Goal: Task Accomplishment & Management: Manage account settings

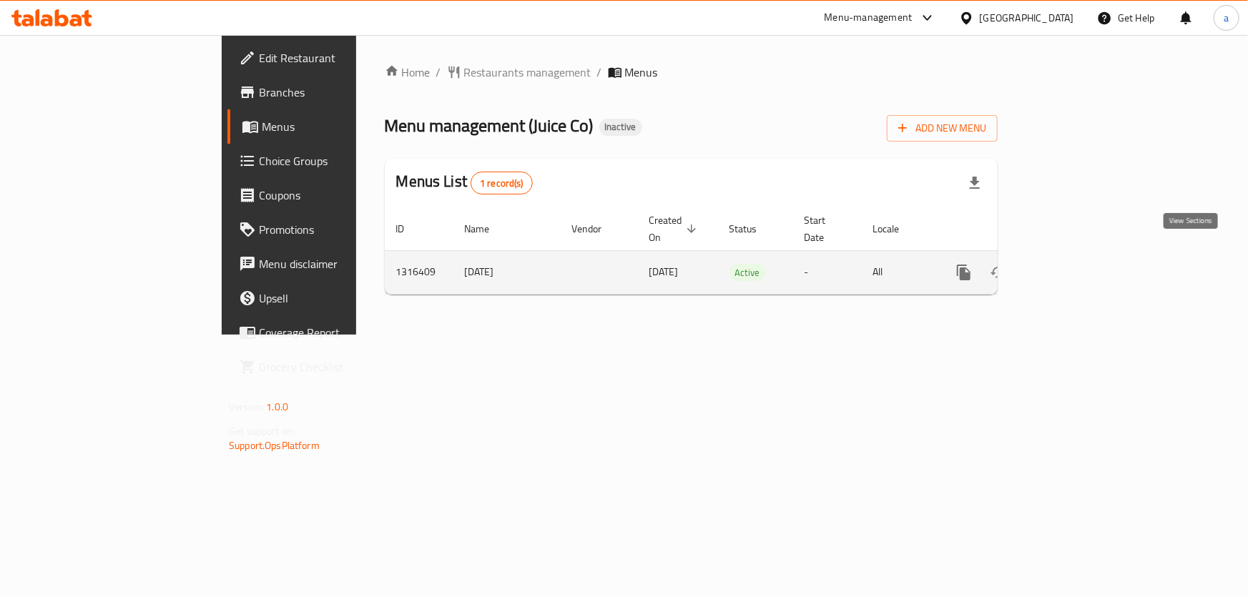
click at [1076, 264] on icon "enhanced table" at bounding box center [1067, 272] width 17 height 17
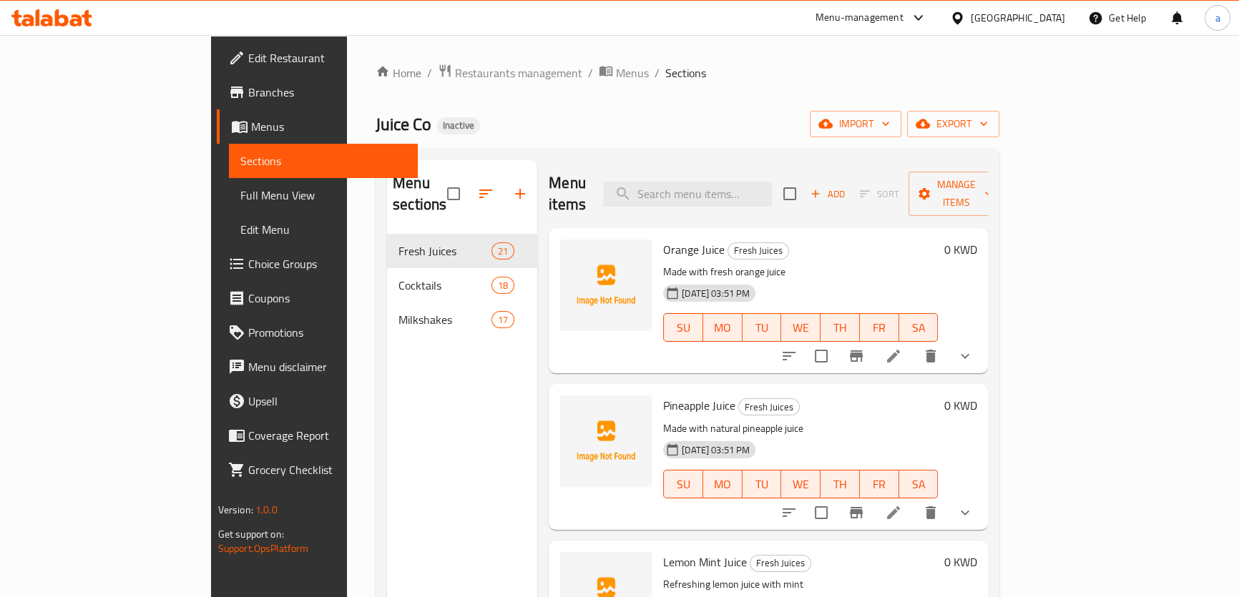
click at [248, 61] on span "Edit Restaurant" at bounding box center [327, 57] width 158 height 17
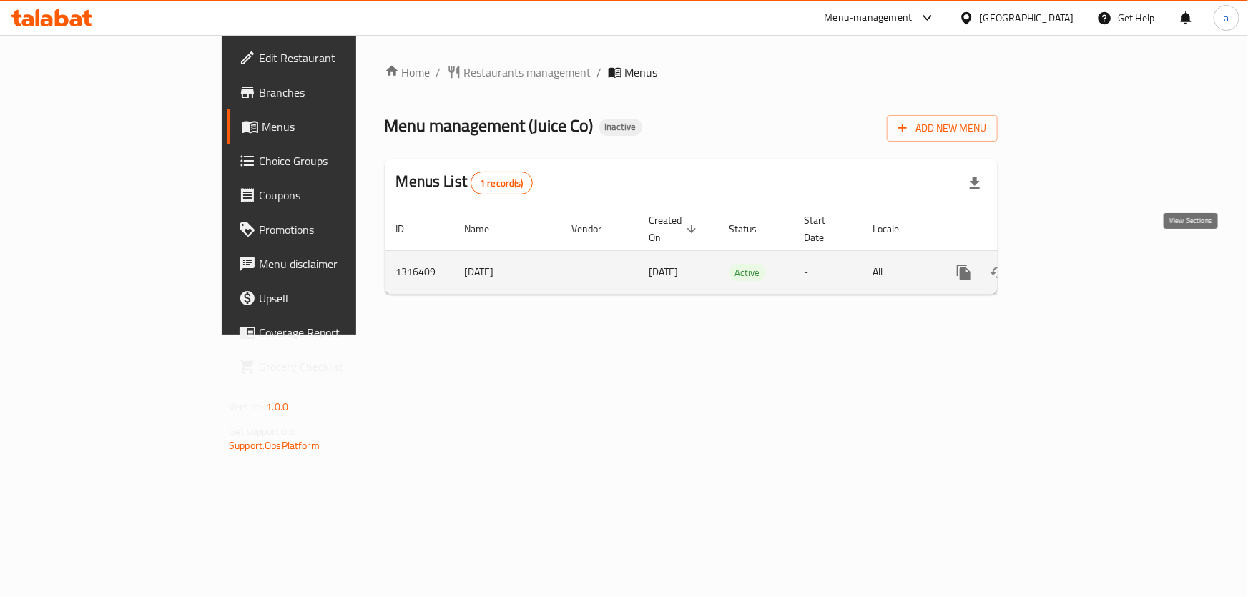
click at [1074, 266] on icon "enhanced table" at bounding box center [1067, 272] width 13 height 13
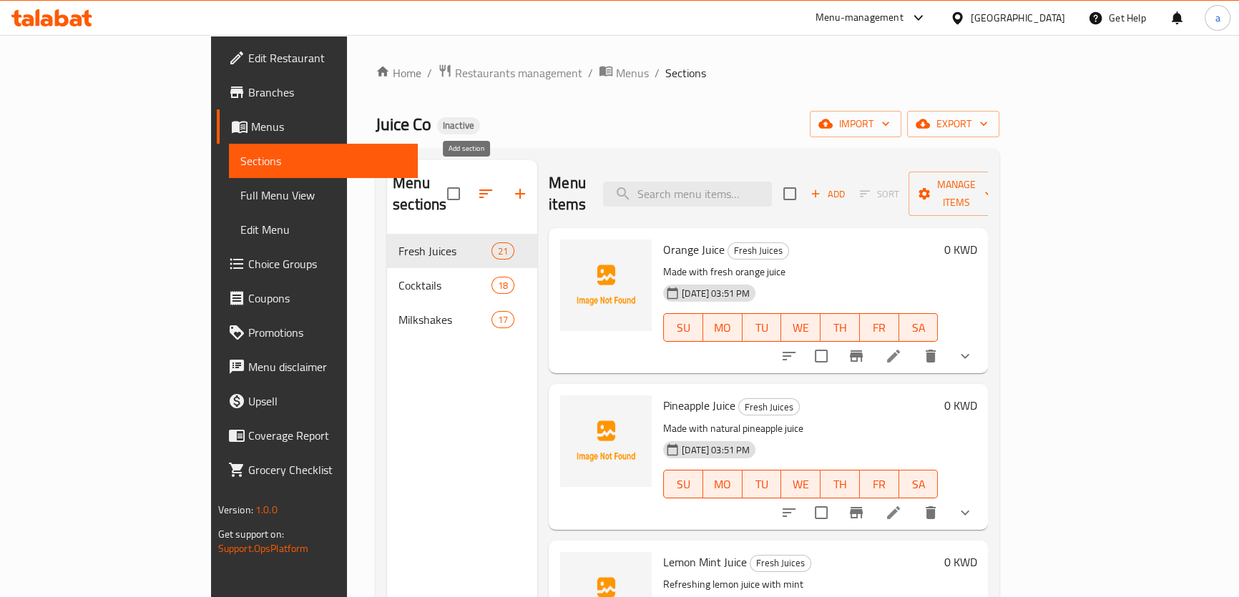
click at [512, 192] on icon "button" at bounding box center [520, 193] width 17 height 17
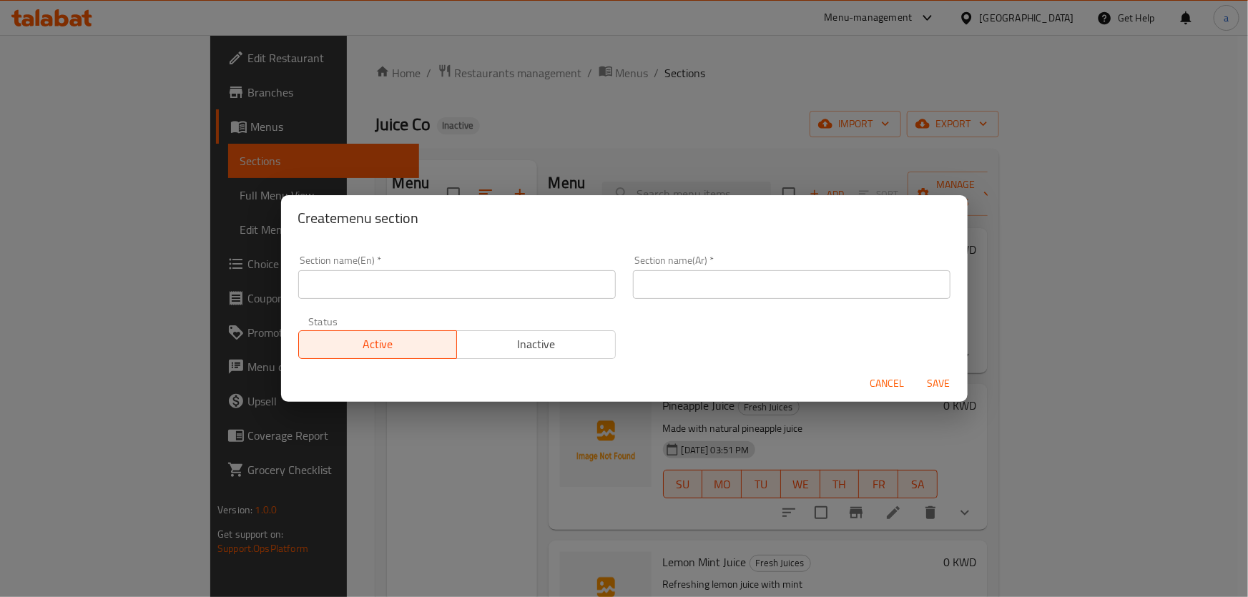
click at [718, 162] on div "Create menu section Section name(En)   * Section name(En) * Section name(Ar)   …" at bounding box center [624, 298] width 1248 height 597
click at [627, 147] on div "Create menu section Section name(En)   * Section name(En) * Section name(Ar)   …" at bounding box center [624, 298] width 1248 height 597
click at [876, 379] on span "Cancel" at bounding box center [888, 384] width 34 height 18
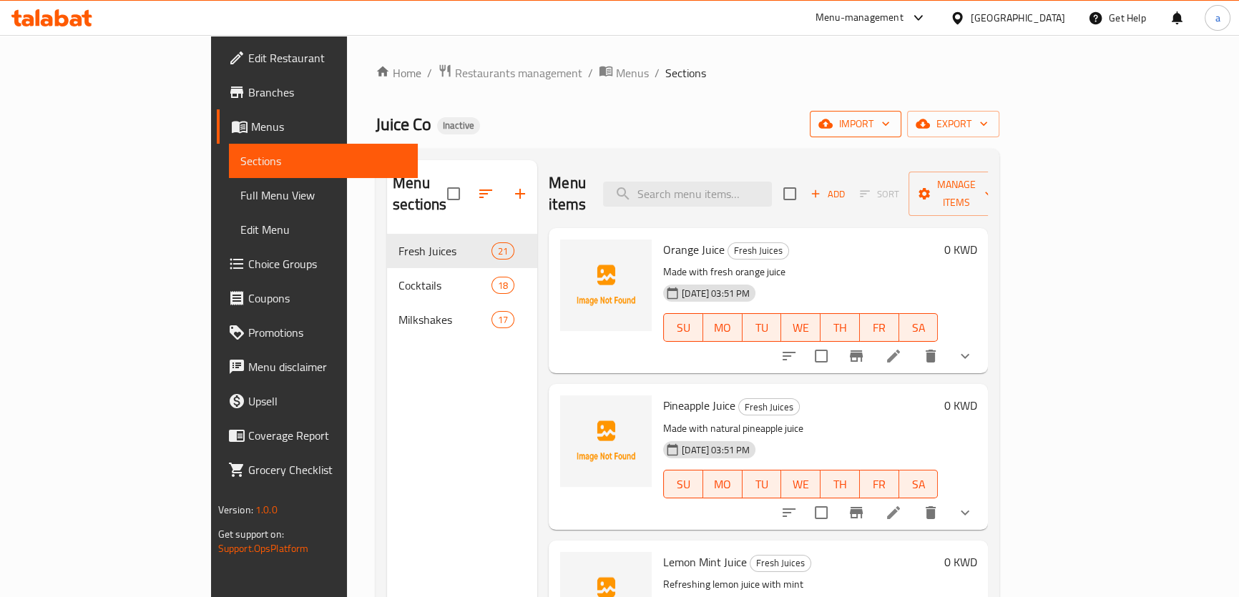
click at [890, 129] on span "import" at bounding box center [855, 124] width 69 height 18
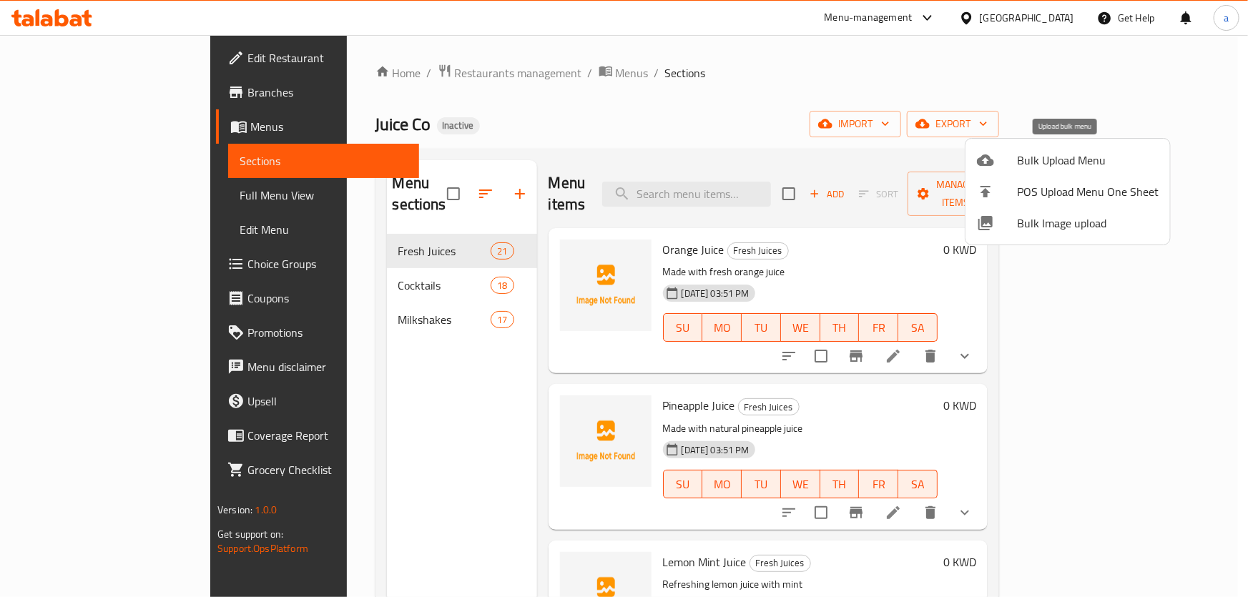
click at [1079, 162] on span "Bulk Upload Menu" at bounding box center [1088, 160] width 142 height 17
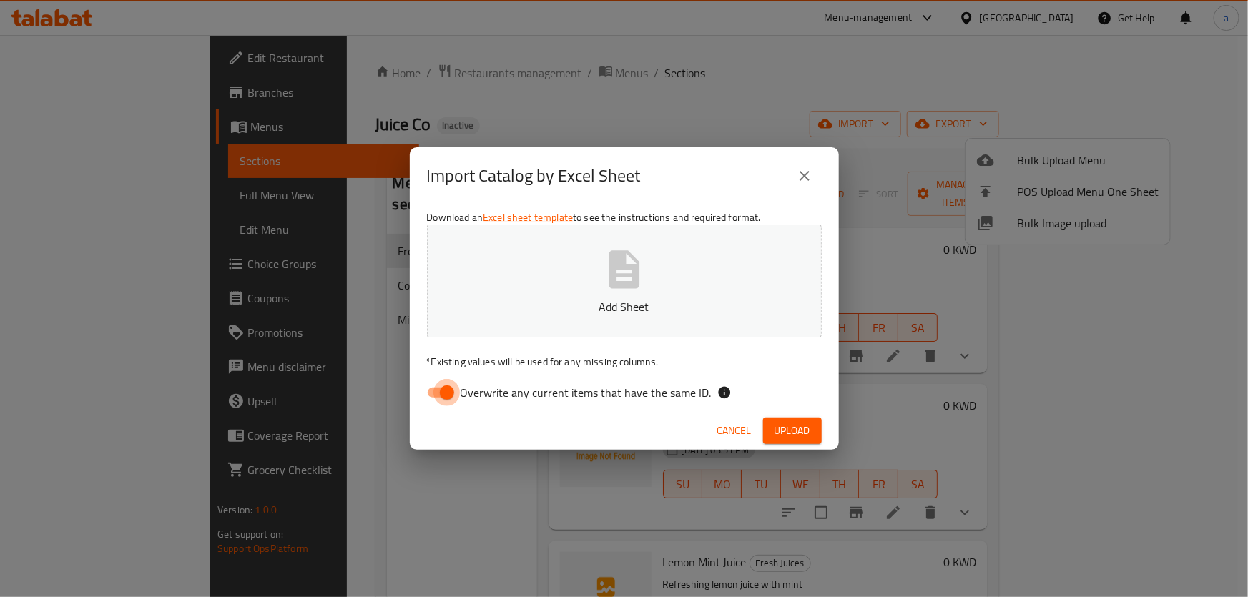
click at [454, 395] on input "Overwrite any current items that have the same ID." at bounding box center [447, 392] width 82 height 27
checkbox input "false"
click at [787, 428] on span "Upload" at bounding box center [793, 431] width 36 height 18
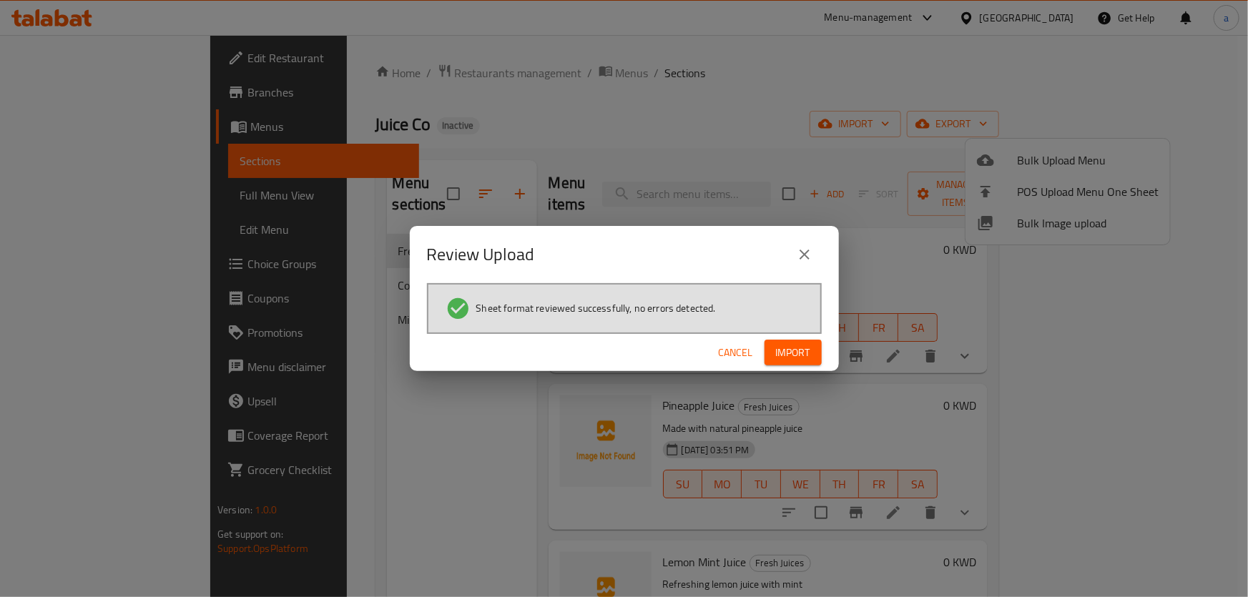
click at [814, 353] on button "Import" at bounding box center [793, 353] width 57 height 26
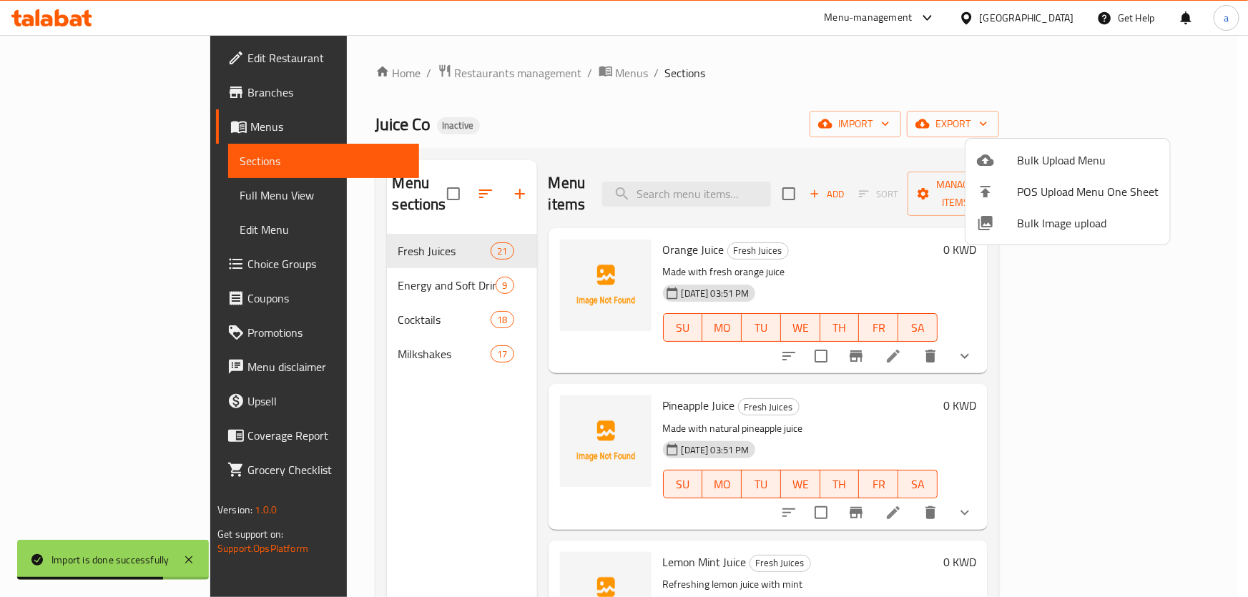
click at [323, 264] on div at bounding box center [624, 298] width 1248 height 597
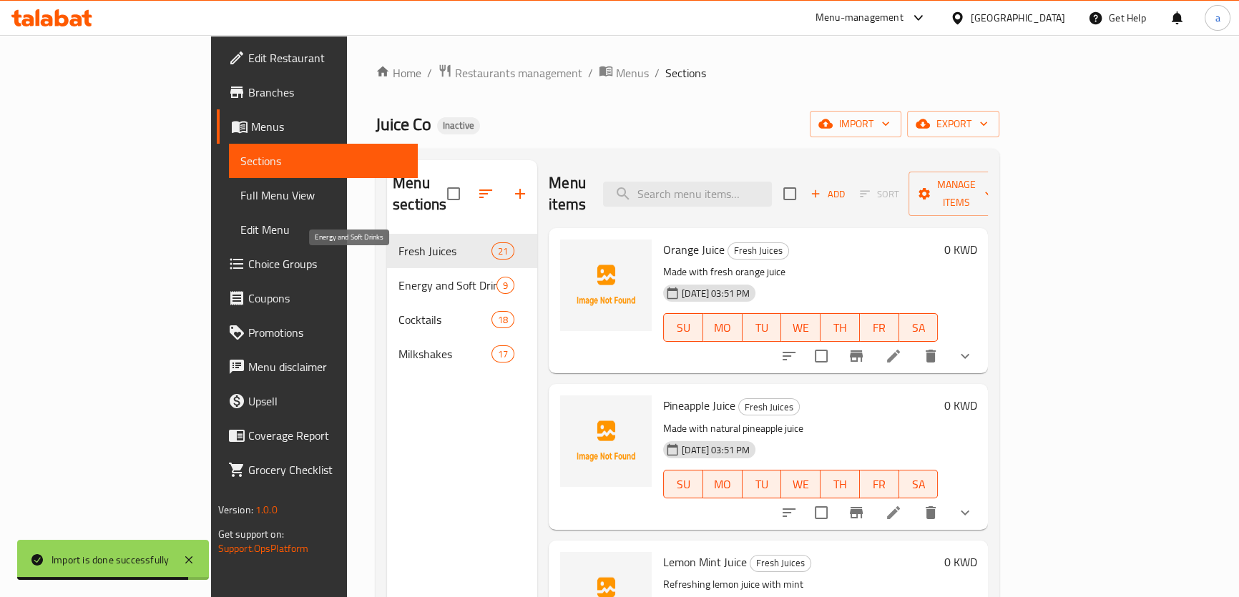
click at [398, 277] on span "Energy and Soft Drinks" at bounding box center [447, 285] width 98 height 17
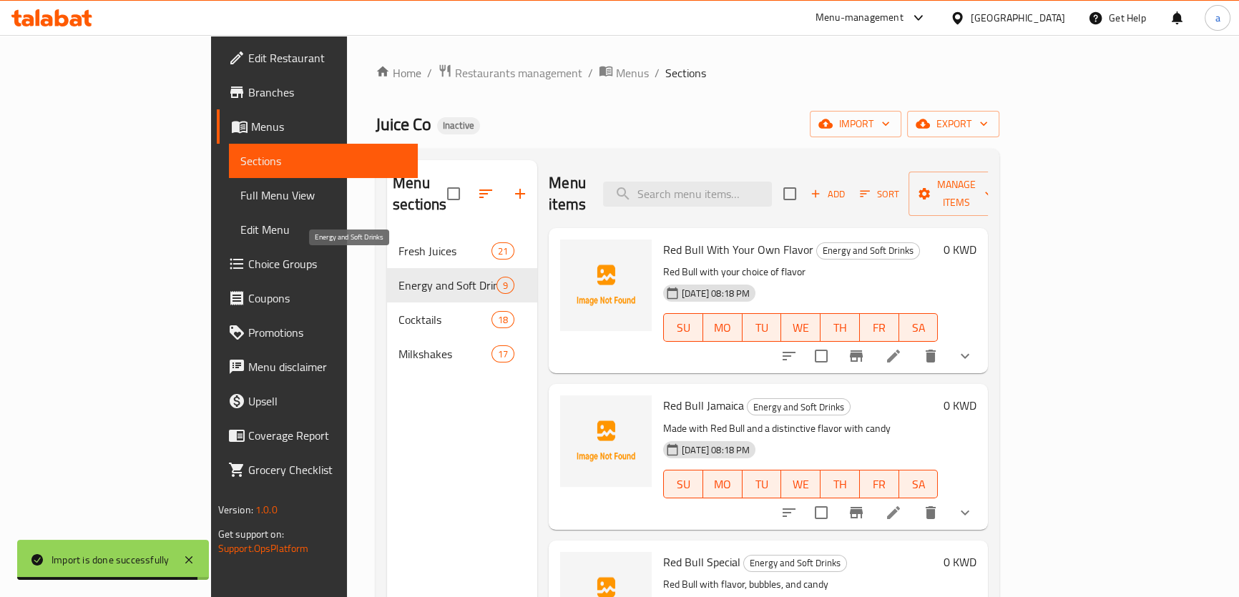
click at [398, 277] on span "Energy and Soft Drinks" at bounding box center [447, 285] width 98 height 17
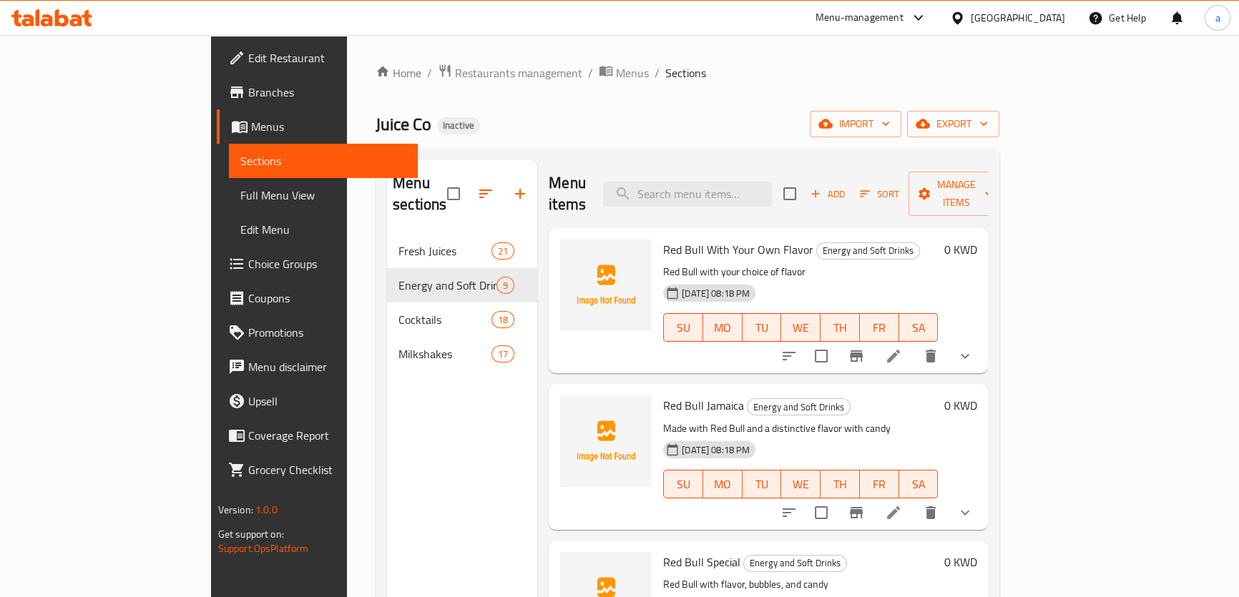
click at [914, 343] on li at bounding box center [894, 356] width 40 height 26
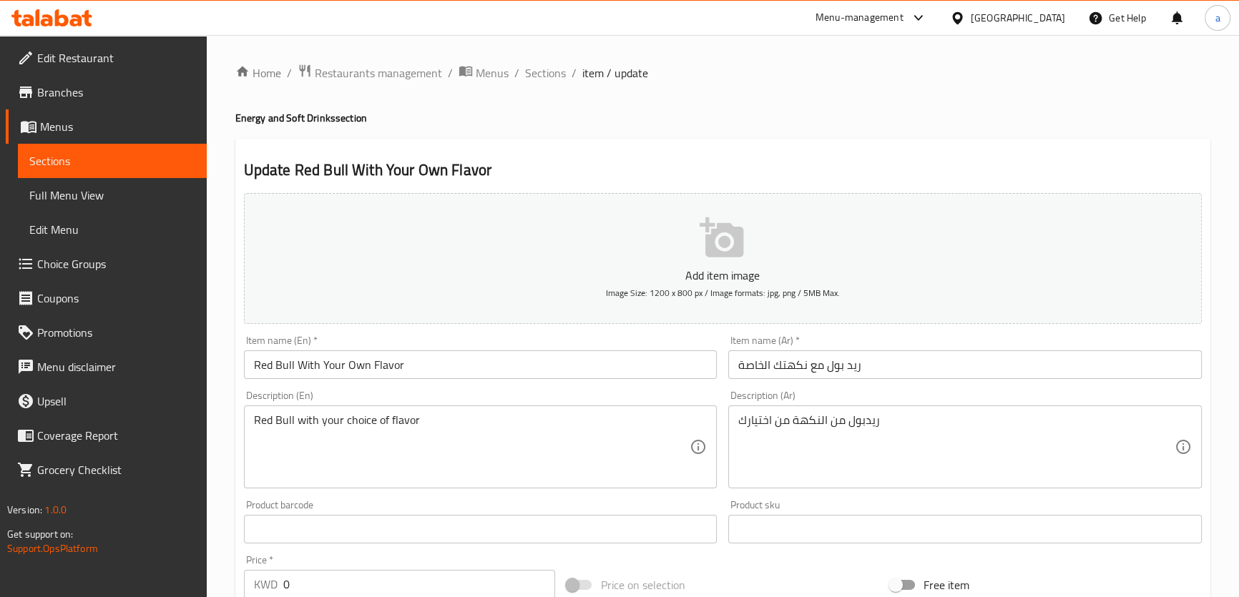
click at [429, 365] on input "Red Bull With Your Own Flavor" at bounding box center [481, 365] width 474 height 29
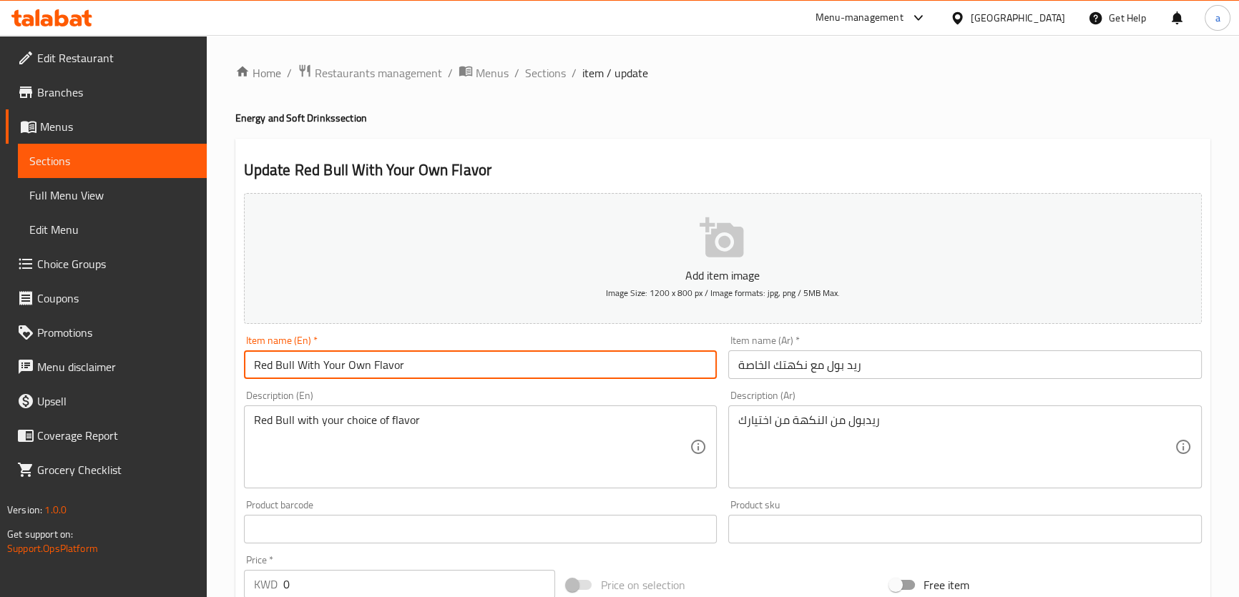
click at [429, 365] on input "Red Bull With Your Own Flavor" at bounding box center [481, 365] width 474 height 29
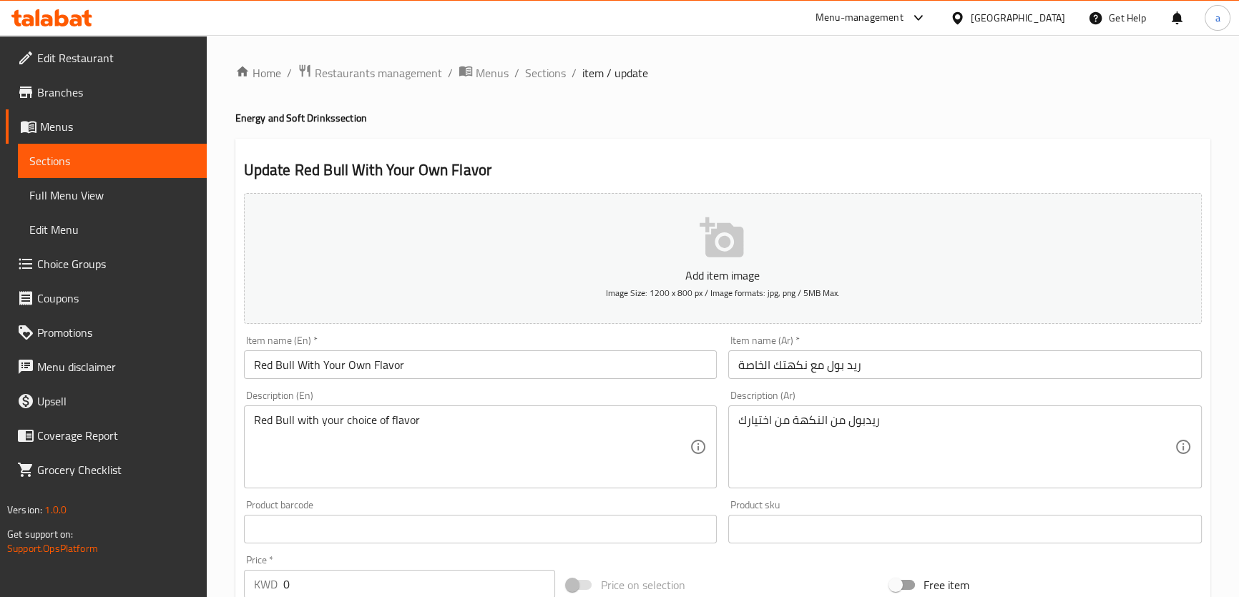
click at [429, 398] on div "Description (En) Red Bull with your choice of flavor Description (En)" at bounding box center [481, 440] width 474 height 98
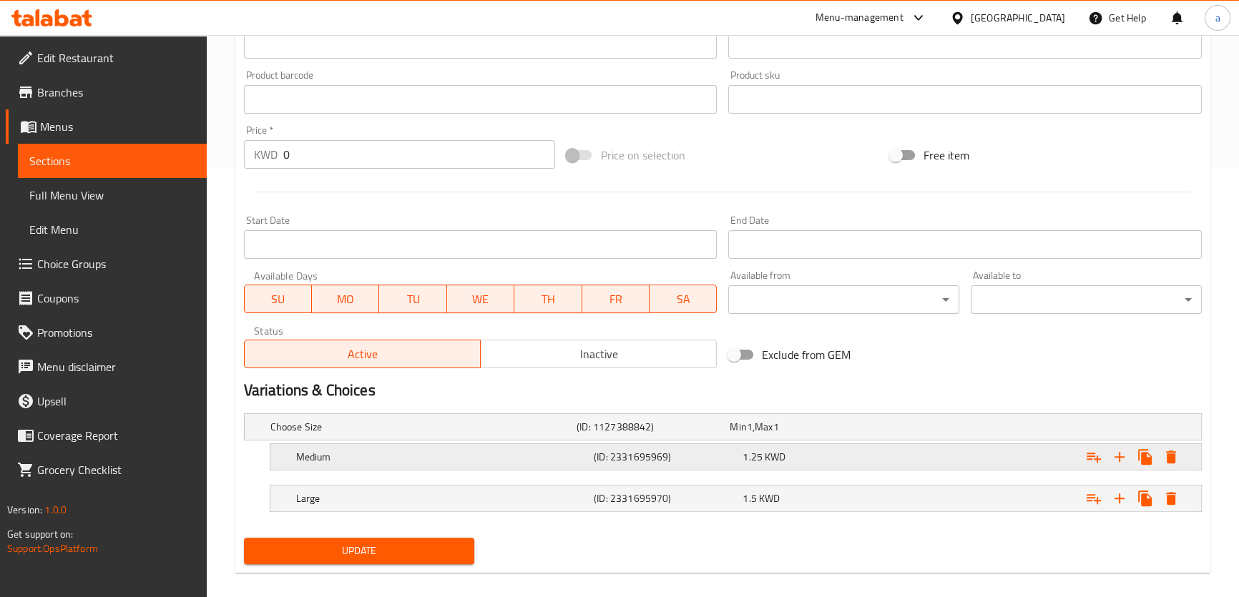
scroll to position [444, 0]
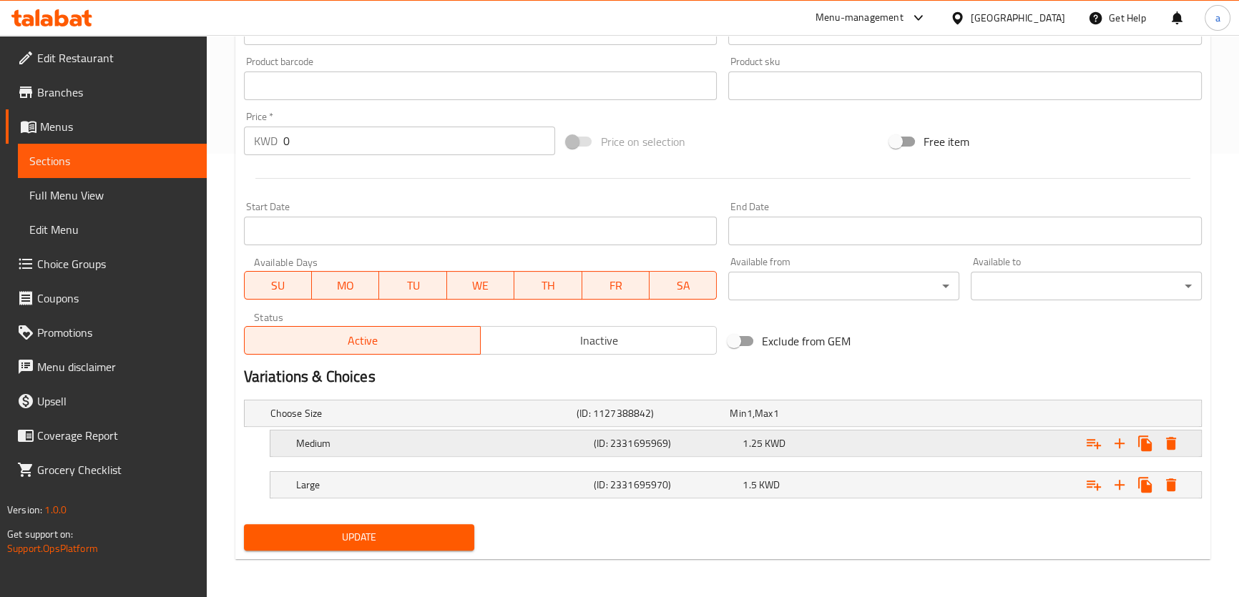
click at [514, 444] on h5 "Medium" at bounding box center [442, 443] width 292 height 14
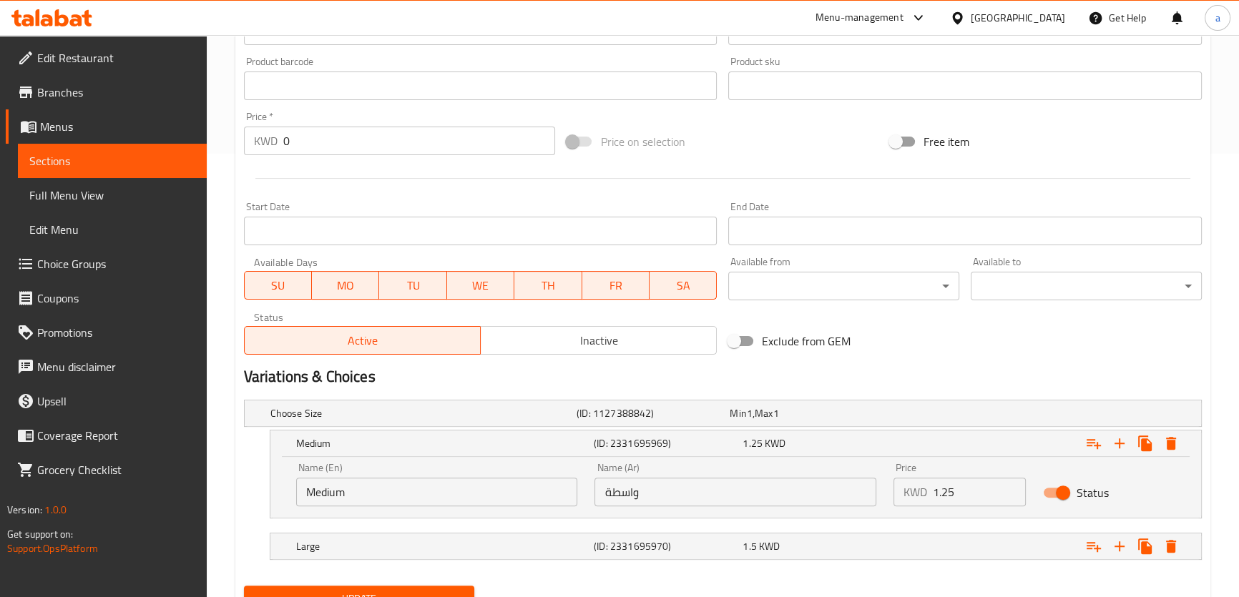
click at [642, 481] on input "واسطة" at bounding box center [736, 492] width 282 height 29
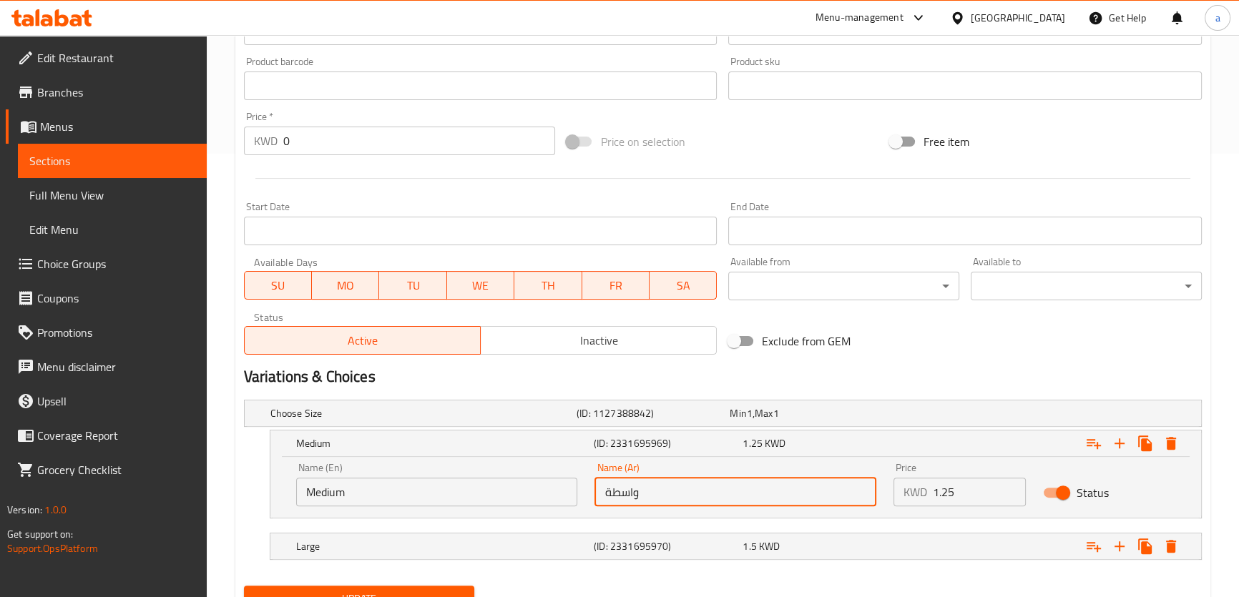
click at [642, 481] on input "واسطة" at bounding box center [736, 492] width 282 height 29
click at [642, 489] on input "واسطة" at bounding box center [736, 492] width 282 height 29
click at [629, 491] on input "واسطة" at bounding box center [736, 492] width 282 height 29
drag, startPoint x: 612, startPoint y: 489, endPoint x: 596, endPoint y: 491, distance: 16.7
click at [596, 491] on input "وسطة" at bounding box center [736, 492] width 282 height 29
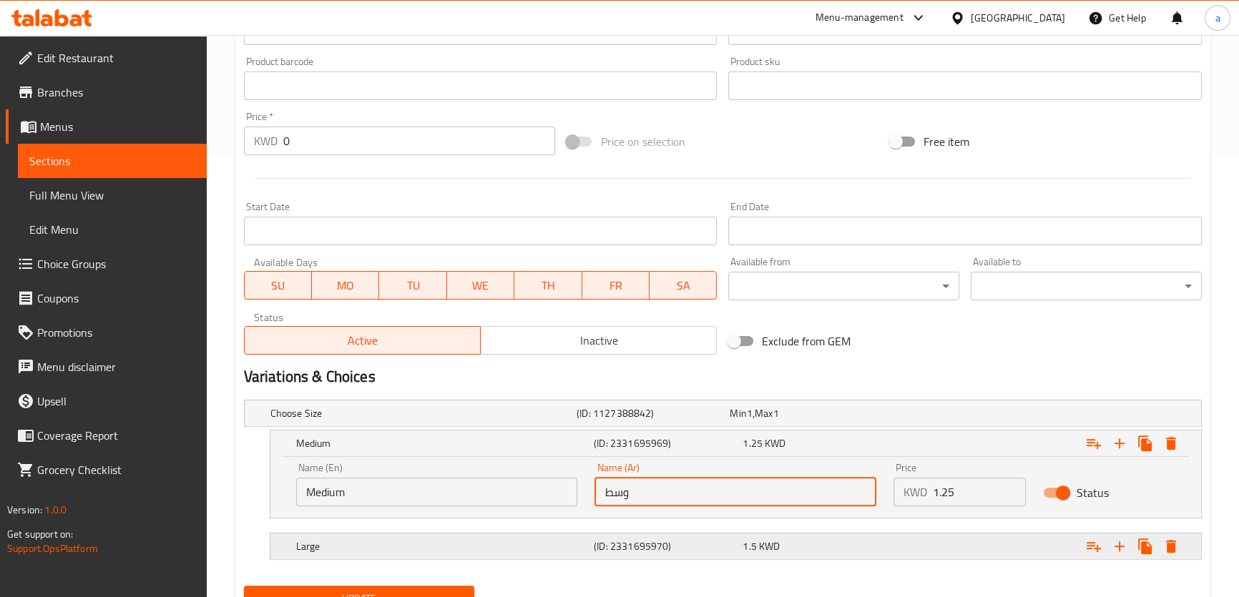
type input "وسط"
click at [624, 539] on h5 "(ID: 2331695970)" at bounding box center [665, 546] width 143 height 14
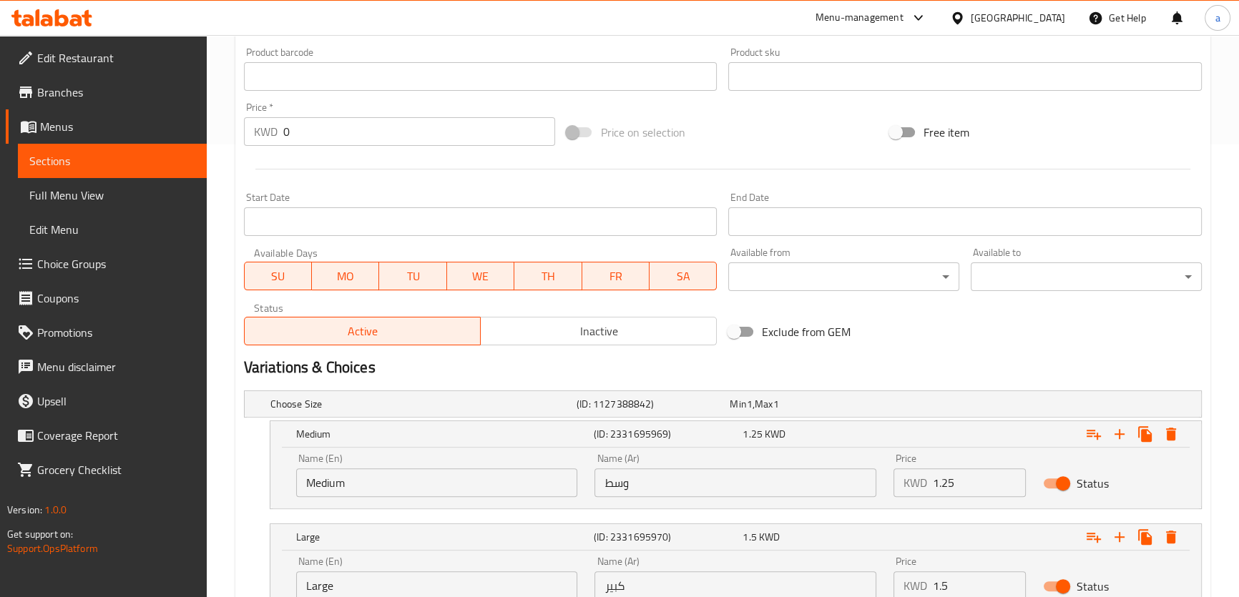
scroll to position [567, 0]
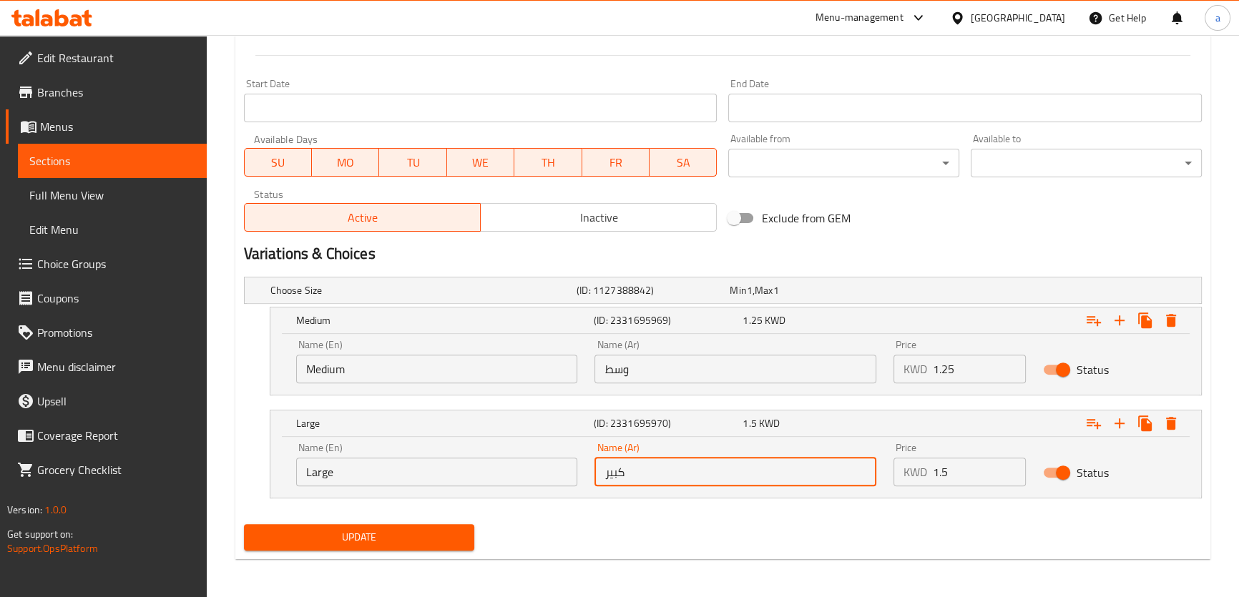
click at [639, 468] on input "كبير" at bounding box center [736, 472] width 282 height 29
click at [593, 474] on div "Name (Ar) كبير Name (Ar)" at bounding box center [735, 464] width 299 height 61
click at [622, 474] on input "كبير" at bounding box center [736, 472] width 282 height 29
click at [391, 482] on input "Large" at bounding box center [437, 472] width 282 height 29
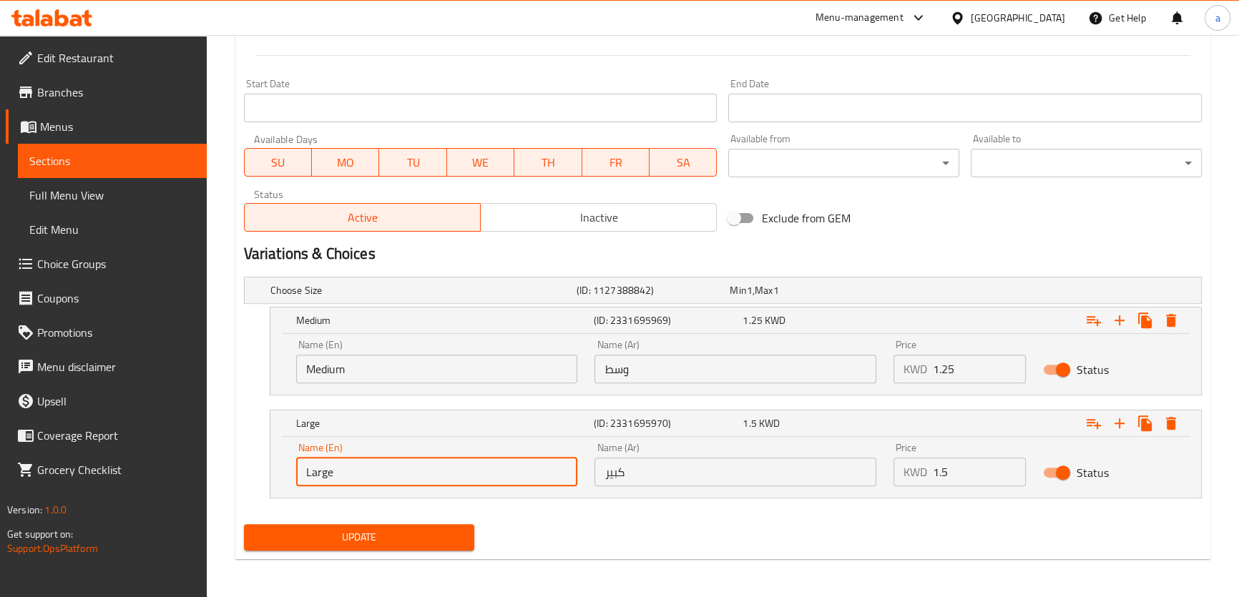
click at [391, 482] on input "Large" at bounding box center [437, 472] width 282 height 29
click at [544, 499] on div "Choose Size (ID: 1127388842) Min 1 , Max 1 Name (En) Choose Size Name (En) Name…" at bounding box center [722, 395] width 969 height 248
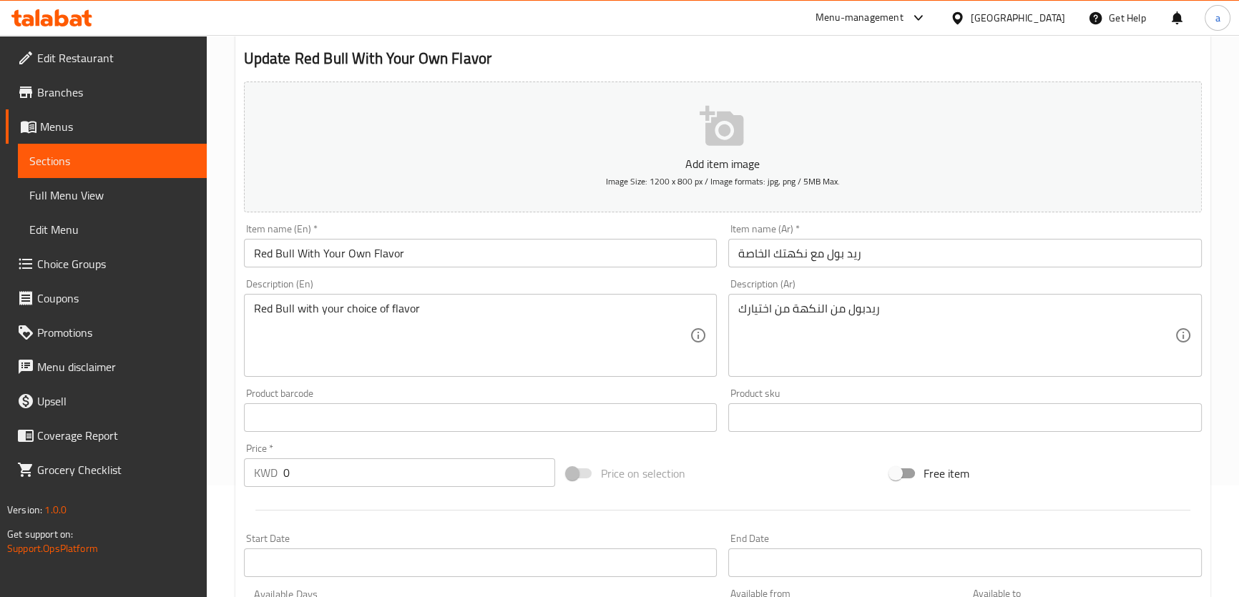
scroll to position [47, 0]
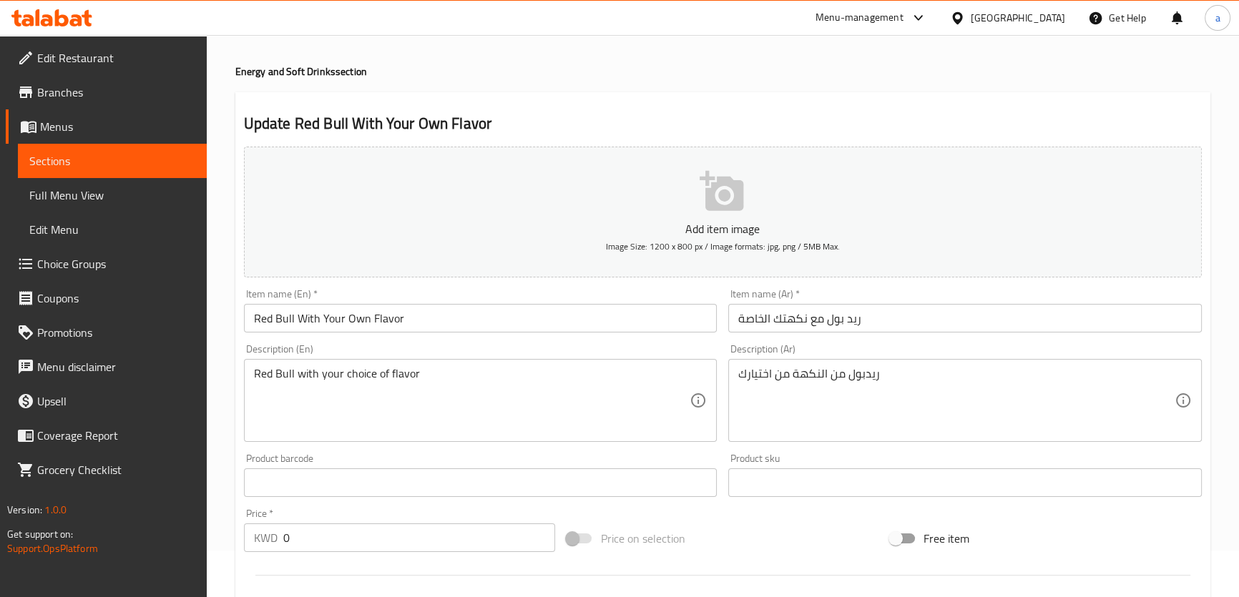
click at [836, 360] on div "ريدبول من النكهة من اختيارك Description (Ar)" at bounding box center [965, 400] width 474 height 83
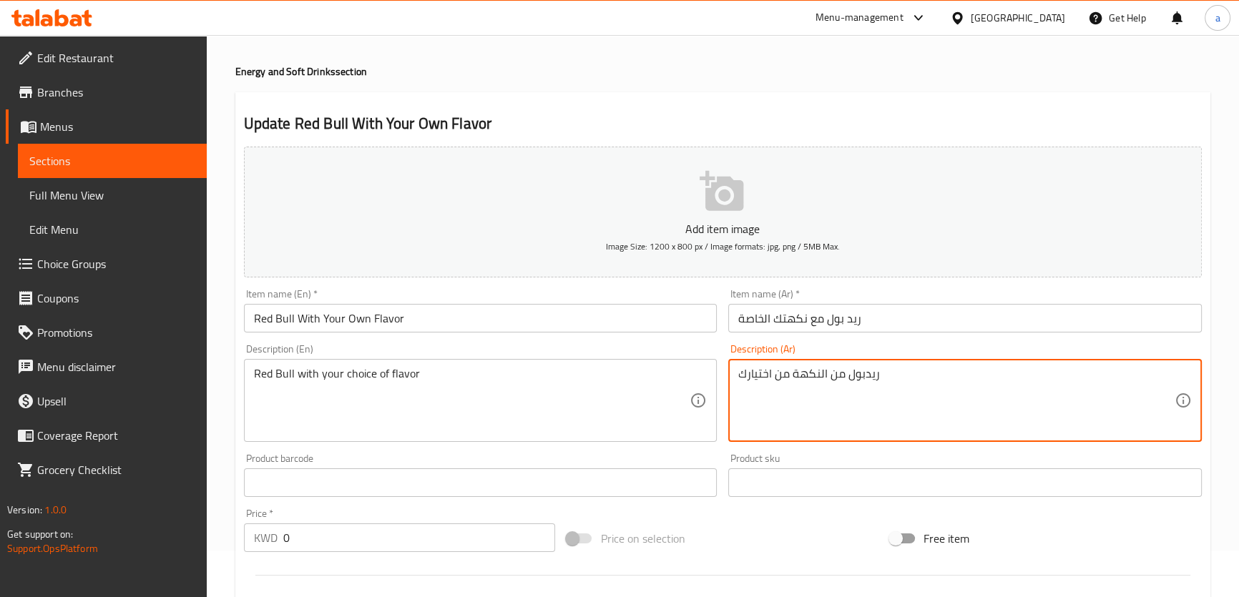
click at [862, 343] on div "Description (Ar) ريدبول من النكهة من اختيارك Description (Ar)" at bounding box center [965, 392] width 485 height 109
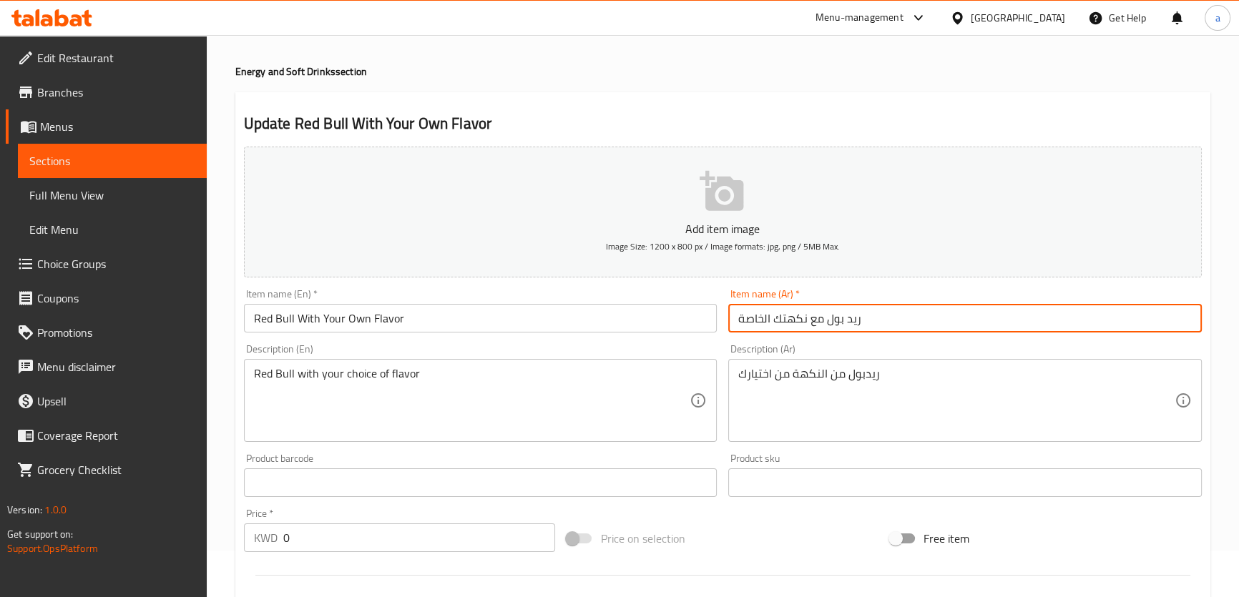
drag, startPoint x: 826, startPoint y: 318, endPoint x: 871, endPoint y: 321, distance: 45.9
click at [871, 321] on input "ريد بول مع نكهتك الخاصة" at bounding box center [965, 318] width 474 height 29
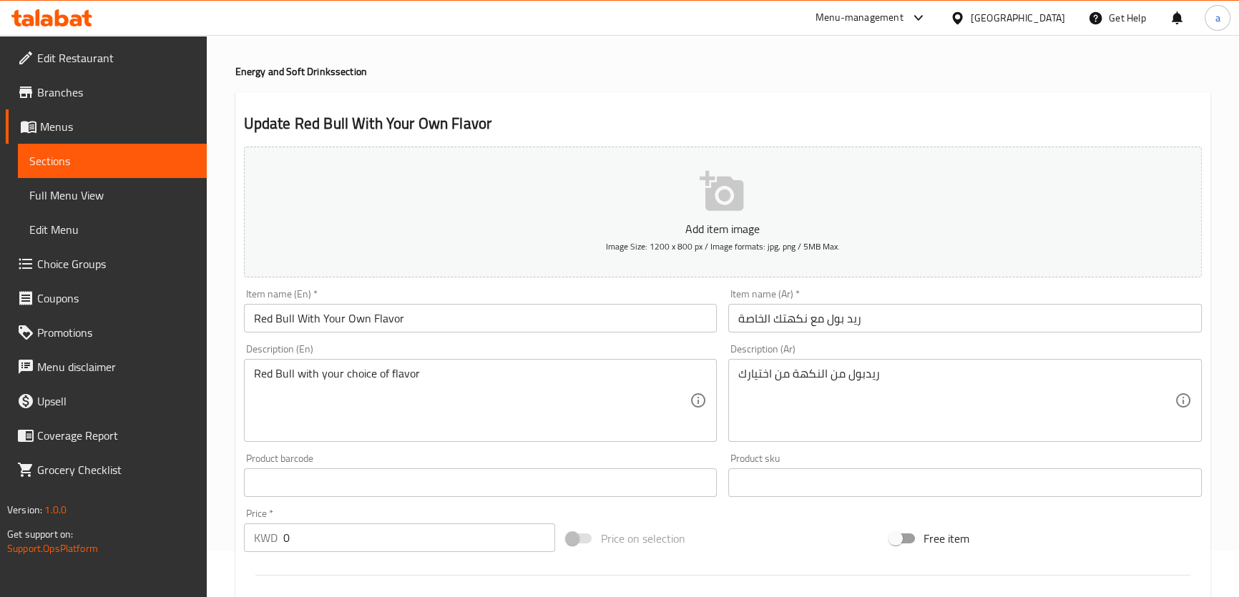
click at [780, 321] on input "ريد بول مع نكهتك الخاصة" at bounding box center [965, 318] width 474 height 29
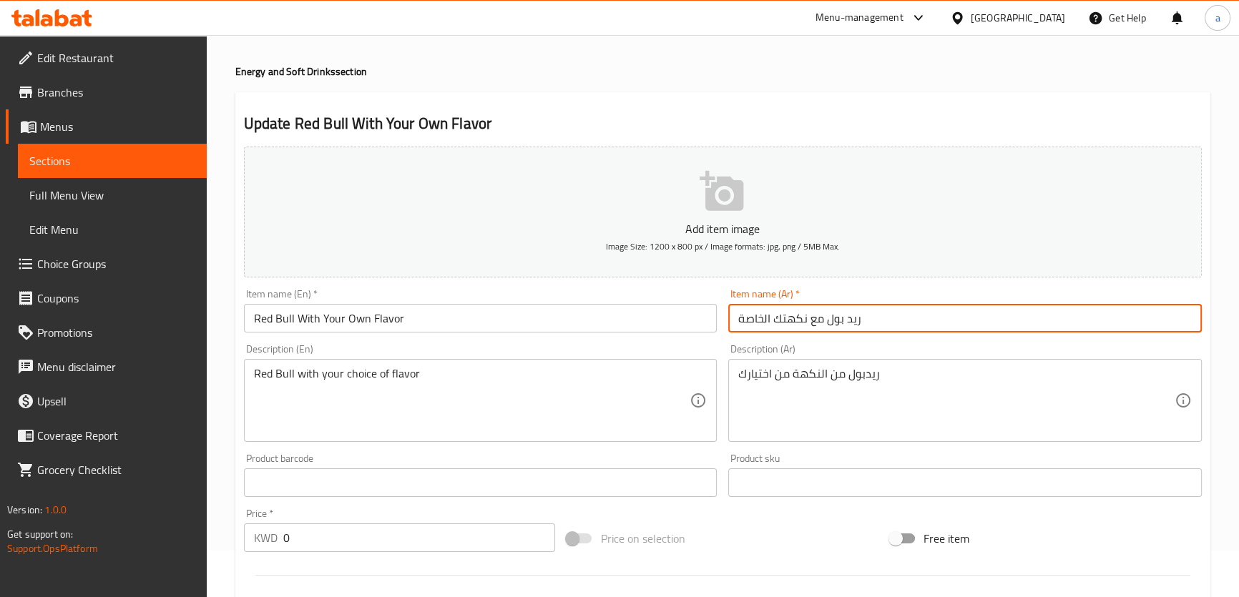
click at [780, 321] on input "ريد بول مع نكهتك الخاصة" at bounding box center [965, 318] width 474 height 29
click at [750, 315] on input "ريد بول مع نكهتك الخاصة" at bounding box center [965, 318] width 474 height 29
click at [760, 328] on input "ريد بول مع نكهتك الخاصة" at bounding box center [965, 318] width 474 height 29
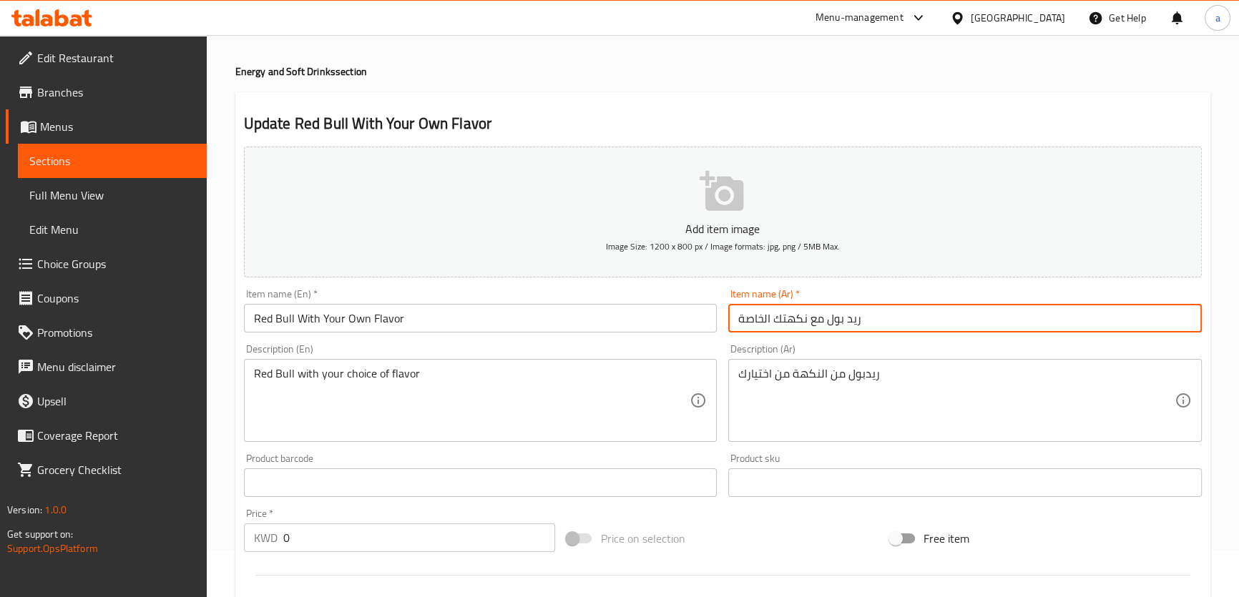
click at [758, 321] on input "ريد بول مع نكهتك الخاصة" at bounding box center [965, 318] width 474 height 29
click at [760, 316] on input "ريد بول مع نكهتك الخاصة" at bounding box center [965, 318] width 474 height 29
drag, startPoint x: 763, startPoint y: 316, endPoint x: 746, endPoint y: 327, distance: 20.0
click at [746, 327] on input "ريد بول مع نكهتك الخاصة" at bounding box center [965, 318] width 474 height 29
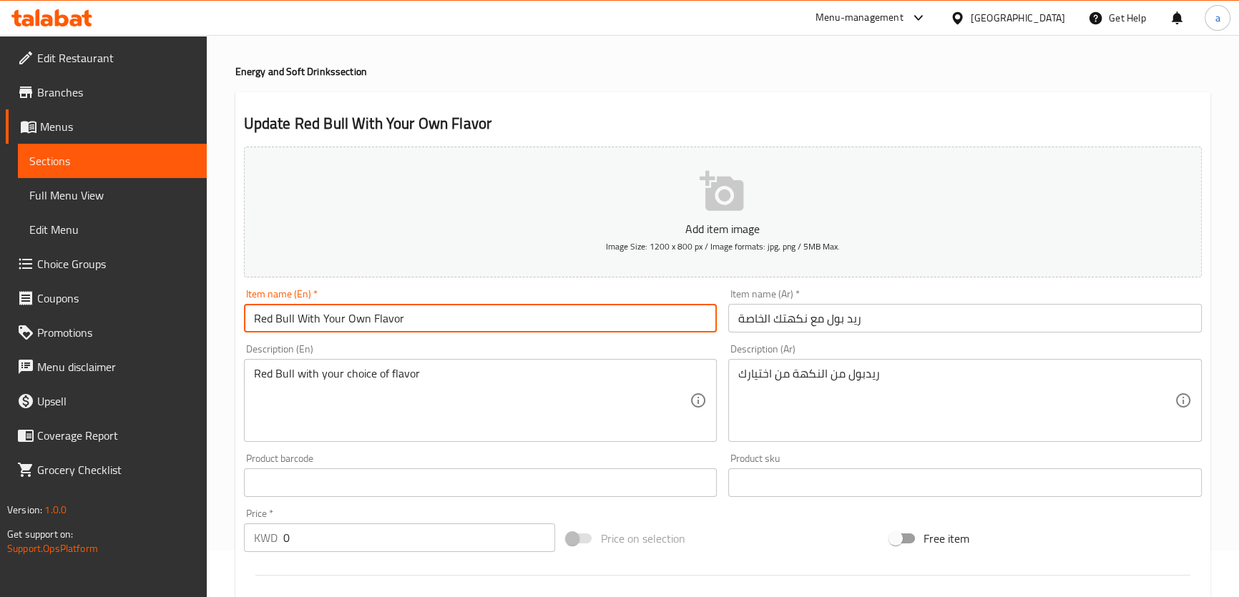
click at [358, 317] on input "Red Bull With Your Own Flavor" at bounding box center [481, 318] width 474 height 29
click at [361, 318] on input "Red Bull With Your Own Flavor" at bounding box center [481, 318] width 474 height 29
click at [351, 321] on input "Red Bull With Your Own Flavor" at bounding box center [481, 318] width 474 height 29
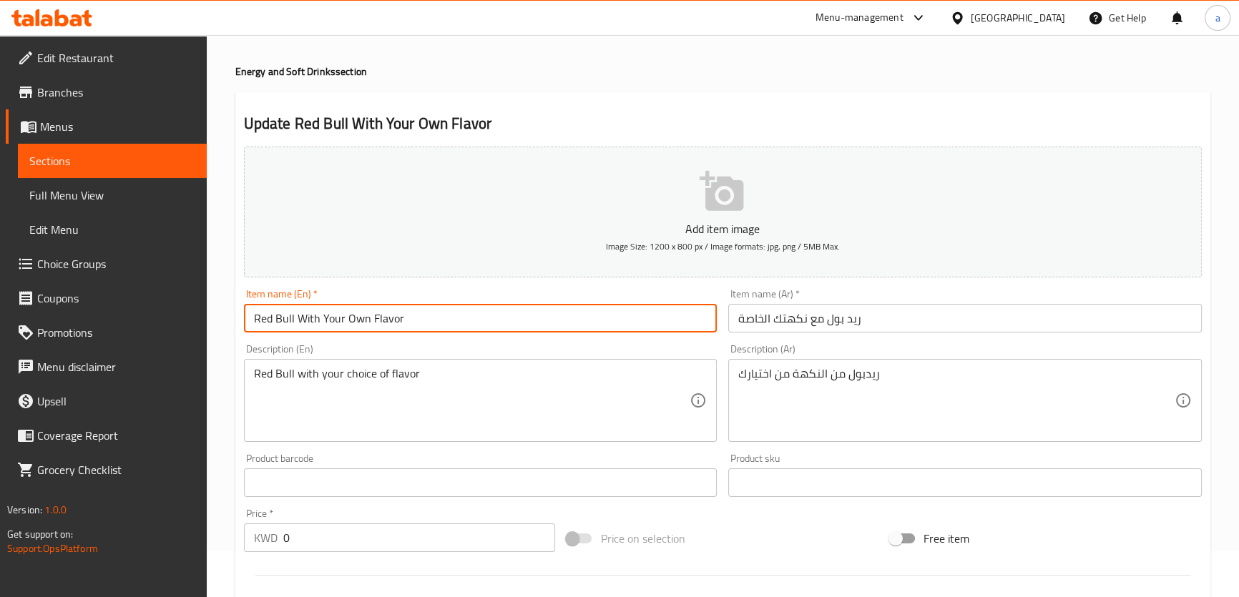
click at [351, 321] on input "Red Bull With Your Own Flavor" at bounding box center [481, 318] width 474 height 29
paste input "Special"
type input "Red Bull With Your Special Flavor"
click at [401, 338] on div "Description (En) Red Bull with your choice of flavor Description (En)" at bounding box center [480, 392] width 485 height 109
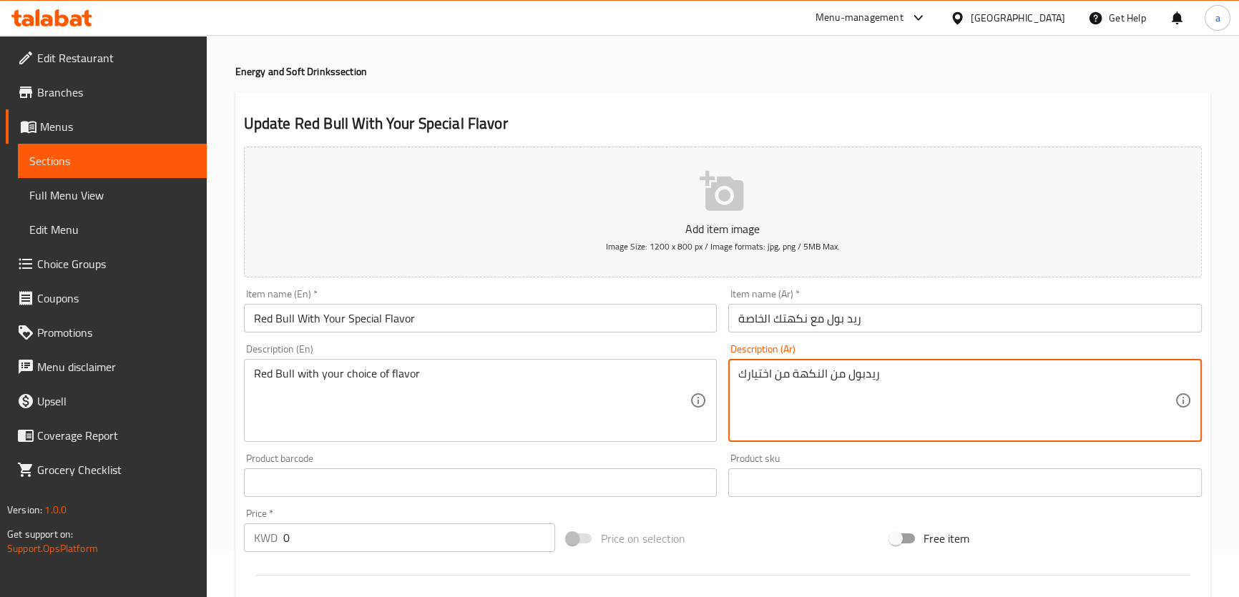
drag, startPoint x: 918, startPoint y: 378, endPoint x: 641, endPoint y: 366, distance: 277.1
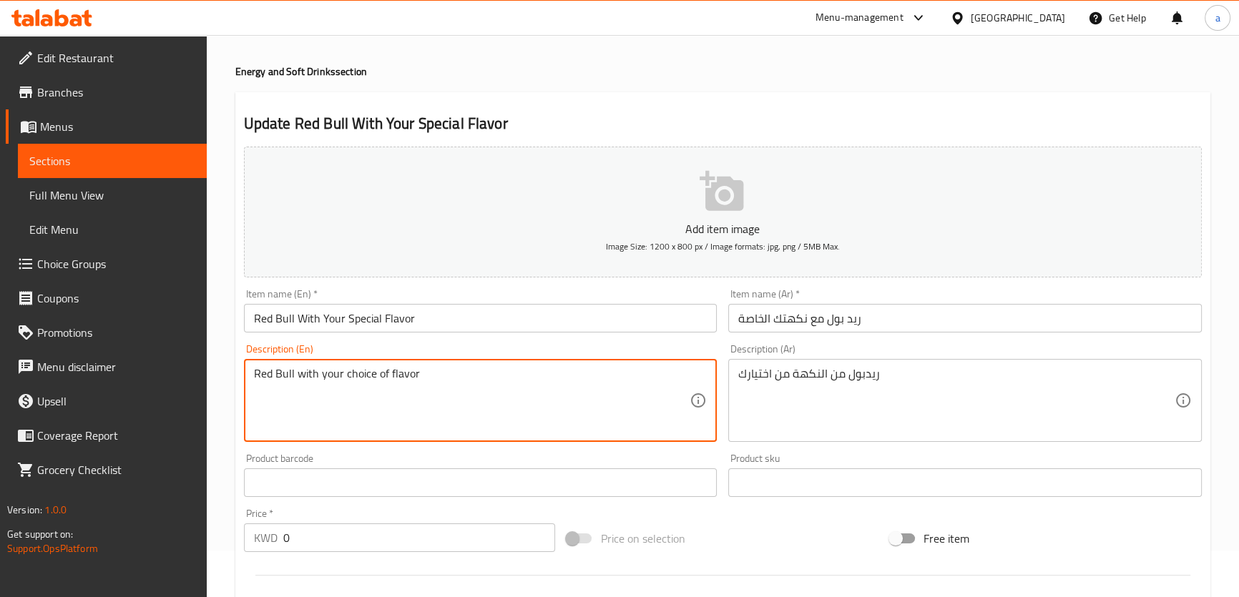
click at [640, 372] on textarea "Red Bull with your choice of flavor" at bounding box center [472, 401] width 436 height 68
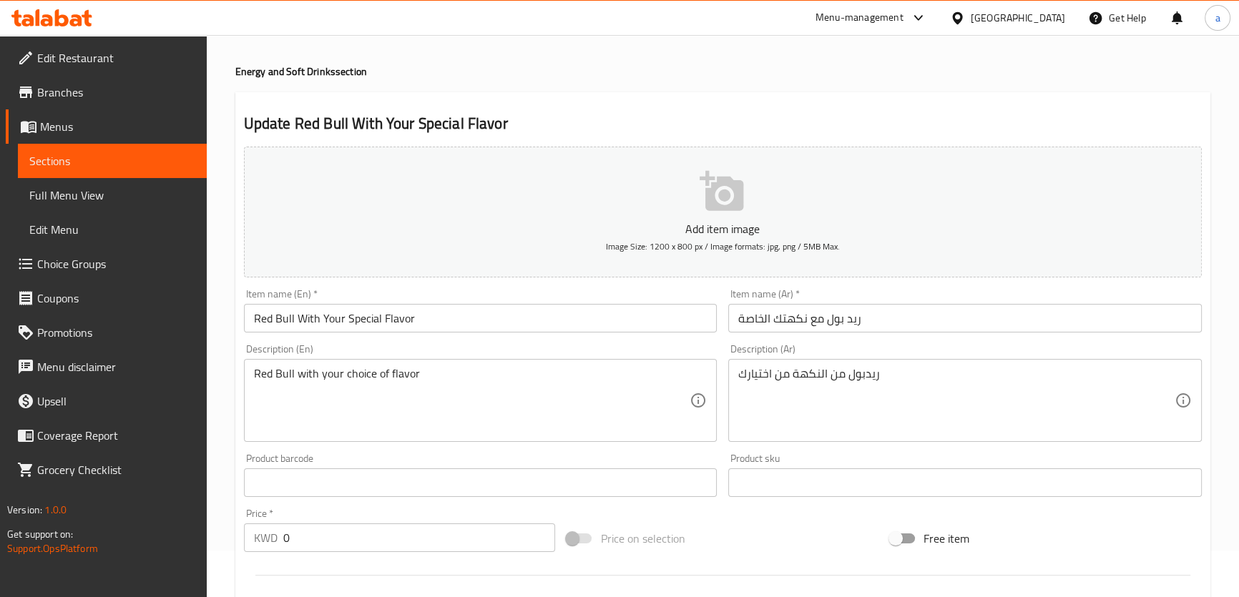
click at [636, 338] on div "Description (En) Red Bull with your choice of flavor Description (En)" at bounding box center [480, 392] width 485 height 109
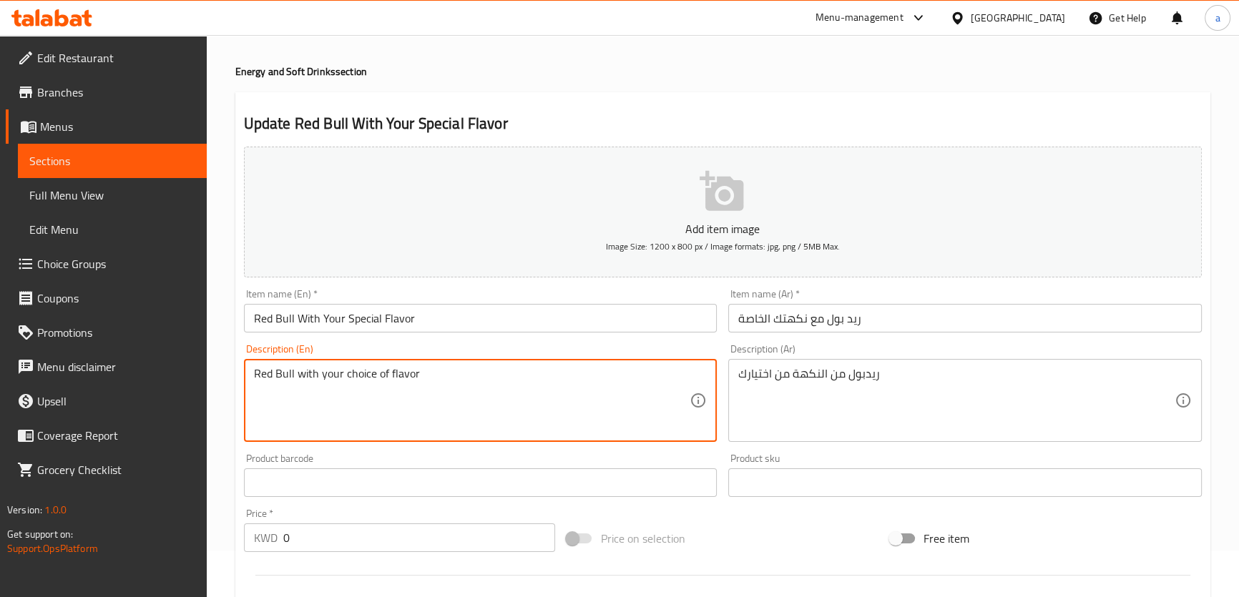
click at [557, 373] on textarea "Red Bull with your choice of flavor" at bounding box center [472, 401] width 436 height 68
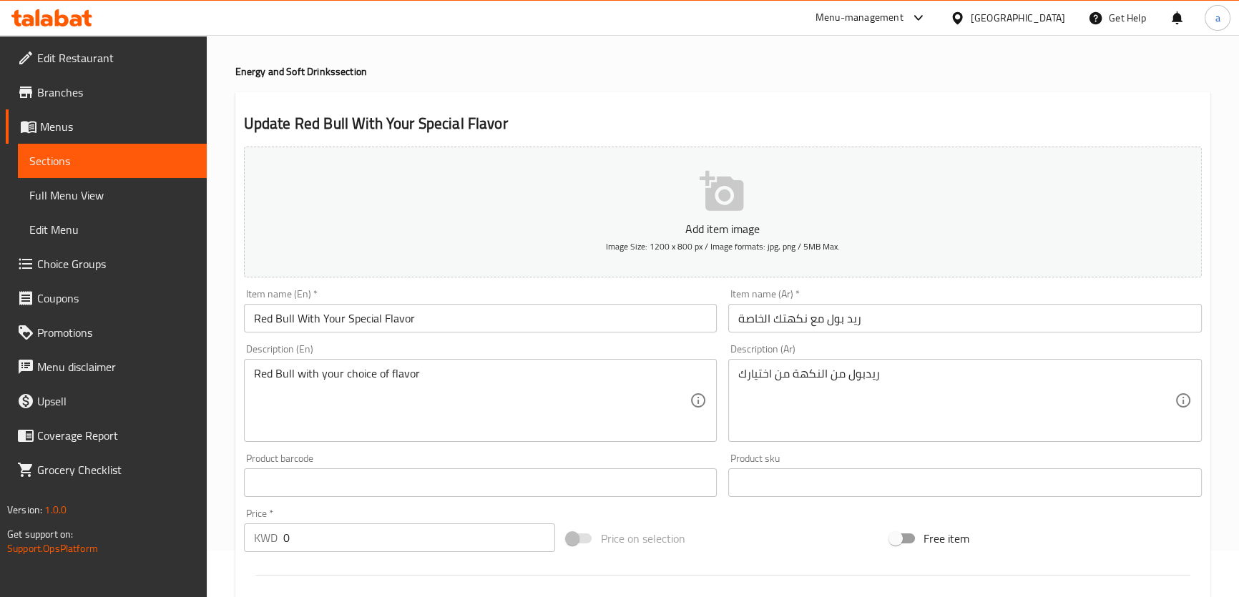
click at [428, 376] on textarea "Red Bull with your choice of flavor" at bounding box center [472, 401] width 436 height 68
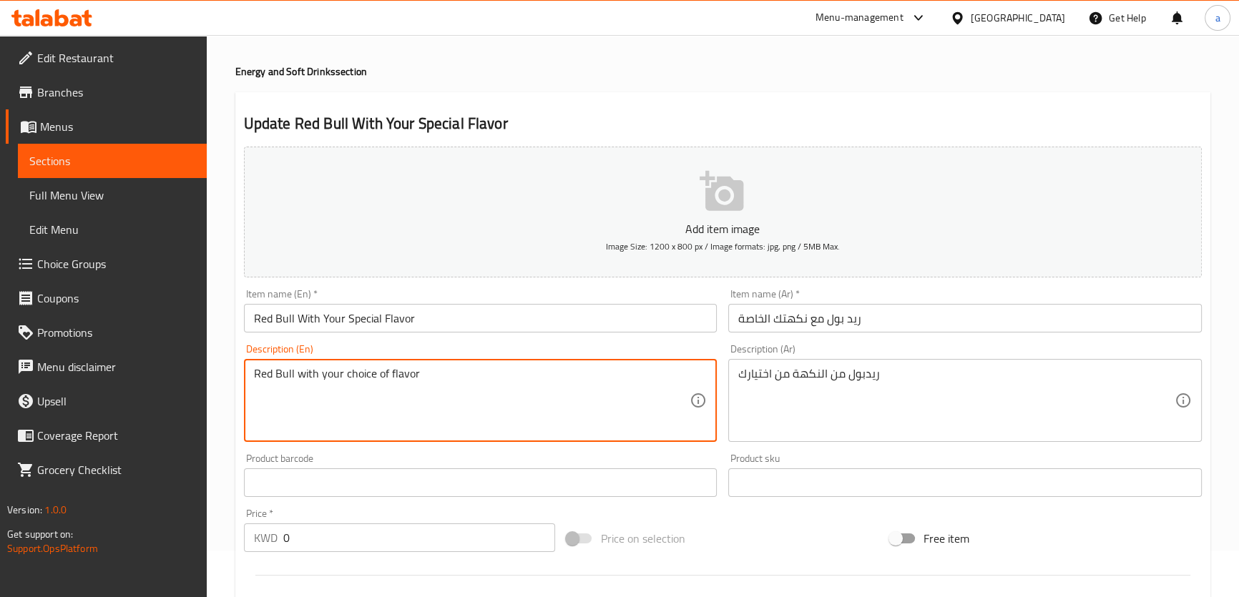
click at [428, 376] on textarea "Red Bull with your choice of flavor" at bounding box center [472, 401] width 436 height 68
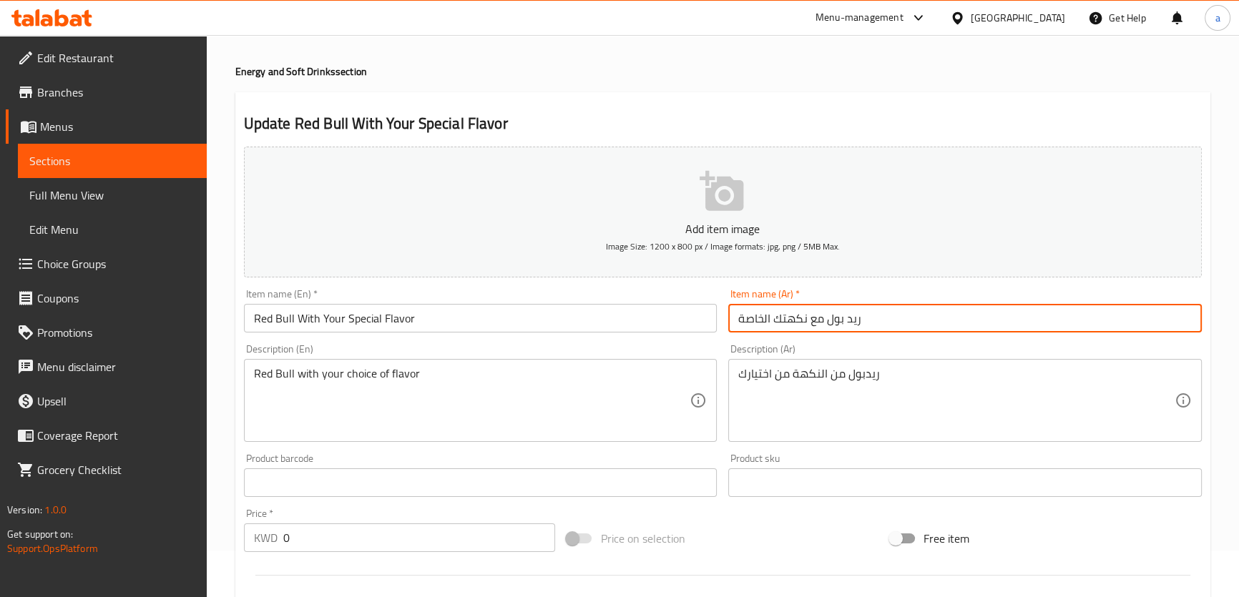
drag, startPoint x: 873, startPoint y: 319, endPoint x: 827, endPoint y: 330, distance: 47.0
click at [827, 330] on input "ريد بول مع نكهتك الخاصة" at bounding box center [965, 318] width 474 height 29
click at [848, 321] on input "ريد بول مع نكهتك الخاصة" at bounding box center [965, 318] width 474 height 29
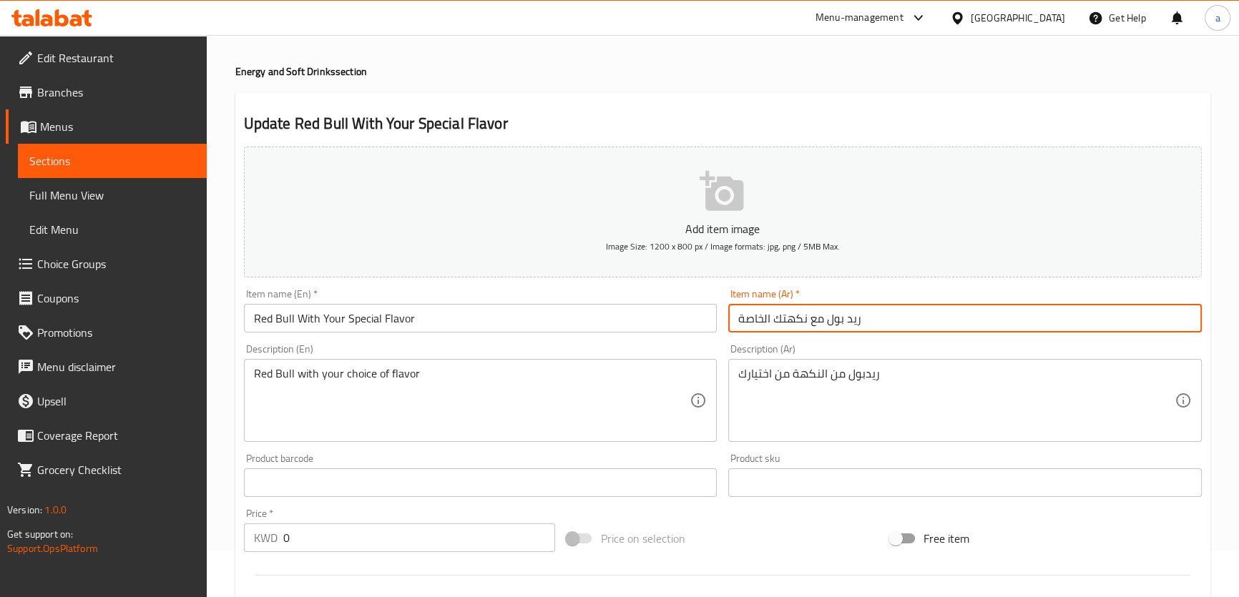
click at [534, 315] on input "Red Bull With Your Special Flavor" at bounding box center [481, 318] width 474 height 29
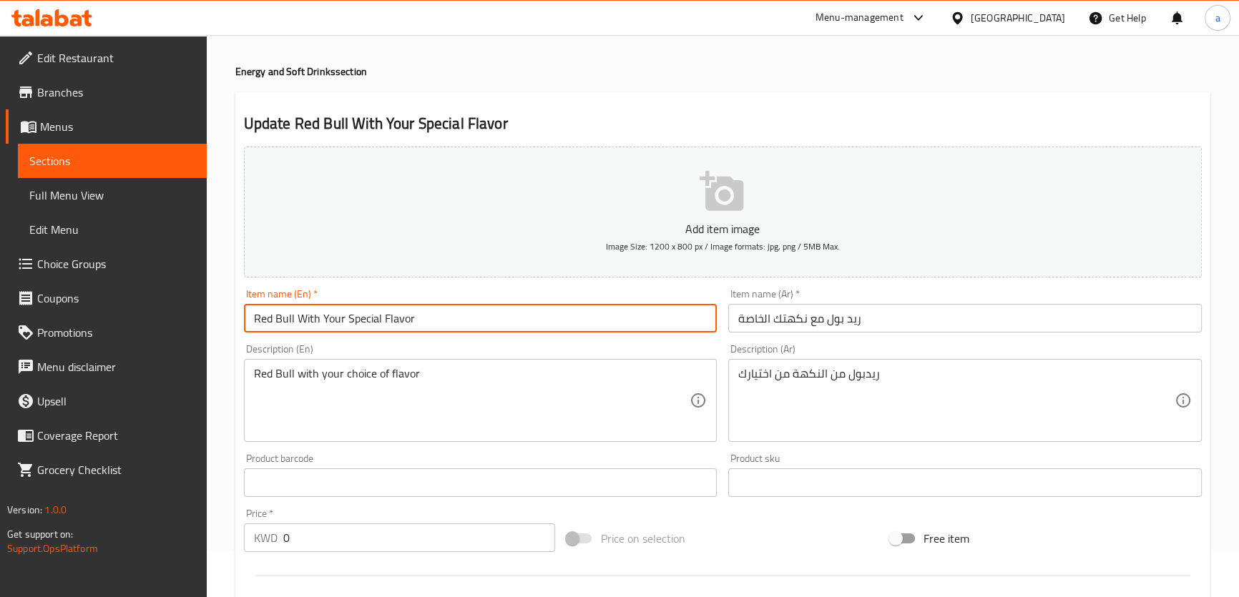
click at [534, 315] on input "Red Bull With Your Special Flavor" at bounding box center [481, 318] width 474 height 29
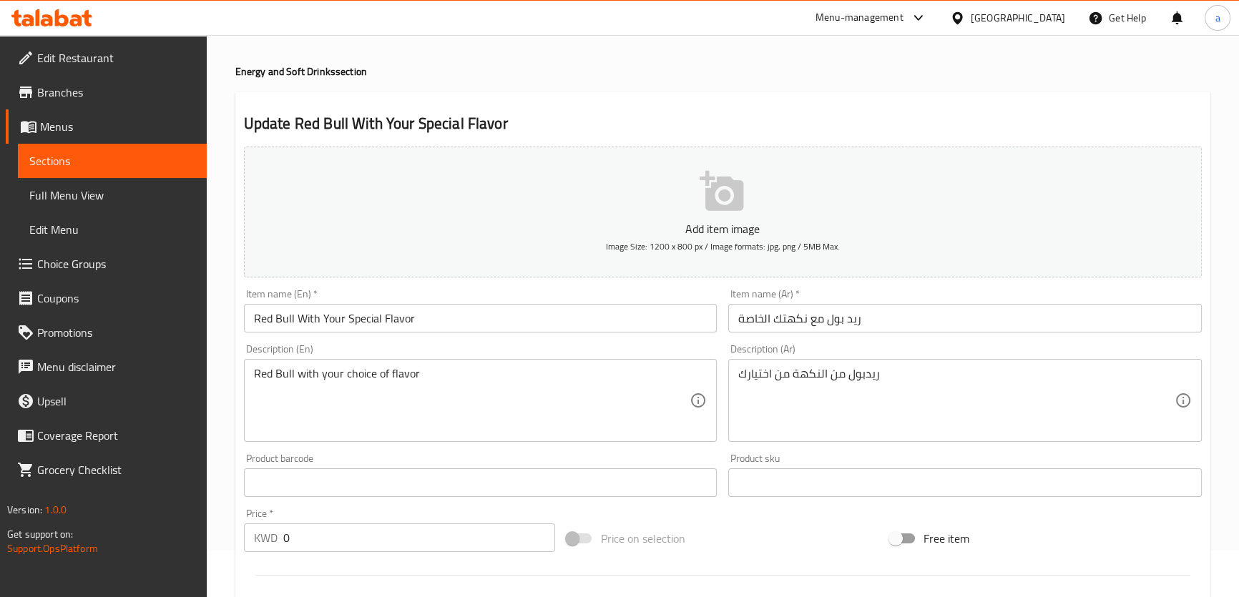
click at [461, 356] on div "Description (En) Red Bull with your choice of flavor Description (En)" at bounding box center [481, 393] width 474 height 98
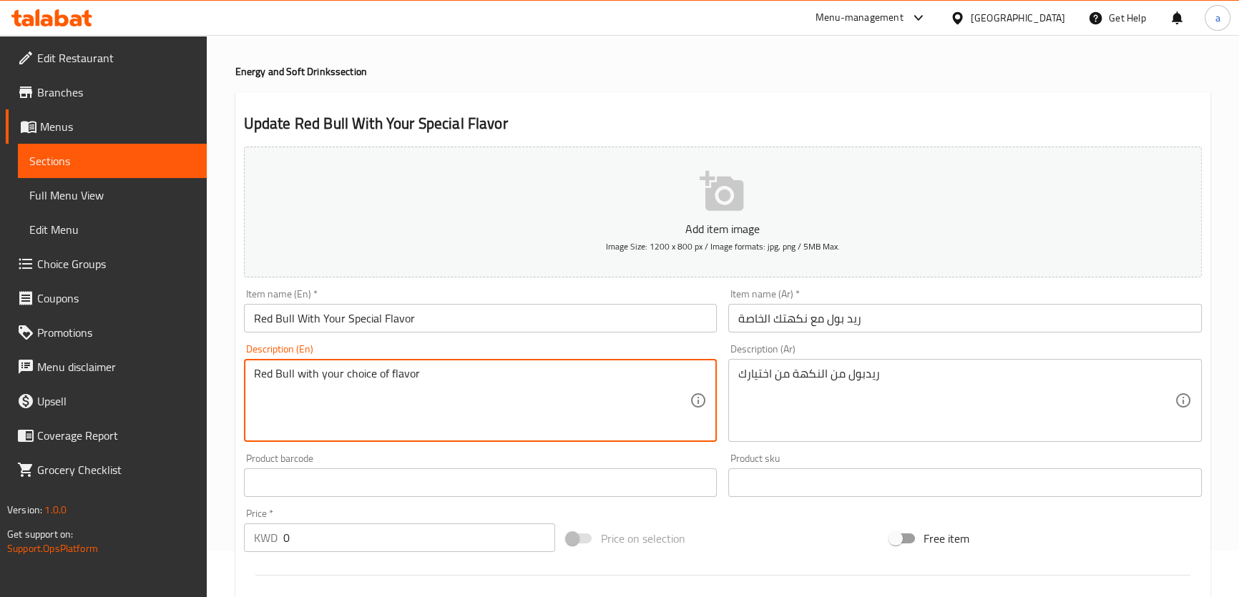
click at [436, 368] on textarea "Red Bull with your choice of flavor" at bounding box center [472, 401] width 436 height 68
paste textarea "refreshing energy drink with"
type textarea "refreshing energy drink with flavor"
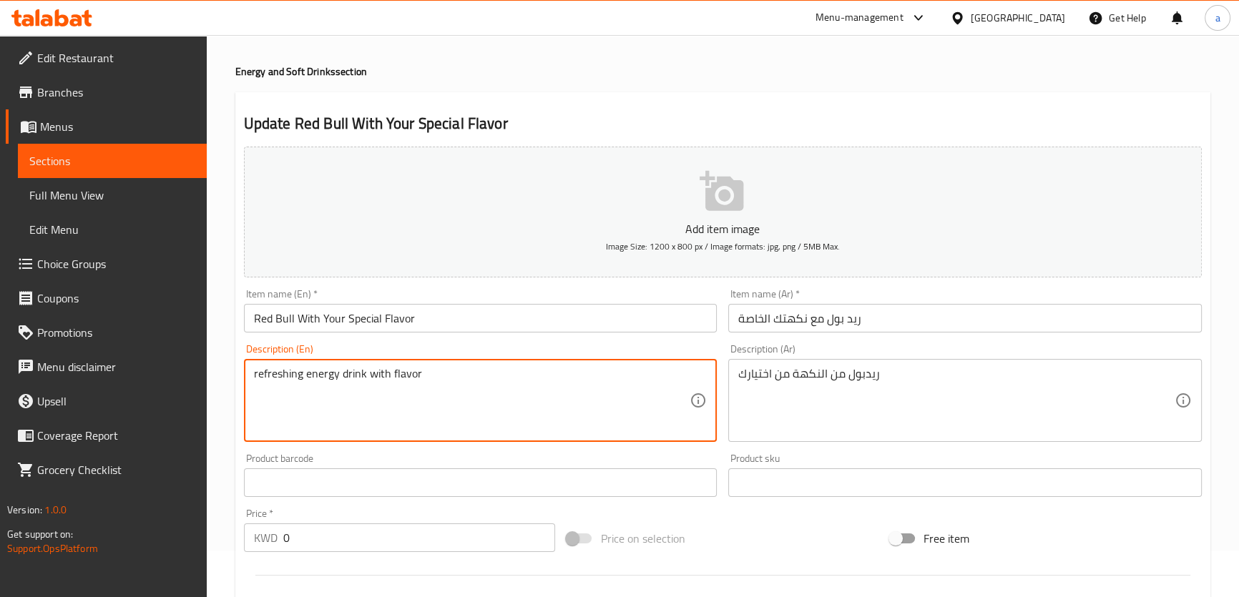
click at [451, 350] on div "Description (En) refreshing energy drink with flavor Description (En)" at bounding box center [481, 393] width 474 height 98
click at [421, 379] on textarea "refreshing energy drink with flavor" at bounding box center [472, 401] width 436 height 68
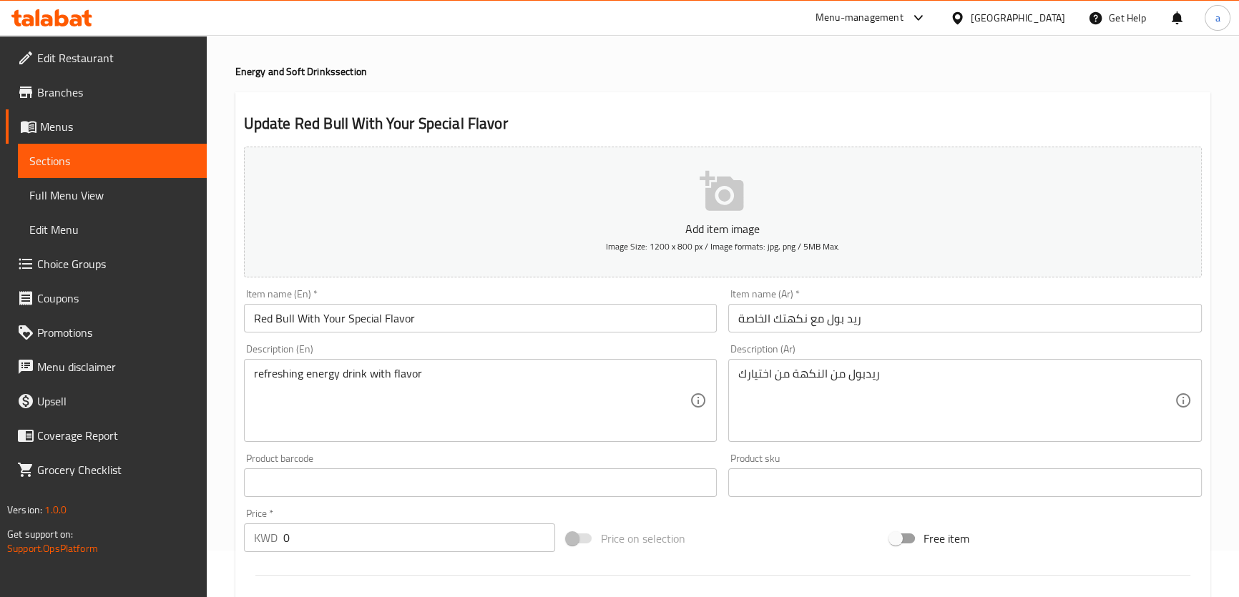
click at [456, 363] on div "refreshing energy drink with flavor Description (En)" at bounding box center [481, 400] width 474 height 83
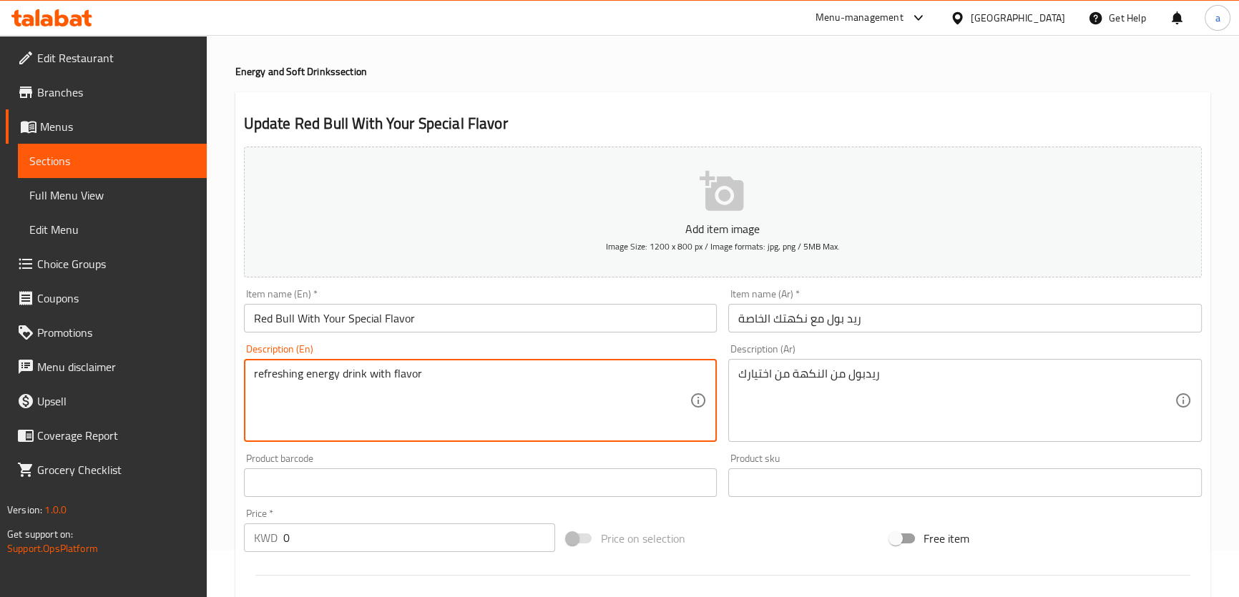
click at [354, 371] on textarea "refreshing energy drink with flavor" at bounding box center [472, 401] width 436 height 68
click at [351, 372] on textarea "refreshing energy drink with flavor" at bounding box center [472, 401] width 436 height 68
click at [455, 357] on div "Description (En) refreshing energy drink with flavor Description (En)" at bounding box center [481, 393] width 474 height 98
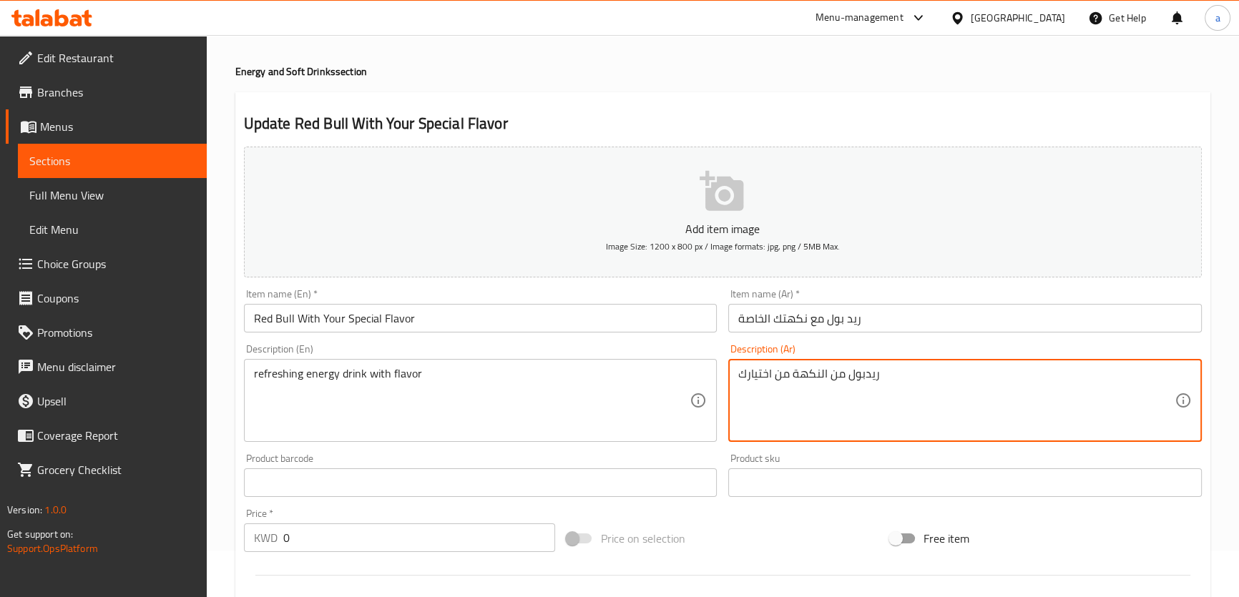
drag, startPoint x: 927, startPoint y: 372, endPoint x: 636, endPoint y: 378, distance: 291.2
type textarea "l"
type textarea "مشروب طاقة منعش مع النكهة"
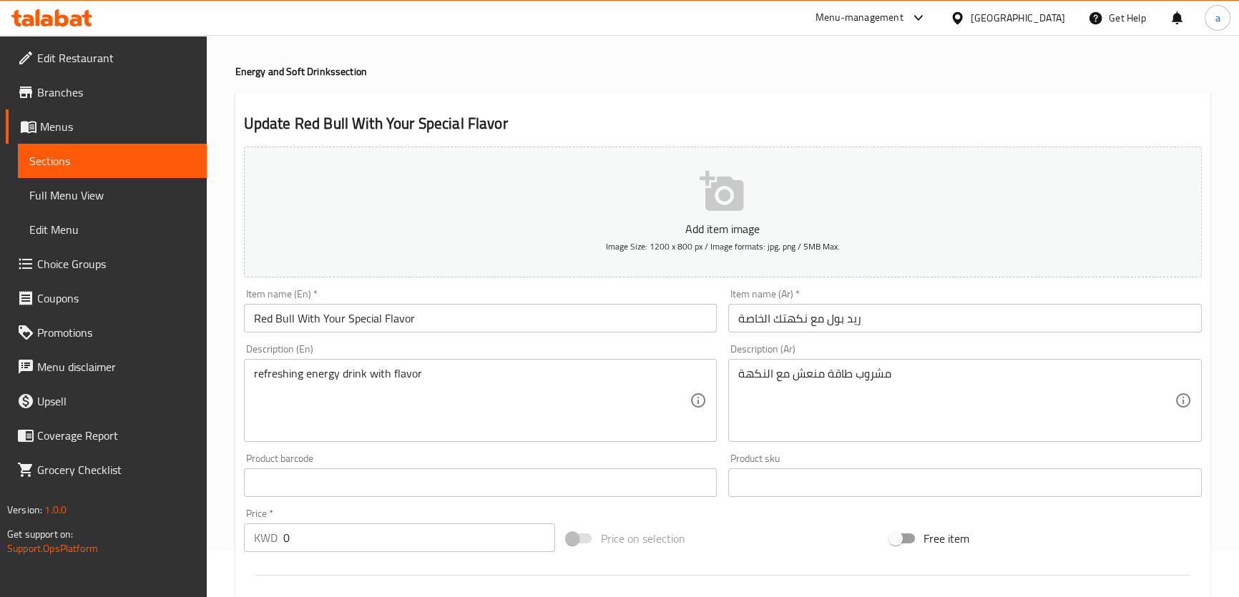
click at [672, 356] on div "Description (En) refreshing energy drink with flavor Description (En)" at bounding box center [481, 393] width 474 height 98
click at [471, 357] on div "Description (En) refreshing energy drink with flavor Description (En)" at bounding box center [481, 393] width 474 height 98
click at [473, 356] on div "Description (En) refreshing energy drink with flavor Description (En)" at bounding box center [481, 393] width 474 height 98
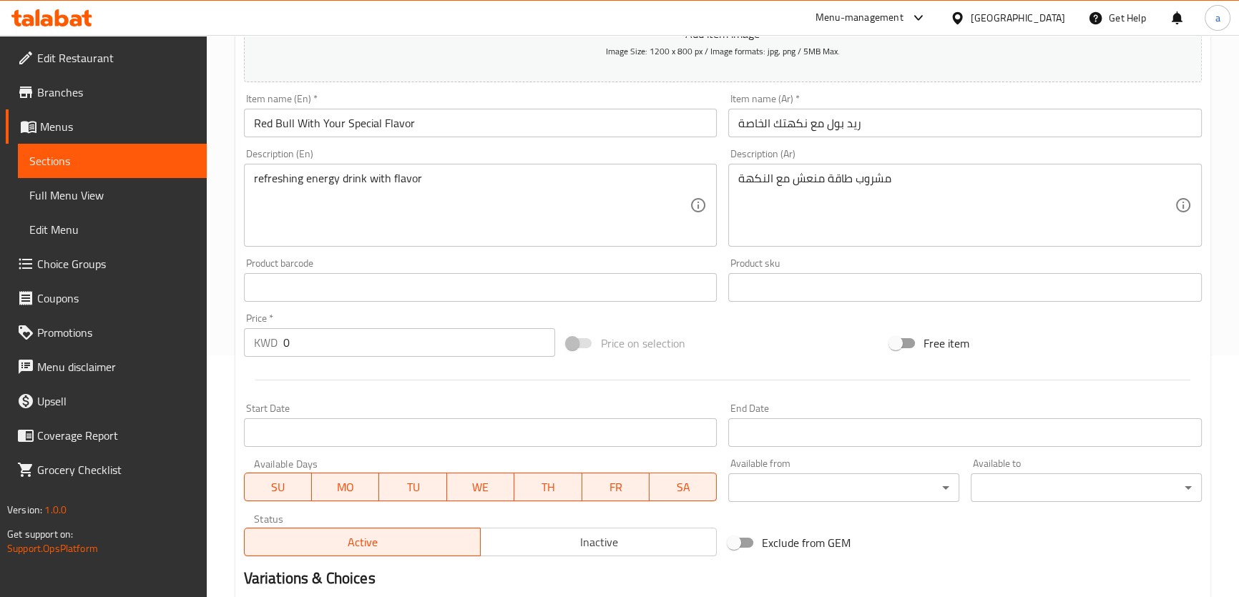
scroll to position [567, 0]
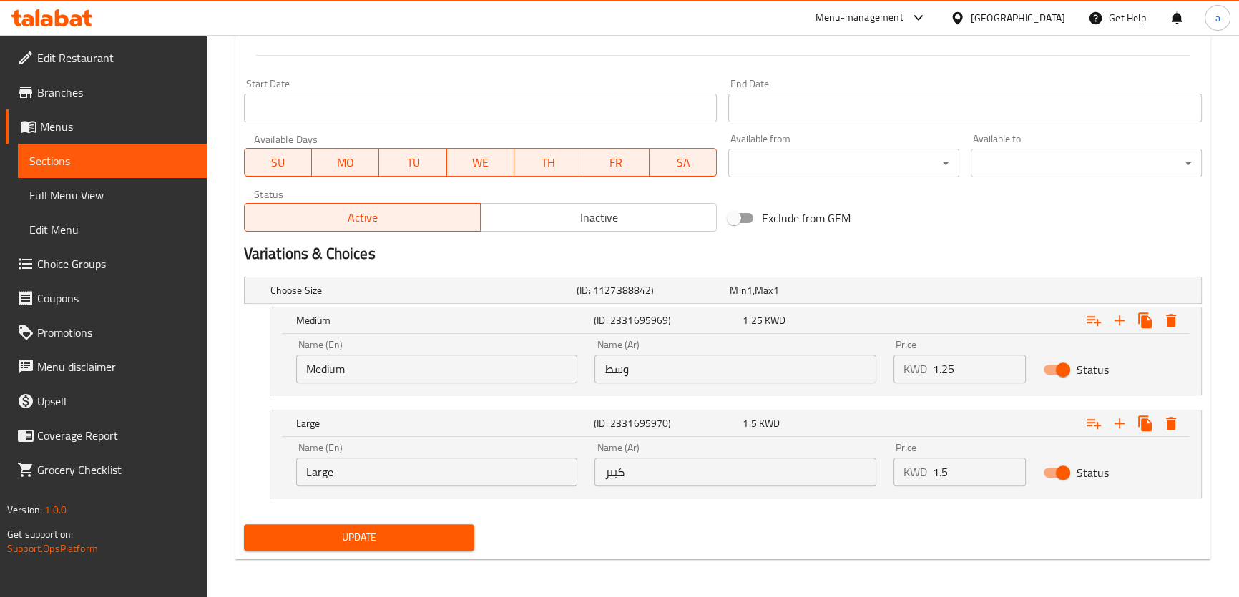
click at [461, 536] on span "Update" at bounding box center [359, 538] width 208 height 18
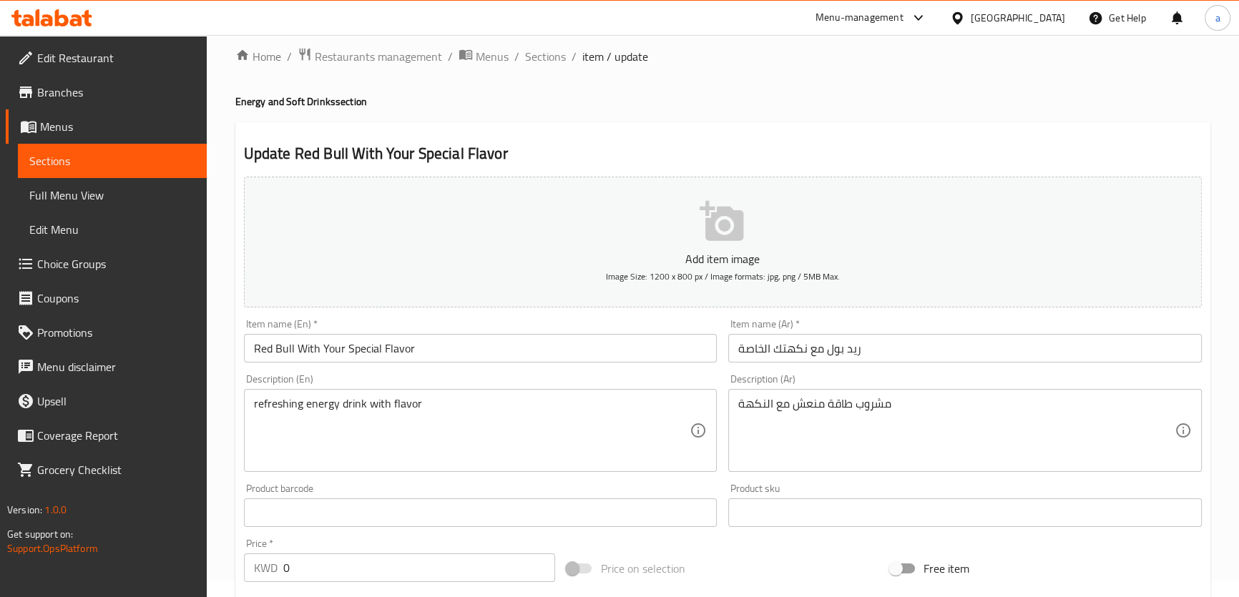
scroll to position [0, 0]
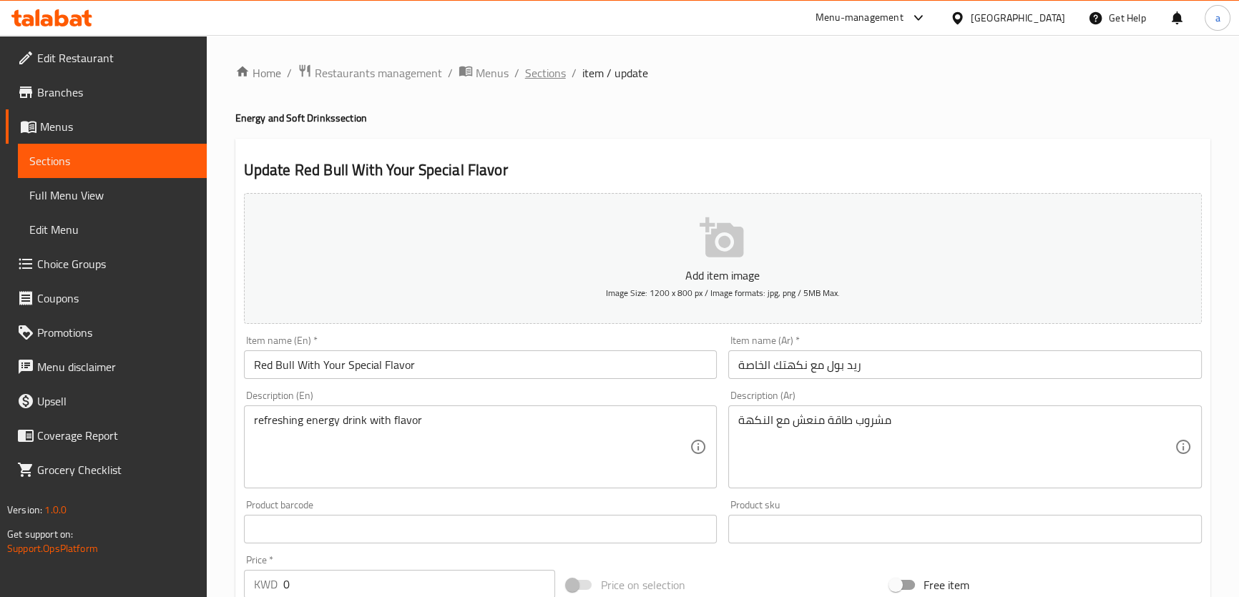
click at [558, 77] on span "Sections" at bounding box center [545, 72] width 41 height 17
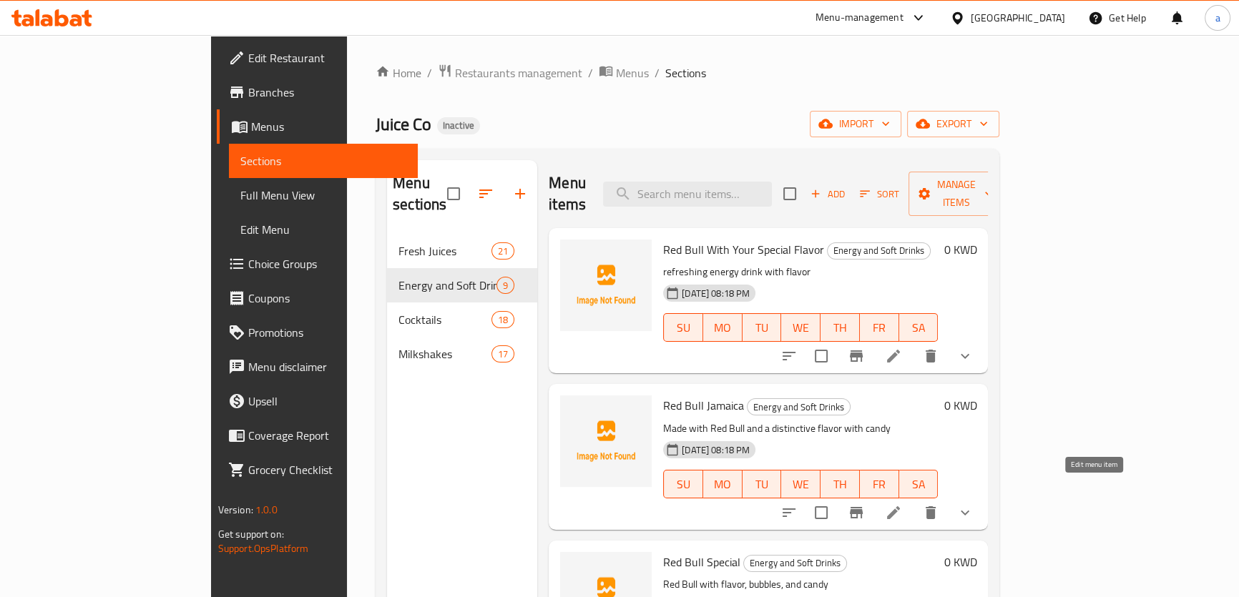
click at [902, 504] on icon at bounding box center [893, 512] width 17 height 17
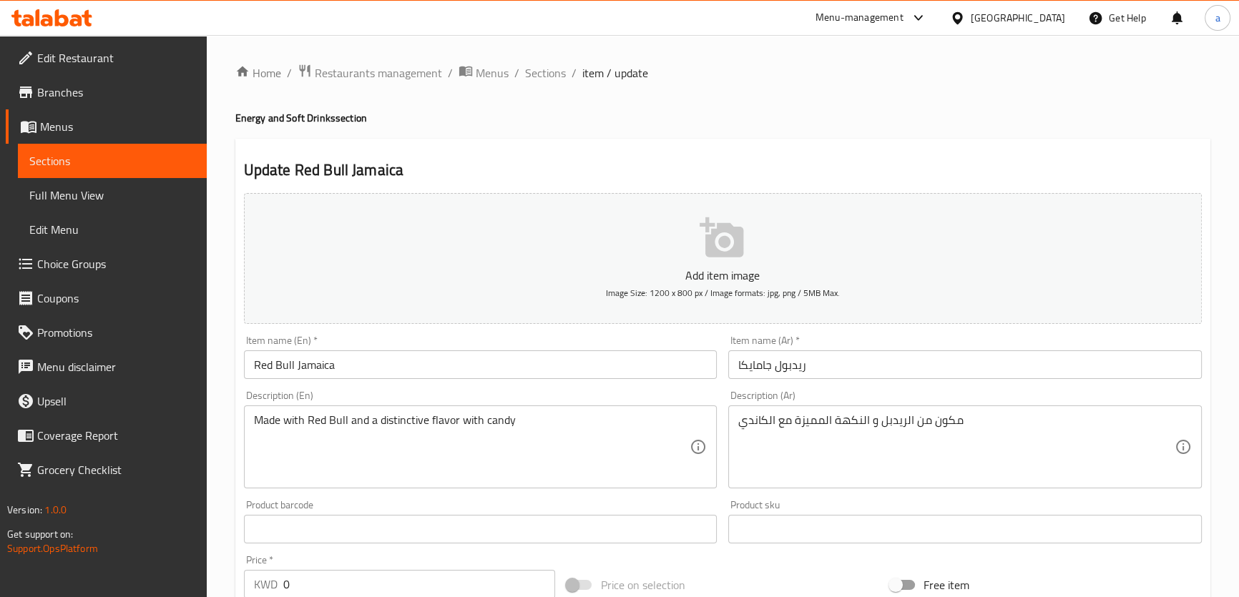
click at [800, 368] on input "ريدبول جامايكا" at bounding box center [965, 365] width 474 height 29
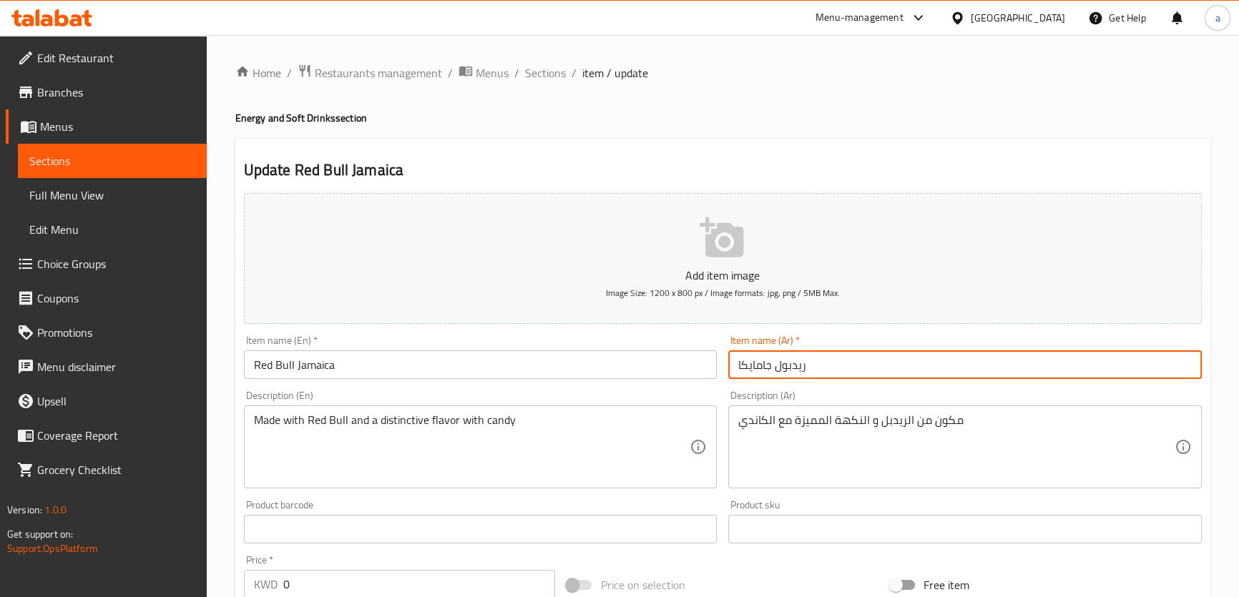
click at [800, 368] on input "ريدبول جامايكا" at bounding box center [965, 365] width 474 height 29
click at [765, 366] on input "ريدبول جامايكا" at bounding box center [965, 365] width 474 height 29
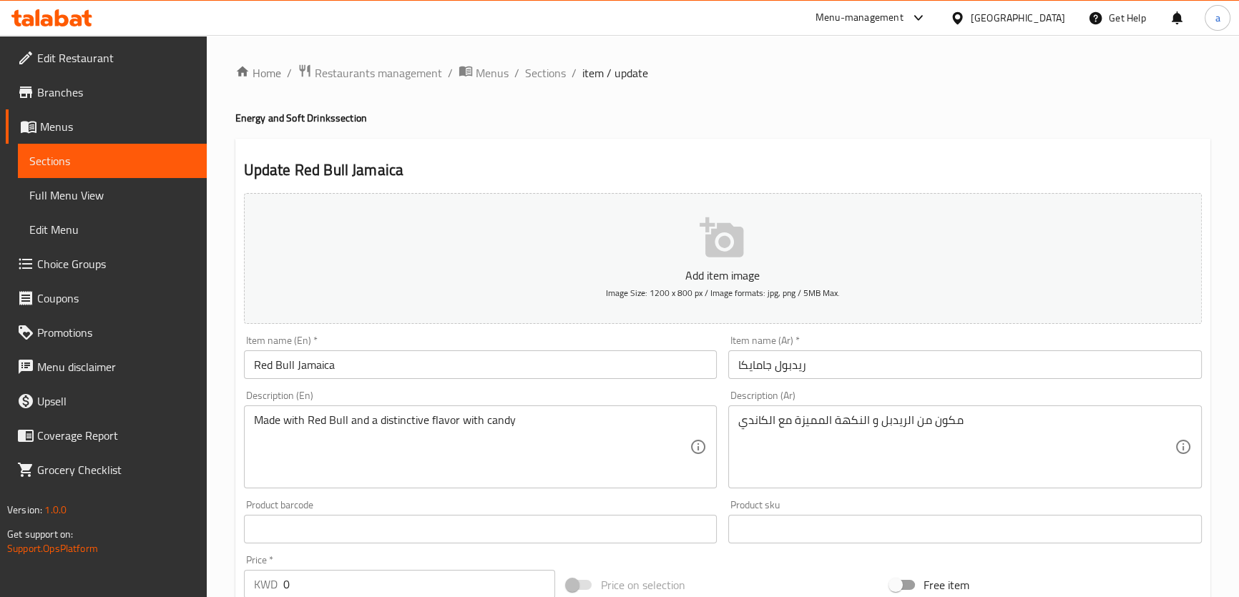
click at [328, 365] on input "Red Bull Jamaica" at bounding box center [481, 365] width 474 height 29
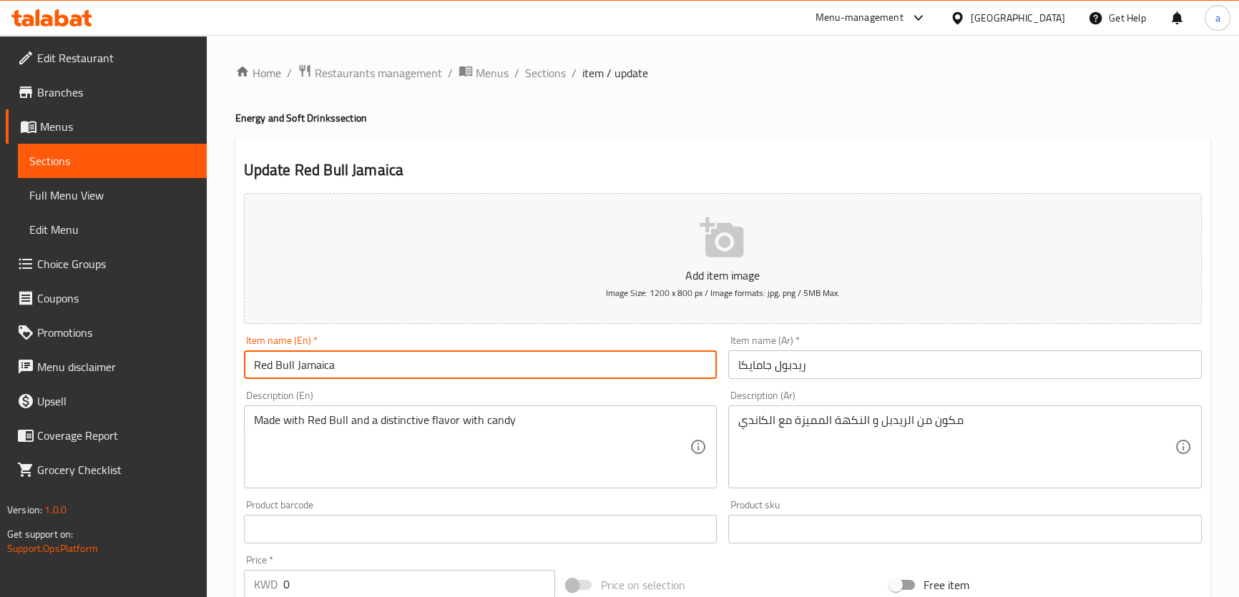
click at [328, 365] on input "Red Bull Jamaica" at bounding box center [481, 365] width 474 height 29
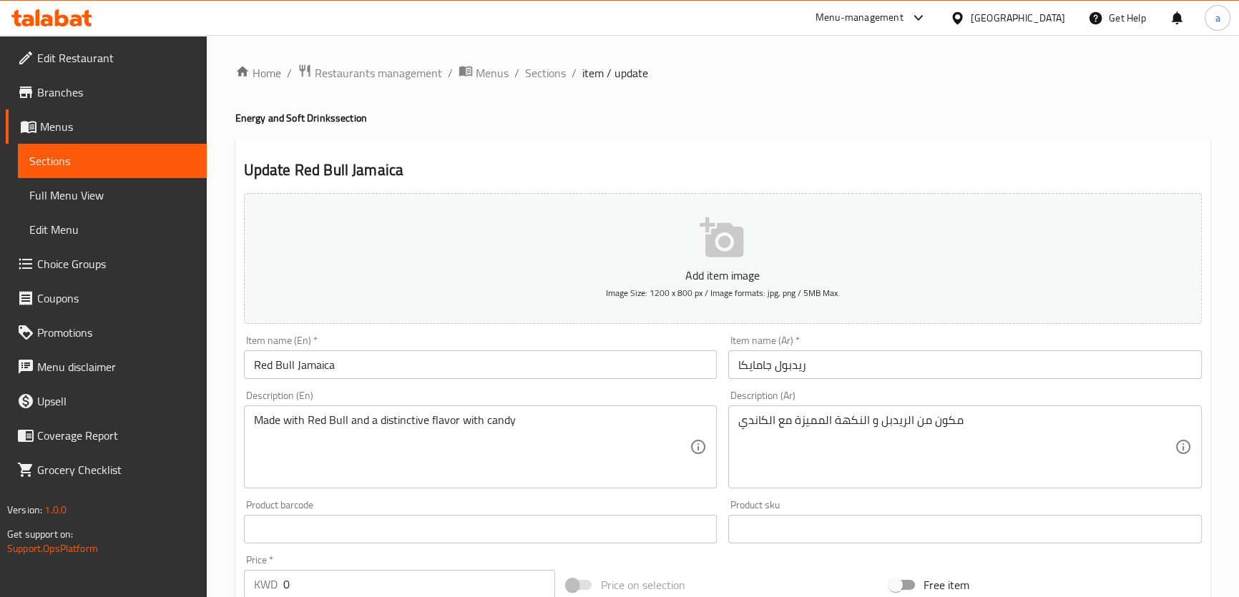
click at [530, 331] on div "Item name (En)   * Red Bull Jamaica Item name (En) *" at bounding box center [480, 357] width 485 height 55
click at [602, 150] on div "Update Red Bull Jamaica Add item image Image Size: 1200 x 800 px / Image format…" at bounding box center [722, 571] width 975 height 864
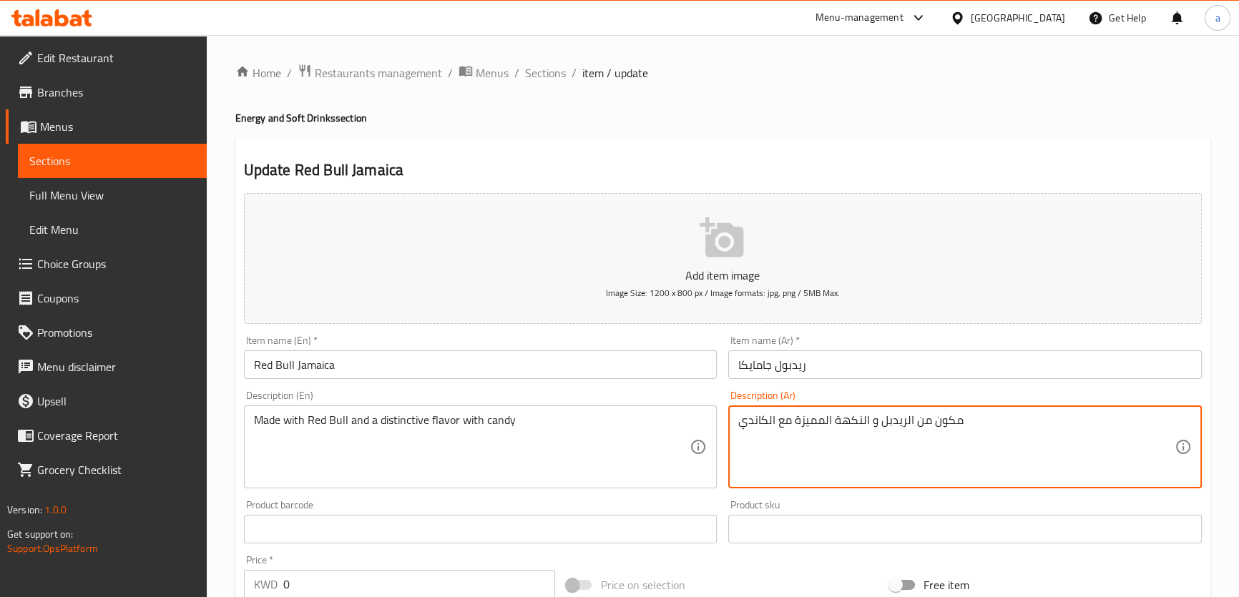
click at [914, 150] on div "Update Red Bull Jamaica Add item image Image Size: 1200 x 800 px / Image format…" at bounding box center [722, 571] width 975 height 864
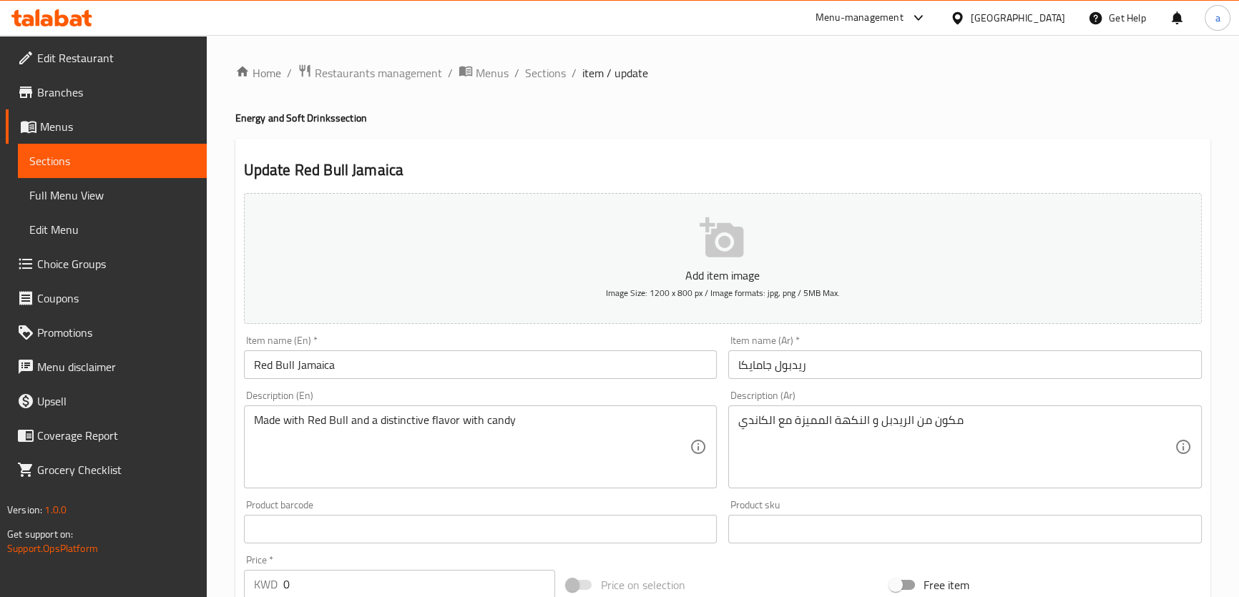
click at [791, 371] on input "ريدبول جامايكا" at bounding box center [965, 365] width 474 height 29
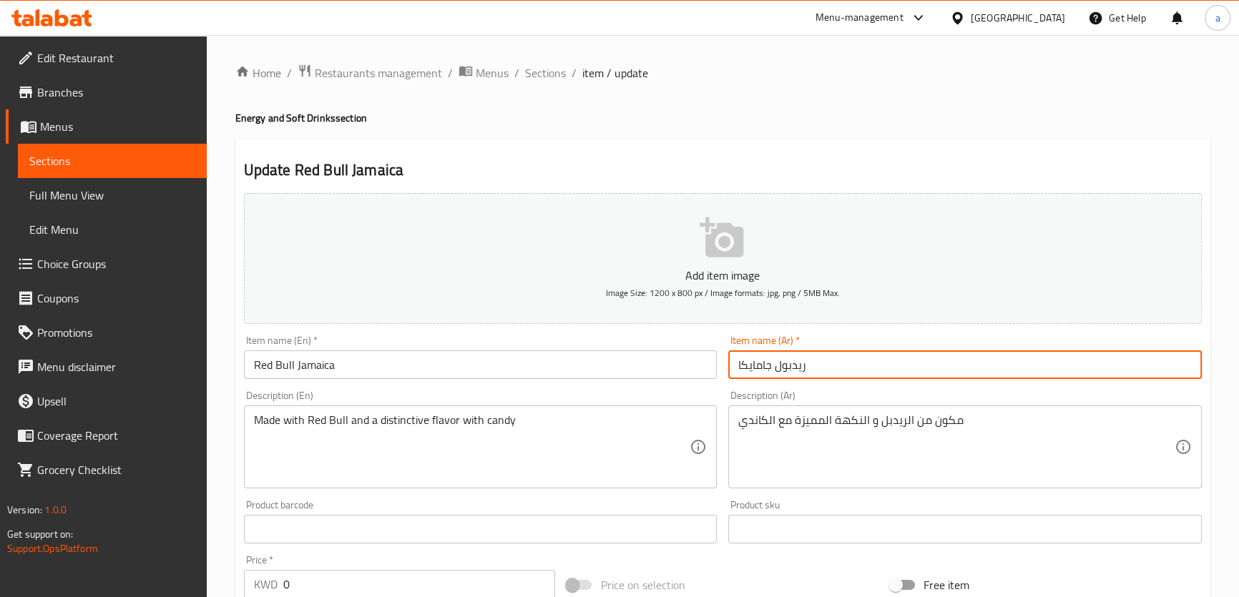
click at [791, 371] on input "ريدبول جامايكا" at bounding box center [965, 365] width 474 height 29
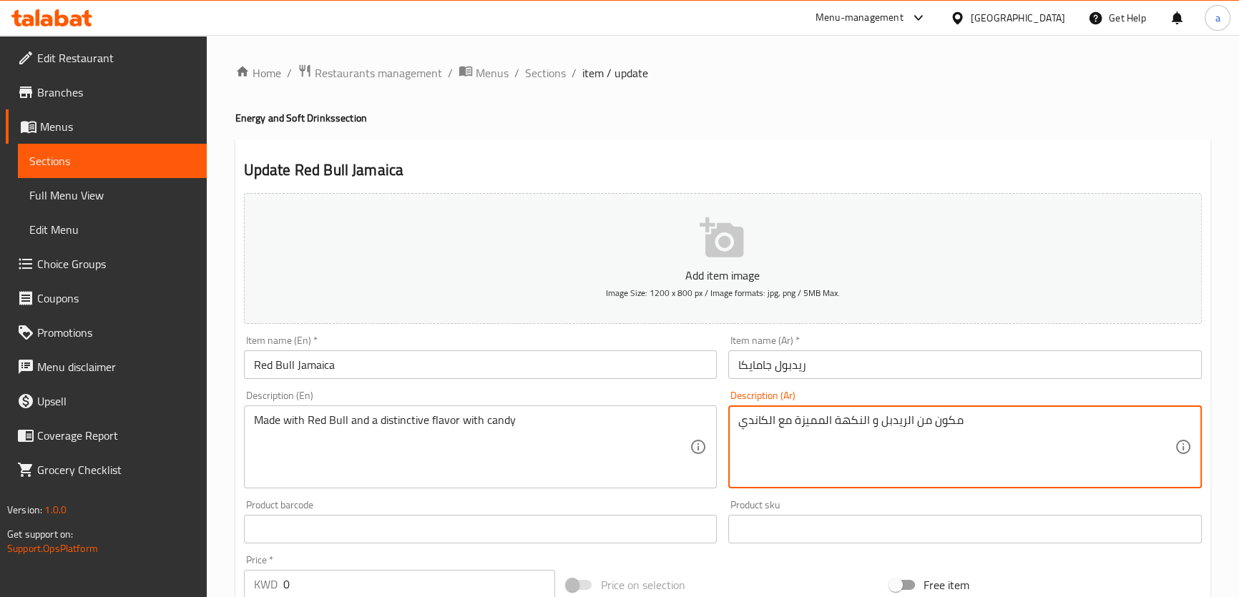
drag, startPoint x: 905, startPoint y: 423, endPoint x: 881, endPoint y: 426, distance: 24.6
click at [881, 426] on textarea "مكون من الريدبل و النكهة المميزة مع الكاندي" at bounding box center [956, 448] width 436 height 68
paste textarea "ل"
type textarea "مكون من الريدبول و النكهة المميزة مع الكاندي"
click at [930, 401] on div "Description (Ar) مكون من الريدبول و النكهة المميزة مع الكاندي Description (Ar)" at bounding box center [965, 440] width 474 height 98
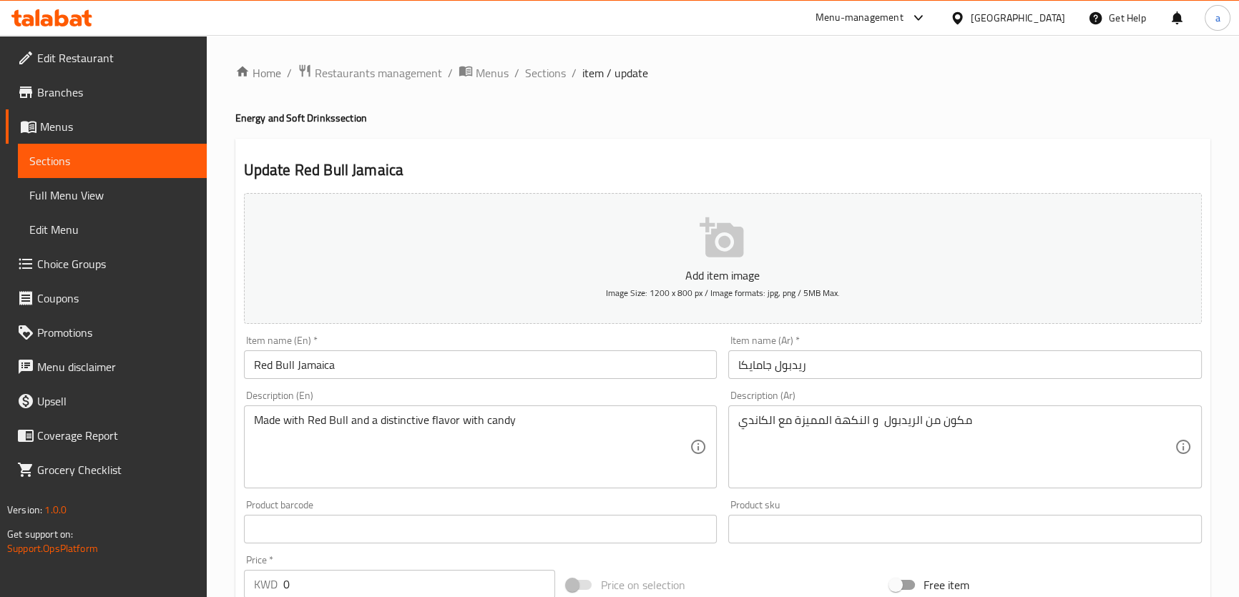
click at [786, 362] on input "ريدبول جامايكا" at bounding box center [965, 365] width 474 height 29
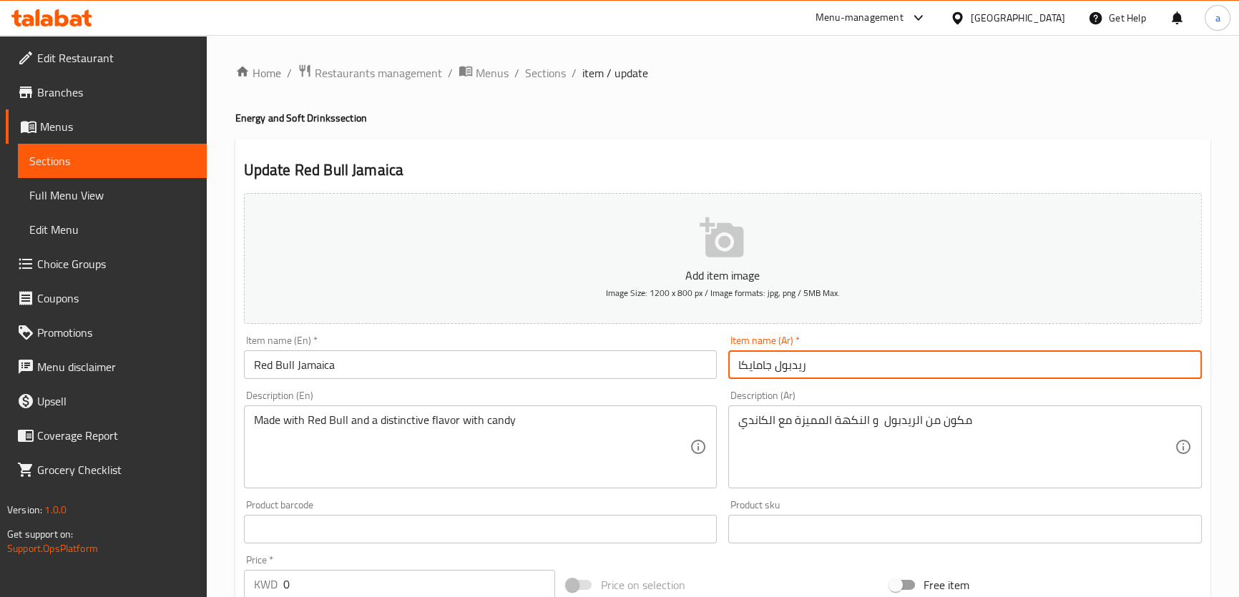
click at [786, 362] on input "ريدبول جامايكا" at bounding box center [965, 365] width 474 height 29
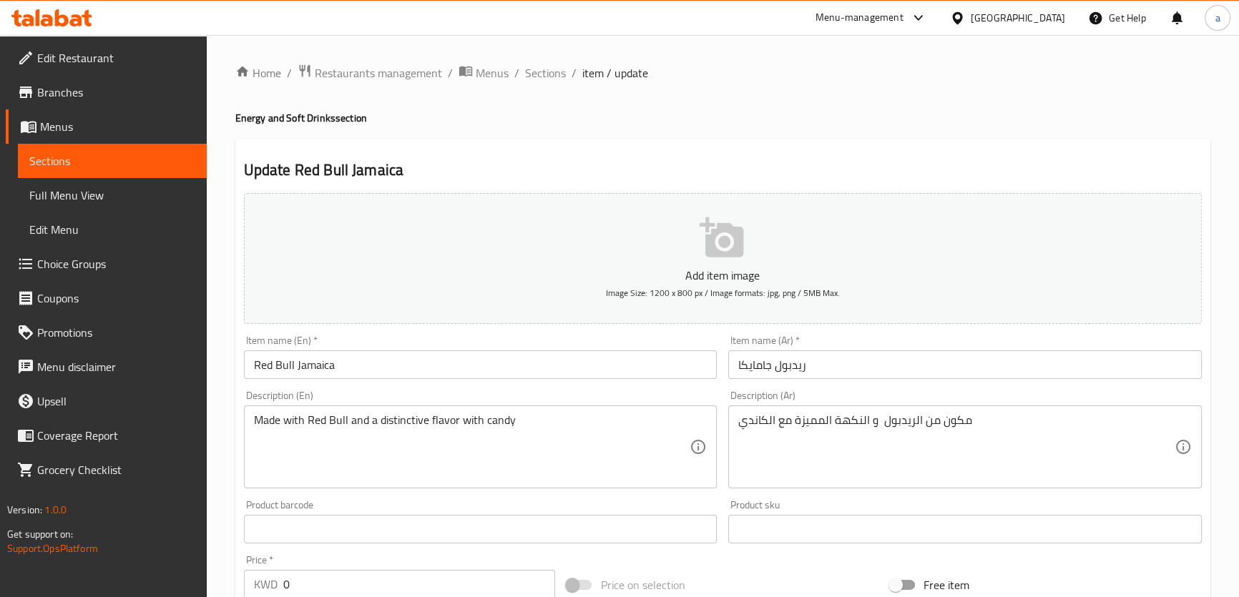
click at [787, 366] on input "ريدبول جامايكا" at bounding box center [965, 365] width 474 height 29
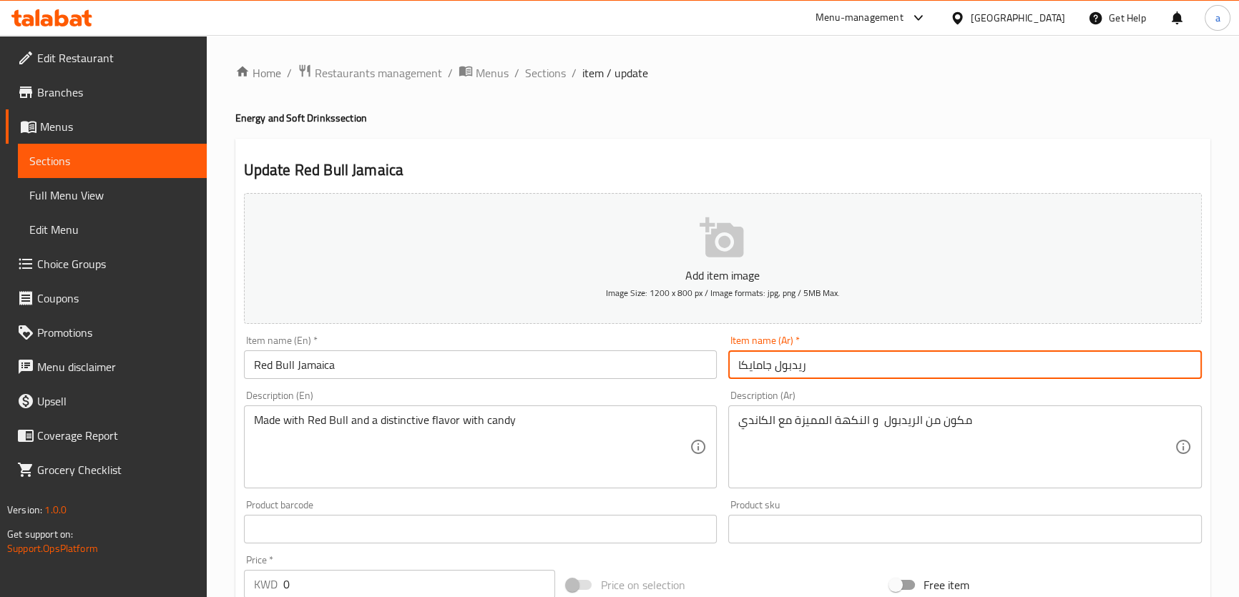
click at [787, 366] on input "ريدبول جامايكا" at bounding box center [965, 365] width 474 height 29
paste input "بول"
type input "ريد [PERSON_NAME]"
click at [801, 379] on div "Item name (Ar)   * [PERSON_NAME] Item name (Ar) *" at bounding box center [965, 357] width 485 height 55
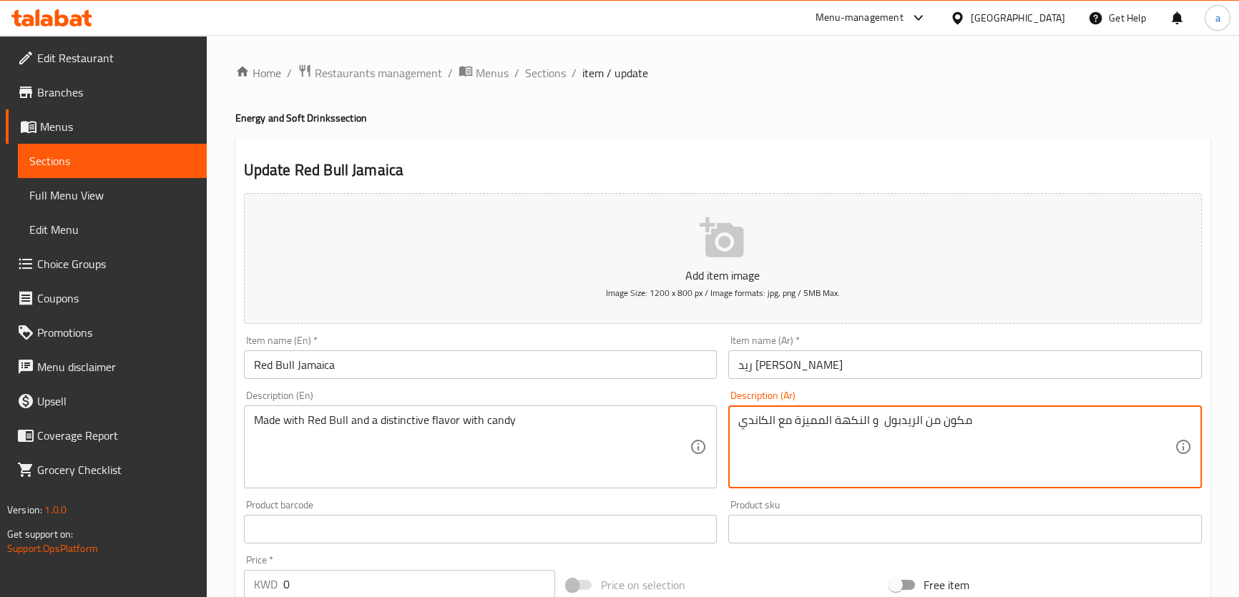
drag, startPoint x: 914, startPoint y: 419, endPoint x: 884, endPoint y: 428, distance: 31.3
paste textarea
click at [944, 400] on div "Description (Ar) مكون من الريد بول و النكهة المميزة مع الكاندي Description (Ar)" at bounding box center [965, 440] width 474 height 98
click at [881, 414] on textarea "مكون من الريد بول و النكهة المميزة مع الكاندي" at bounding box center [956, 448] width 436 height 68
click at [879, 417] on textarea "مكون من الريد بول و النكهة المميزة مع الكاندي" at bounding box center [956, 448] width 436 height 68
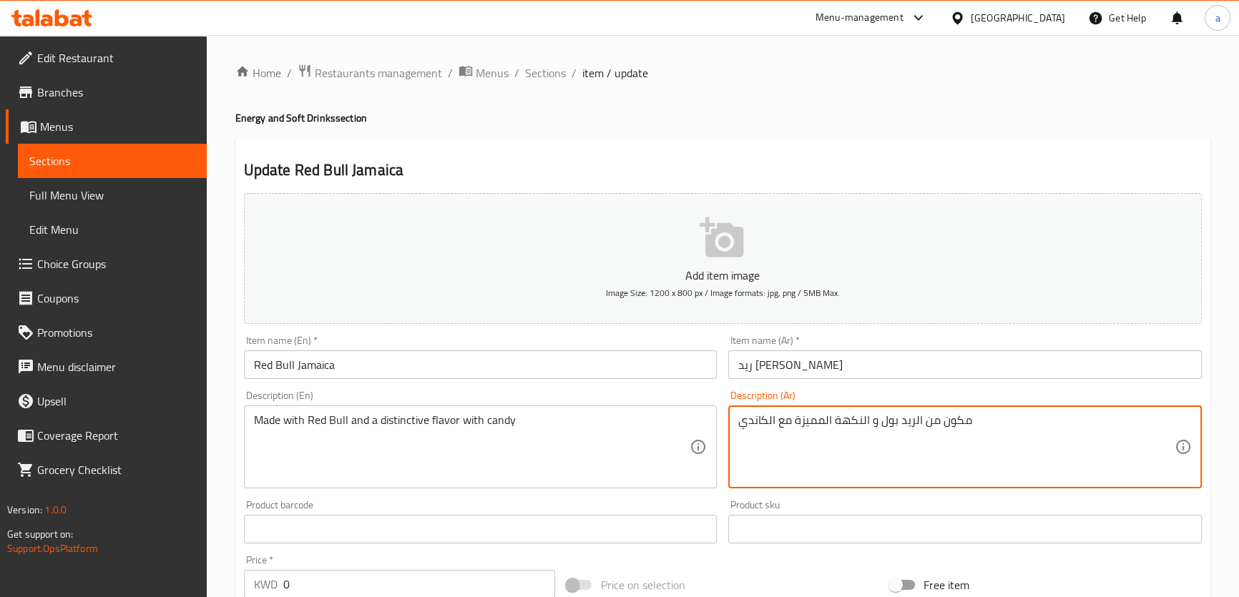
type textarea "مكون من الريد بول و النكهة المميزة مع الكاندي"
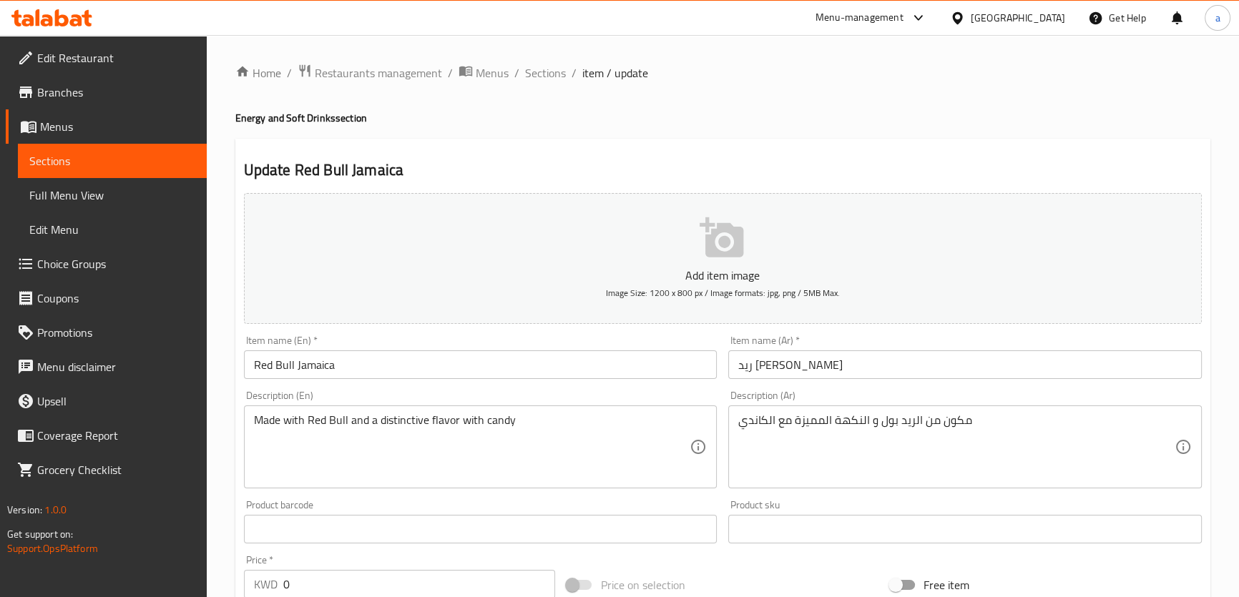
click at [899, 398] on div "Description (Ar) مكون من الريد بول و النكهة المميزة مع الكاندي Description (Ar)" at bounding box center [965, 440] width 474 height 98
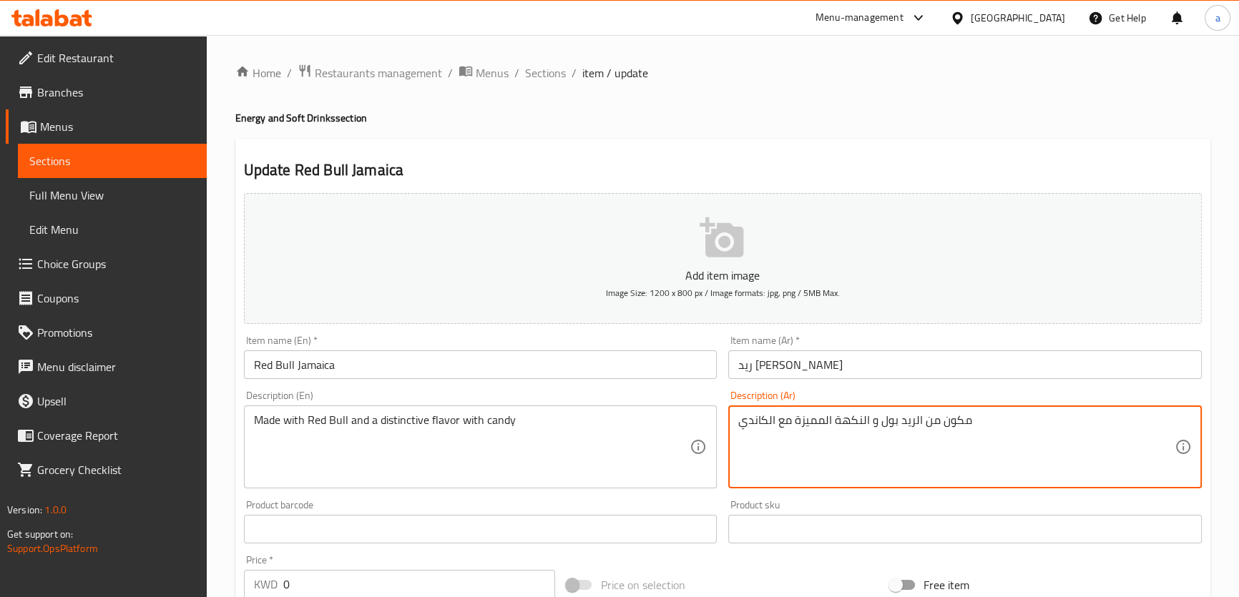
click at [801, 427] on textarea "مكون من الريد بول و النكهة المميزة مع الكاندي" at bounding box center [956, 448] width 436 height 68
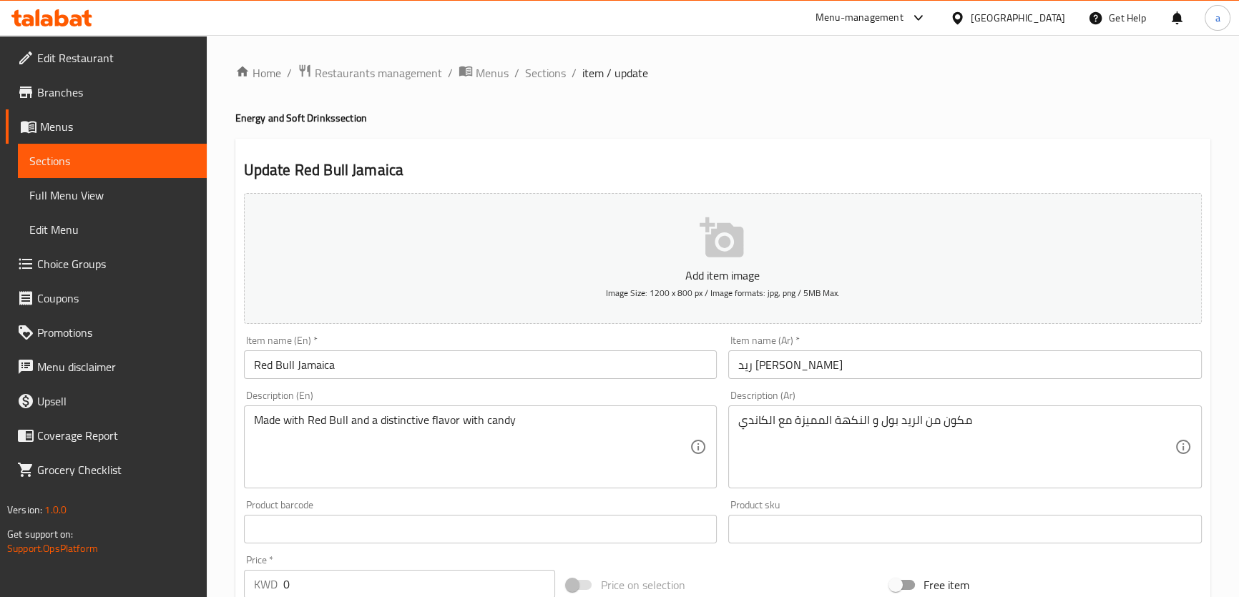
click at [468, 134] on div "Home / Restaurants management / Menus / Sections / item / update Energy and Sof…" at bounding box center [722, 539] width 975 height 951
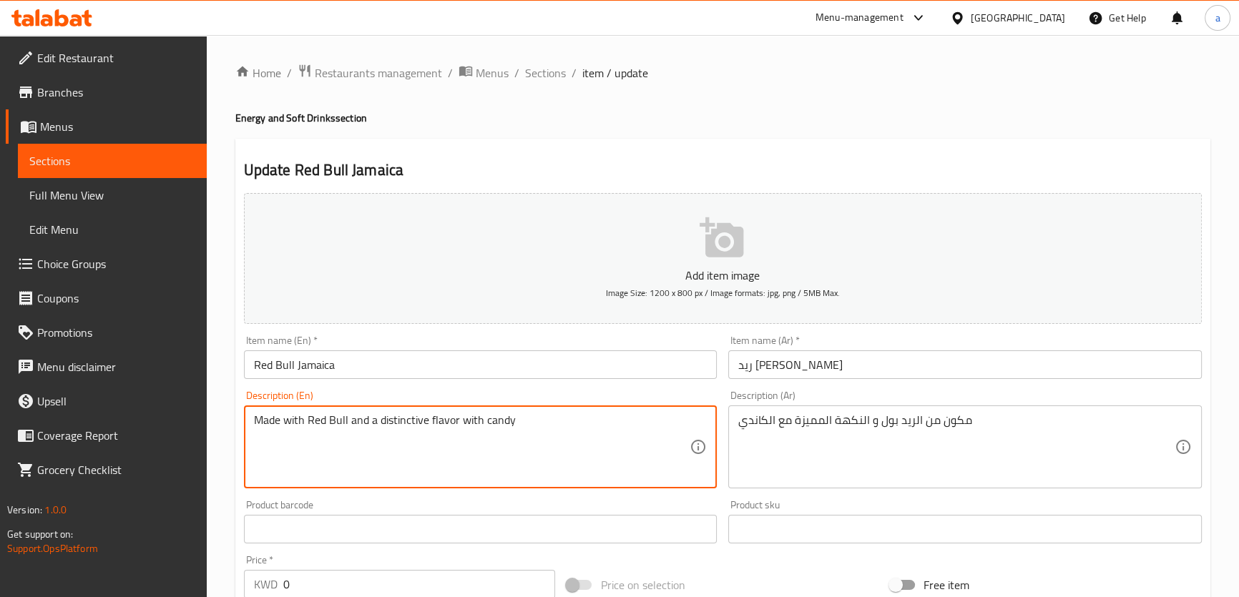
click at [298, 423] on textarea "Made with Red Bull and a distinctive flavor with candy" at bounding box center [472, 448] width 436 height 68
type textarea "Made from Red Bull and a distinctive flavor with candy"
click at [362, 396] on div "Description (En) Made from Red Bull and a distinctive flavor with candy Descrip…" at bounding box center [481, 440] width 474 height 98
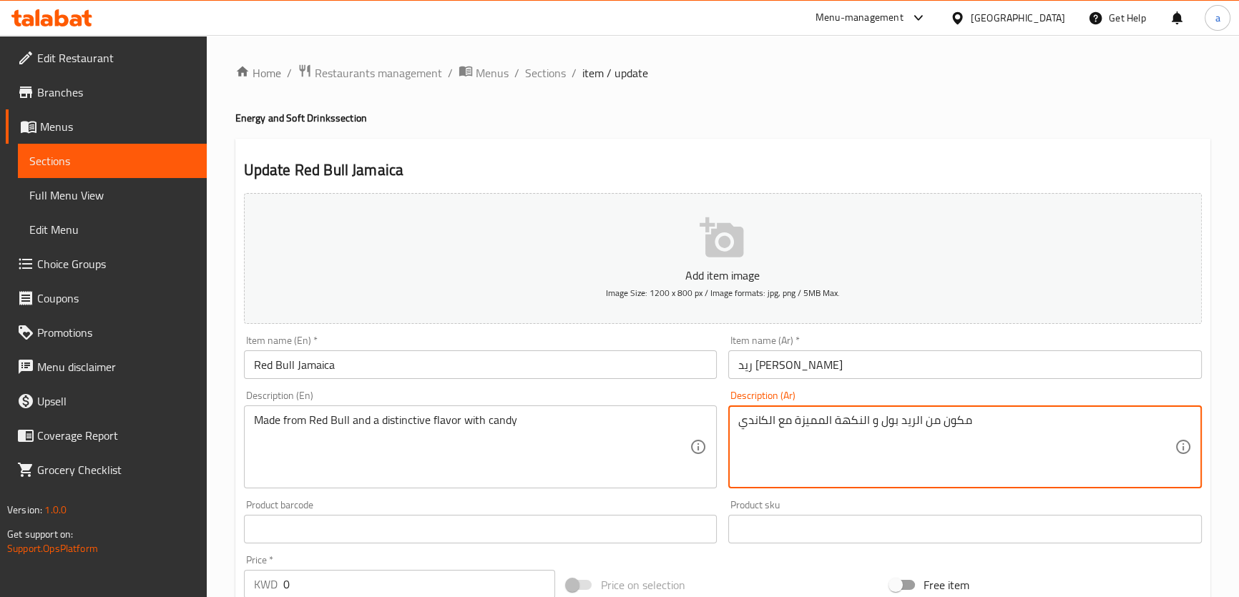
drag, startPoint x: 768, startPoint y: 417, endPoint x: 724, endPoint y: 428, distance: 44.9
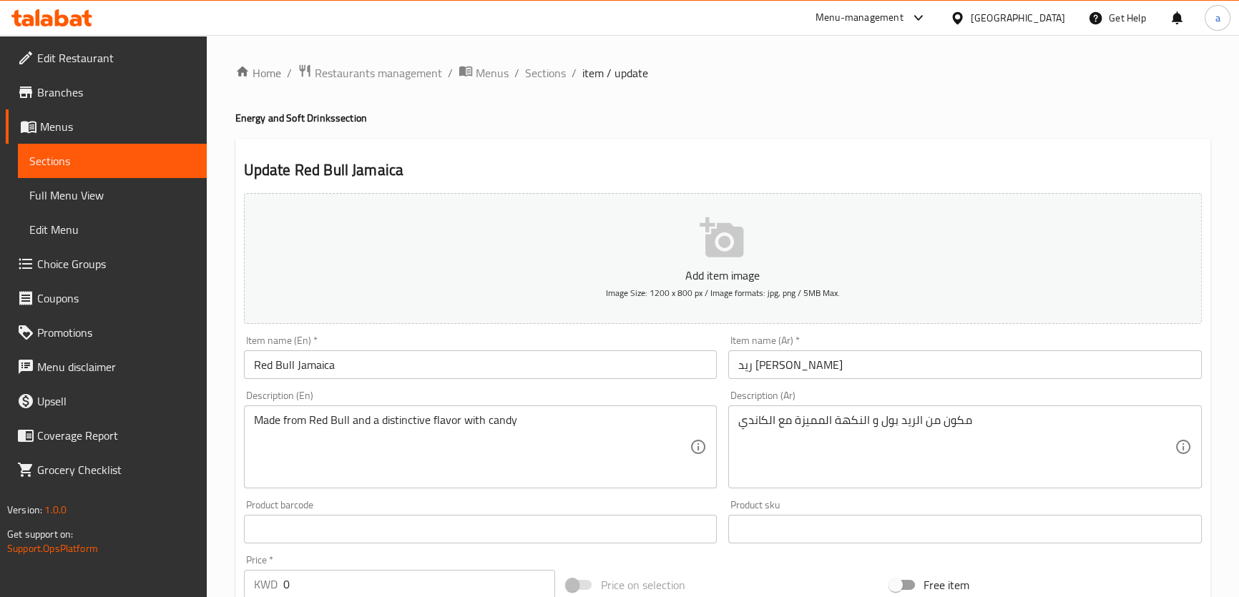
click at [436, 402] on div "Description (En) Made from Red Bull and a distinctive flavor with candy Descrip…" at bounding box center [481, 440] width 474 height 98
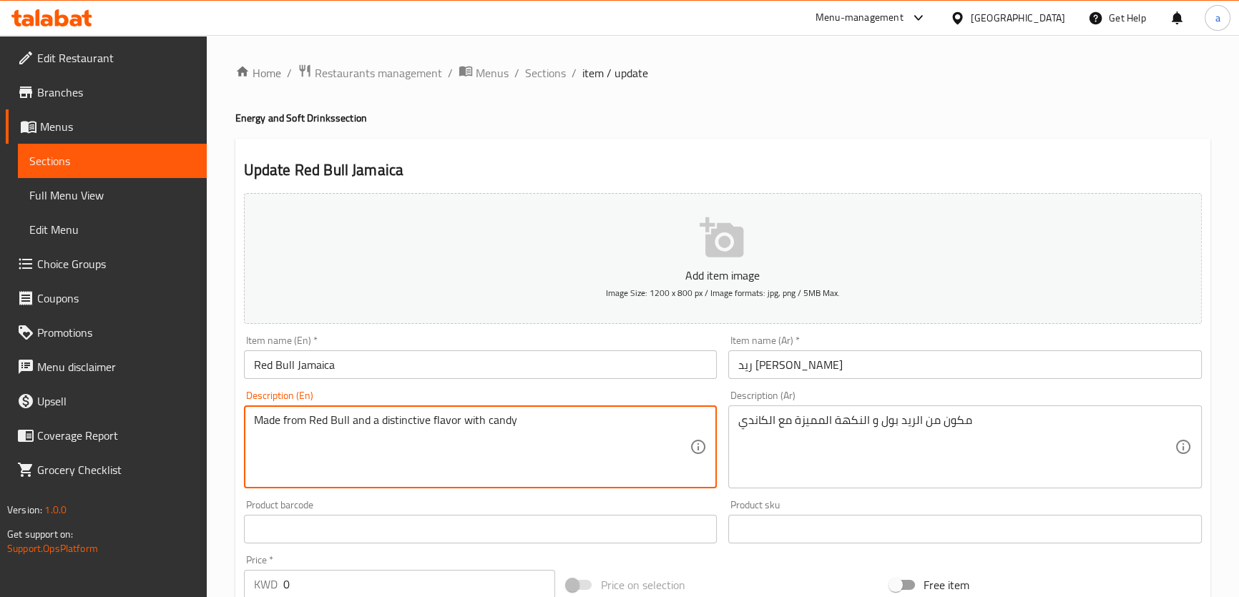
click at [413, 419] on textarea "Made from Red Bull and a distinctive flavor with candy" at bounding box center [472, 448] width 436 height 68
click at [548, 386] on div "Description (En) Made from Red Bull and a distinctive flavor with candy Descrip…" at bounding box center [480, 439] width 485 height 109
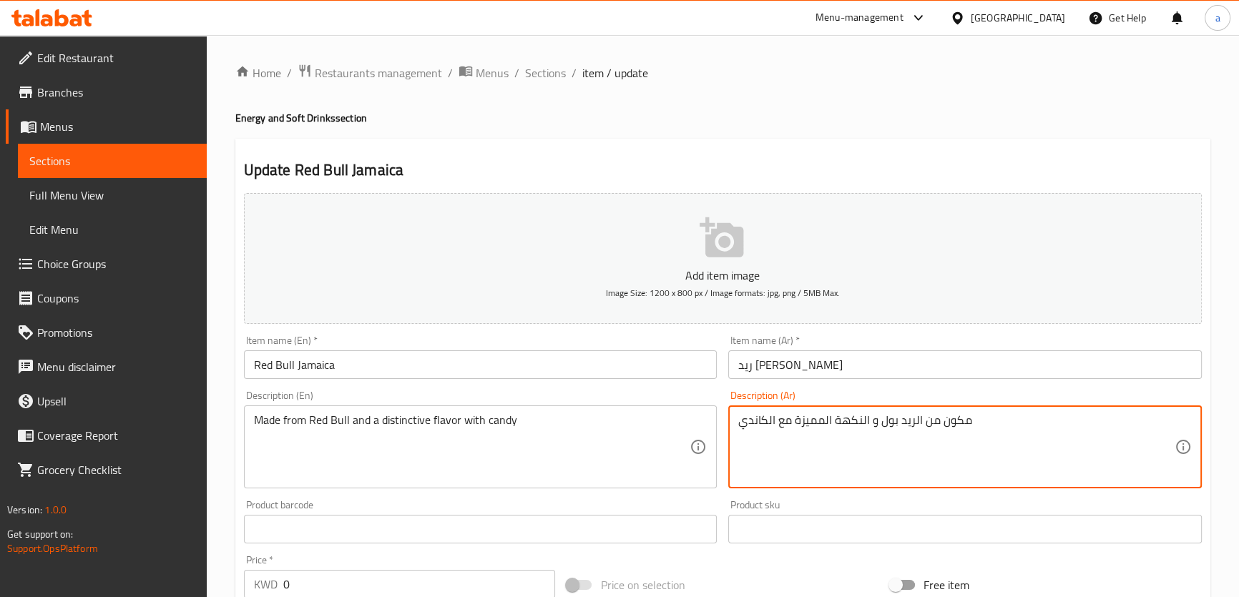
drag, startPoint x: 764, startPoint y: 419, endPoint x: 774, endPoint y: 421, distance: 10.1
click at [778, 419] on textarea "مكون من الريد بول و النكهة المميزة مع الكاندي" at bounding box center [956, 448] width 436 height 68
drag, startPoint x: 765, startPoint y: 415, endPoint x: 724, endPoint y: 429, distance: 43.9
click at [724, 429] on div "Description (Ar) مكون من الريد بول و النكهة المميزة مع الكاندي Description (Ar)" at bounding box center [965, 439] width 485 height 109
click at [535, 392] on div "Description (En) Made from Red Bull and a distinctive flavor with candy Descrip…" at bounding box center [481, 440] width 474 height 98
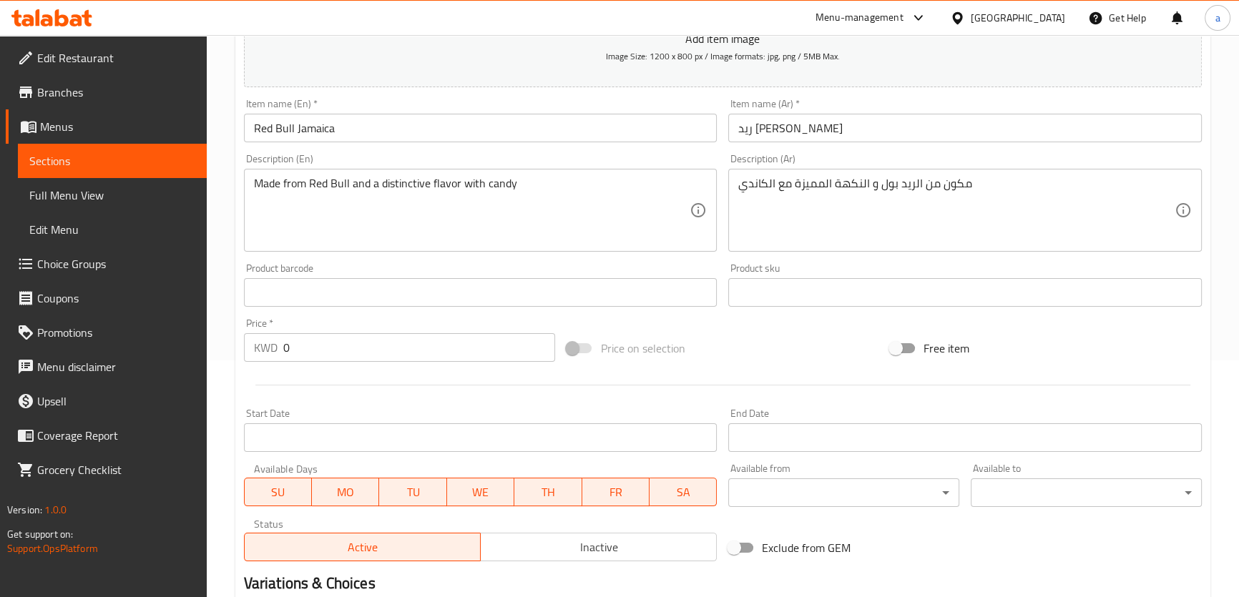
scroll to position [260, 0]
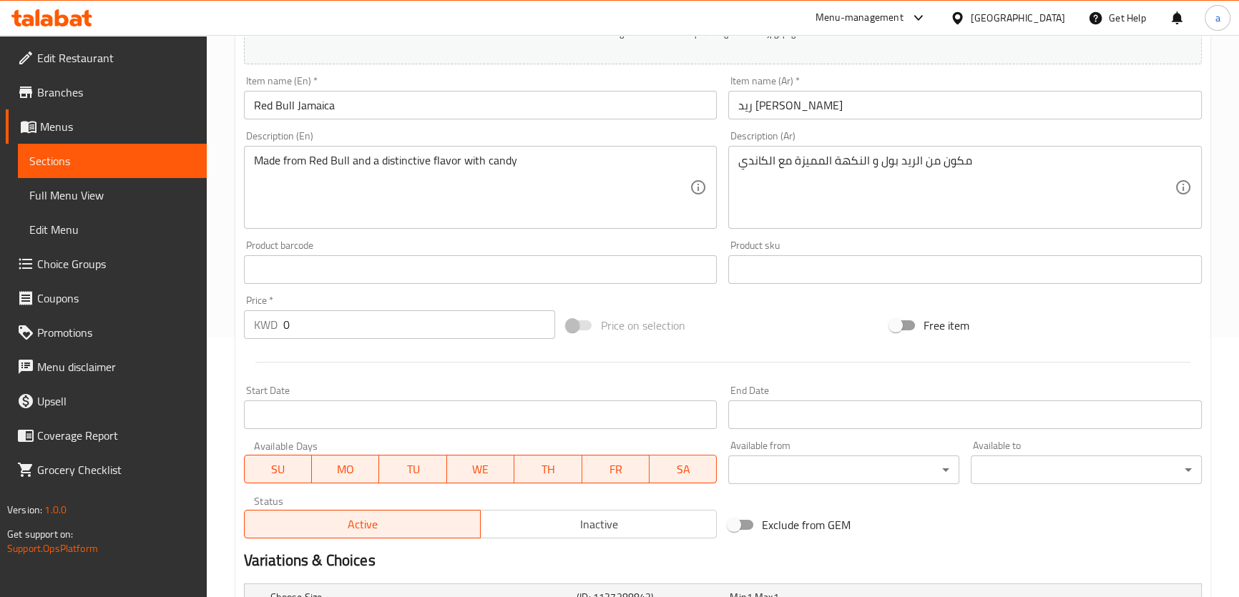
click at [461, 365] on div at bounding box center [722, 362] width 969 height 35
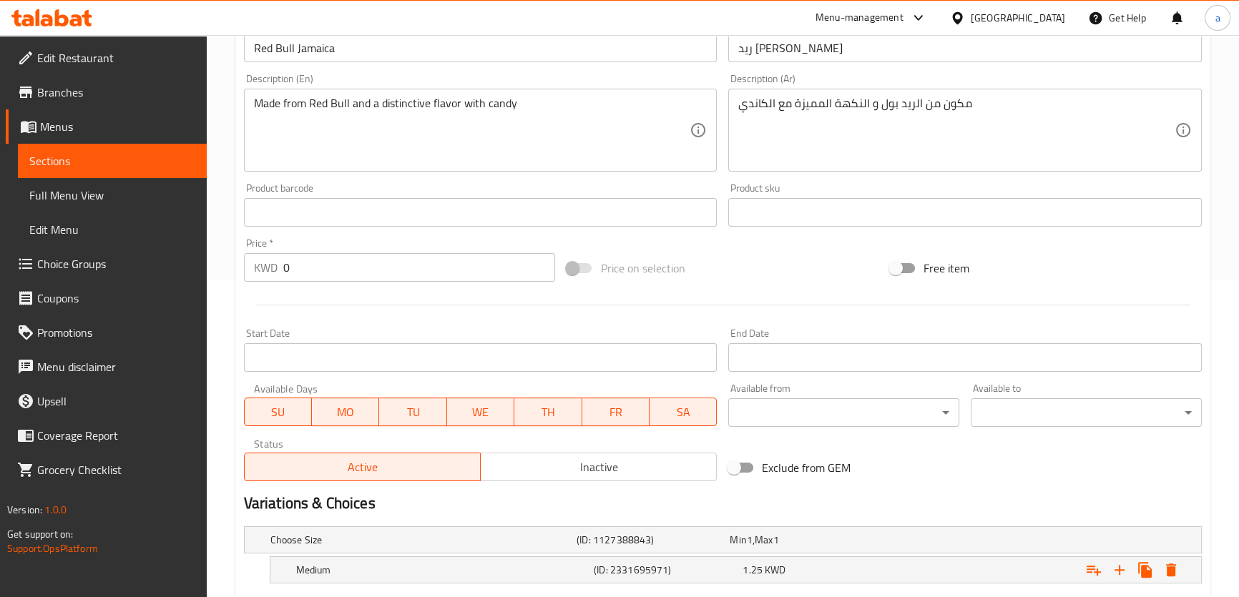
scroll to position [444, 0]
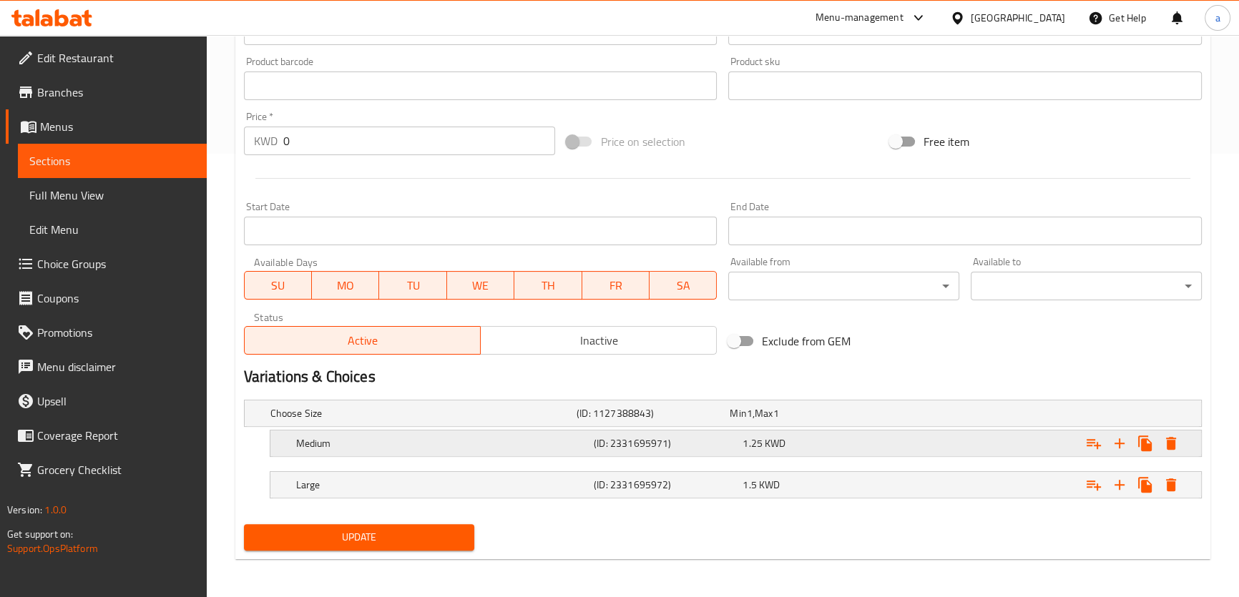
click at [470, 454] on div "Medium (ID: 2331695971) 1.25 KWD" at bounding box center [740, 443] width 894 height 31
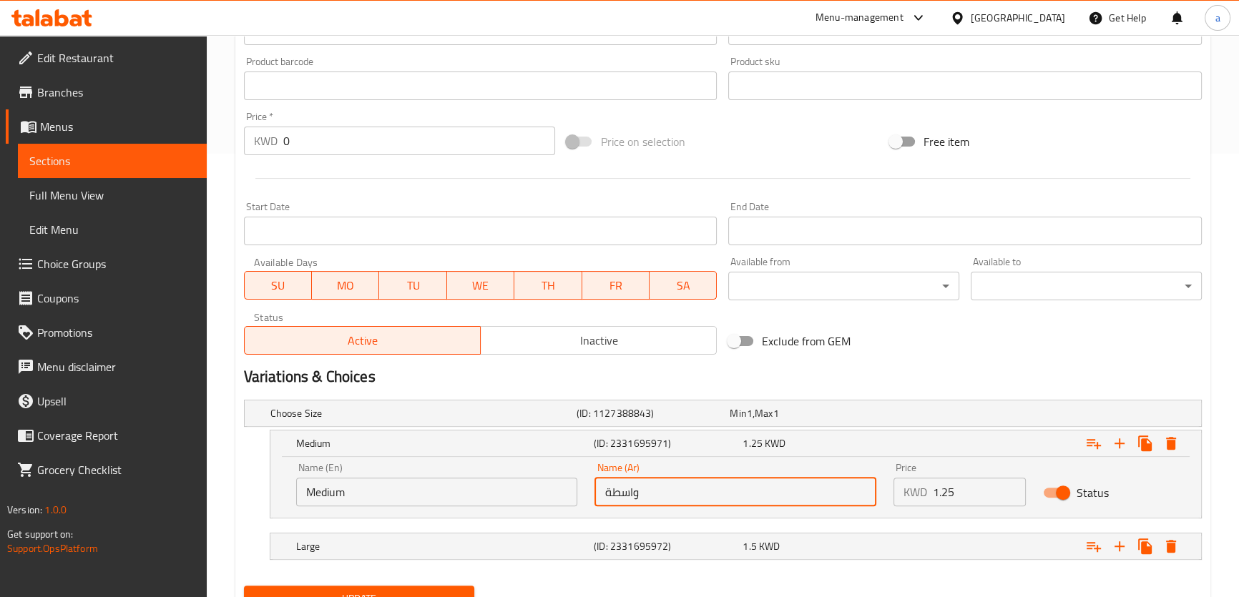
drag, startPoint x: 630, startPoint y: 490, endPoint x: 633, endPoint y: 499, distance: 9.7
click at [633, 499] on input "واسطة" at bounding box center [736, 492] width 282 height 29
drag, startPoint x: 600, startPoint y: 493, endPoint x: 610, endPoint y: 499, distance: 11.9
click at [610, 499] on input "وسطة" at bounding box center [736, 492] width 282 height 29
type input "وسط"
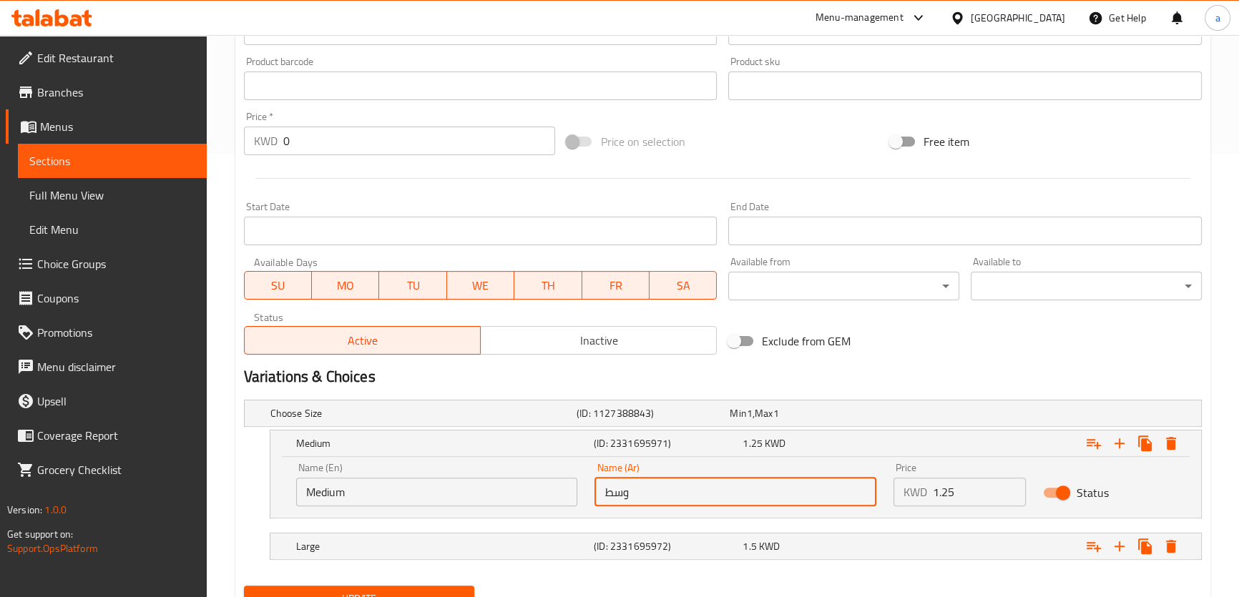
click at [729, 463] on div "Name (Ar) وسط Name (Ar)" at bounding box center [736, 485] width 282 height 44
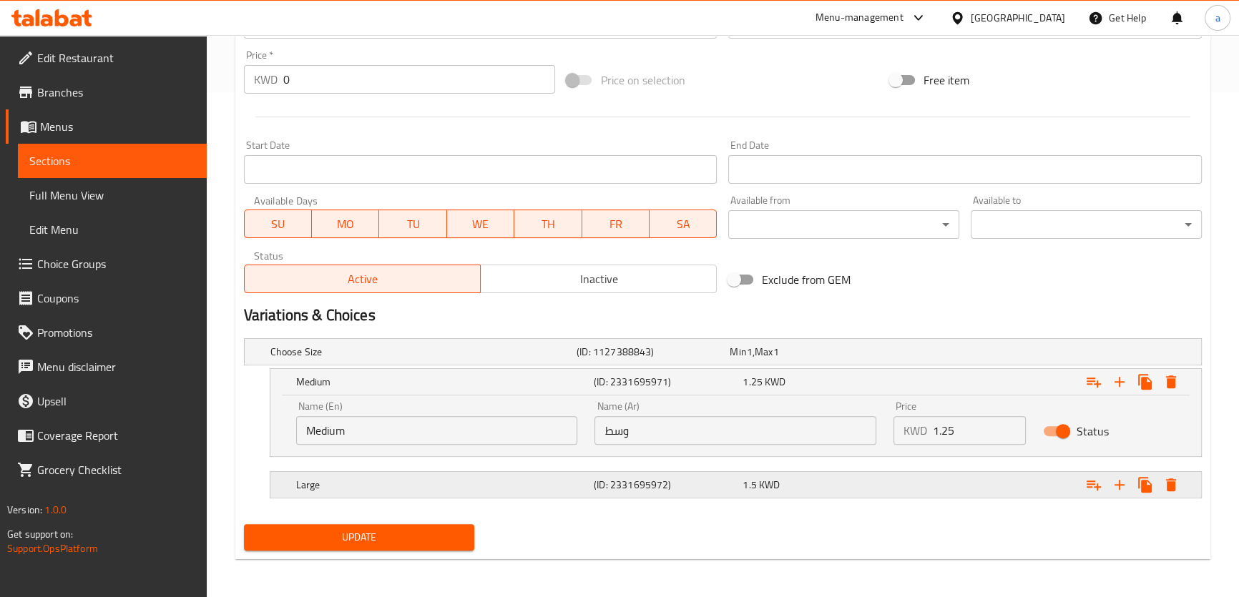
click at [563, 480] on h5 "Large" at bounding box center [442, 485] width 292 height 14
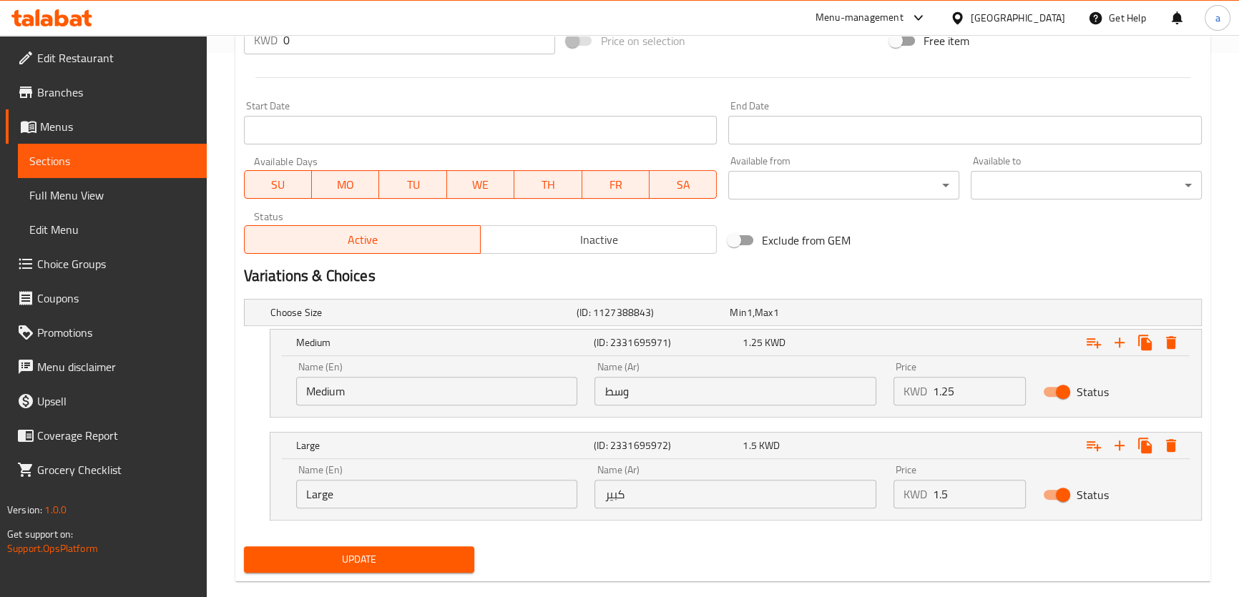
scroll to position [567, 0]
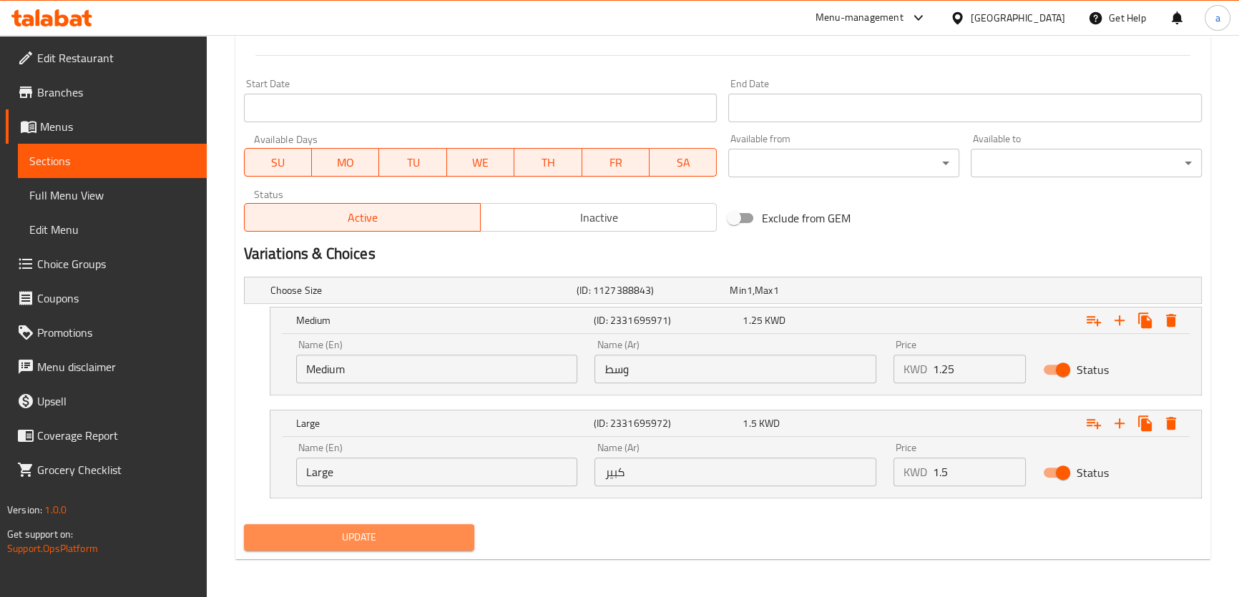
click at [441, 535] on span "Update" at bounding box center [359, 538] width 208 height 18
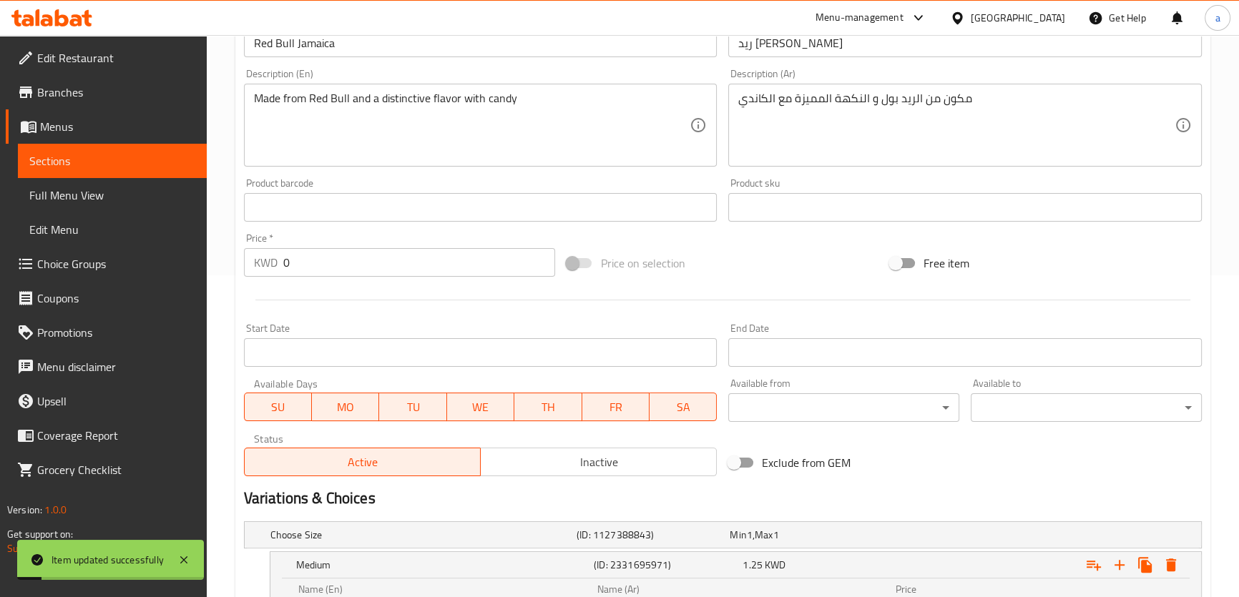
scroll to position [47, 0]
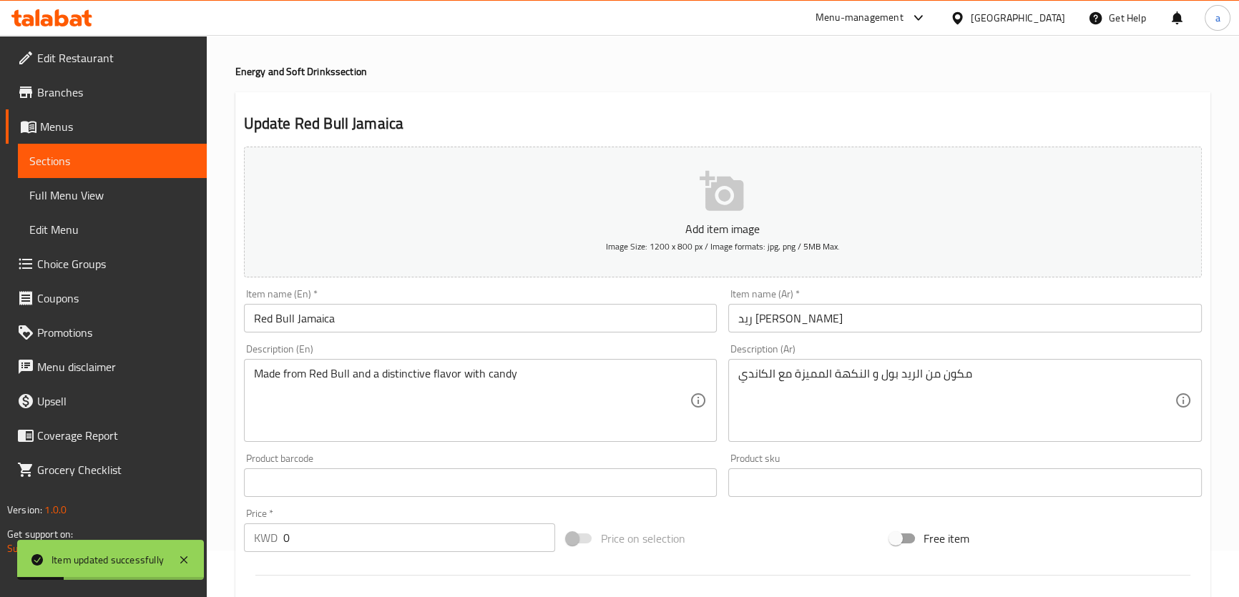
click at [615, 456] on div "Product barcode Product barcode" at bounding box center [481, 476] width 474 height 44
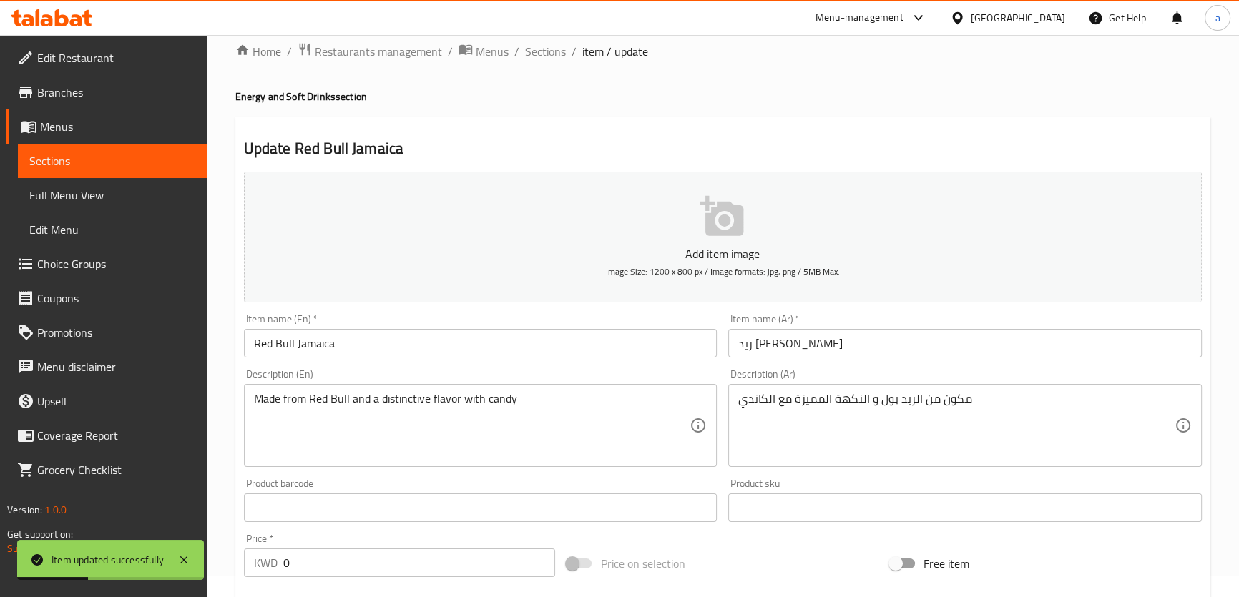
scroll to position [0, 0]
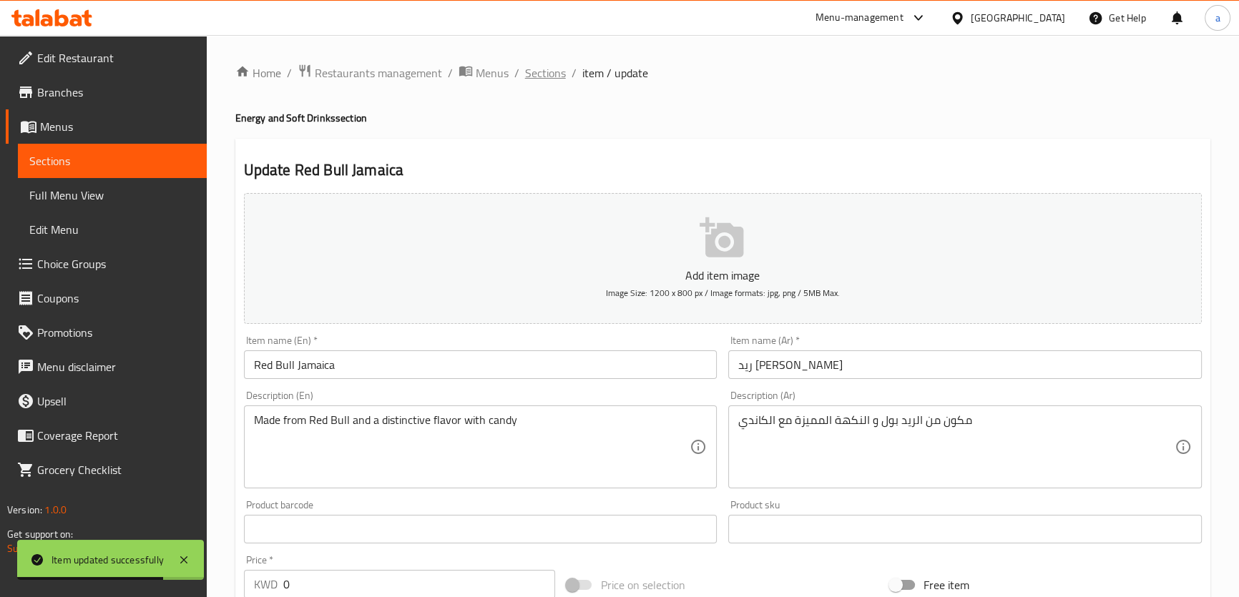
click at [555, 76] on span "Sections" at bounding box center [545, 72] width 41 height 17
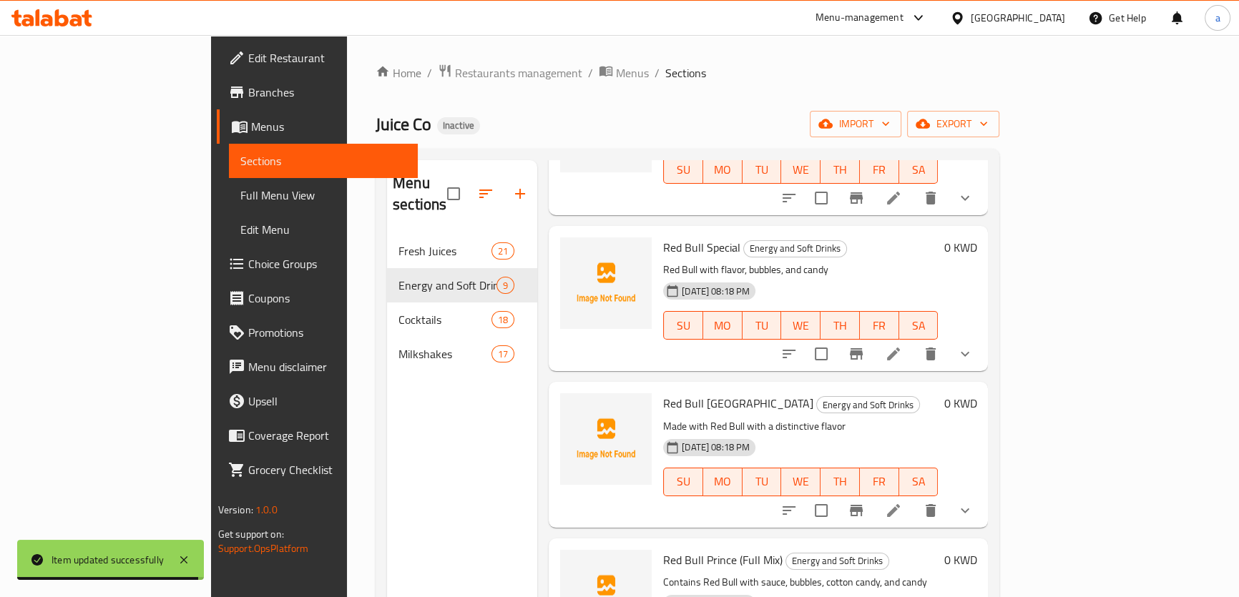
scroll to position [325, 0]
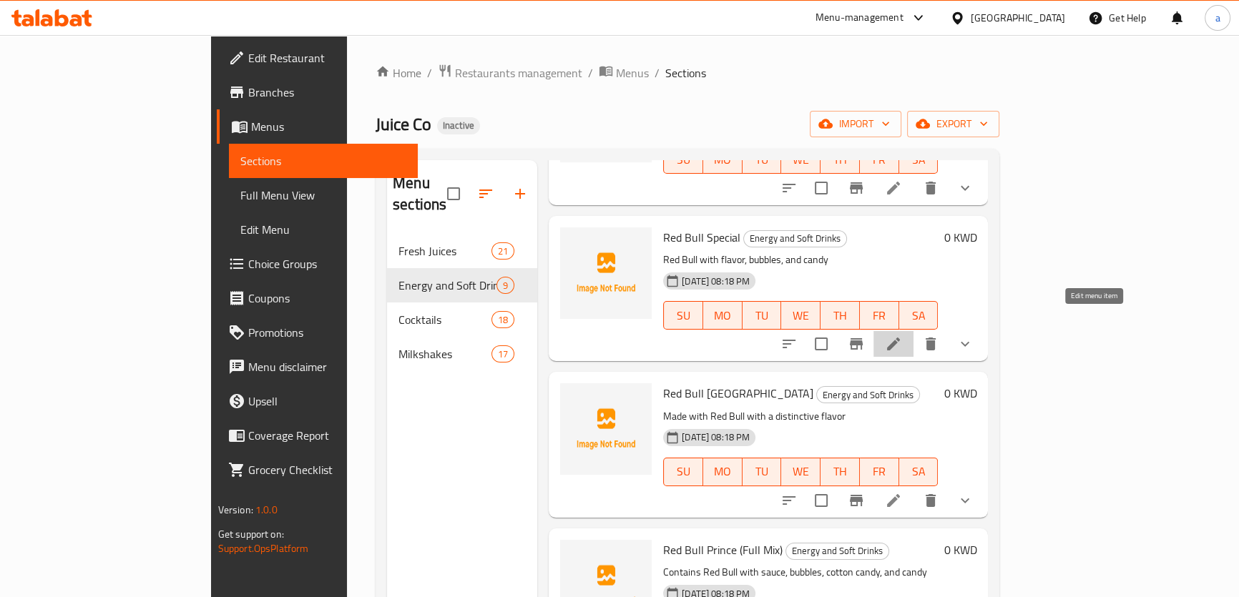
click at [900, 338] on icon at bounding box center [893, 344] width 13 height 13
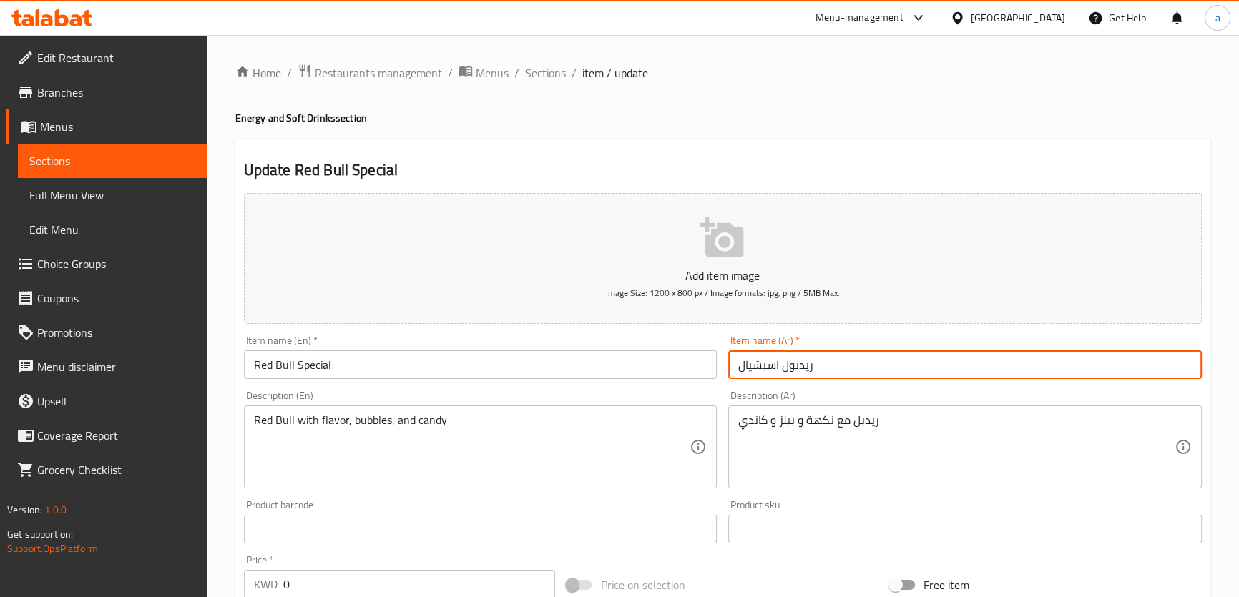
click at [799, 366] on input "ريدبول اسبشيال" at bounding box center [965, 365] width 474 height 29
click at [809, 395] on div "Description (Ar) ريدبل مع نكهة و ببلز و كاندي Description (Ar)" at bounding box center [965, 440] width 474 height 98
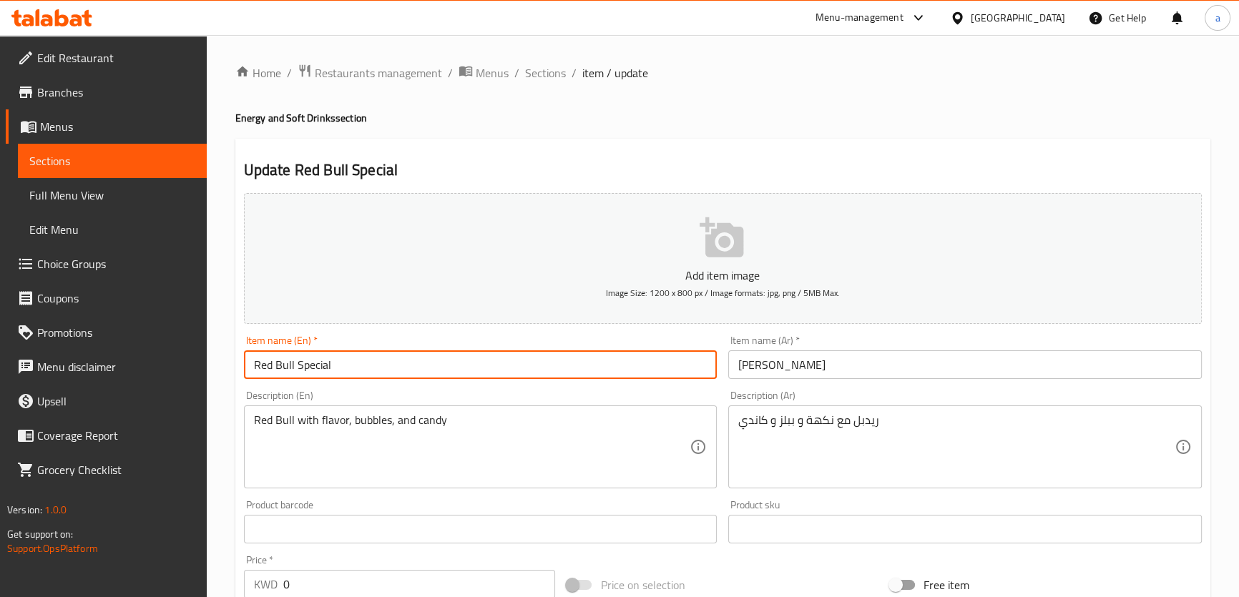
drag, startPoint x: 293, startPoint y: 363, endPoint x: 235, endPoint y: 373, distance: 59.5
click at [235, 373] on div "Update Red Bull Special Add item image Image Size: 1200 x 800 px / Image format…" at bounding box center [722, 571] width 975 height 864
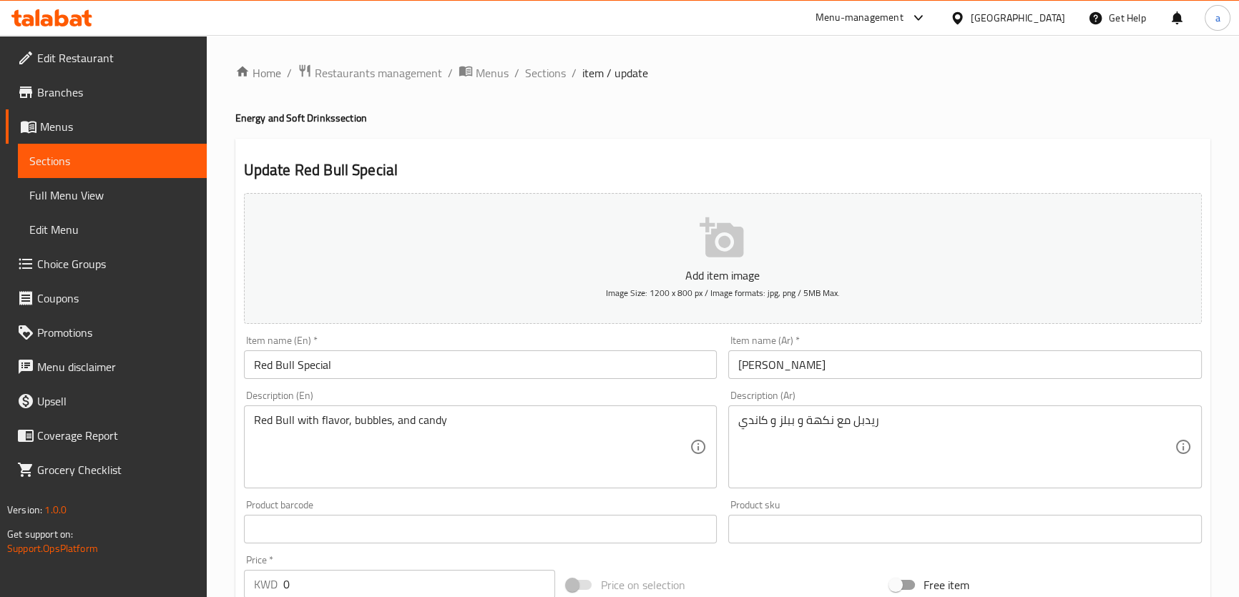
click at [300, 364] on input "Red Bull Special" at bounding box center [481, 365] width 474 height 29
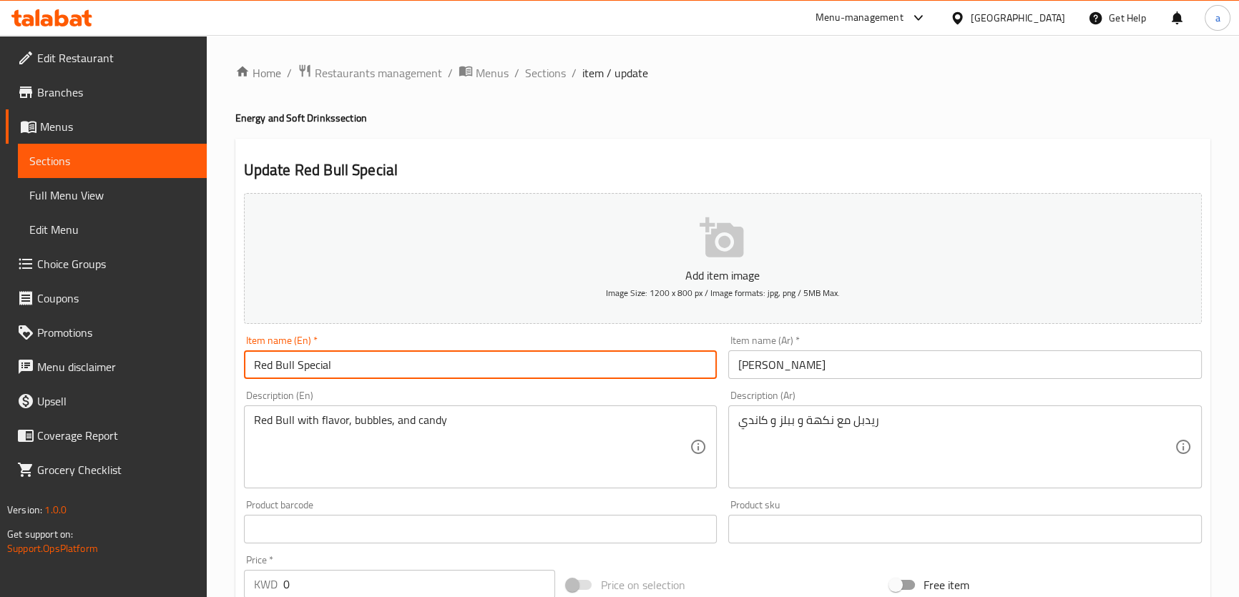
click at [321, 356] on input "Red Bull Special" at bounding box center [481, 365] width 474 height 29
click at [316, 361] on input "Red Bull Special" at bounding box center [481, 365] width 474 height 29
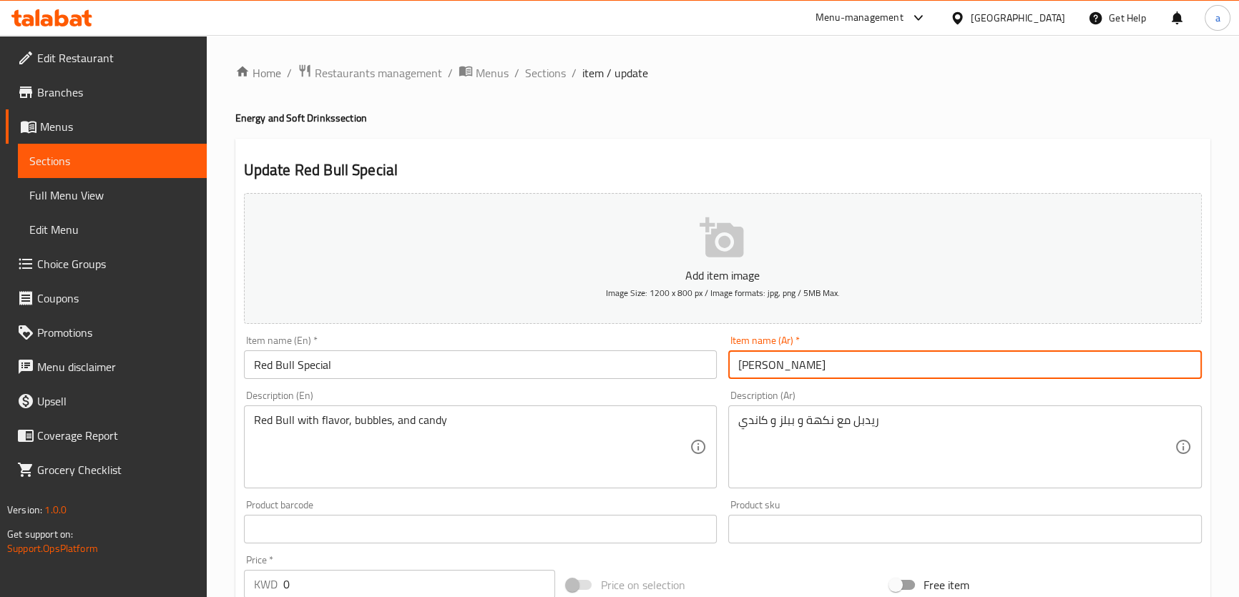
drag, startPoint x: 778, startPoint y: 361, endPoint x: 679, endPoint y: 364, distance: 99.5
click at [679, 364] on div "Add item image Image Size: 1200 x 800 px / Image formats: jpg, png / 5MB Max. I…" at bounding box center [722, 495] width 969 height 617
paste input "بي"
type input "ريد [PERSON_NAME]"
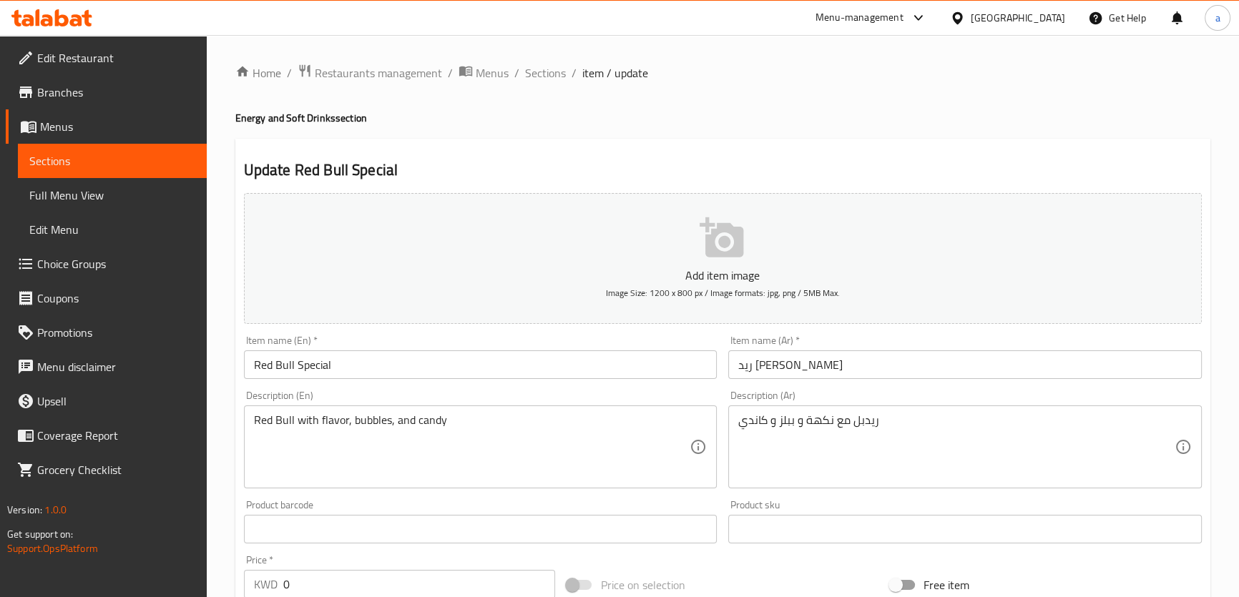
click at [678, 388] on div "Description (En) Red Bull with flavor, bubbles, and candy Description (En)" at bounding box center [480, 439] width 485 height 109
click at [592, 393] on div "Description (En) Red Bull with flavor, bubbles, and candy Description (En)" at bounding box center [481, 440] width 474 height 98
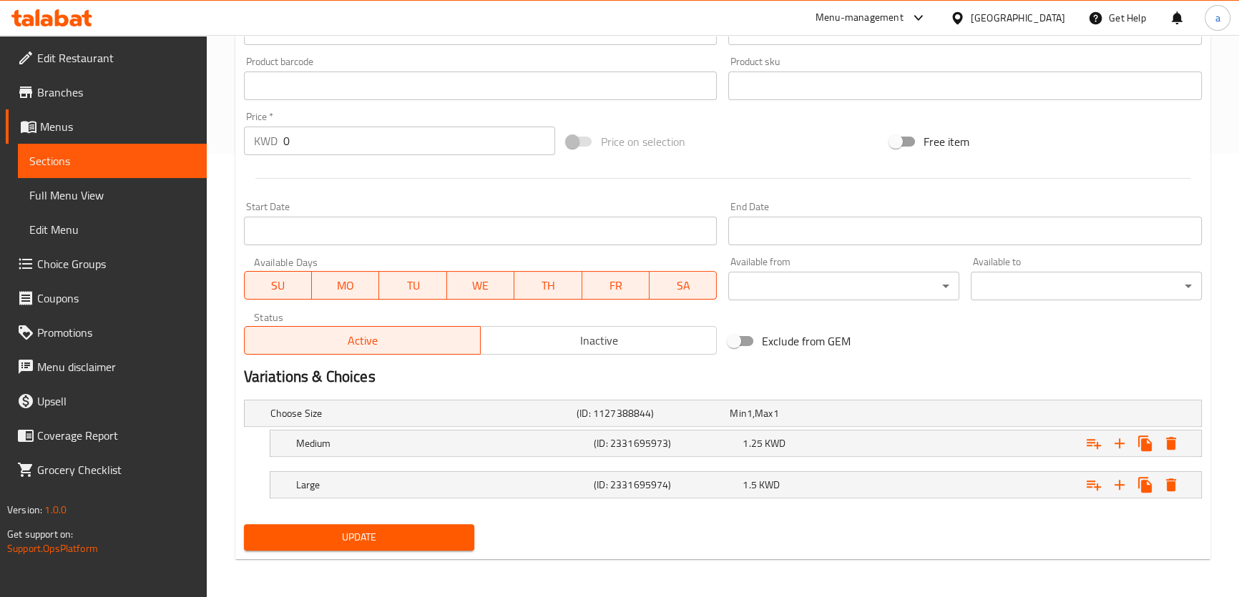
scroll to position [314, 0]
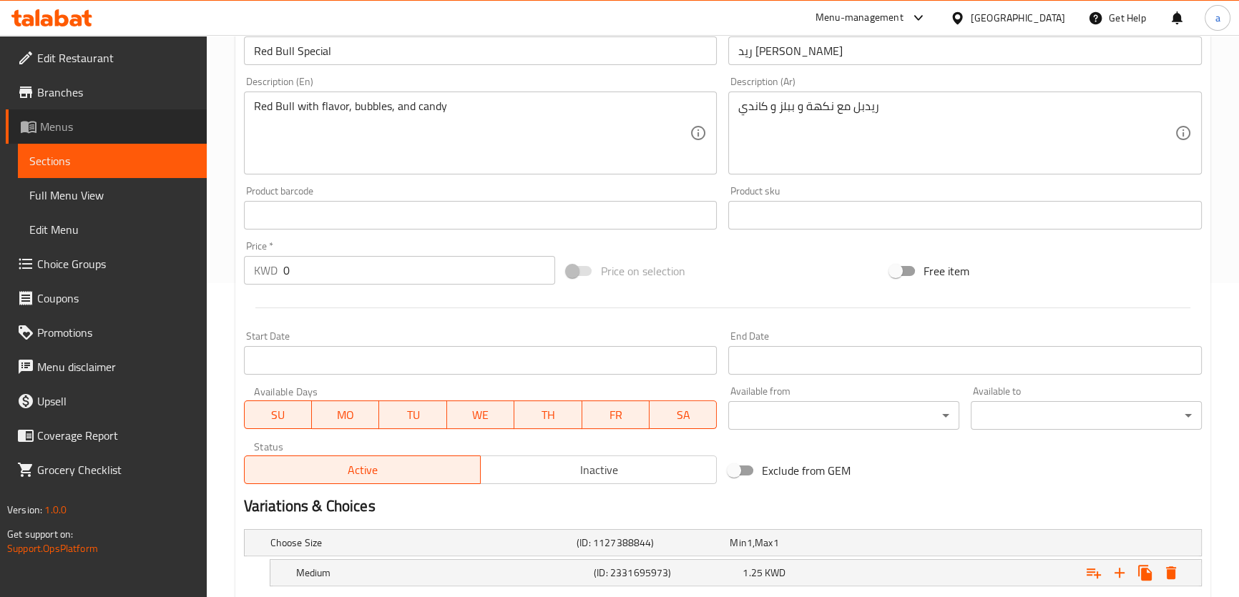
click at [115, 127] on span "Menus" at bounding box center [117, 126] width 155 height 17
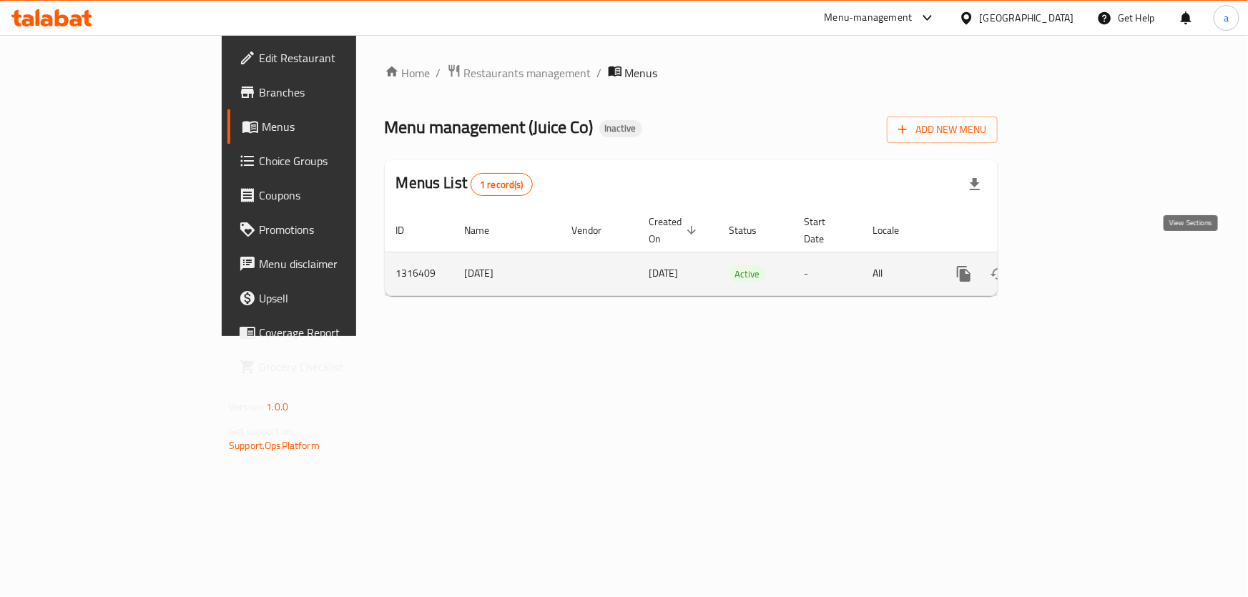
click at [1085, 266] on link "enhanced table" at bounding box center [1067, 274] width 34 height 34
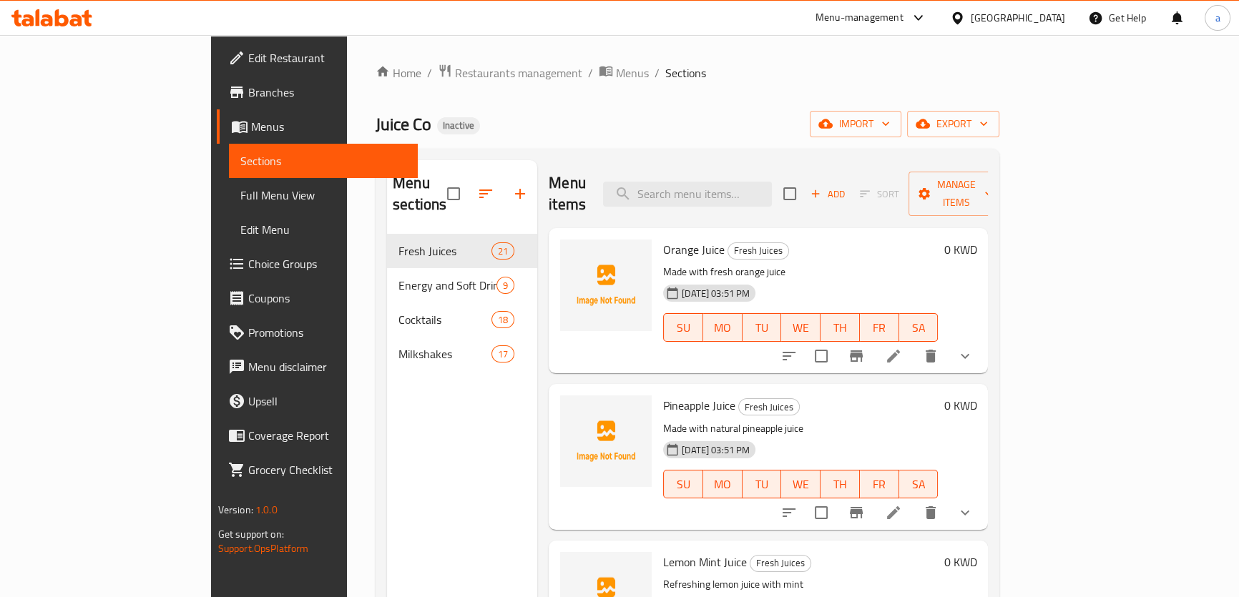
click at [387, 381] on div "Menu sections Fresh Juices 21 Energy and Soft Drinks 9 Cocktails 18 Milkshakes …" at bounding box center [462, 458] width 150 height 597
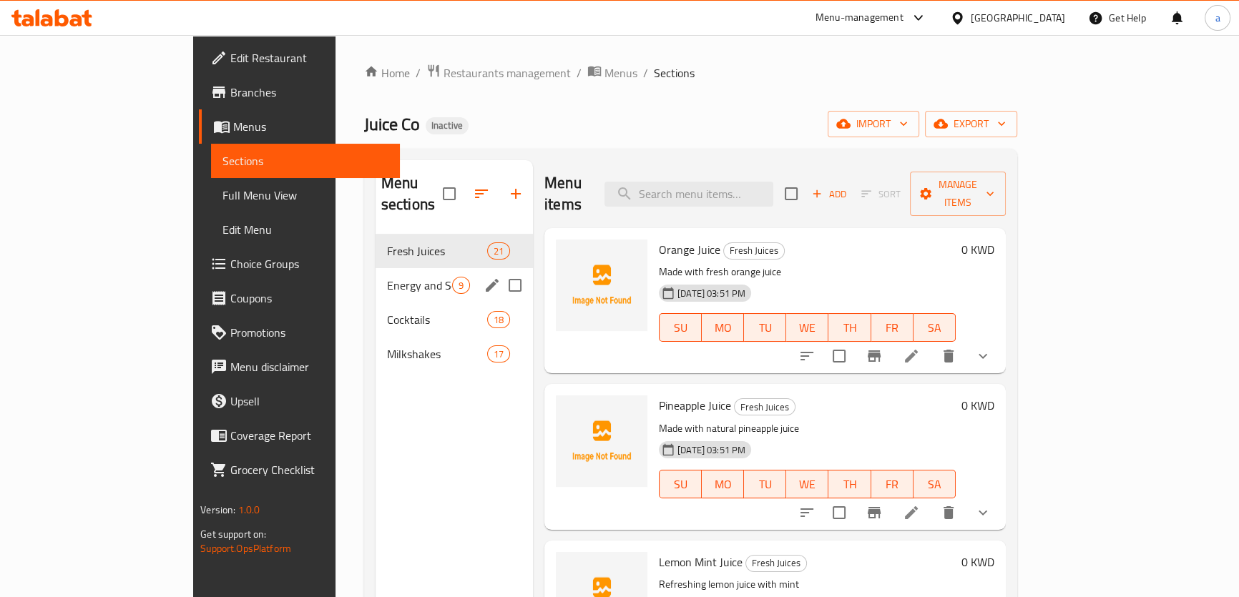
drag, startPoint x: 461, startPoint y: 258, endPoint x: 452, endPoint y: 250, distance: 11.6
click at [500, 270] on input "Menu sections" at bounding box center [515, 285] width 30 height 30
checkbox input "true"
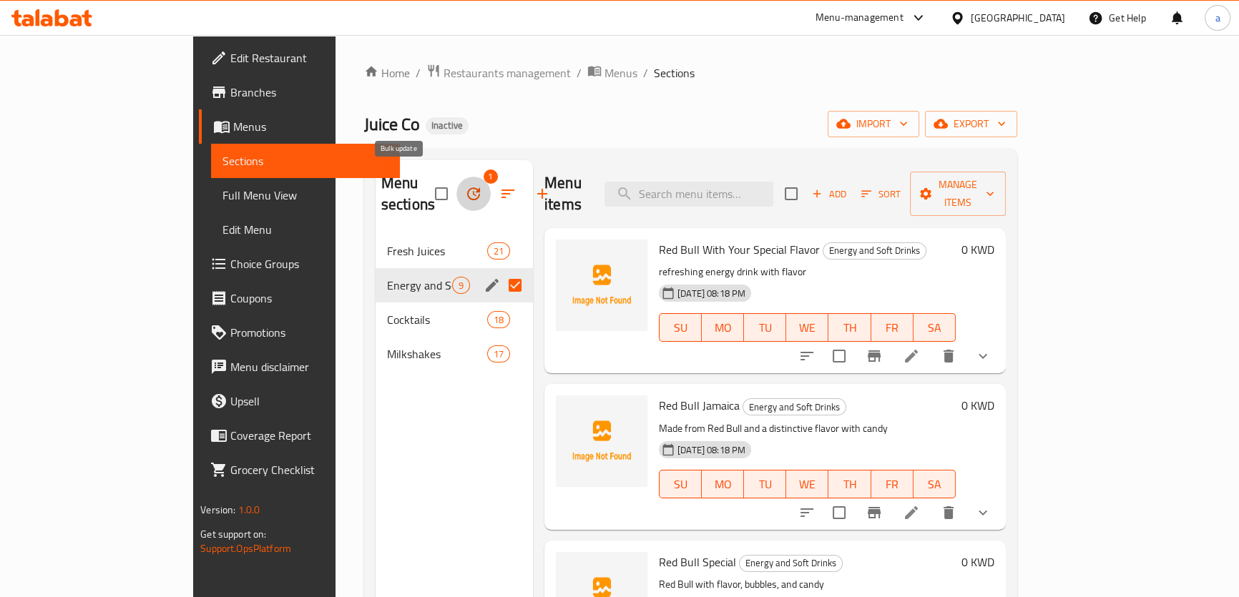
click at [467, 187] on icon "button" at bounding box center [473, 193] width 13 height 13
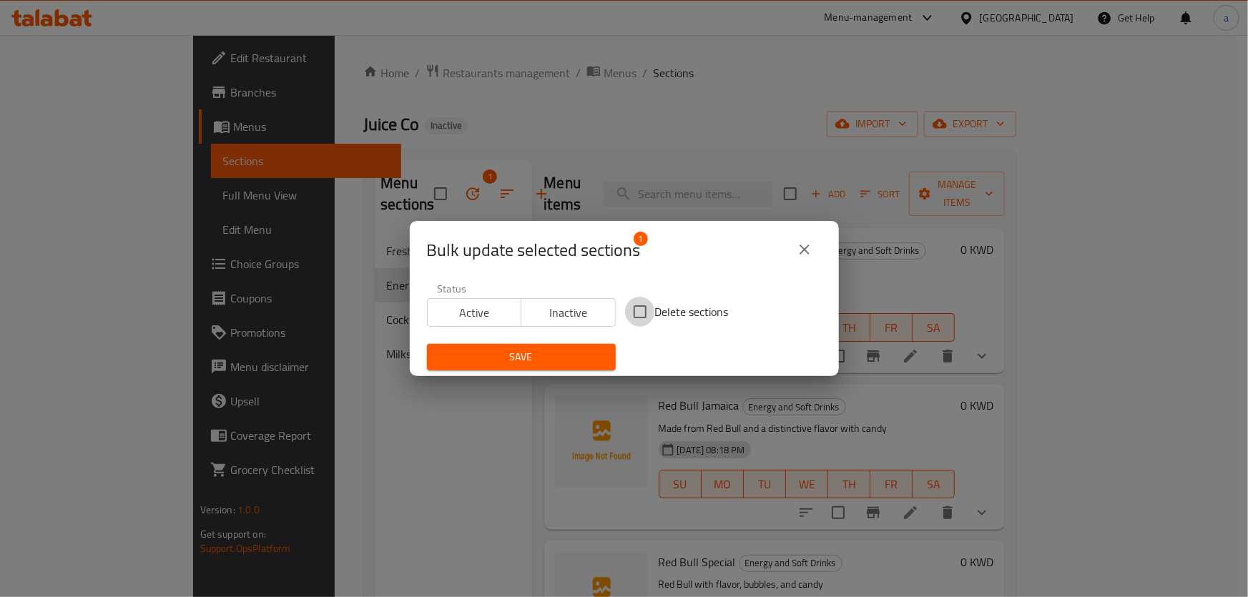
click at [643, 313] on input "Delete sections" at bounding box center [640, 312] width 30 height 30
checkbox input "true"
click at [590, 343] on div "Save" at bounding box center [522, 358] width 206 height 44
click at [585, 346] on button "Save" at bounding box center [521, 357] width 189 height 26
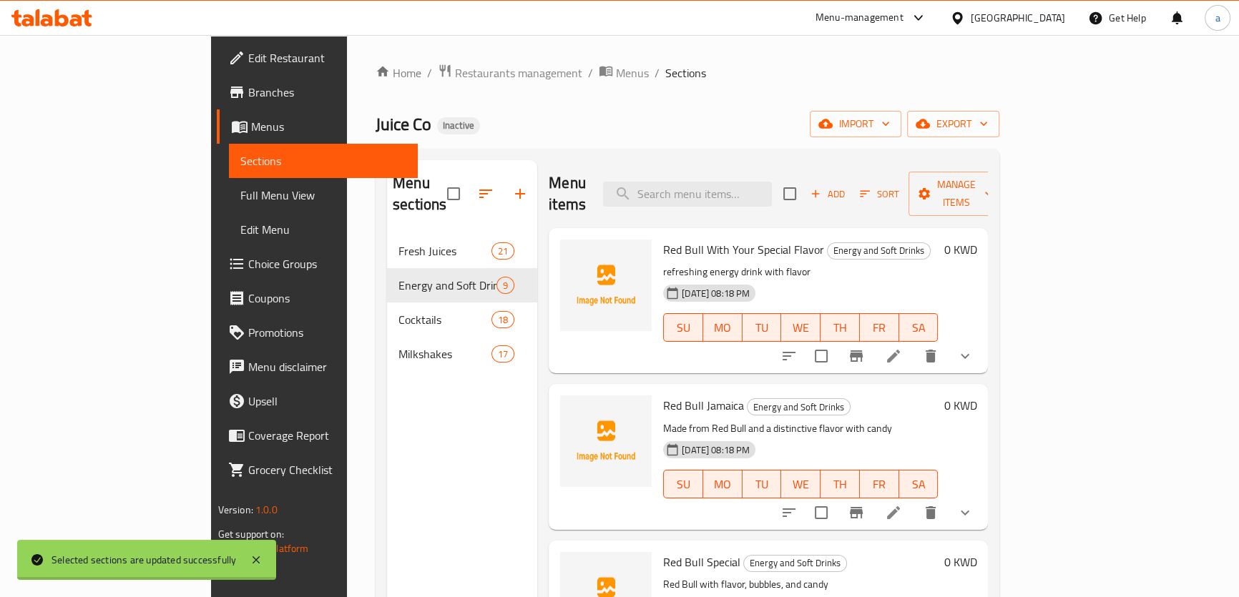
click at [461, 414] on div "Menu sections Fresh Juices 21 Energy and Soft Drinks 9 Cocktails 18 Milkshakes …" at bounding box center [462, 458] width 150 height 597
click at [890, 118] on span "import" at bounding box center [855, 124] width 69 height 18
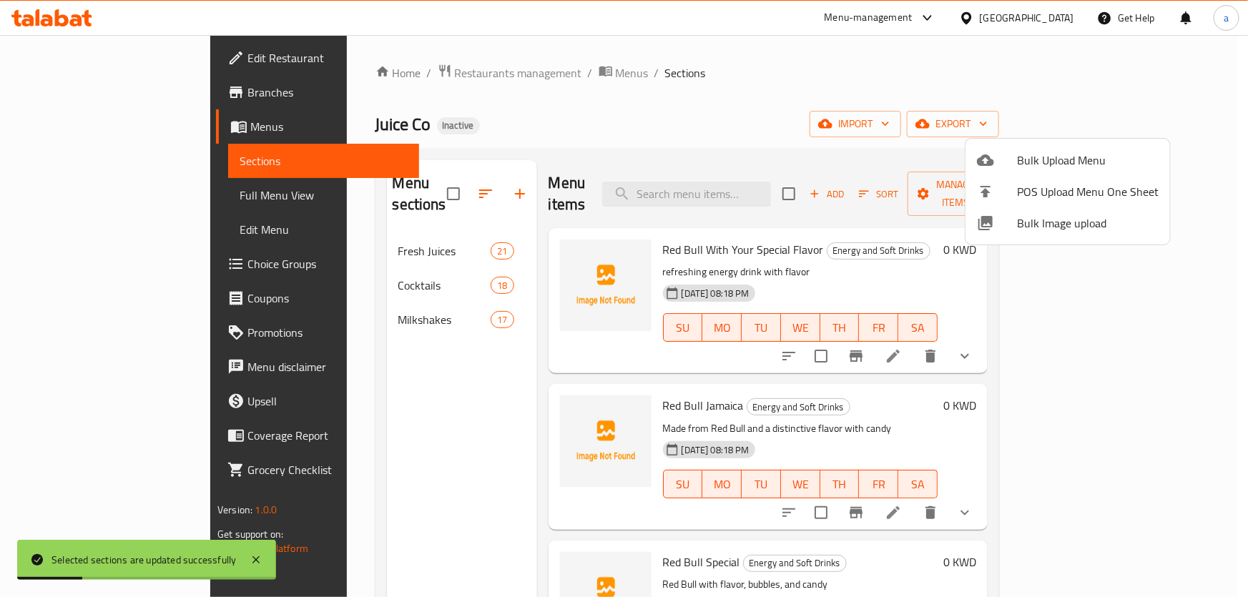
click at [1078, 142] on ul "Bulk Upload Menu POS Upload Menu One Sheet Bulk Image upload" at bounding box center [1068, 192] width 205 height 106
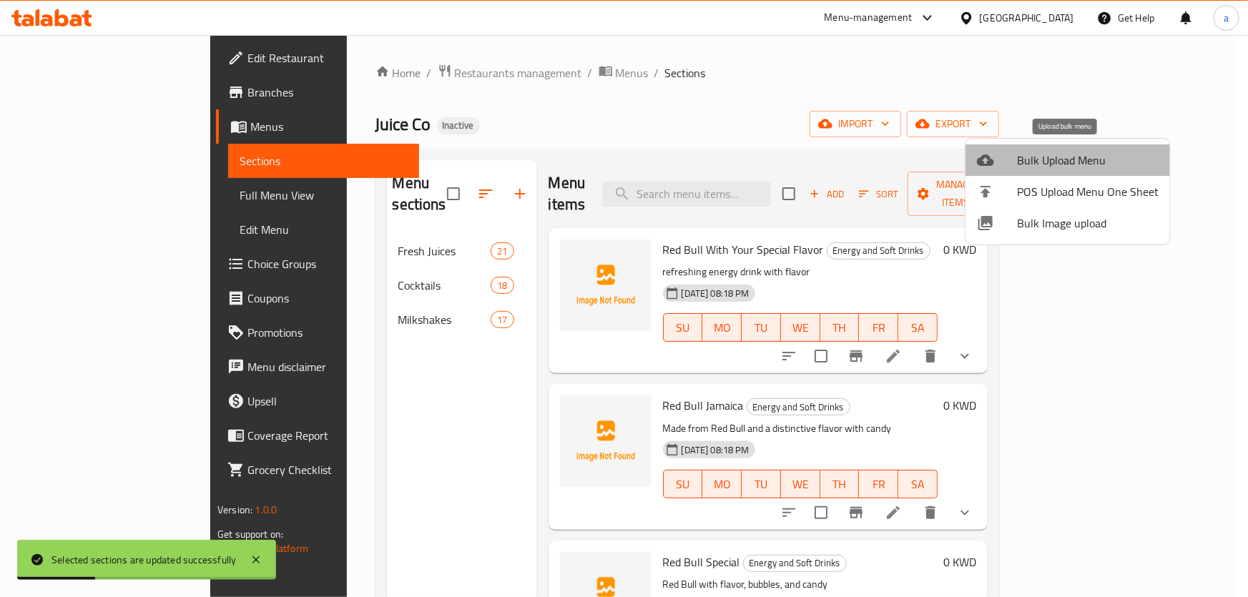
click at [1070, 152] on span "Bulk Upload Menu" at bounding box center [1088, 160] width 142 height 17
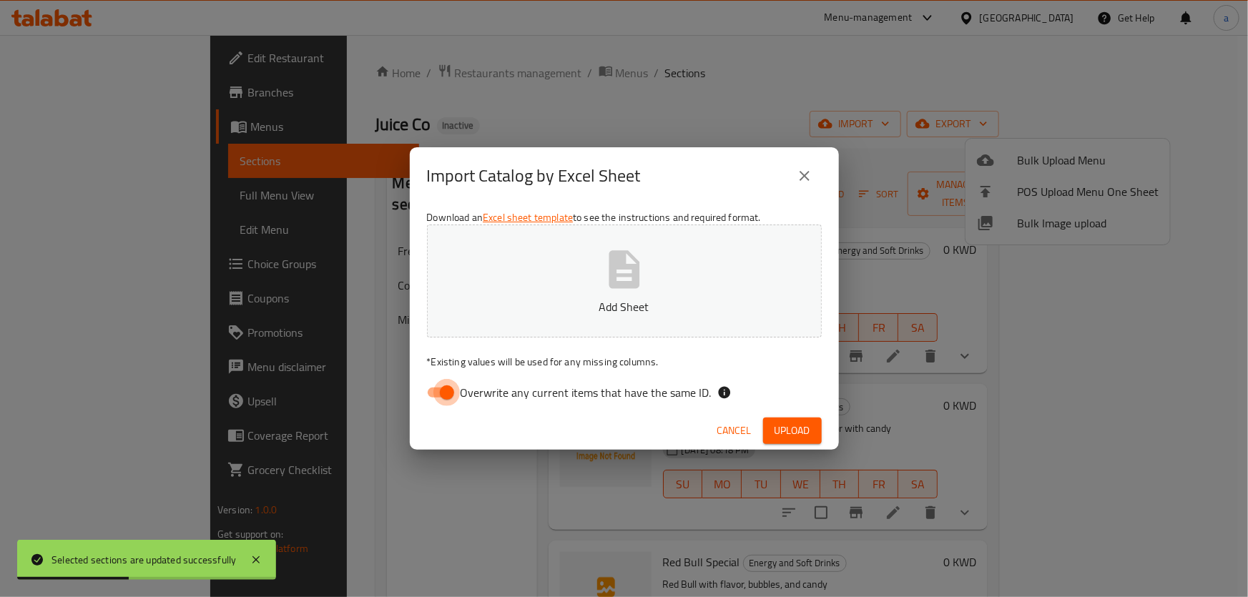
click at [450, 388] on input "Overwrite any current items that have the same ID." at bounding box center [447, 392] width 82 height 27
checkbox input "false"
click at [813, 424] on button "Upload" at bounding box center [792, 431] width 59 height 26
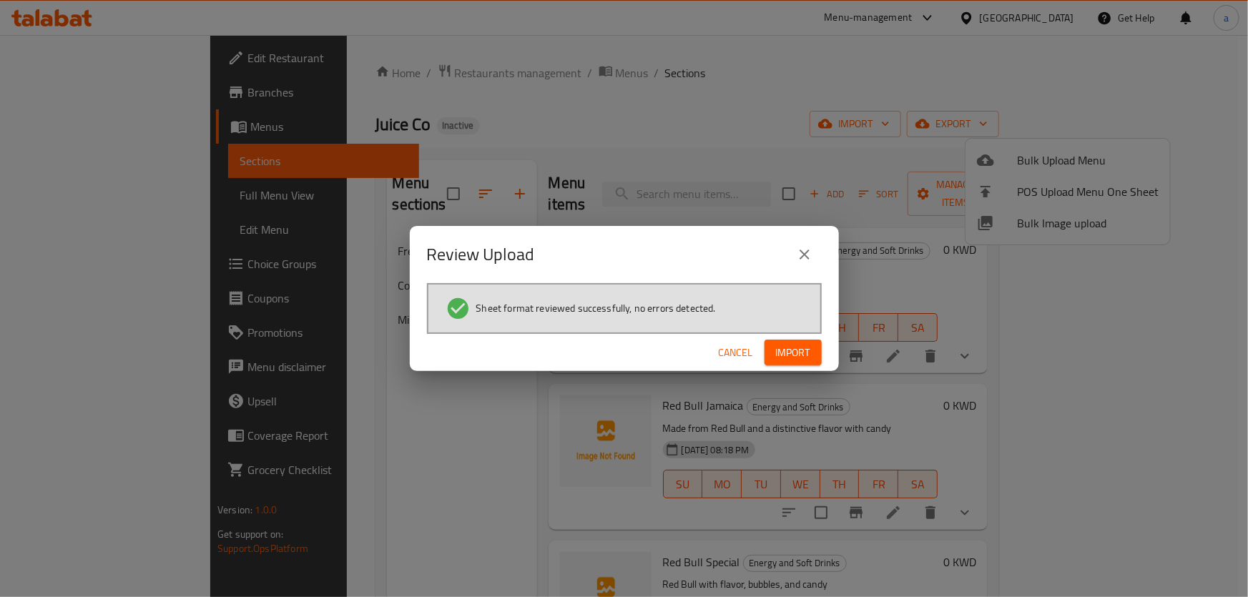
click at [787, 351] on span "Import" at bounding box center [793, 353] width 34 height 18
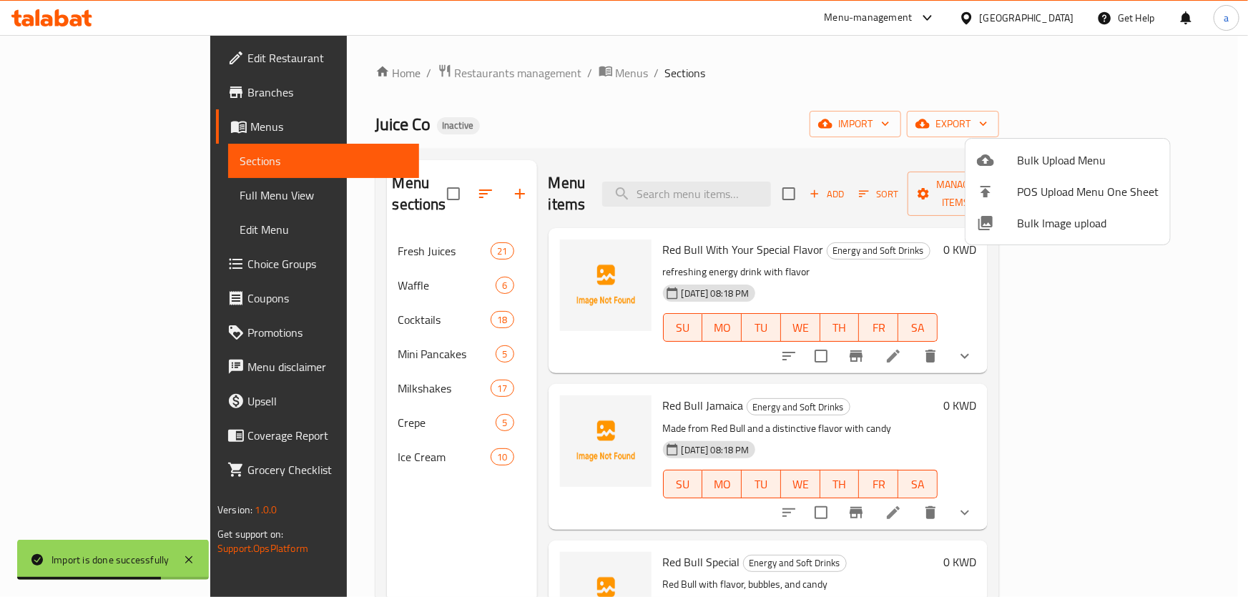
click at [330, 401] on div at bounding box center [624, 298] width 1248 height 597
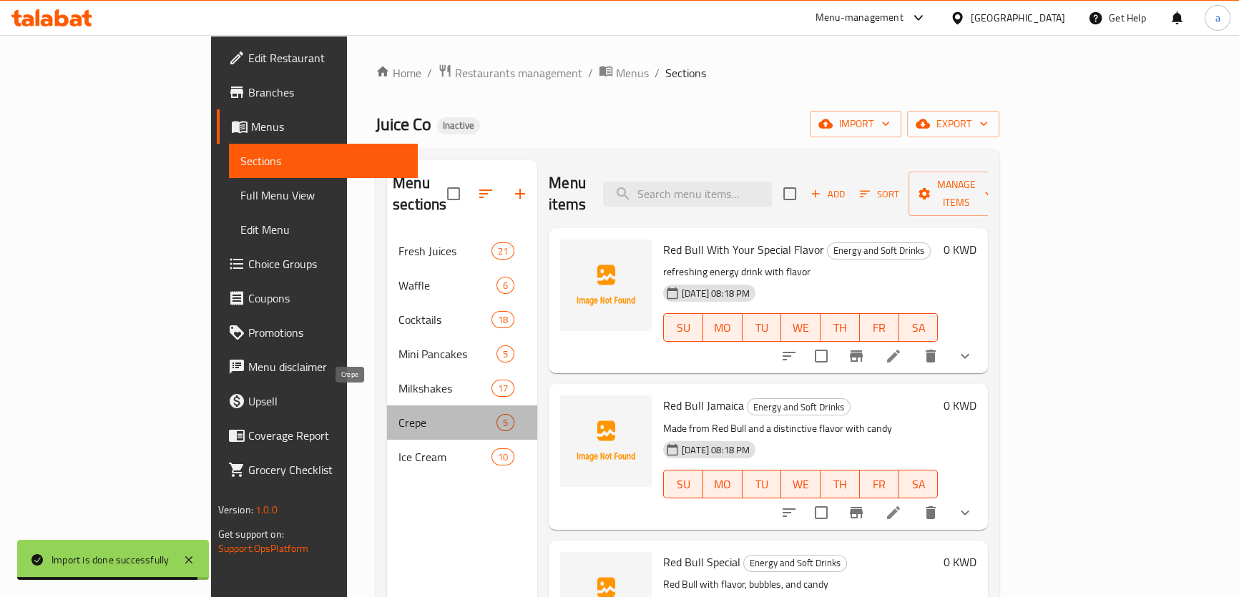
click at [398, 414] on span "Crepe" at bounding box center [447, 422] width 98 height 17
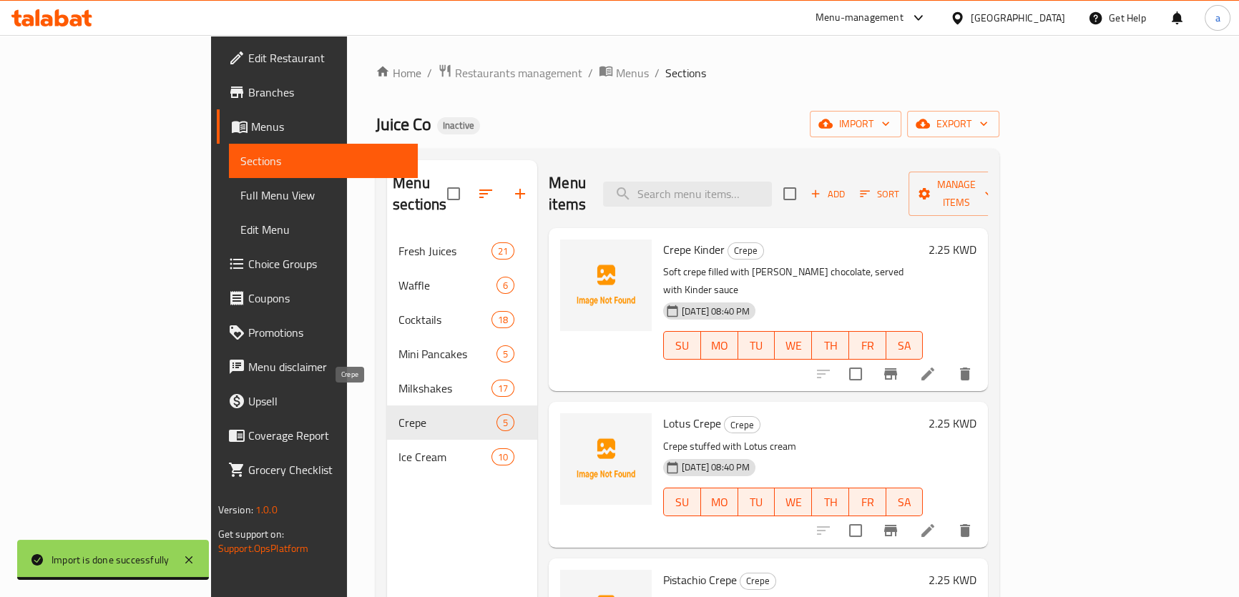
click at [398, 414] on span "Crepe" at bounding box center [447, 422] width 98 height 17
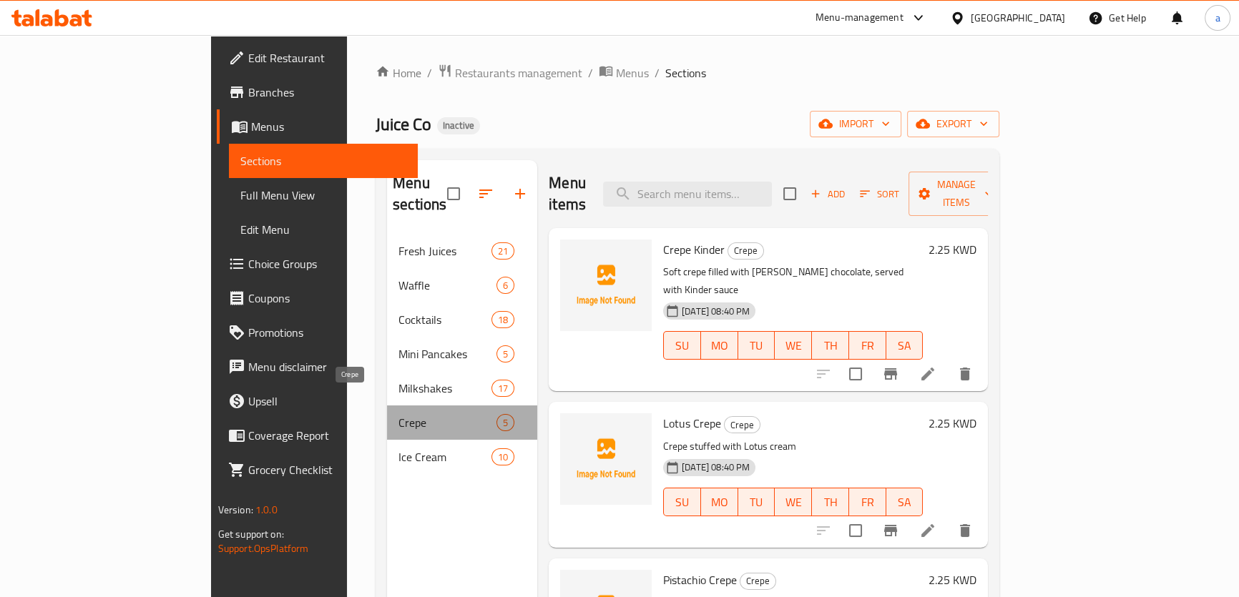
click at [398, 414] on span "Crepe" at bounding box center [447, 422] width 98 height 17
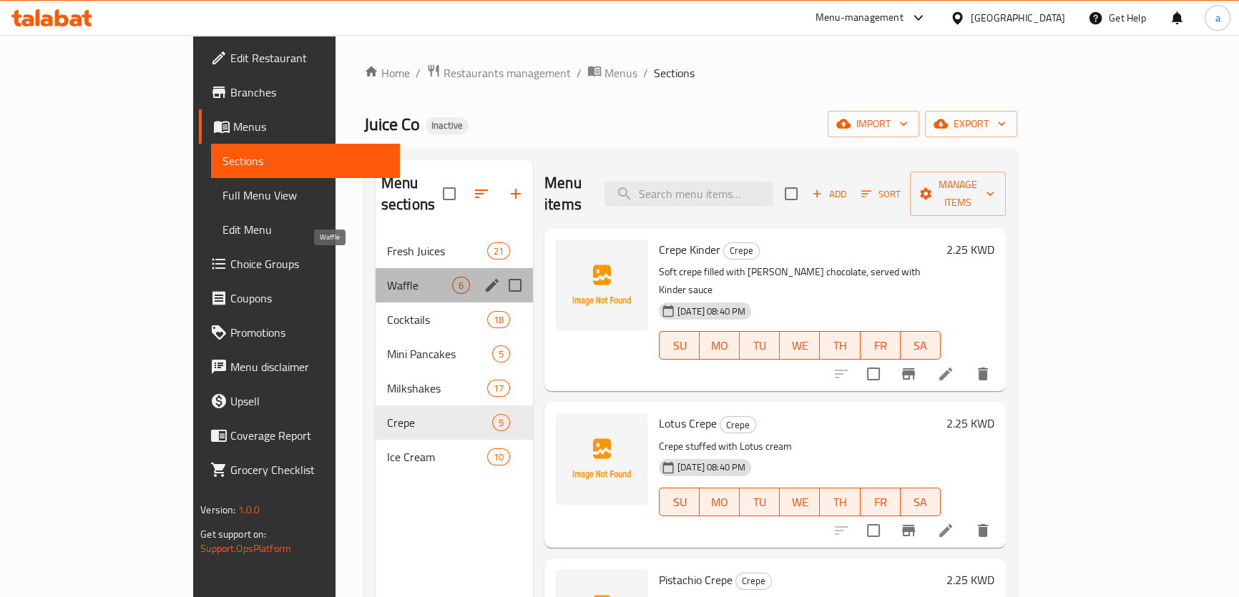
click at [387, 277] on span "Waffle" at bounding box center [419, 285] width 65 height 17
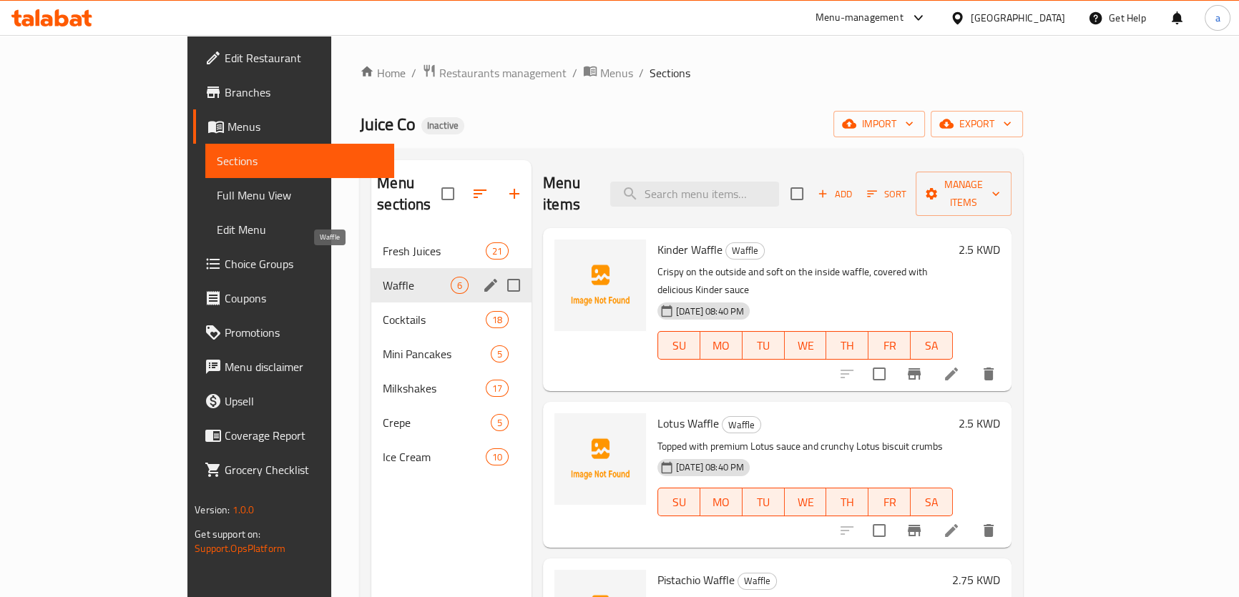
click at [383, 277] on span "Waffle" at bounding box center [417, 285] width 68 height 17
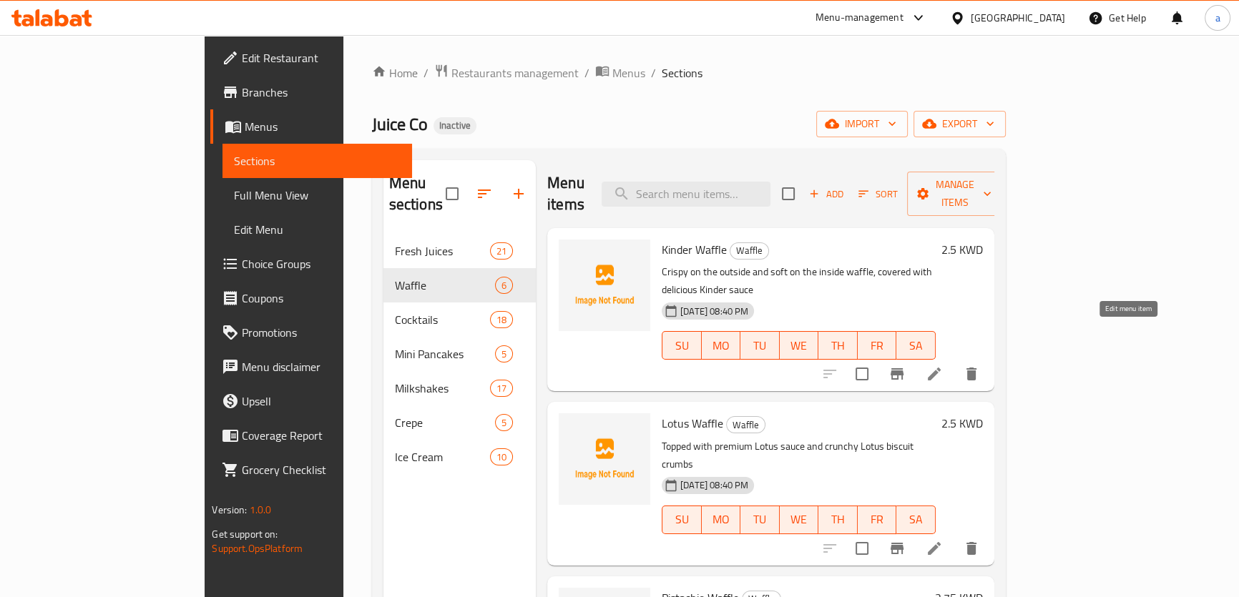
click at [943, 366] on icon at bounding box center [934, 374] width 17 height 17
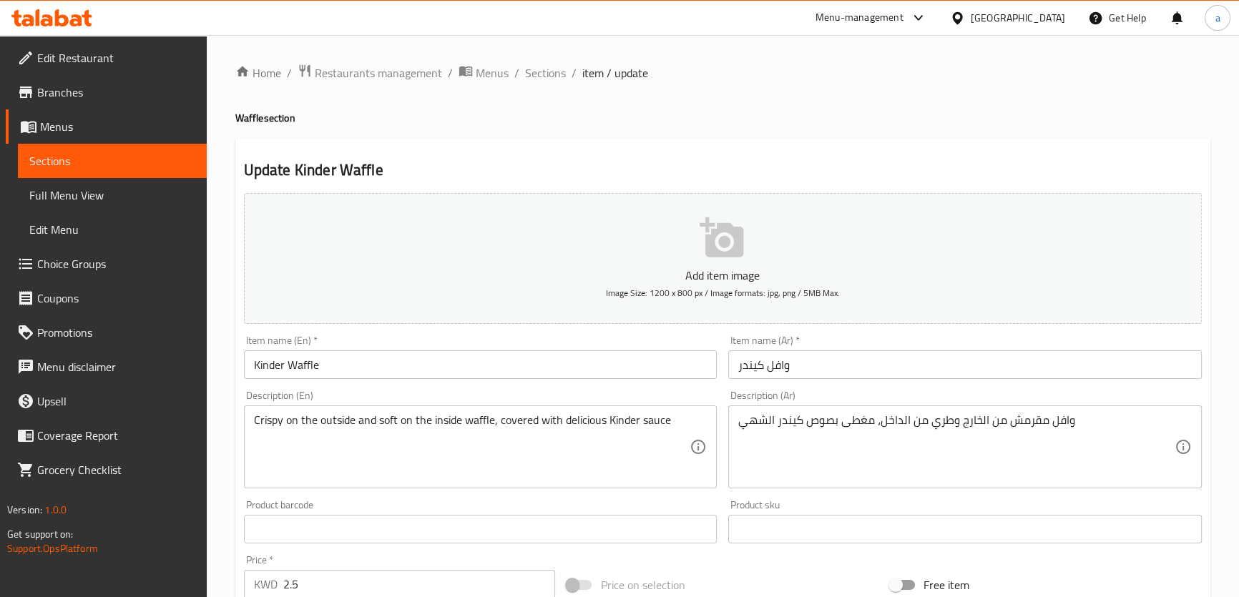
click at [670, 166] on h2 "Update Kinder Waffle" at bounding box center [723, 170] width 958 height 21
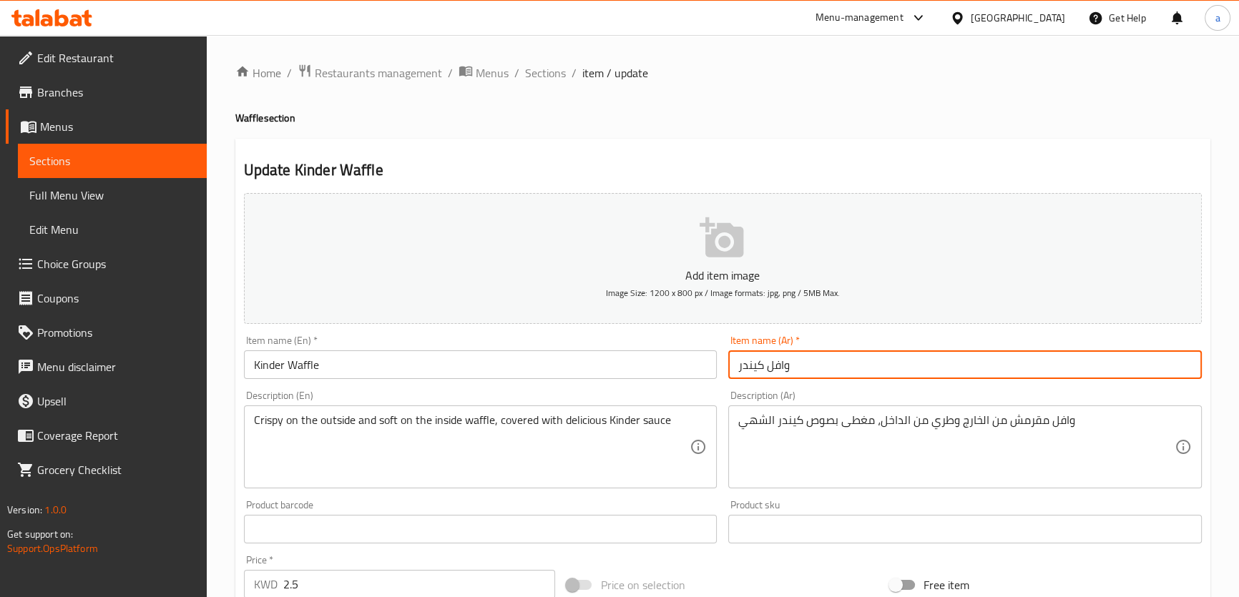
click at [869, 176] on h2 "Update Kinder Waffle" at bounding box center [723, 170] width 958 height 21
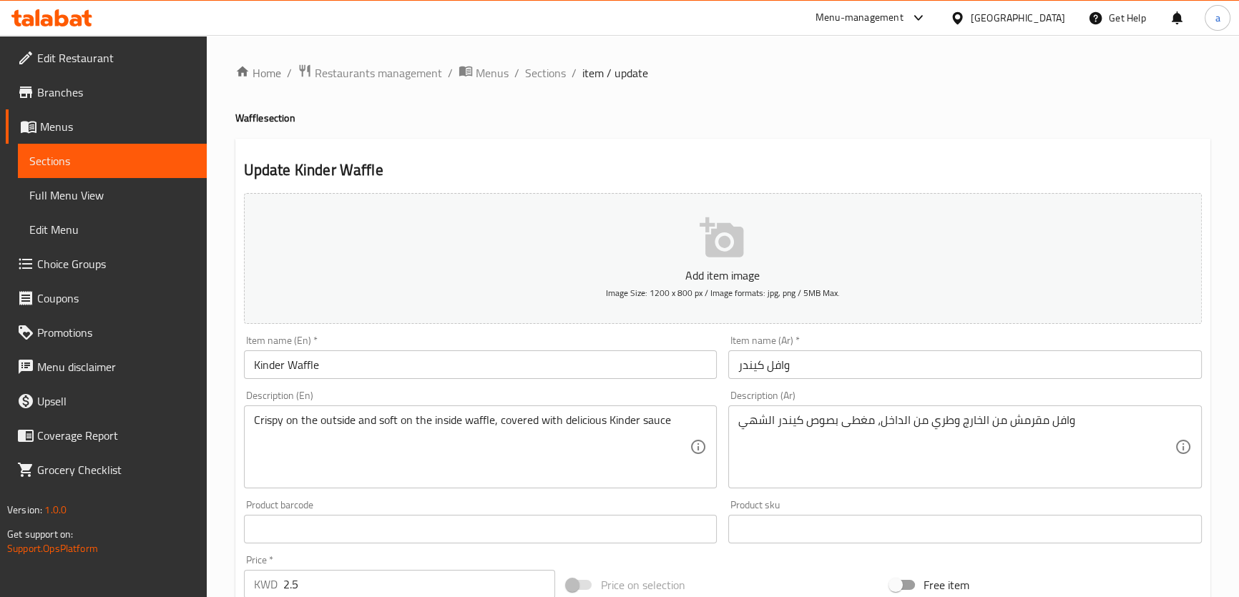
click at [790, 366] on input "وافل كيندر" at bounding box center [965, 365] width 474 height 29
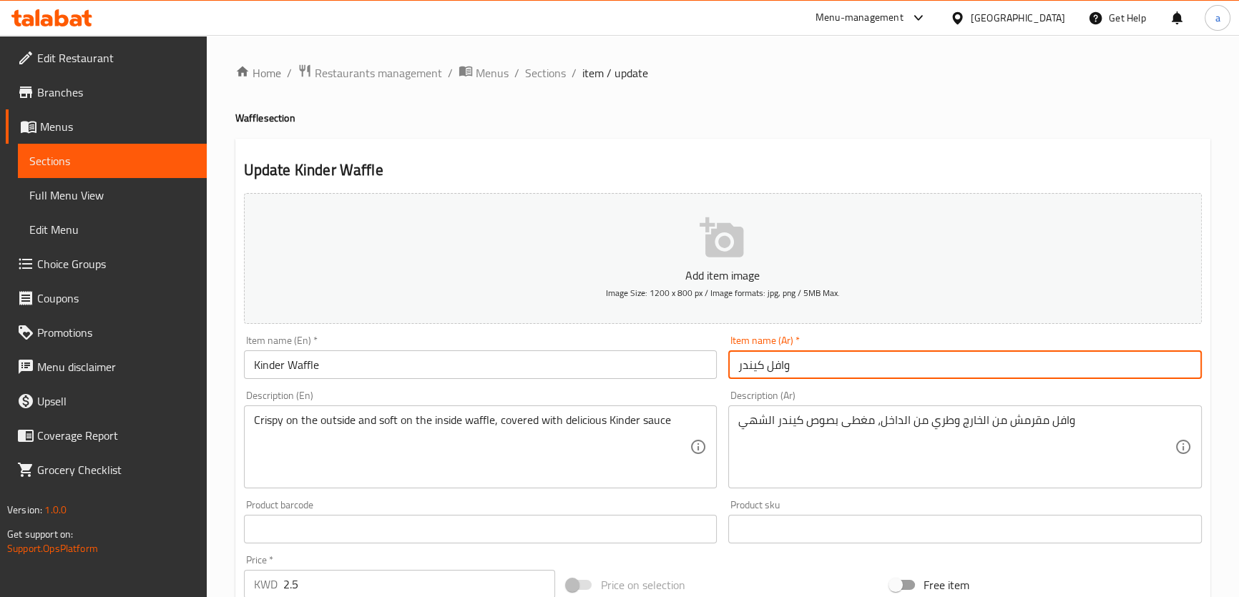
click at [785, 367] on input "وافل كيندر" at bounding box center [965, 365] width 474 height 29
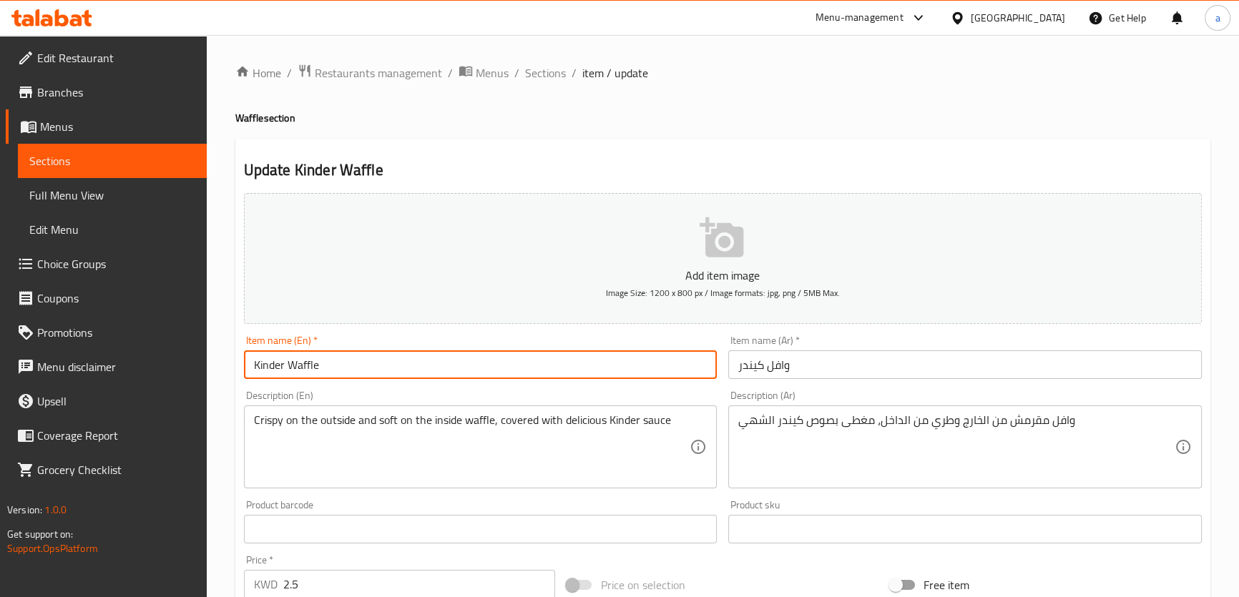
click at [318, 374] on input "Kinder Waffle" at bounding box center [481, 365] width 474 height 29
drag, startPoint x: 318, startPoint y: 374, endPoint x: 310, endPoint y: 369, distance: 9.3
click at [317, 374] on input "Kinder Waffle" at bounding box center [481, 365] width 474 height 29
click at [310, 369] on input "Kinder Waffle" at bounding box center [481, 365] width 474 height 29
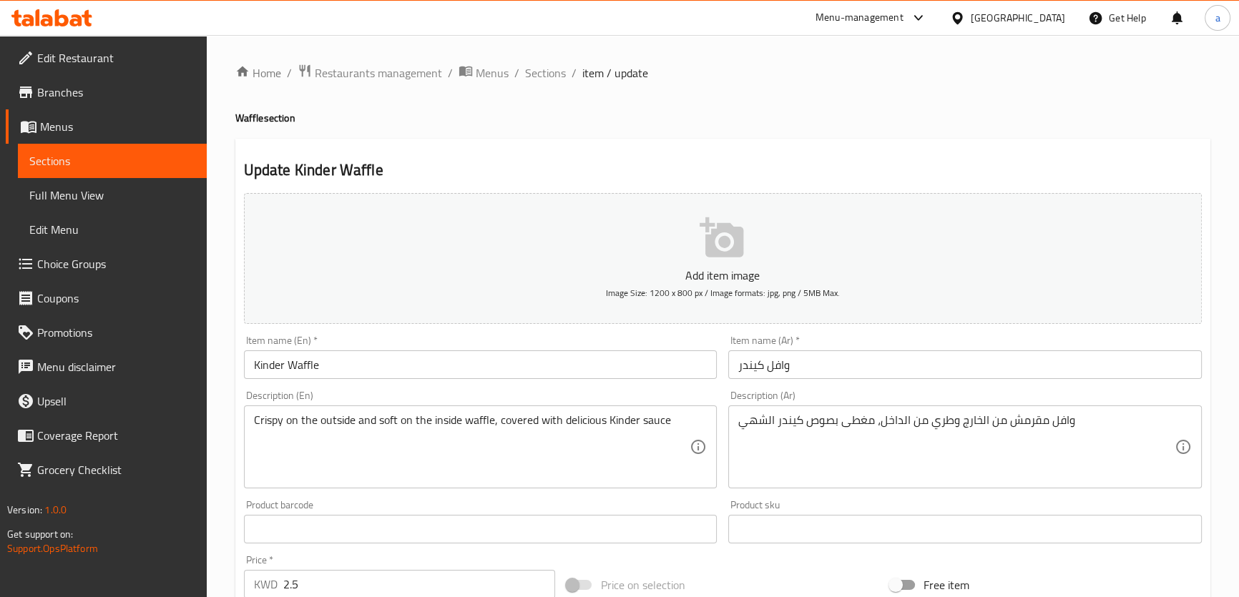
click at [313, 358] on input "Kinder Waffle" at bounding box center [481, 365] width 474 height 29
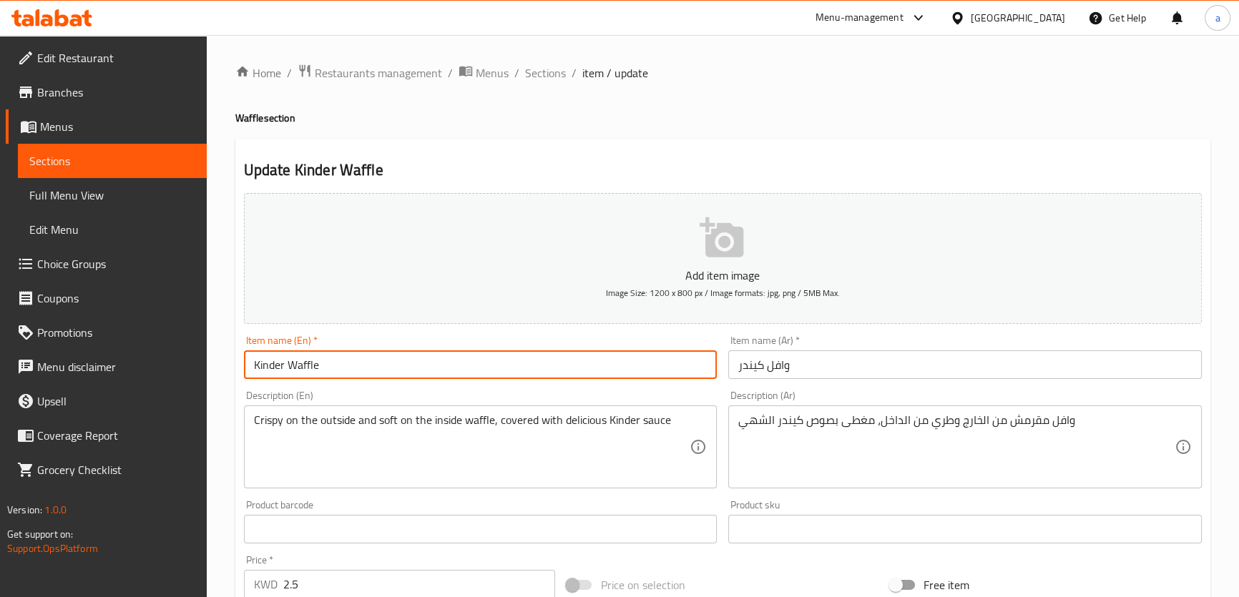
click at [313, 358] on input "Kinder Waffle" at bounding box center [481, 365] width 474 height 29
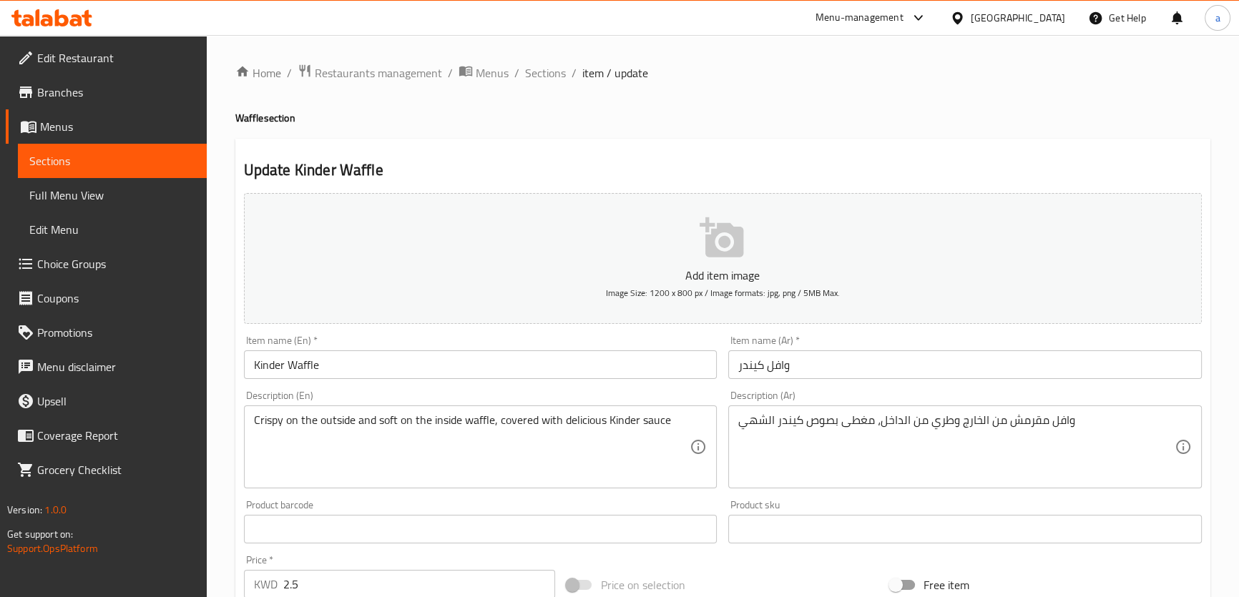
click at [268, 365] on input "Kinder Waffle" at bounding box center [481, 365] width 474 height 29
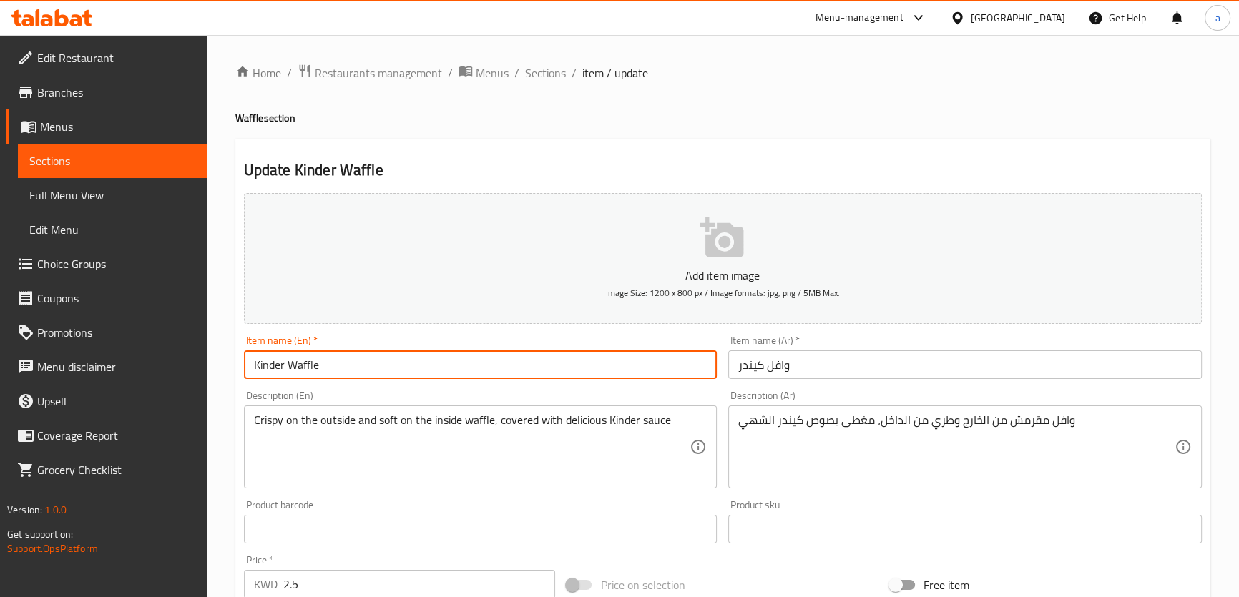
click at [268, 365] on input "Kinder Waffle" at bounding box center [481, 365] width 474 height 29
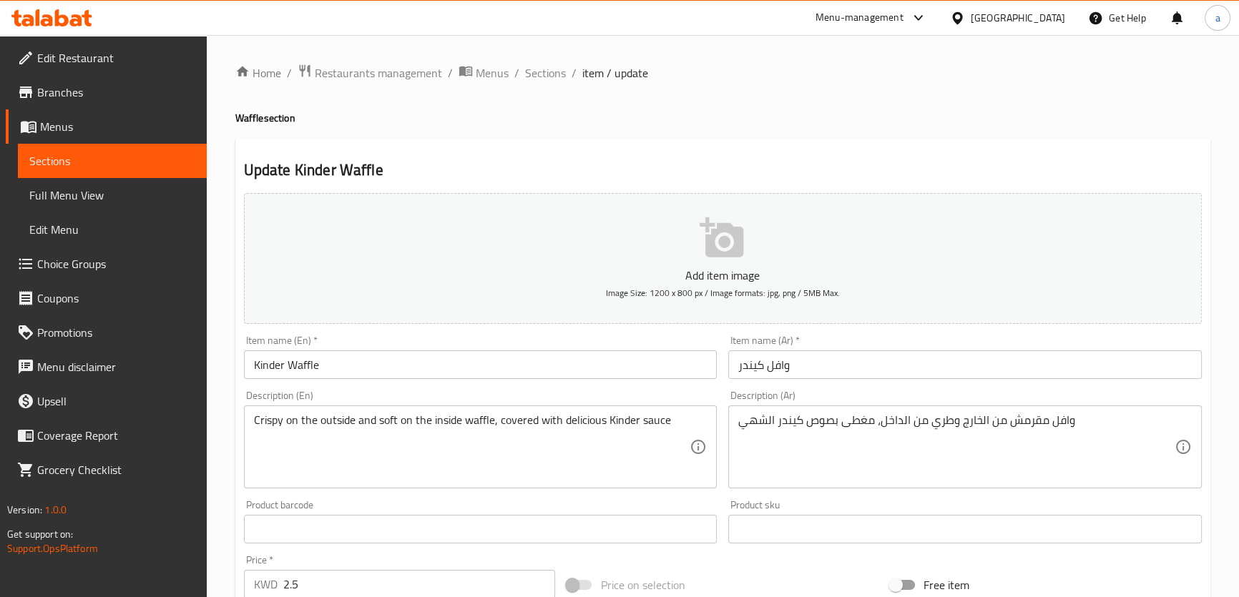
click at [916, 157] on div "Update Kinder Waffle Add item image Image Size: 1200 x 800 px / Image formats: …" at bounding box center [722, 555] width 975 height 833
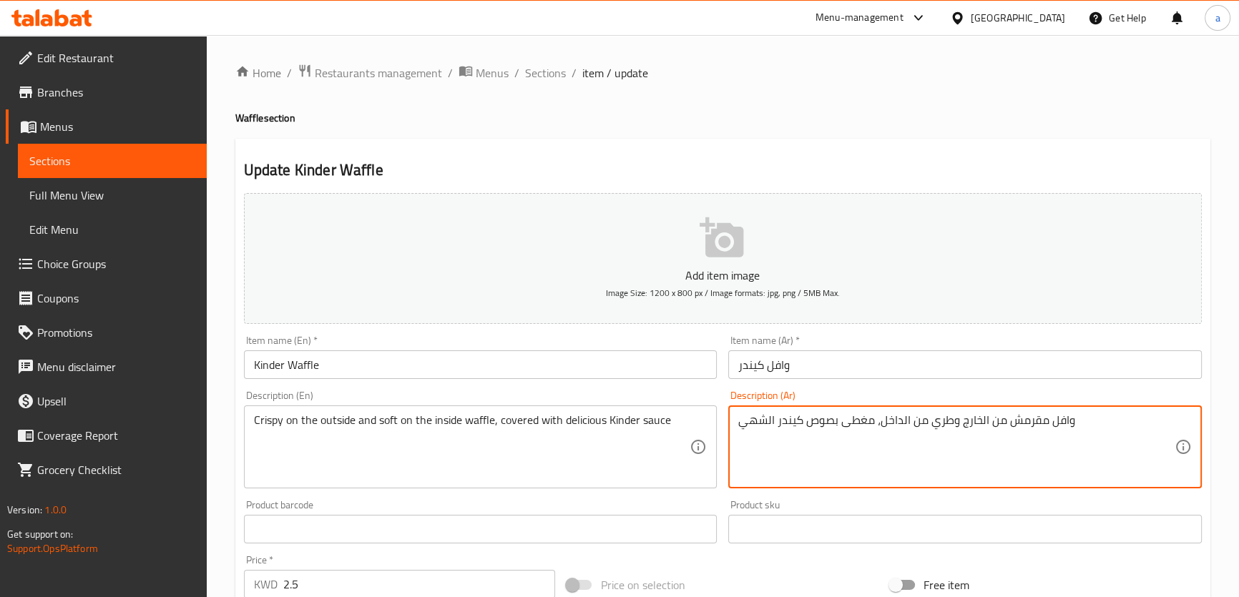
click at [950, 160] on h2 "Update Kinder Waffle" at bounding box center [723, 170] width 958 height 21
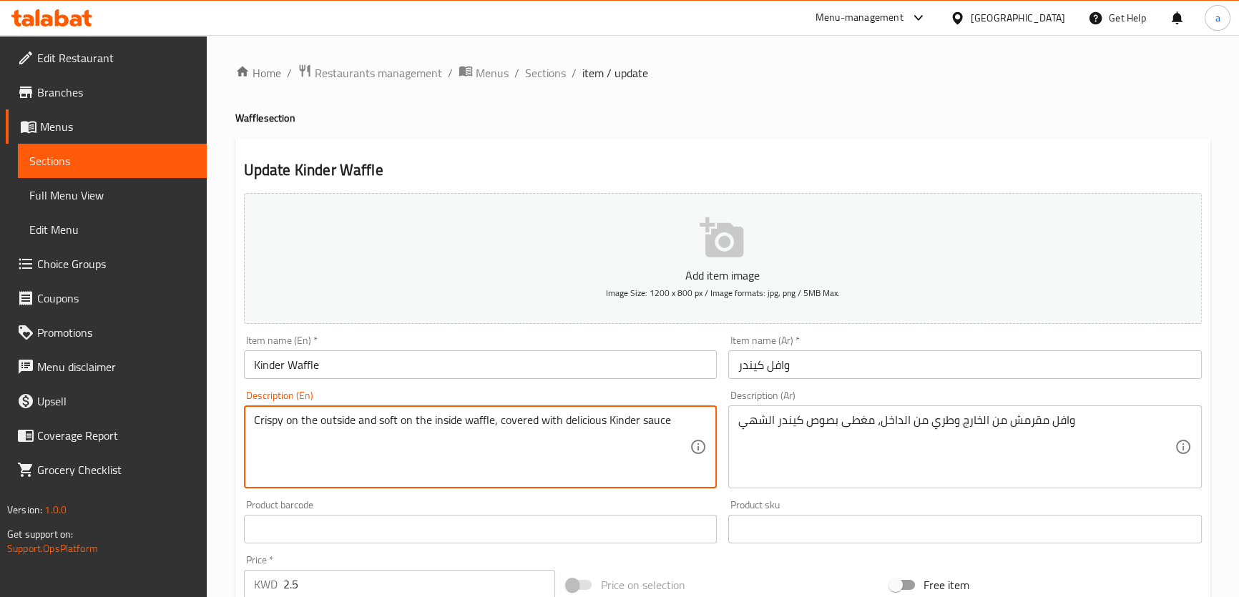
click at [472, 419] on textarea "Crispy on the outside and soft on the inside waffle, covered with delicious Kin…" at bounding box center [472, 448] width 436 height 68
click at [693, 418] on div "Crispy on the outside and soft on the inside waffle, covered with delicious Kin…" at bounding box center [481, 447] width 474 height 83
click at [684, 422] on textarea "Crispy on the outside and soft on the inside waffle, covered with delicious Kin…" at bounding box center [472, 448] width 436 height 68
paste textarea "waffle"
click at [254, 424] on textarea "Crispy on the outside and soft on the inside waffle, covered with delicious Kin…" at bounding box center [472, 448] width 436 height 68
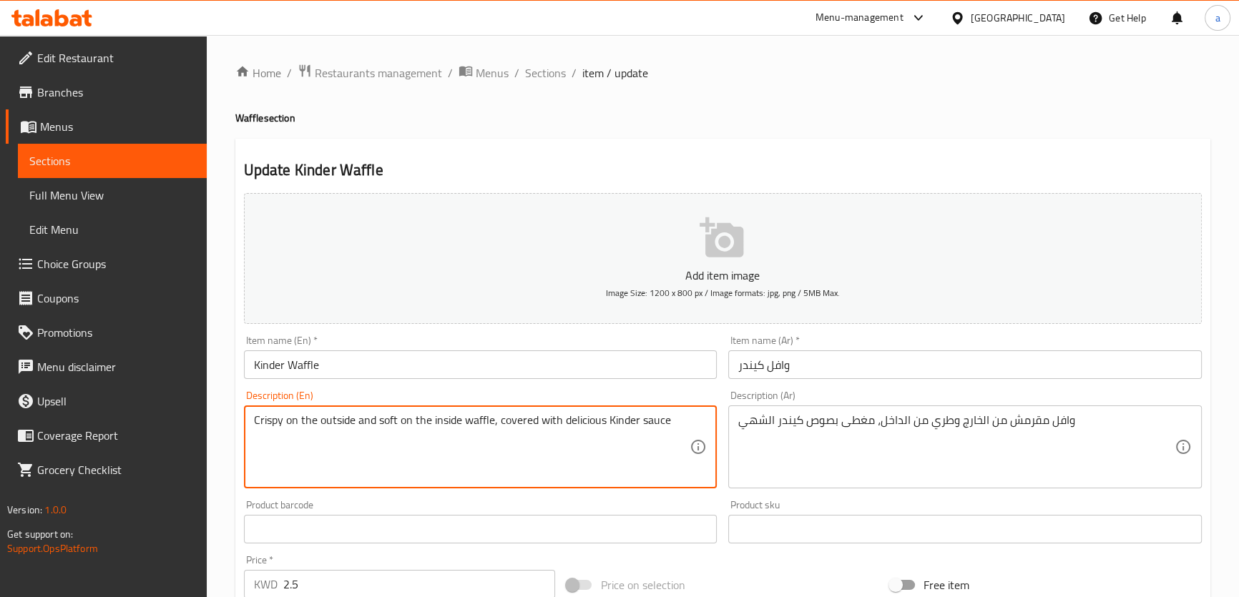
paste textarea "waffle"
click at [339, 397] on div "Description (En) waffle Crispy on the outside and soft on the inside waffle, co…" at bounding box center [481, 440] width 474 height 98
click at [258, 422] on textarea "waffle crispy on the outside and soft on the inside waffle, covered with delici…" at bounding box center [472, 448] width 436 height 68
click at [262, 422] on textarea "waffle crispy on the outside and soft on the inside waffle, covered with delici…" at bounding box center [472, 448] width 436 height 68
click at [362, 402] on div "Description (En) Waffle crispy on the outside and soft on the inside waffle, co…" at bounding box center [481, 440] width 474 height 98
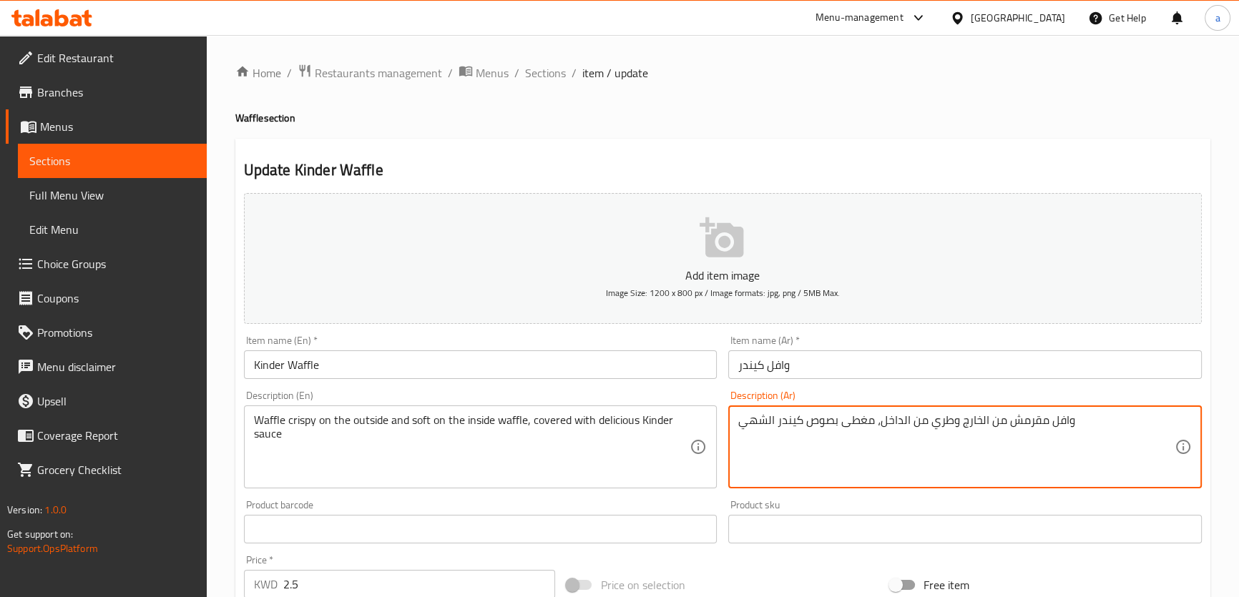
click at [945, 424] on textarea "وافل مقرمش من الخارج وطري من الداخل، مغطى بصوص كيندر الشهي" at bounding box center [956, 448] width 436 height 68
click at [947, 421] on textarea "وافل مقرمش من الخارج وطري من الداخل، مغطى بصوص كيندر الشهي" at bounding box center [956, 448] width 436 height 68
drag, startPoint x: 950, startPoint y: 419, endPoint x: 929, endPoint y: 424, distance: 21.3
click at [929, 424] on textarea "وافل مقرمش من الخارج وطري من الداخل، مغطى بصوص كيندر الشهي" at bounding box center [956, 448] width 436 height 68
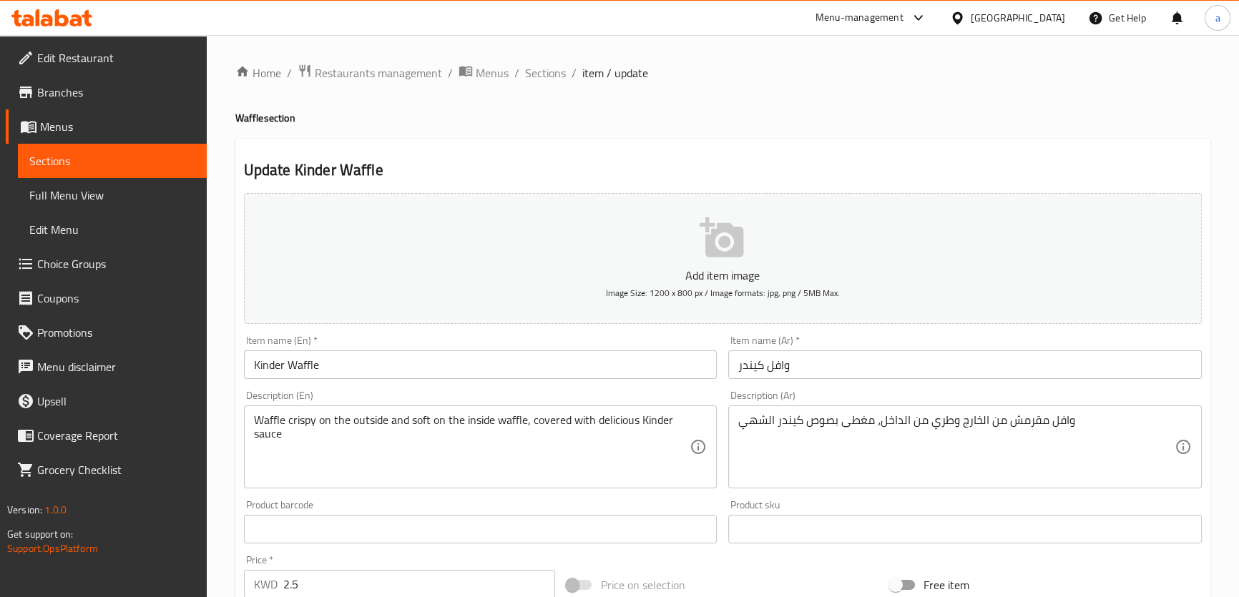
click at [466, 399] on div "Description (En) Waffle crispy on the outside and soft on the inside waffle, co…" at bounding box center [481, 440] width 474 height 98
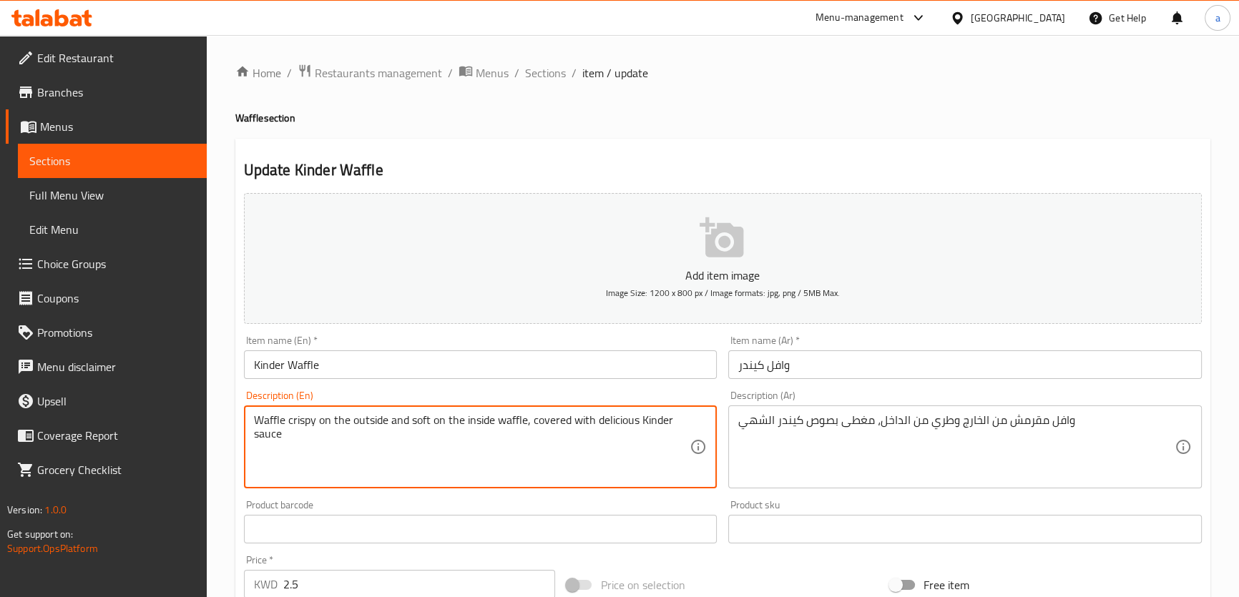
click at [515, 423] on textarea "Waffle crispy on the outside and soft on the inside waffle, covered with delici…" at bounding box center [472, 448] width 436 height 68
click at [556, 394] on div "Description (En) Waffle crispy on the outside and soft on the inside , covered …" at bounding box center [481, 440] width 474 height 98
click at [548, 389] on div "Description (En) Waffle crispy on the outside and soft on the inside , covered …" at bounding box center [480, 439] width 485 height 109
click at [497, 422] on textarea "Waffle crispy on the outside and soft on the inside , covered with delicious Ki…" at bounding box center [472, 448] width 436 height 68
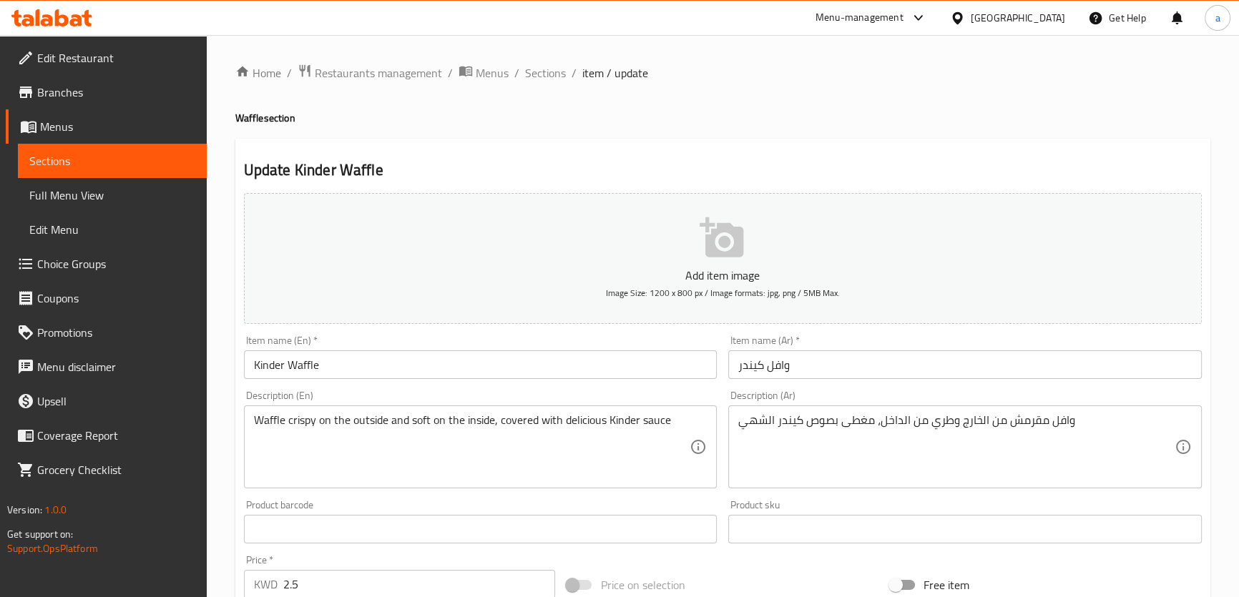
click at [522, 396] on div "Description (En) Waffle crispy on the outside and soft on the inside, covered w…" at bounding box center [481, 440] width 474 height 98
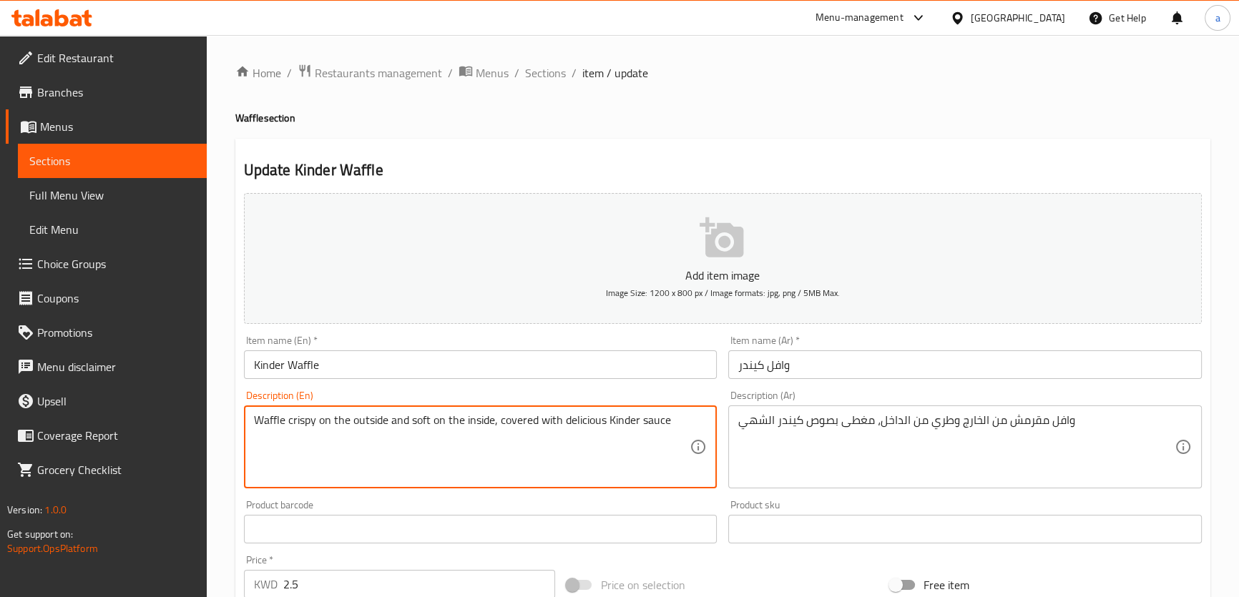
click at [523, 428] on textarea "Waffle crispy on the outside and soft on the inside, covered with delicious Kin…" at bounding box center [472, 448] width 436 height 68
click at [519, 424] on textarea "Waffle crispy on the outside and soft on the inside, covered with delicious Kin…" at bounding box center [472, 448] width 436 height 68
type textarea "Waffle crispy on the outside and soft on the inside, topped with delicious Kind…"
click at [577, 387] on div "Description (En) Waffle crispy on the outside and soft on the inside, topped wi…" at bounding box center [480, 439] width 485 height 109
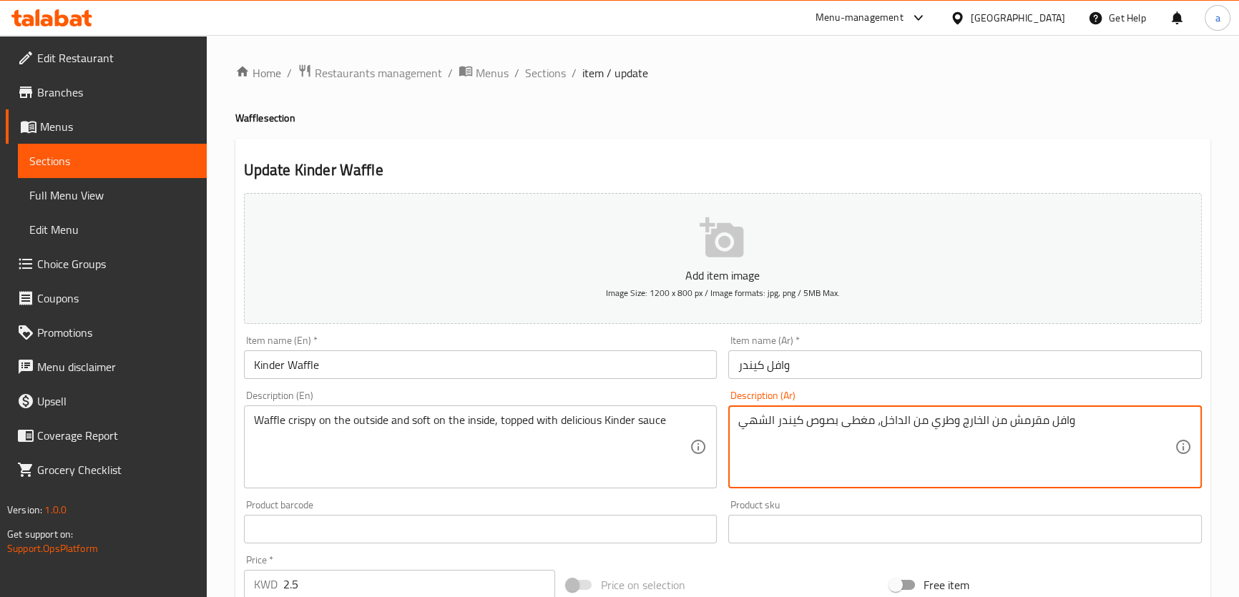
drag, startPoint x: 766, startPoint y: 419, endPoint x: 701, endPoint y: 429, distance: 66.0
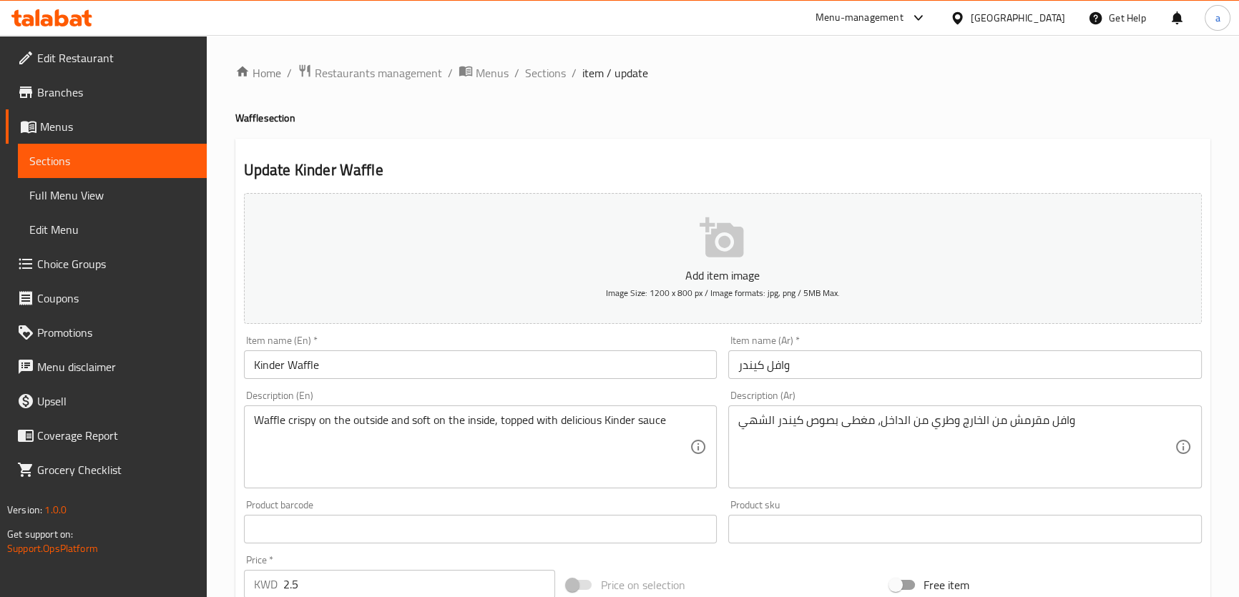
click at [787, 411] on div "وافل مقرمش من الخارج وطري من [GEOGRAPHIC_DATA]، مغطى بصوص كيندر الشهي Descripti…" at bounding box center [965, 447] width 474 height 83
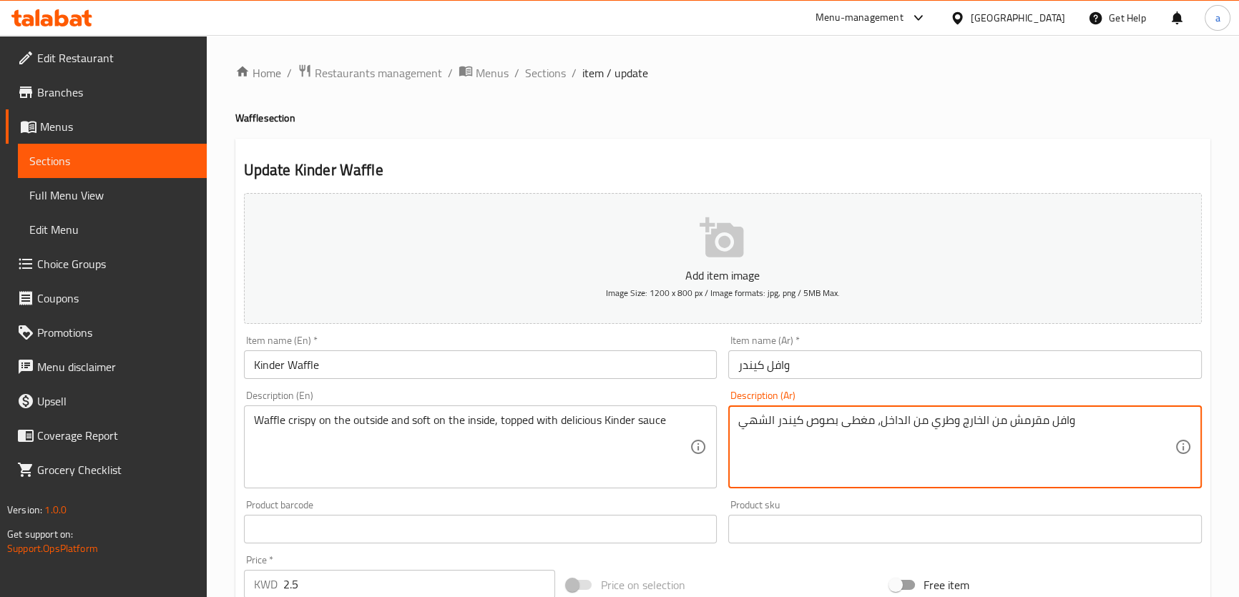
click at [788, 421] on textarea "وافل مقرمش من الخارج وطري من الداخل، مغطى بصوص كيندر الشهي" at bounding box center [956, 448] width 436 height 68
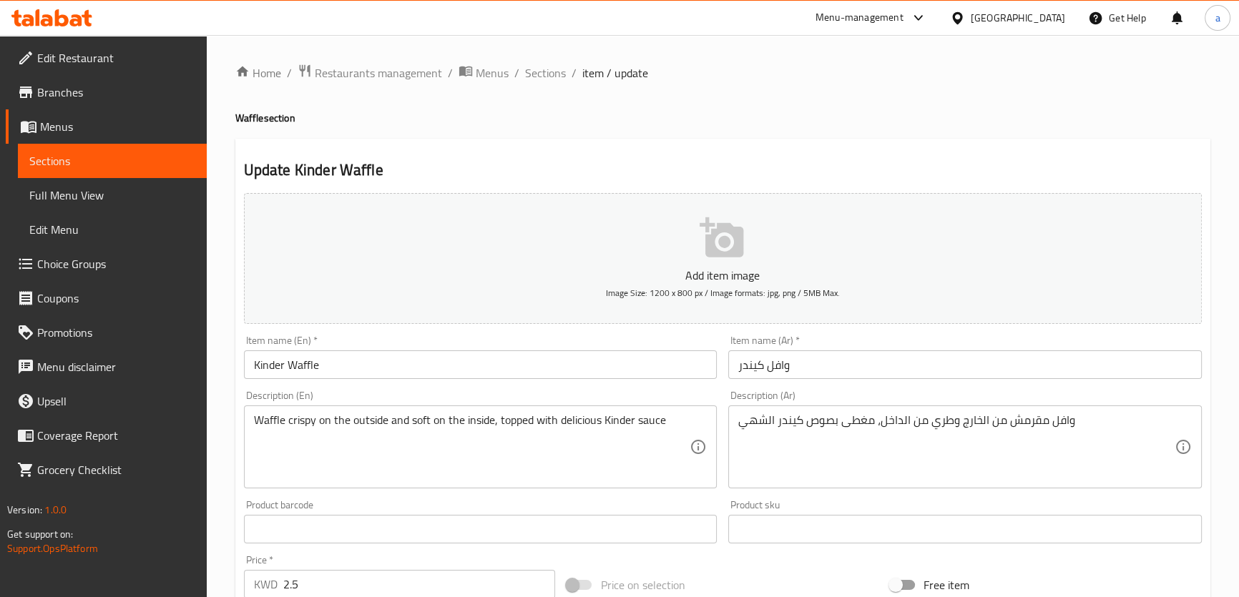
click at [820, 404] on div "Description (Ar) وافل مقرمش من الخارج وطري من [GEOGRAPHIC_DATA]، مغطى بصوص كيند…" at bounding box center [965, 440] width 474 height 98
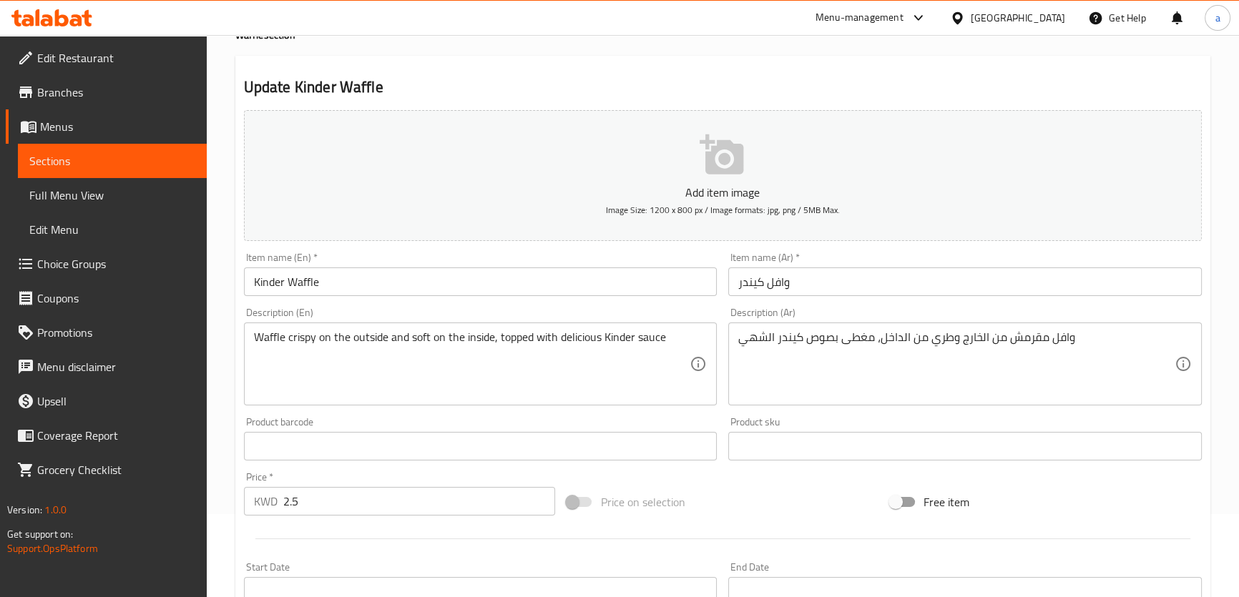
scroll to position [260, 0]
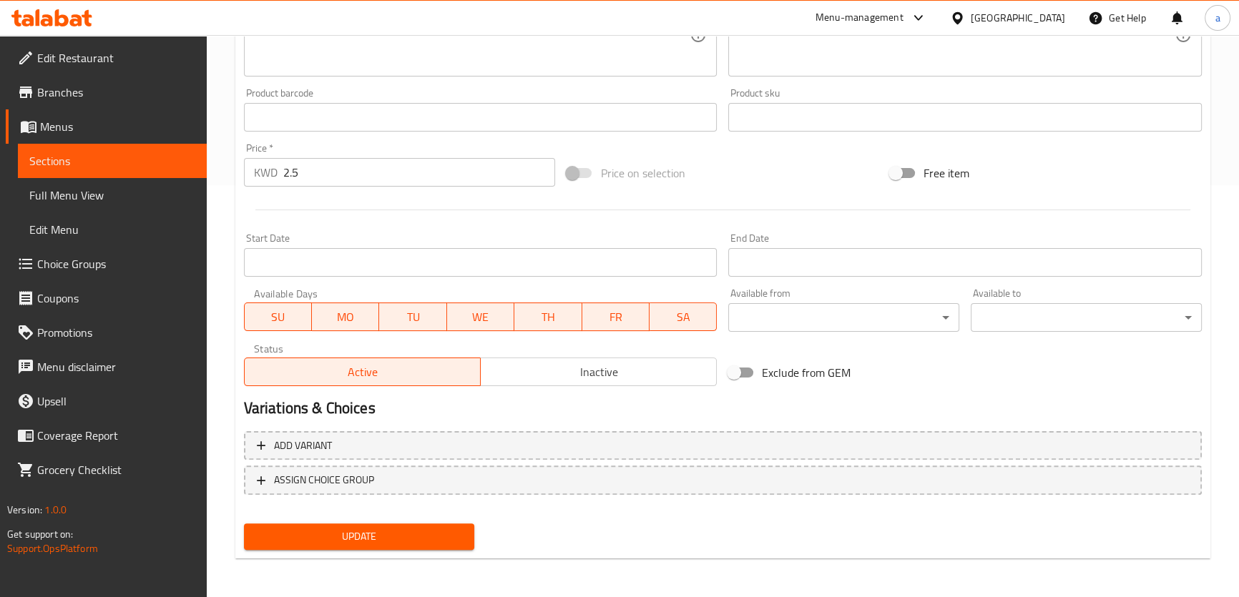
click at [366, 524] on button "Update" at bounding box center [359, 537] width 231 height 26
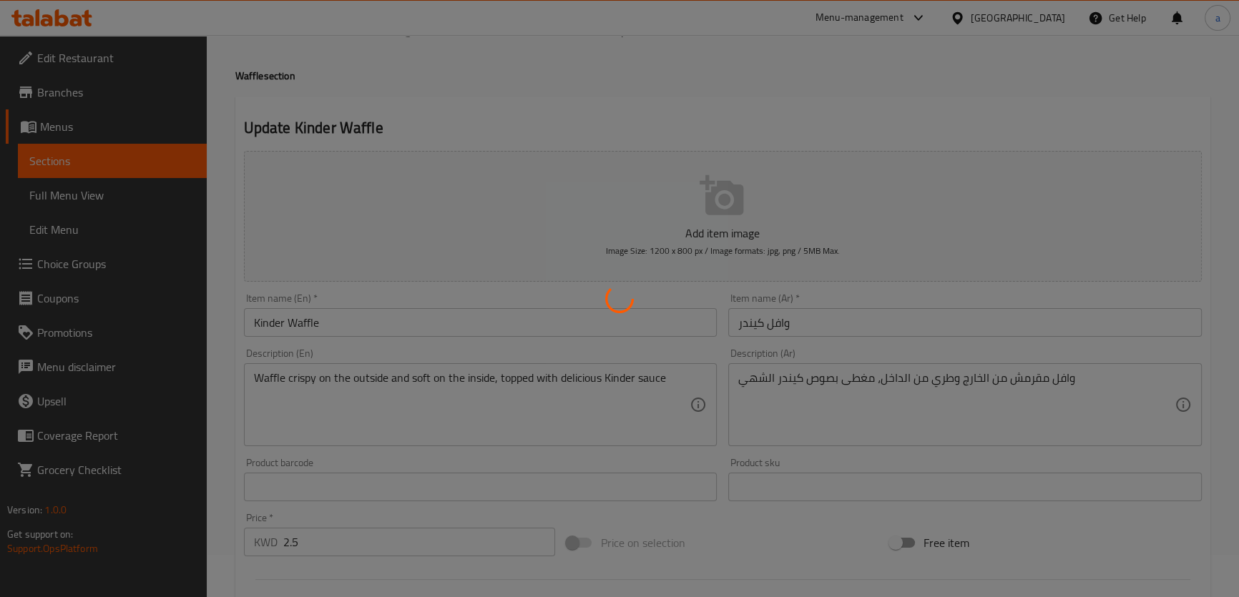
scroll to position [0, 0]
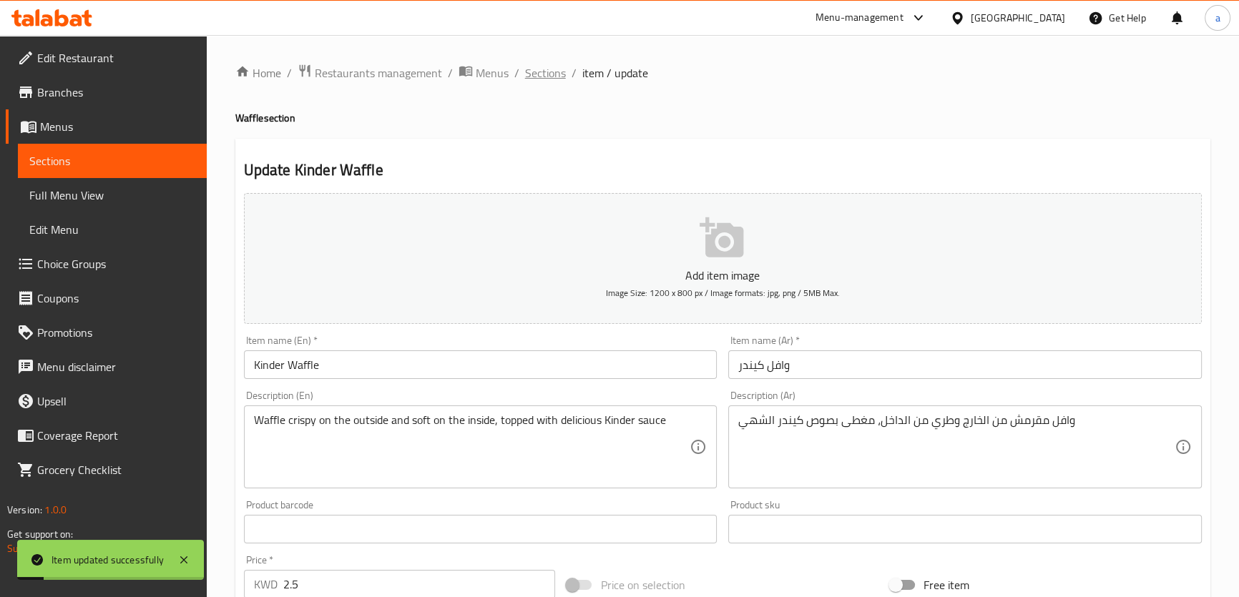
click at [536, 78] on span "Sections" at bounding box center [545, 72] width 41 height 17
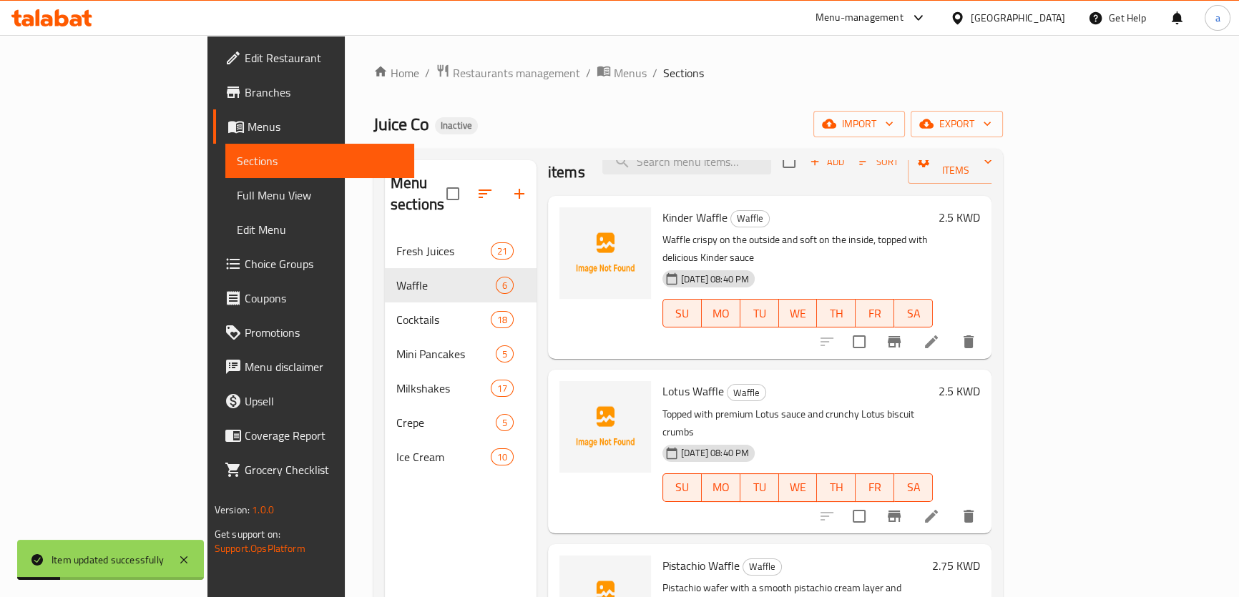
scroll to position [64, 0]
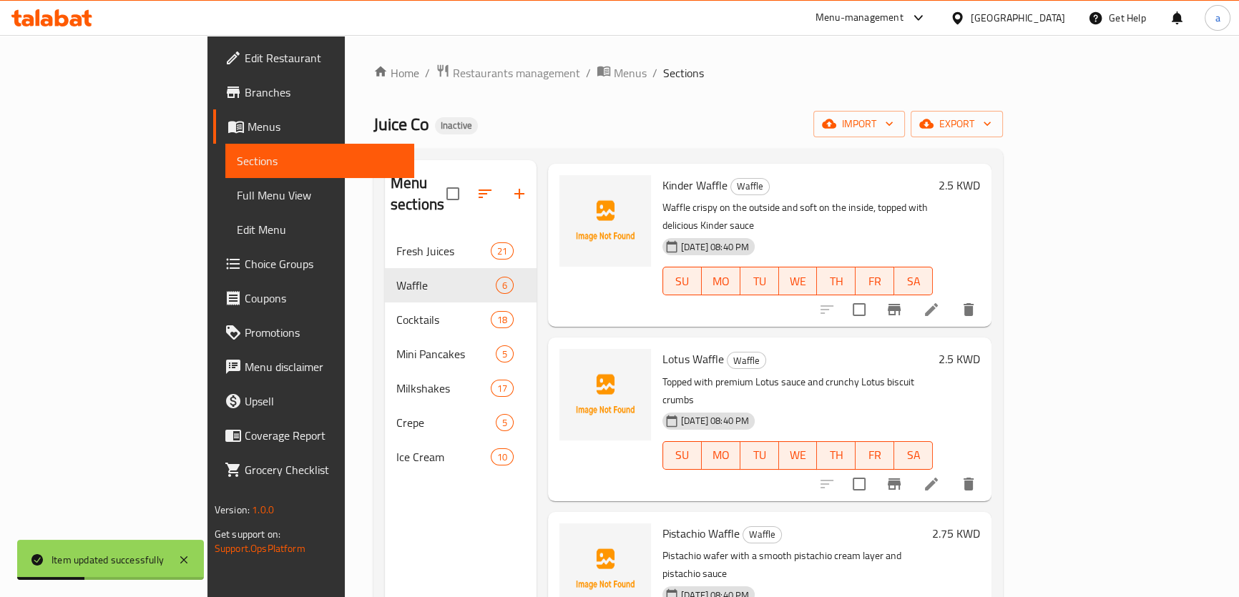
click at [952, 471] on li at bounding box center [931, 484] width 40 height 26
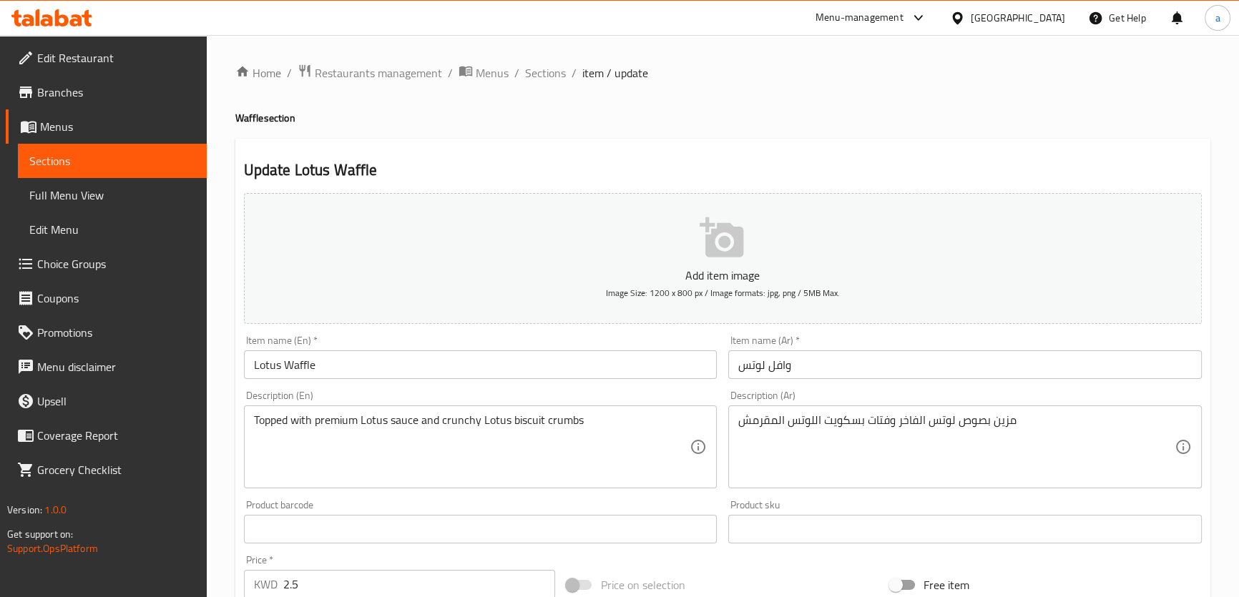
click at [558, 143] on div "Update Lotus Waffle Add item image Image Size: 1200 x 800 px / Image formats: j…" at bounding box center [722, 555] width 975 height 833
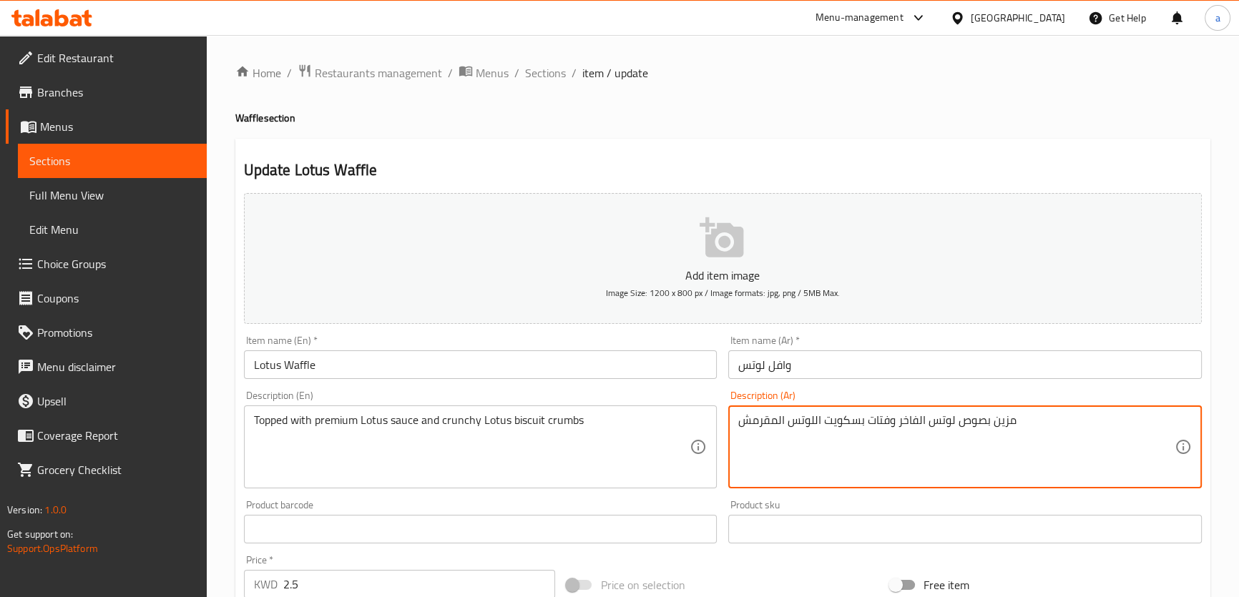
click at [870, 183] on div "Update Lotus Waffle Add item image Image Size: 1200 x 800 px / Image formats: j…" at bounding box center [722, 555] width 975 height 833
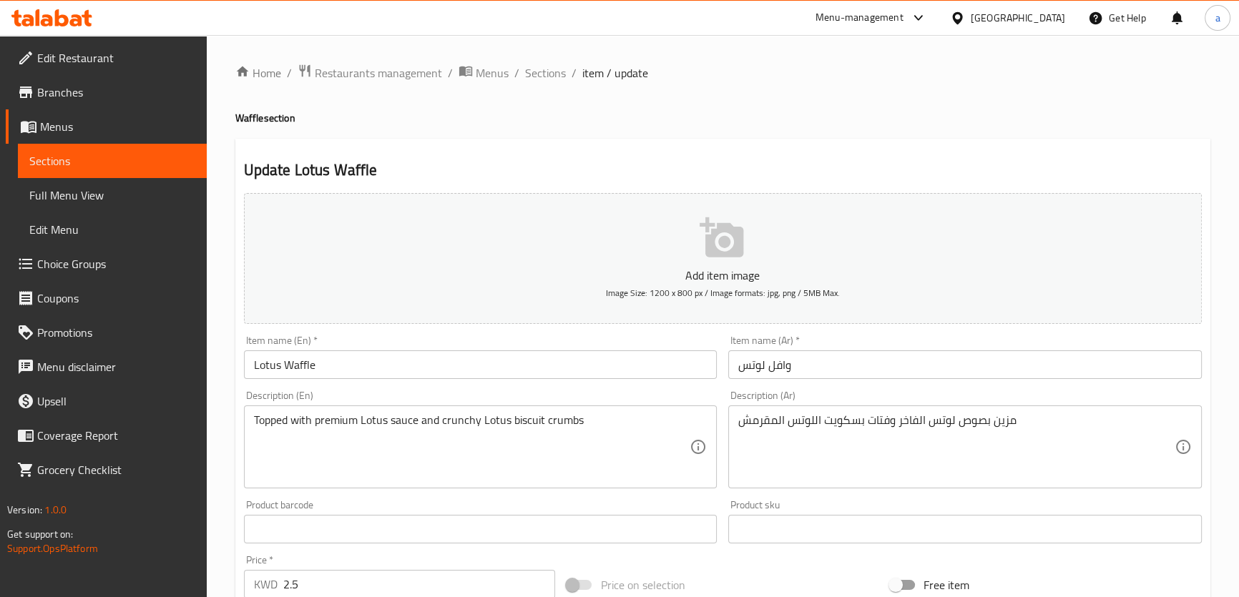
click at [867, 177] on h2 "Update Lotus Waffle" at bounding box center [723, 170] width 958 height 21
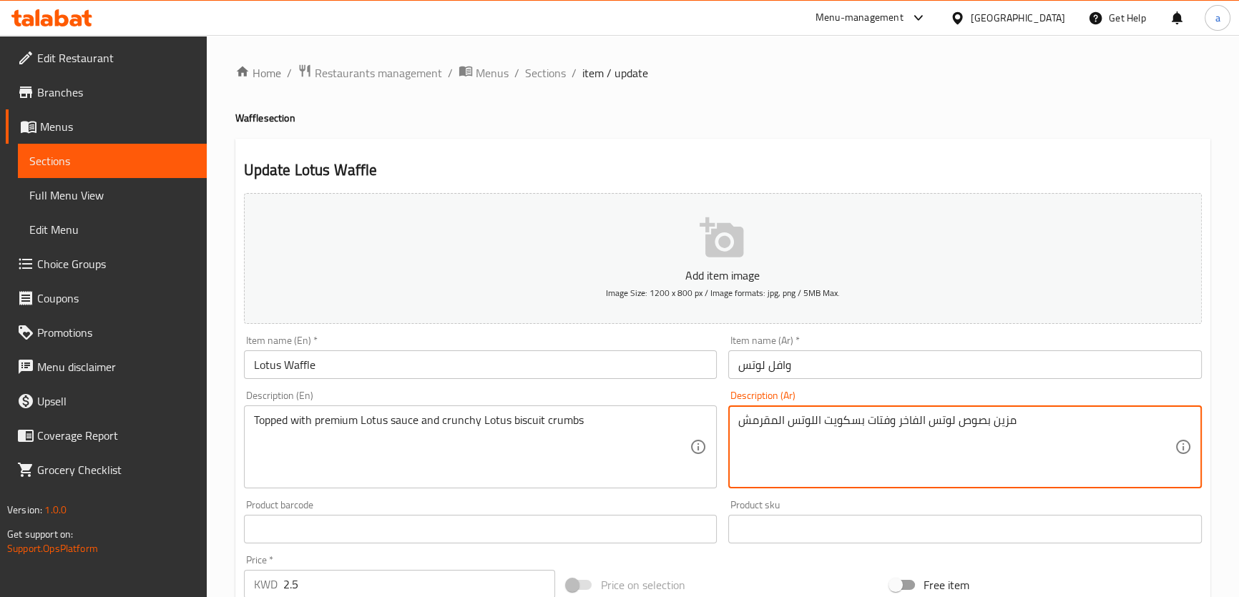
click at [991, 169] on h2 "Update Lotus Waffle" at bounding box center [723, 170] width 958 height 21
click at [1009, 422] on textarea "مزين بصوص لوتس الفاخر وفتات بسكويت اللوتس المقرمش" at bounding box center [956, 448] width 436 height 68
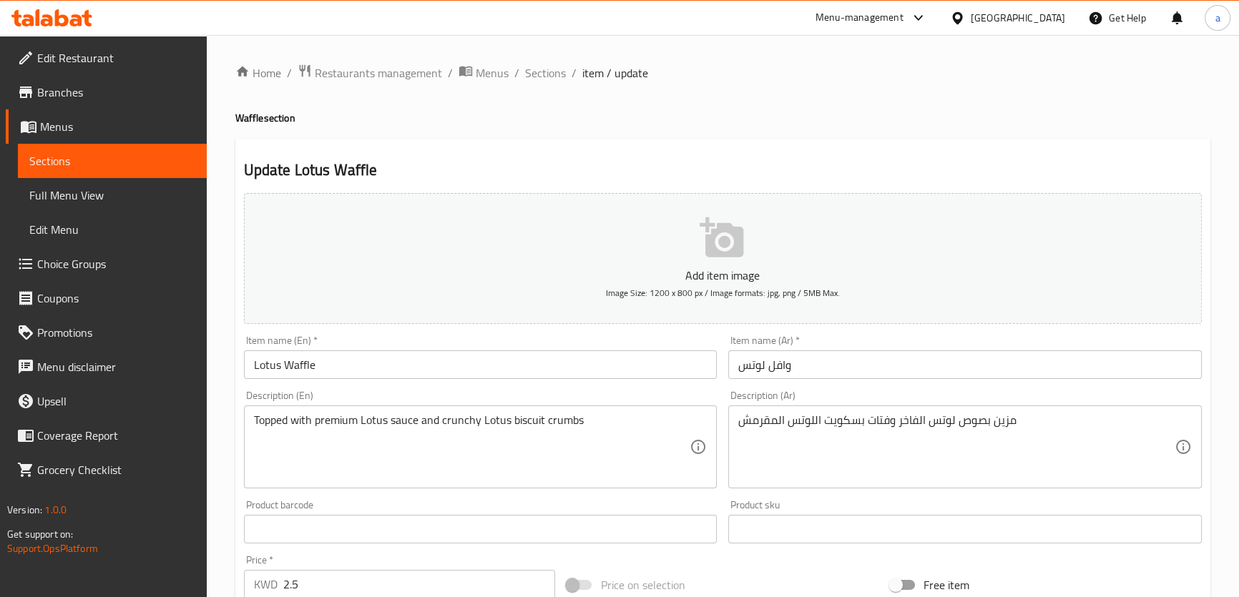
click at [607, 393] on div "Description (En) Topped with premium Lotus sauce and crunchy Lotus biscuit crum…" at bounding box center [481, 440] width 474 height 98
click at [344, 398] on div "Description (En) Topped with premium Lotus sauce and crunchy Lotus biscuit crum…" at bounding box center [481, 440] width 474 height 98
click at [340, 401] on div "Description (En) Topped with premium Lotus sauce and crunchy Lotus biscuit crum…" at bounding box center [481, 440] width 474 height 98
click at [367, 393] on div "Description (En) Topped with premium Lotus sauce and crunchy Lotus biscuit crum…" at bounding box center [481, 440] width 474 height 98
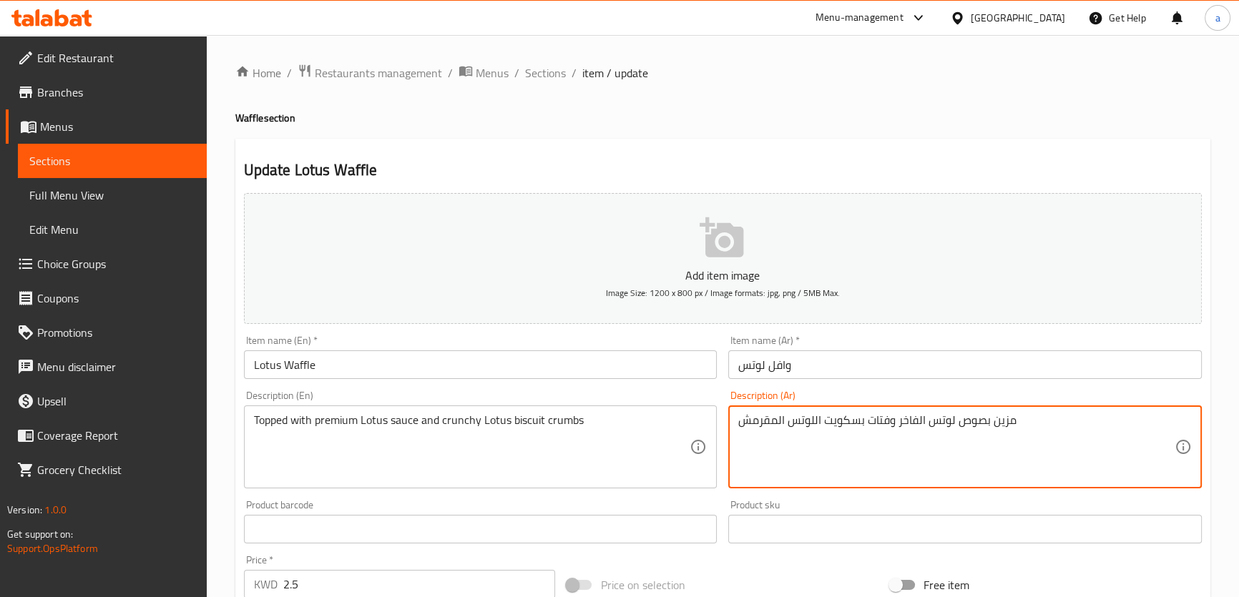
click at [917, 419] on textarea "مزين بصوص لوتس الفاخر وفتات بسكويت اللوتس المقرمش" at bounding box center [956, 448] width 436 height 68
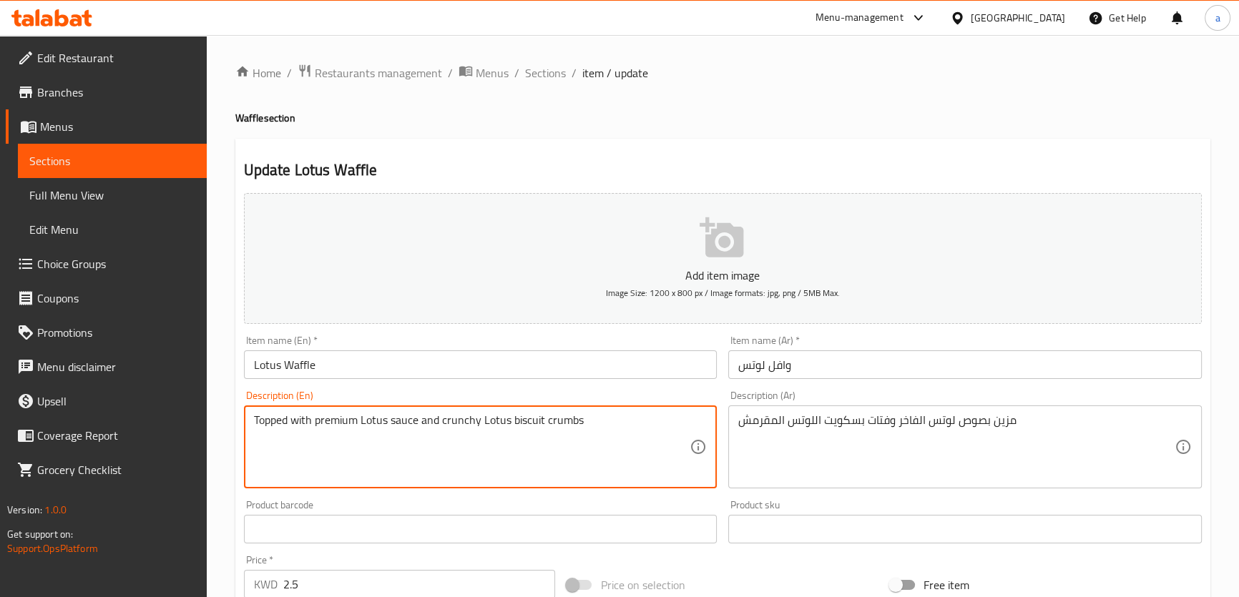
click at [264, 424] on textarea "Topped with premium Lotus sauce and crunchy Lotus biscuit crumbs" at bounding box center [472, 448] width 436 height 68
paste textarea "Garnished"
type textarea "Garnished with premium Lotus sauce and crunchy Lotus biscuit crumbs"
click at [353, 391] on div "Description (En) Garnished with premium Lotus sauce and crunchy Lotus biscuit c…" at bounding box center [481, 440] width 474 height 98
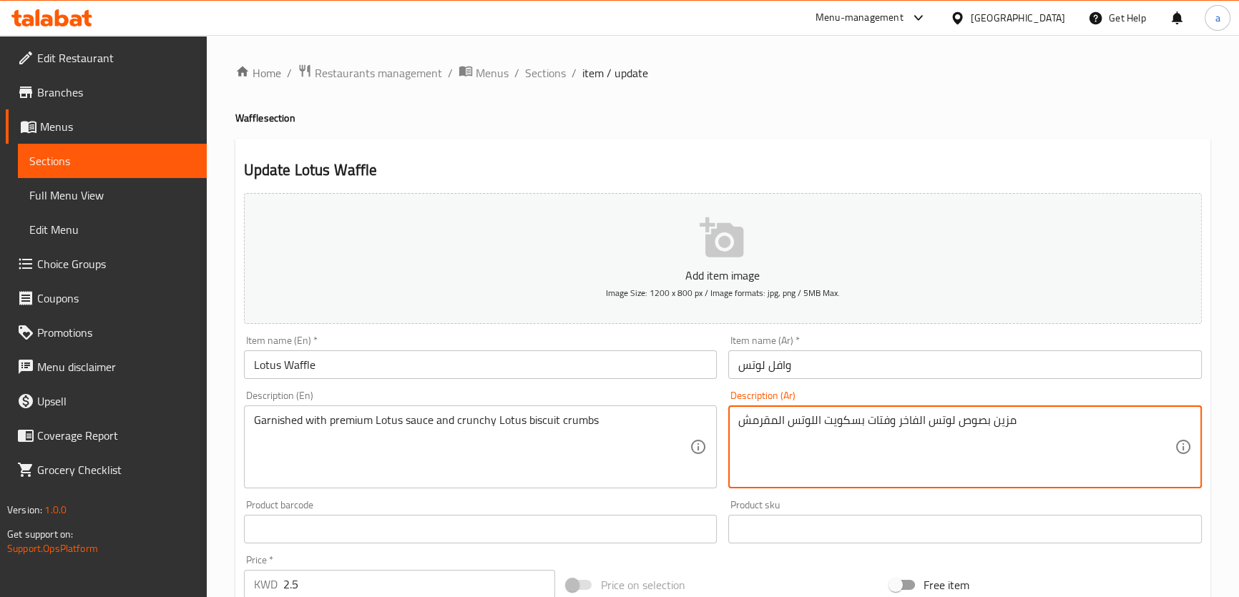
drag, startPoint x: 916, startPoint y: 422, endPoint x: 899, endPoint y: 431, distance: 19.8
click at [901, 422] on textarea "مزين بصوص لوتس الفاخر وفتات بسكويت اللوتس المقرمش" at bounding box center [956, 448] width 436 height 68
drag, startPoint x: 897, startPoint y: 419, endPoint x: 1027, endPoint y: 425, distance: 129.6
click at [1027, 425] on textarea "مزين بصوص لوتس الفاخر وفتات بسكويت اللوتس المقرمش" at bounding box center [956, 448] width 436 height 68
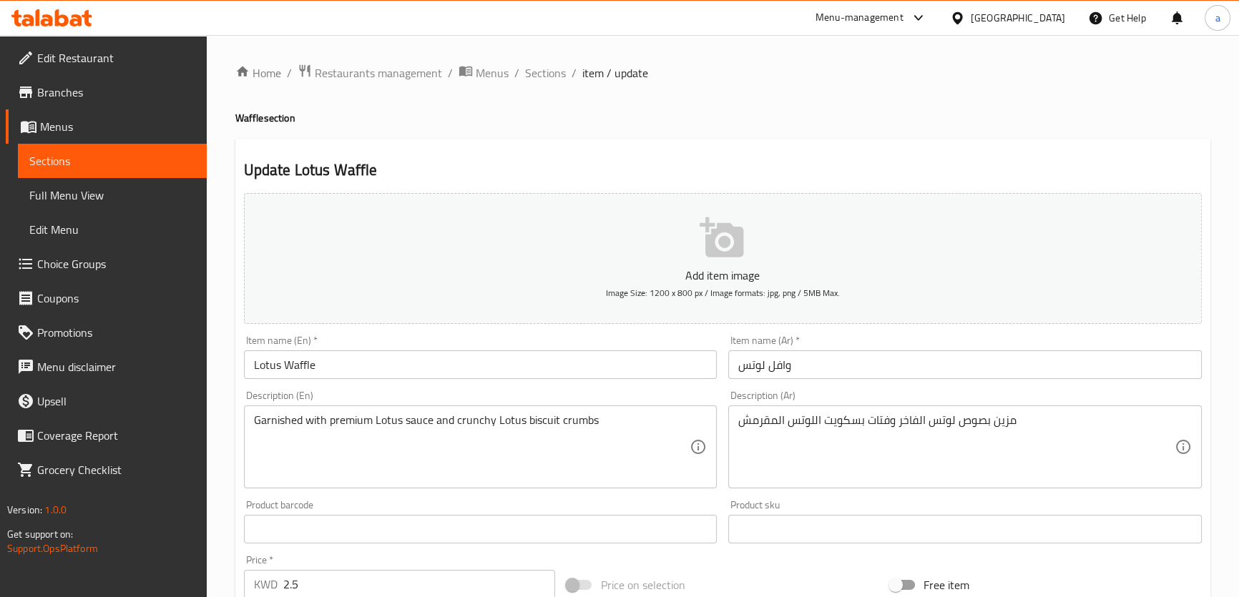
click at [486, 391] on div "Description (En) Garnished with premium Lotus sauce and crunchy Lotus biscuit c…" at bounding box center [481, 440] width 474 height 98
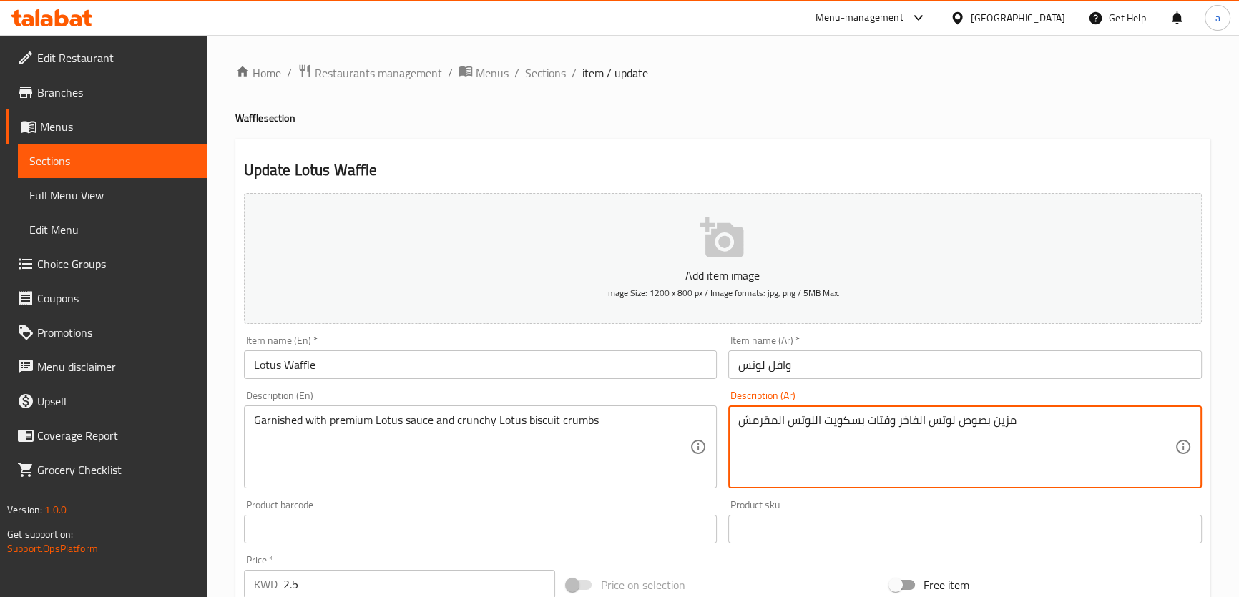
drag, startPoint x: 891, startPoint y: 419, endPoint x: 868, endPoint y: 434, distance: 27.0
click at [868, 434] on textarea "مزين بصوص لوتس الفاخر وفتات بسكويت اللوتس المقرمش" at bounding box center [956, 448] width 436 height 68
paste textarea "زين بصوص لوتس الفاخر"
click at [880, 409] on div "مزين بصوص لوتس الفاخر وفتات بسكويت اللوتس المقرمش Description (Ar)" at bounding box center [965, 447] width 474 height 83
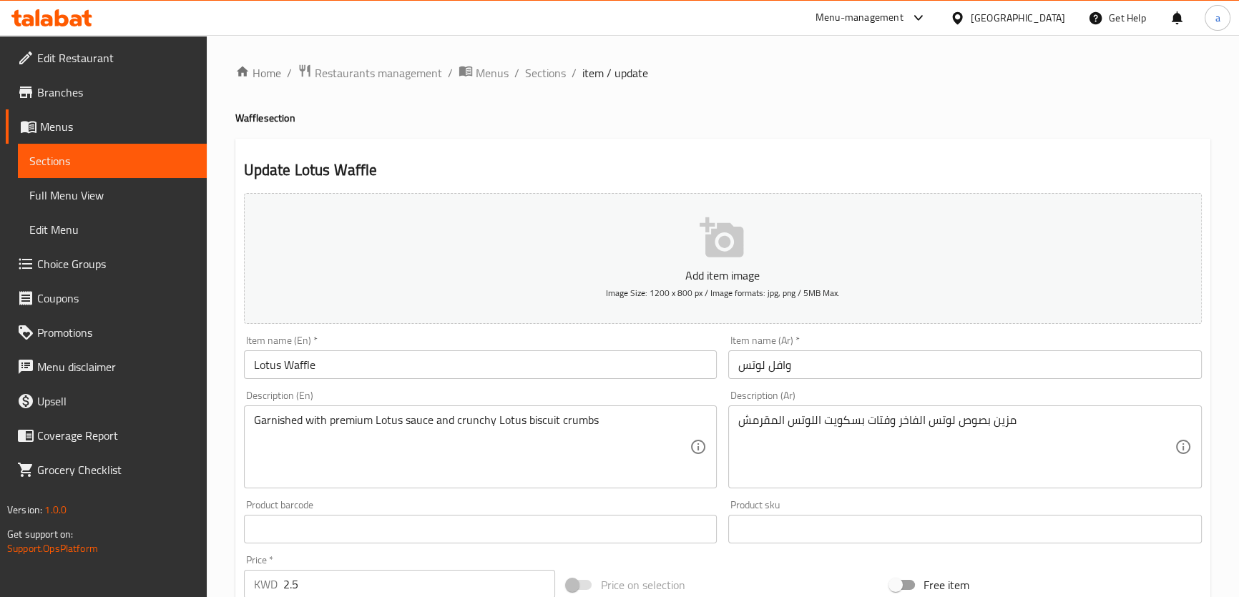
click at [879, 422] on textarea "مزين بصوص لوتس الفاخر وفتات بسكويت اللوتس المقرمش" at bounding box center [956, 448] width 436 height 68
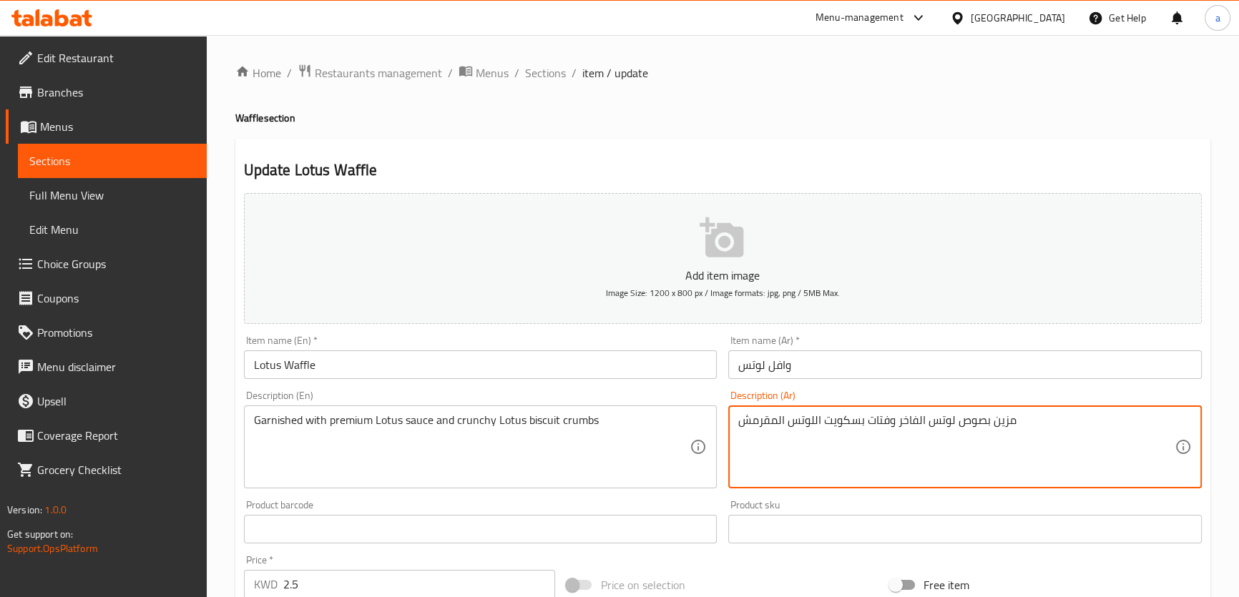
click at [879, 422] on textarea "مزين بصوص لوتس الفاخر وفتات بسكويت اللوتس المقرمش" at bounding box center [956, 448] width 436 height 68
click at [890, 426] on textarea "مزين بصوص لوتس الفاخر وفتات بسكويت اللوتس المقرمش" at bounding box center [956, 448] width 436 height 68
drag, startPoint x: 888, startPoint y: 420, endPoint x: 869, endPoint y: 426, distance: 19.7
click at [869, 426] on textarea "مزين بصوص لوتس الفاخر و فتات بسكويت اللوتس المقرمش" at bounding box center [956, 448] width 436 height 68
type textarea "مزين بصوص لوتس الفاخر و فتات بسكويت اللوتس المقرمش"
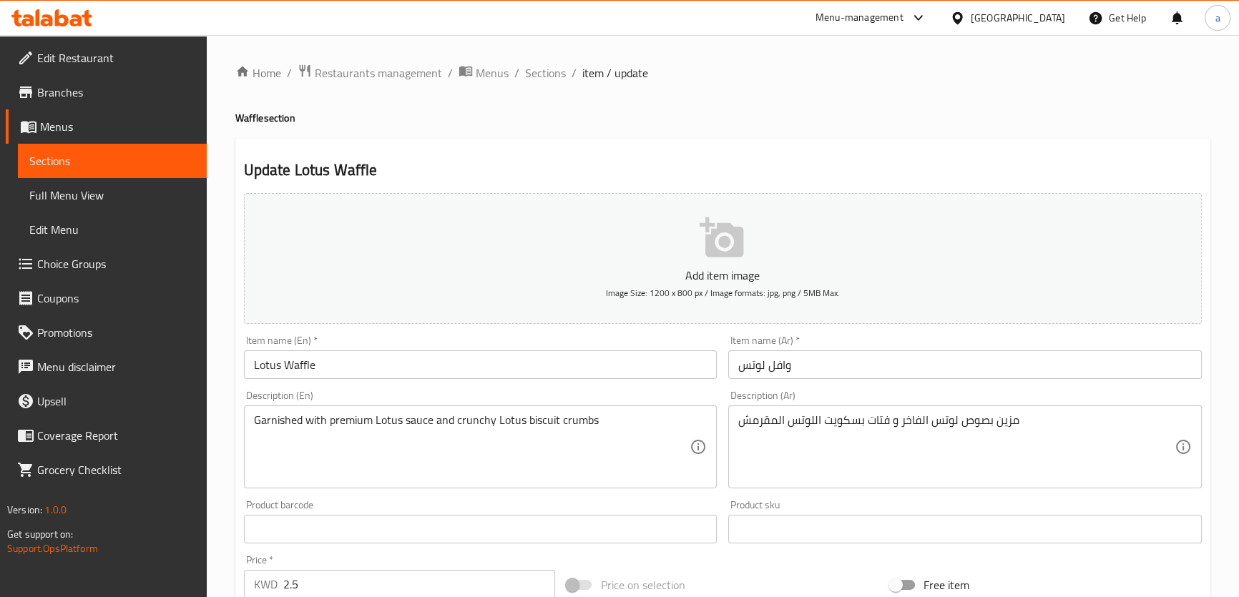
click at [622, 389] on div "Description (En) Garnished with premium Lotus sauce and crunchy Lotus biscuit c…" at bounding box center [480, 439] width 485 height 109
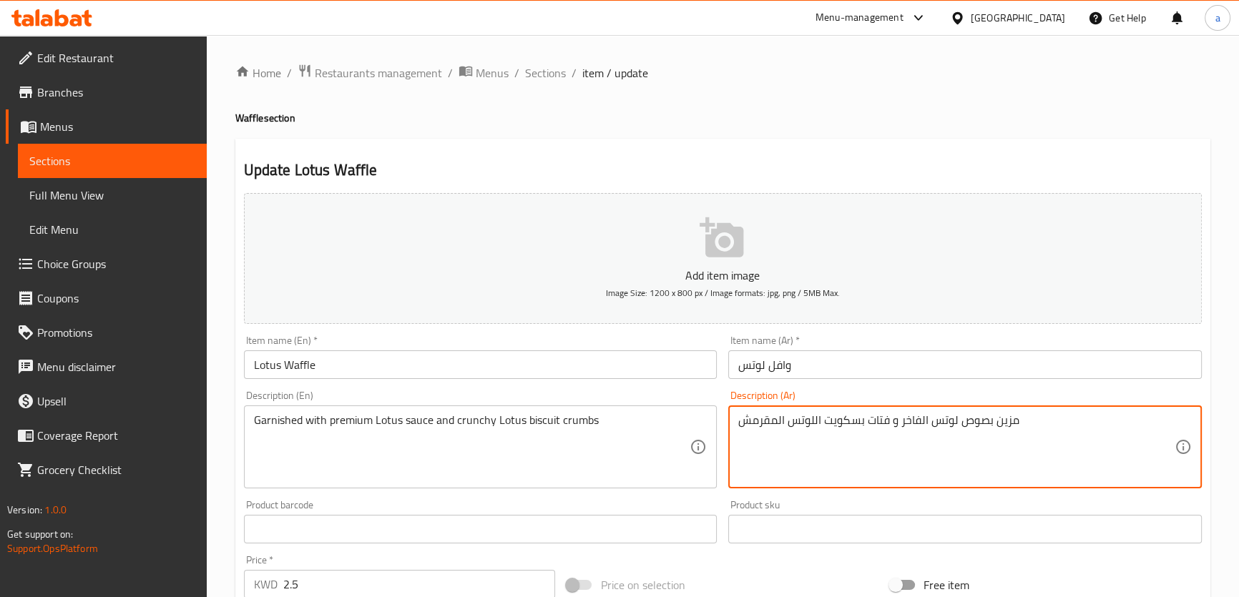
click at [851, 424] on textarea "مزين بصوص لوتس الفاخر و فتات بسكويت اللوتس المقرمش" at bounding box center [956, 448] width 436 height 68
drag, startPoint x: 777, startPoint y: 422, endPoint x: 707, endPoint y: 431, distance: 70.6
click at [707, 431] on div "Add item image Image Size: 1200 x 800 px / Image formats: jpg, png / 5MB Max. I…" at bounding box center [722, 495] width 969 height 617
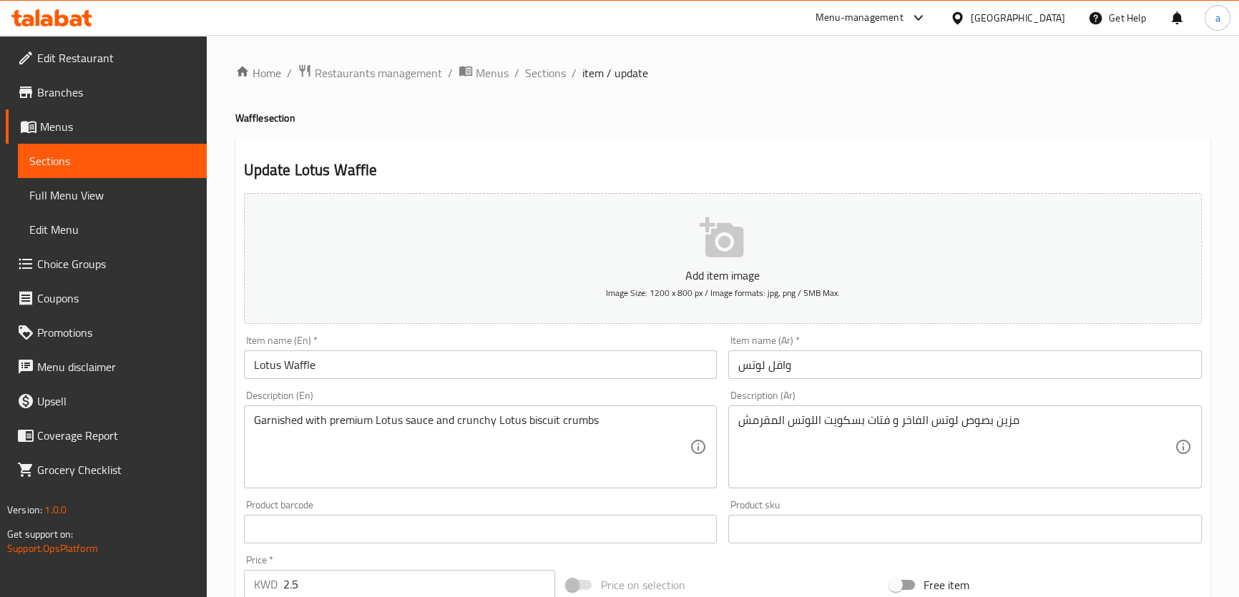
click at [414, 401] on div "Description (En) Garnished with premium Lotus sauce and crunchy Lotus biscuit c…" at bounding box center [481, 440] width 474 height 98
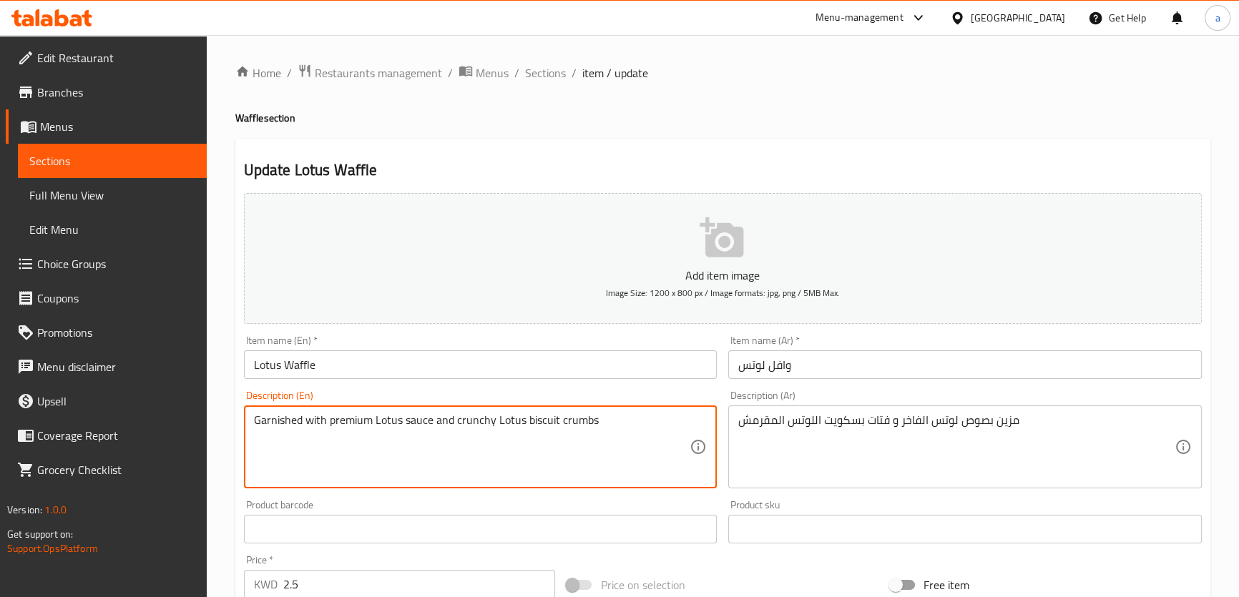
click at [485, 421] on textarea "Garnished with premium Lotus sauce and crunchy Lotus biscuit crumbs" at bounding box center [472, 448] width 436 height 68
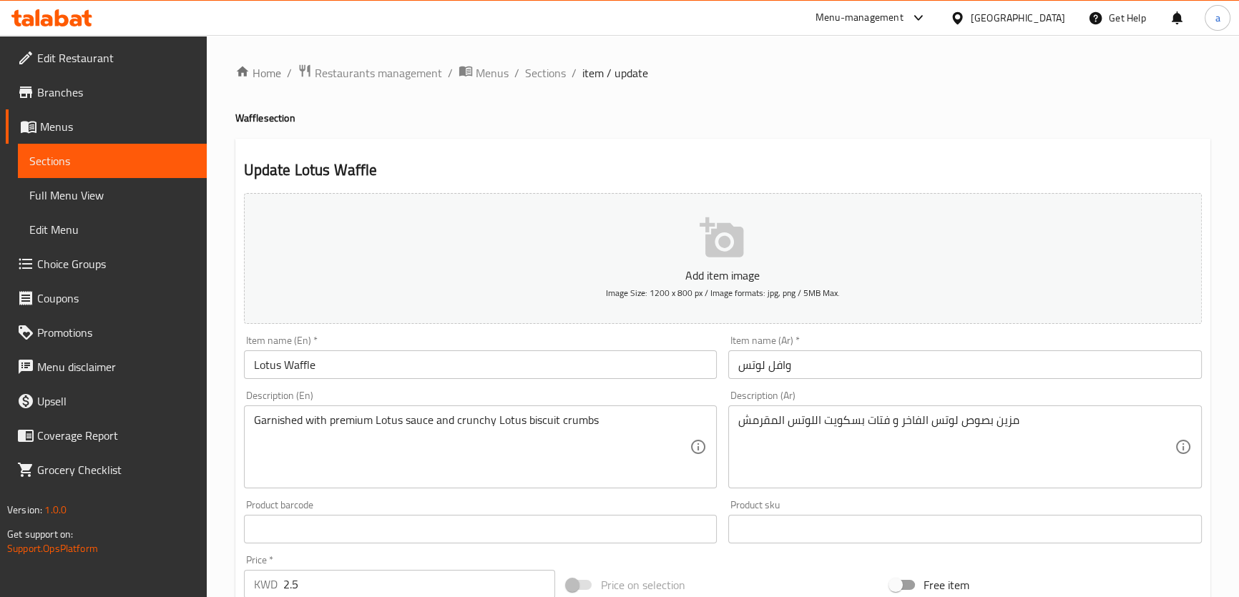
click at [466, 429] on textarea "Garnished with premium Lotus sauce and crunchy Lotus biscuit crumbs" at bounding box center [472, 448] width 436 height 68
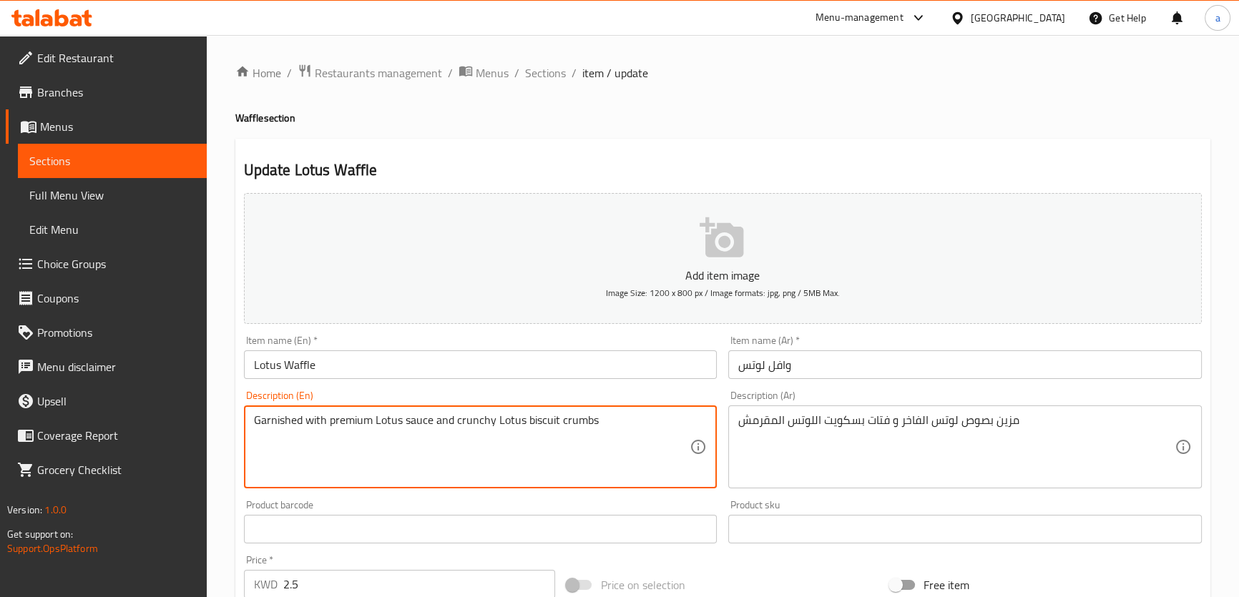
click at [466, 426] on textarea "Garnished with premium Lotus sauce and crunchy Lotus biscuit crumbs" at bounding box center [472, 448] width 436 height 68
paste textarea "Crisp"
type textarea "Garnished with premium Lotus sauce and Crispy Lotus biscuit crumbs"
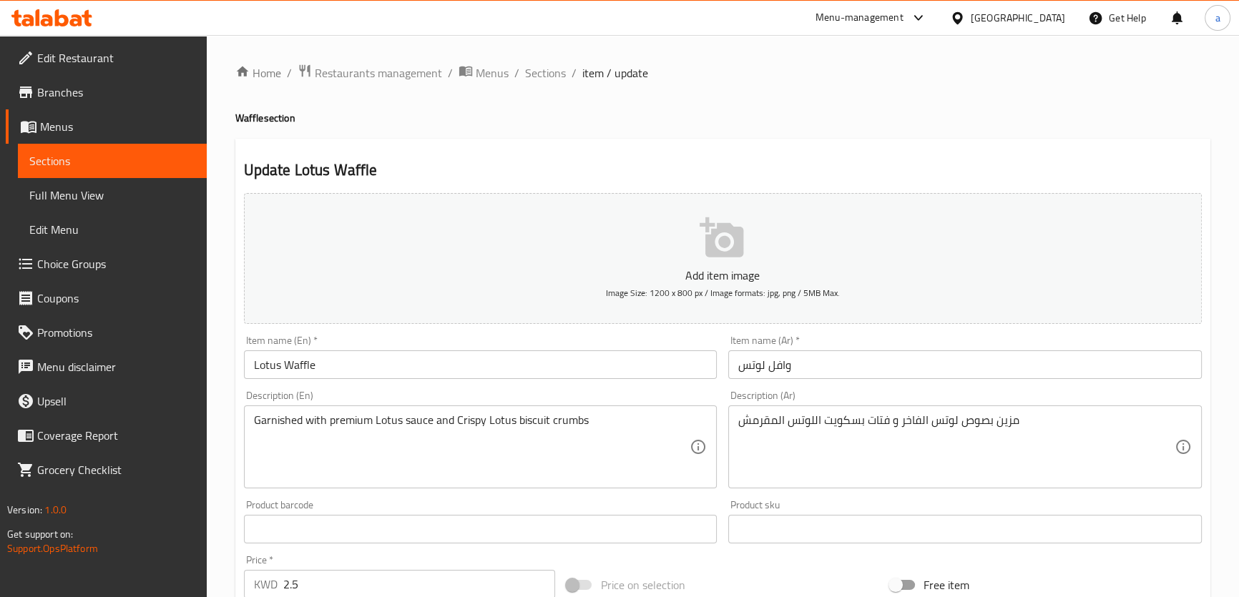
click at [515, 393] on div "Description (En) Garnished with premium Lotus sauce and Crispy Lotus biscuit cr…" at bounding box center [481, 440] width 474 height 98
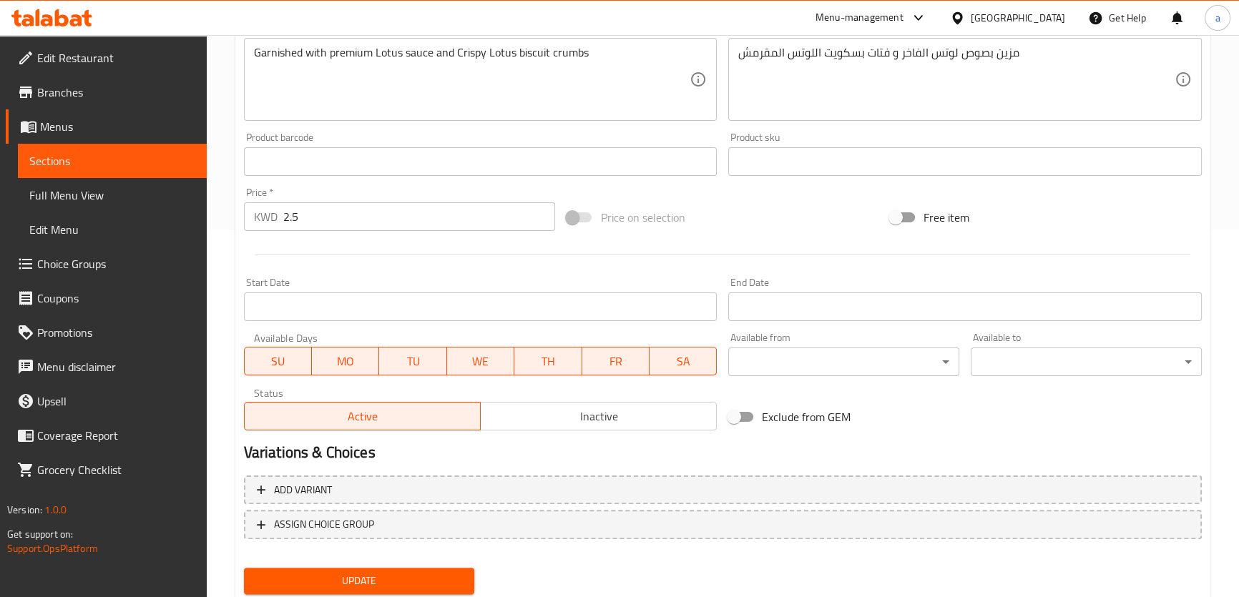
scroll to position [412, 0]
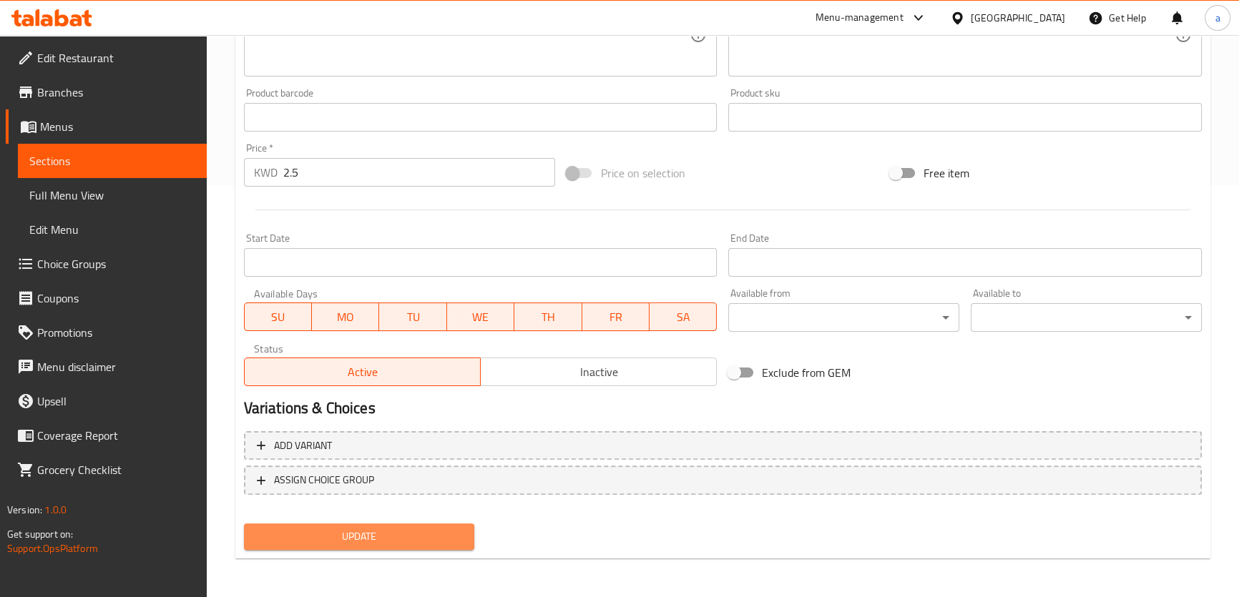
click at [397, 535] on span "Update" at bounding box center [359, 537] width 208 height 18
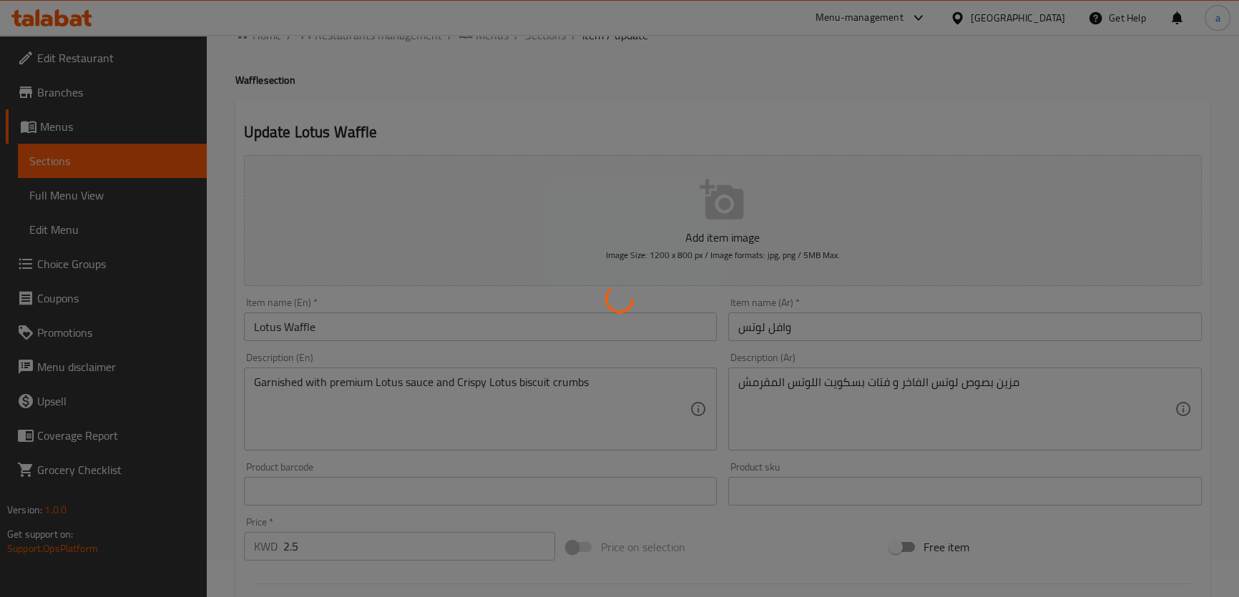
scroll to position [0, 0]
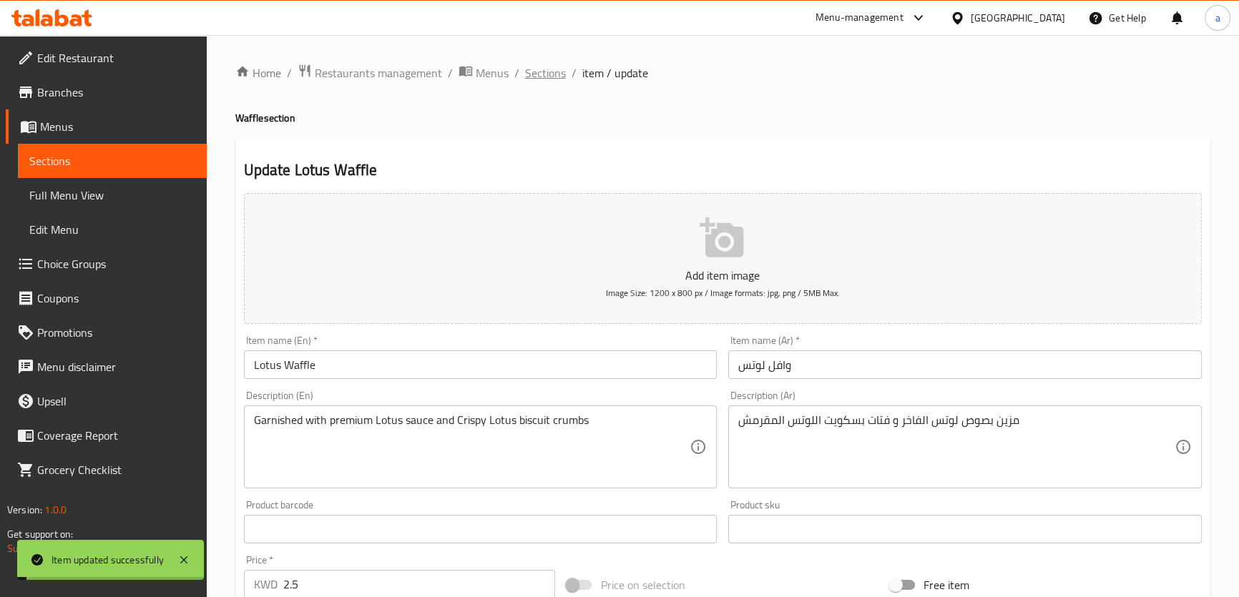
click at [549, 66] on span "Sections" at bounding box center [545, 72] width 41 height 17
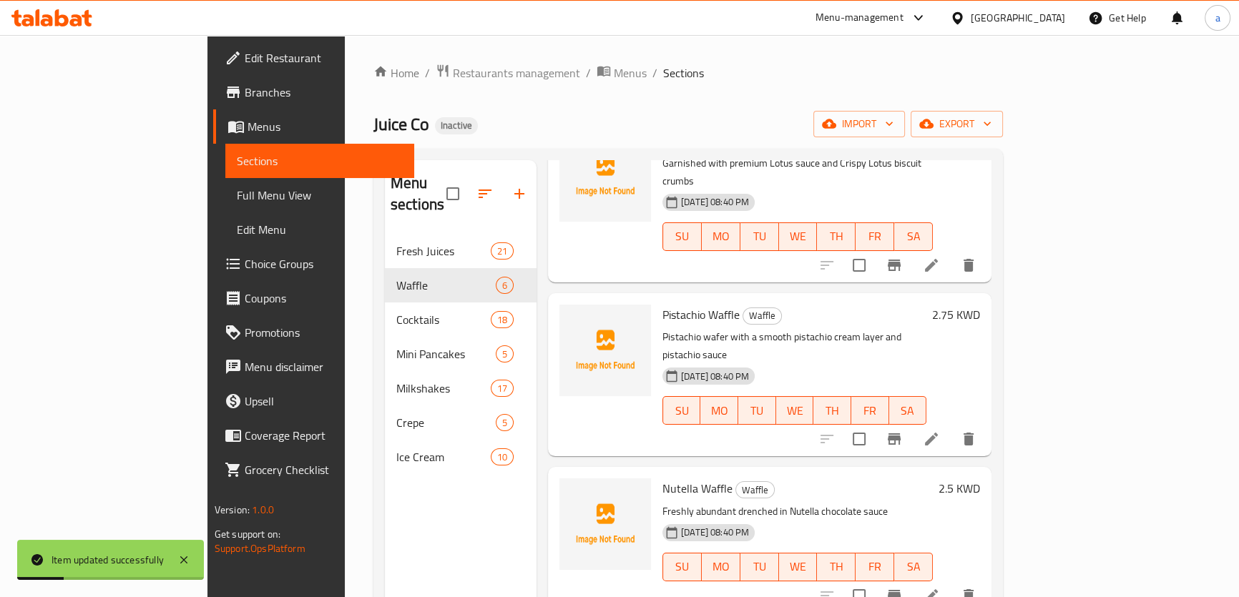
scroll to position [260, 0]
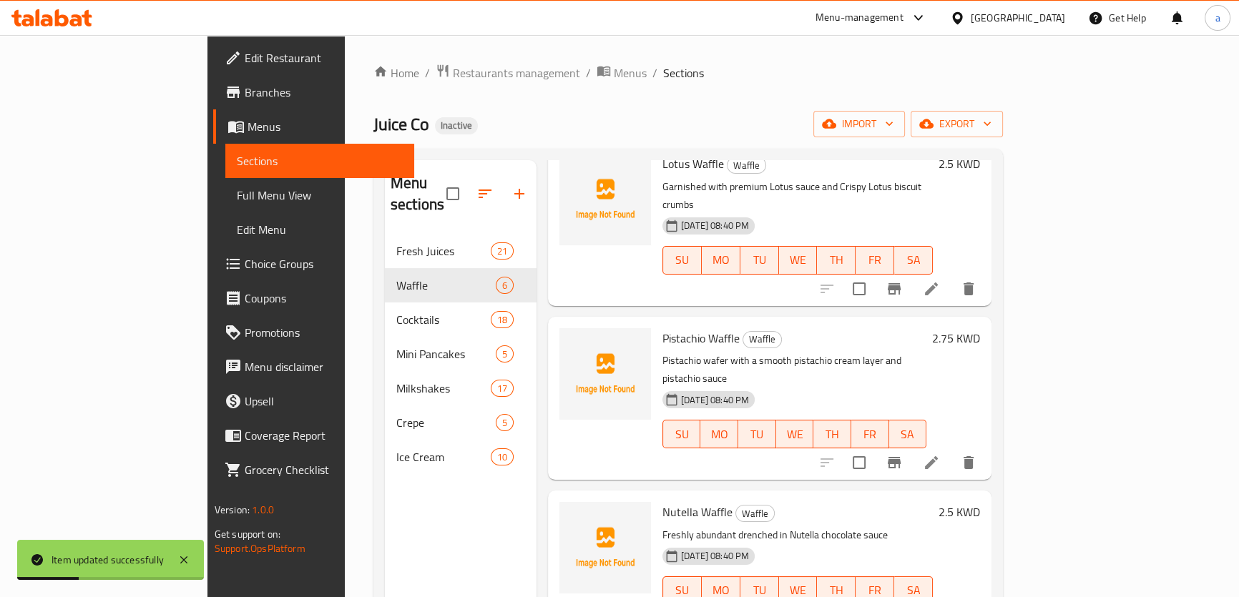
click at [952, 450] on li at bounding box center [931, 463] width 40 height 26
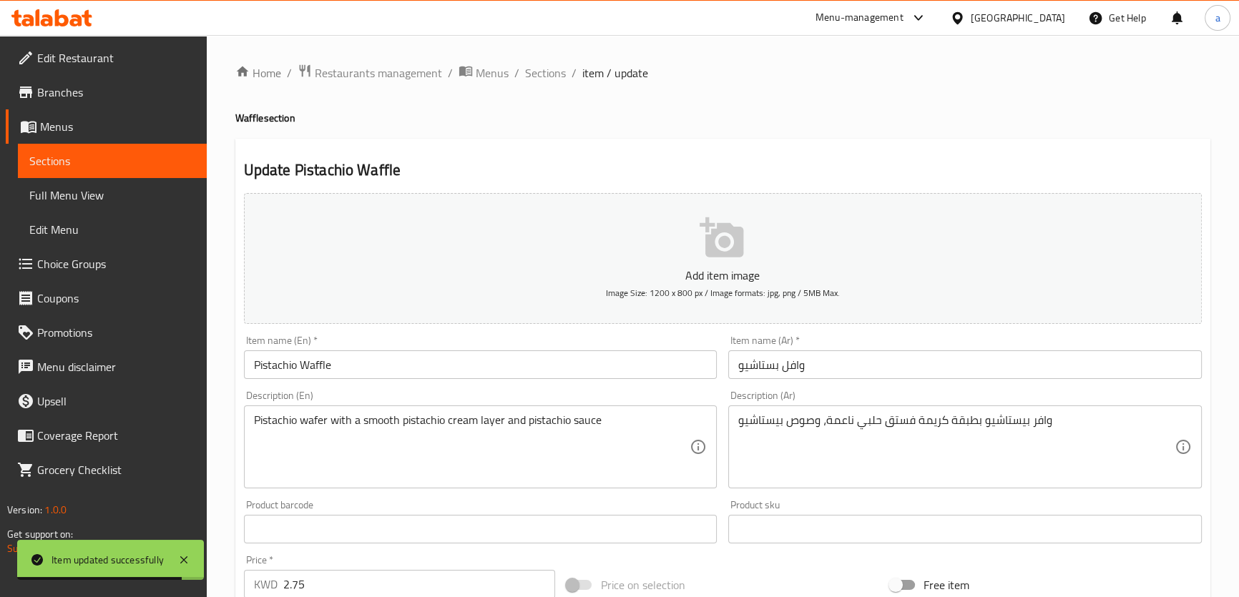
click at [717, 175] on h2 "Update Pistachio Waffle" at bounding box center [723, 170] width 958 height 21
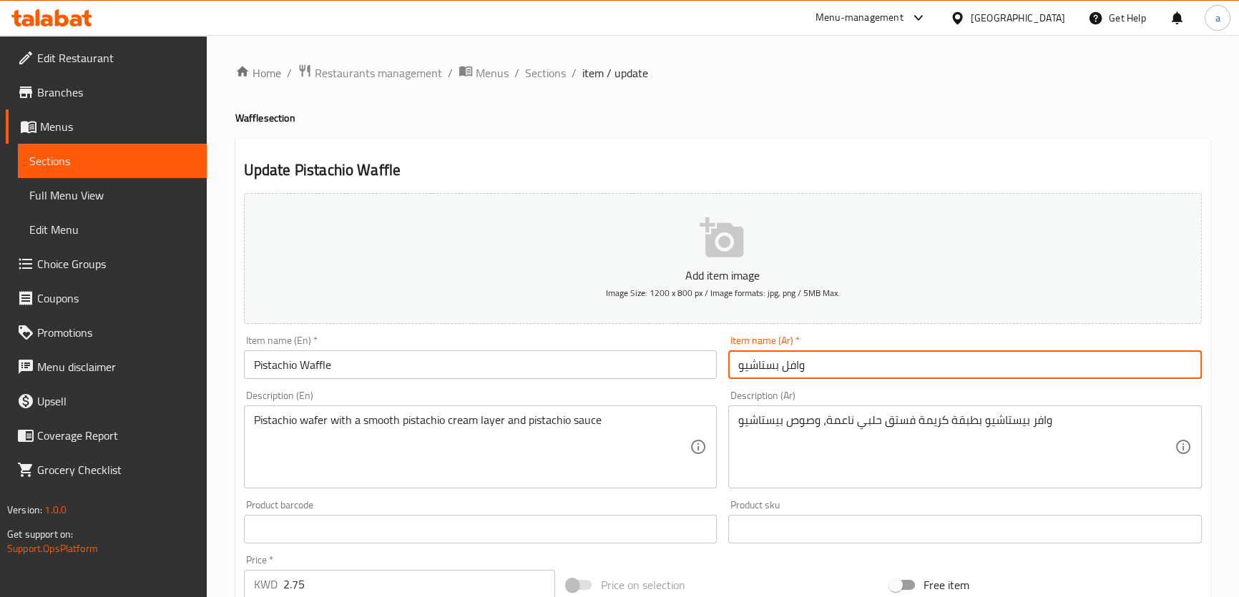
click at [845, 173] on h2 "Update Pistachio Waffle" at bounding box center [723, 170] width 958 height 21
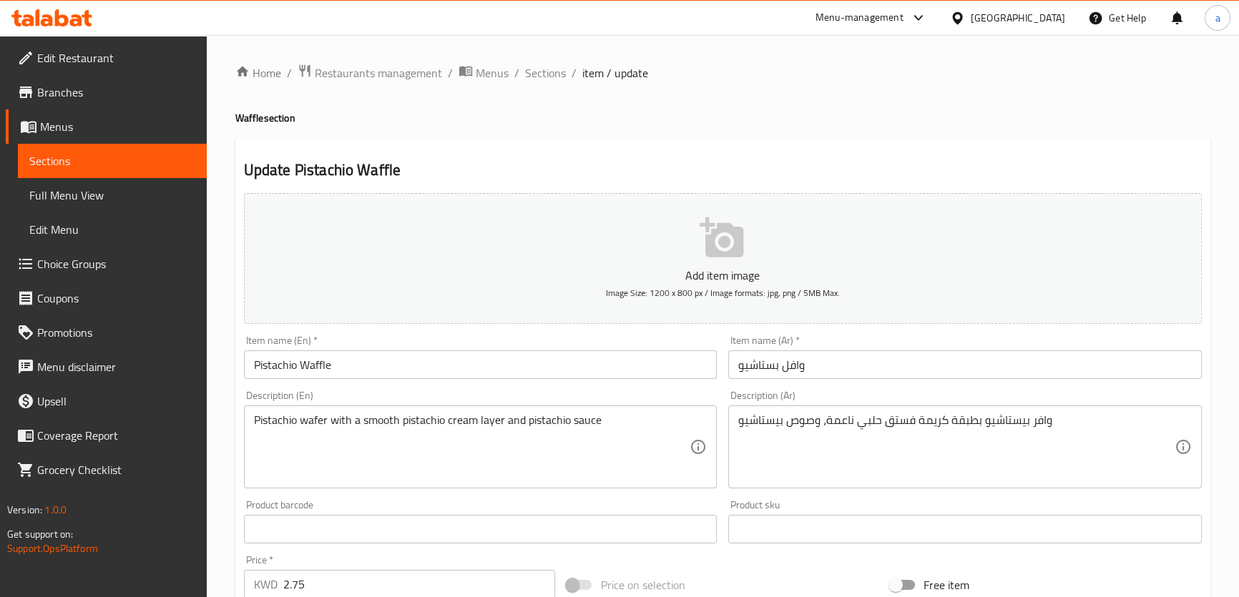
click at [758, 377] on input "وافل بستاشيو" at bounding box center [965, 365] width 474 height 29
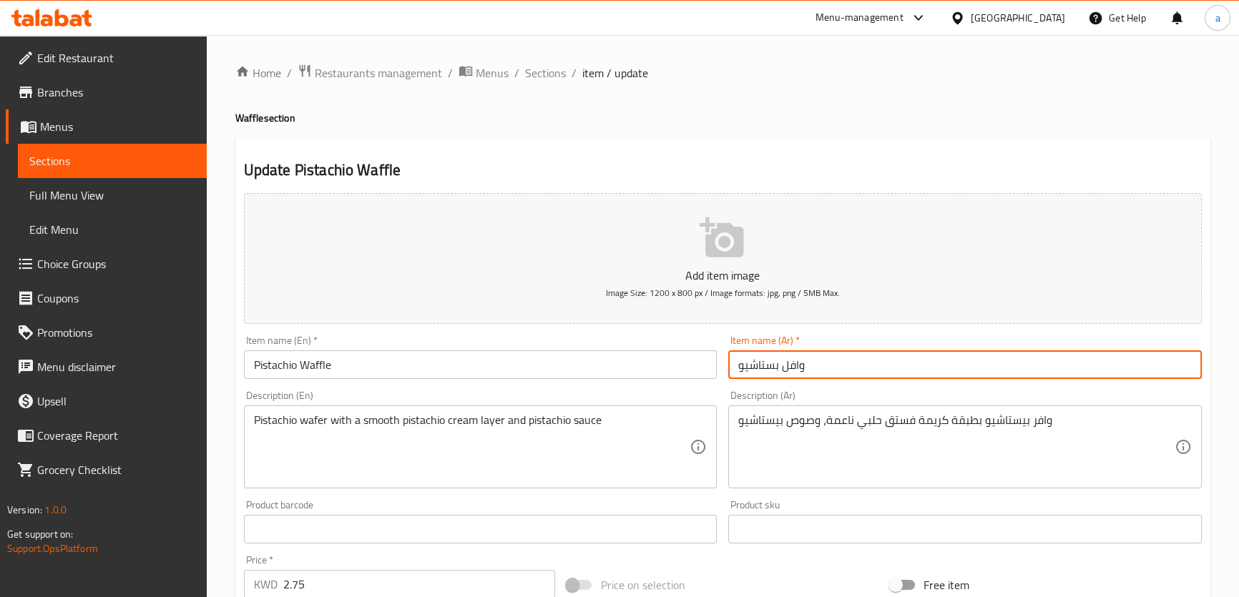
click at [758, 377] on input "وافل بستاشيو" at bounding box center [965, 365] width 474 height 29
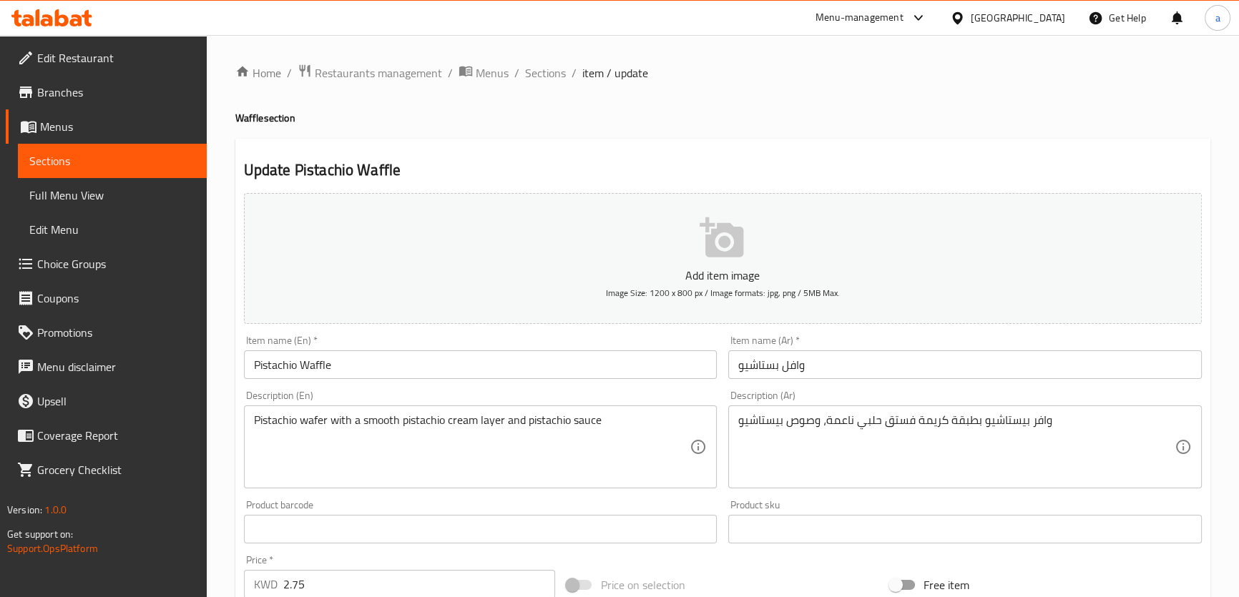
click at [288, 361] on input "Pistachio Waffle" at bounding box center [481, 365] width 474 height 29
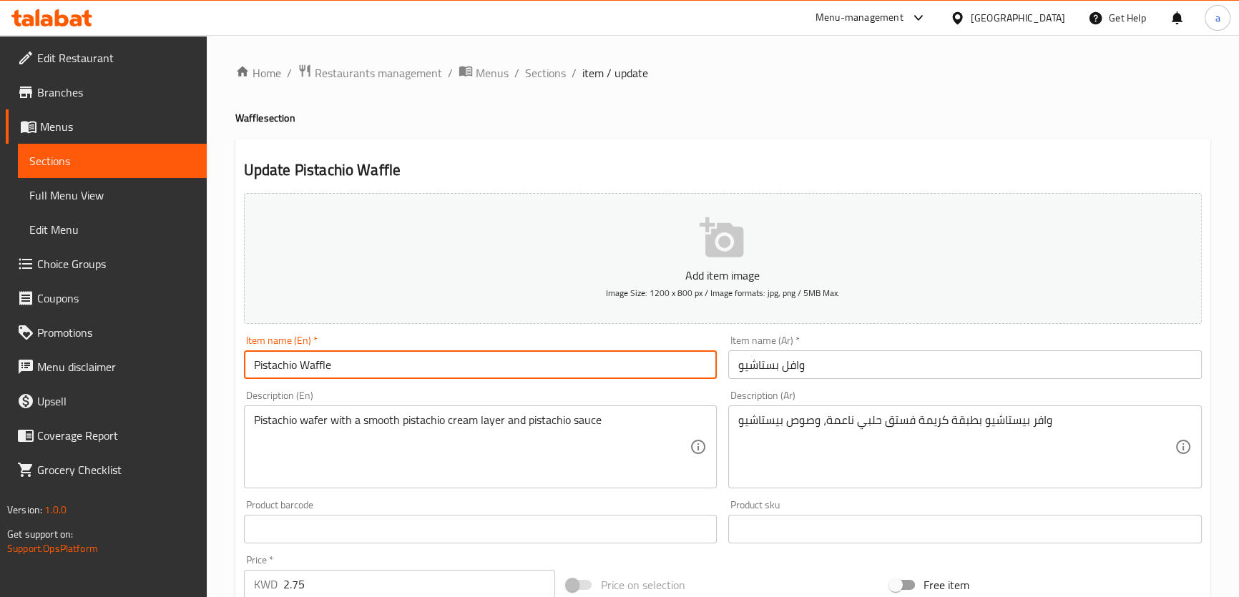
click at [288, 361] on input "Pistachio Waffle" at bounding box center [481, 365] width 474 height 29
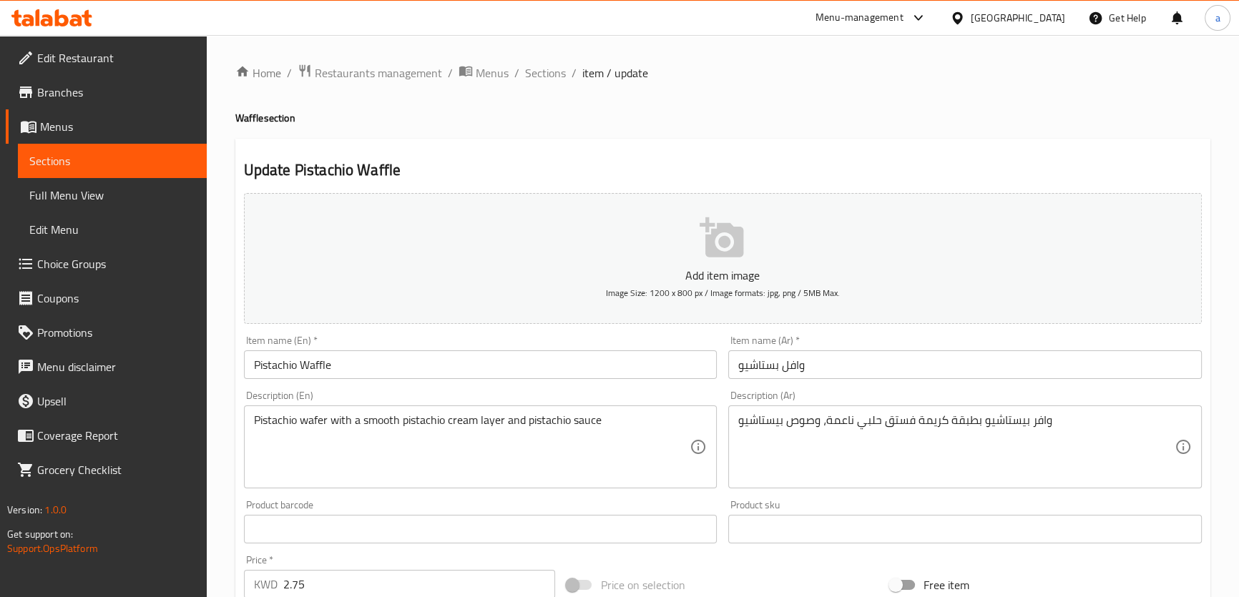
click at [536, 164] on h2 "Update Pistachio Waffle" at bounding box center [723, 170] width 958 height 21
click at [863, 178] on h2 "Update Pistachio Waffle" at bounding box center [723, 170] width 958 height 21
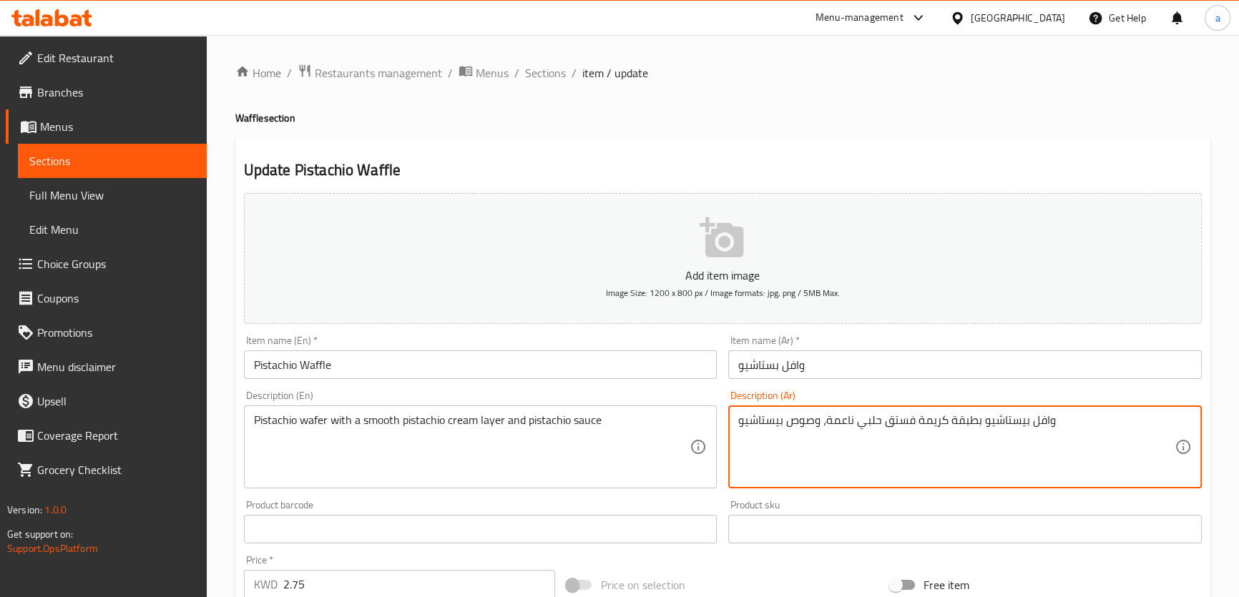
type textarea "وافل بيستاشيو بطبقة كريمة فستق حلبي ناعمة، وصوص بيستاشيو"
click at [1036, 408] on div "Description (Ar) وافل بيستاشيو بطبقة كريمة فستق حلبي ناعمة، وصوص بيستاشيو Descr…" at bounding box center [965, 440] width 474 height 98
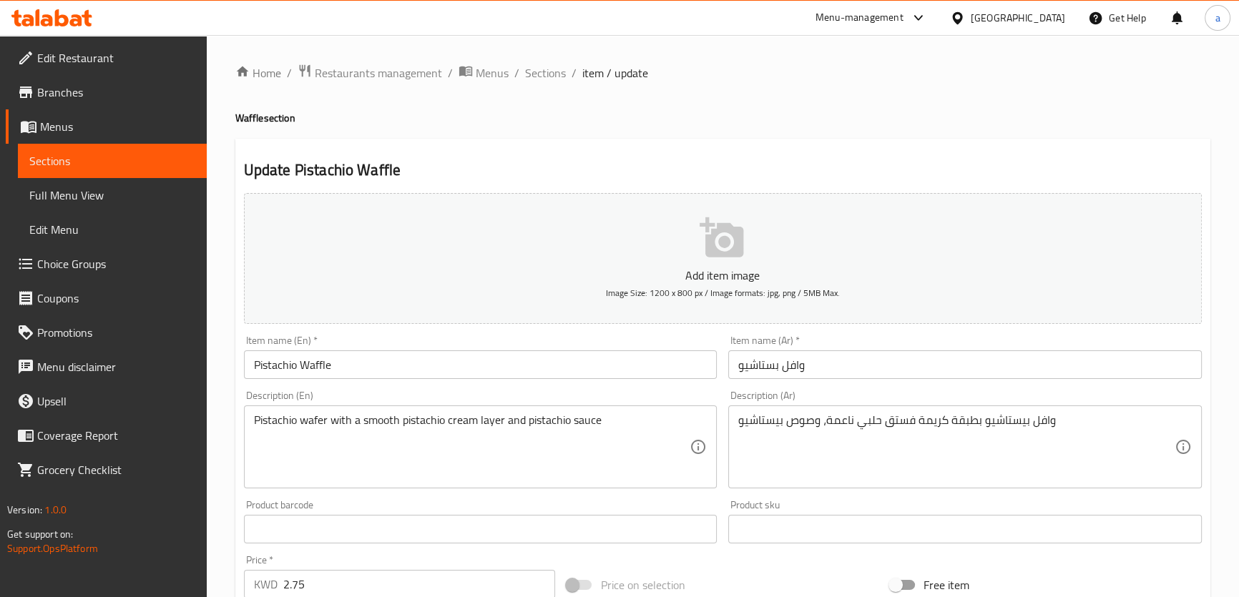
click at [1004, 386] on div "Description (Ar) وافل بيستاشيو بطبقة كريمة فستق حلبي ناعمة، وصوص بيستاشيو Descr…" at bounding box center [965, 439] width 485 height 109
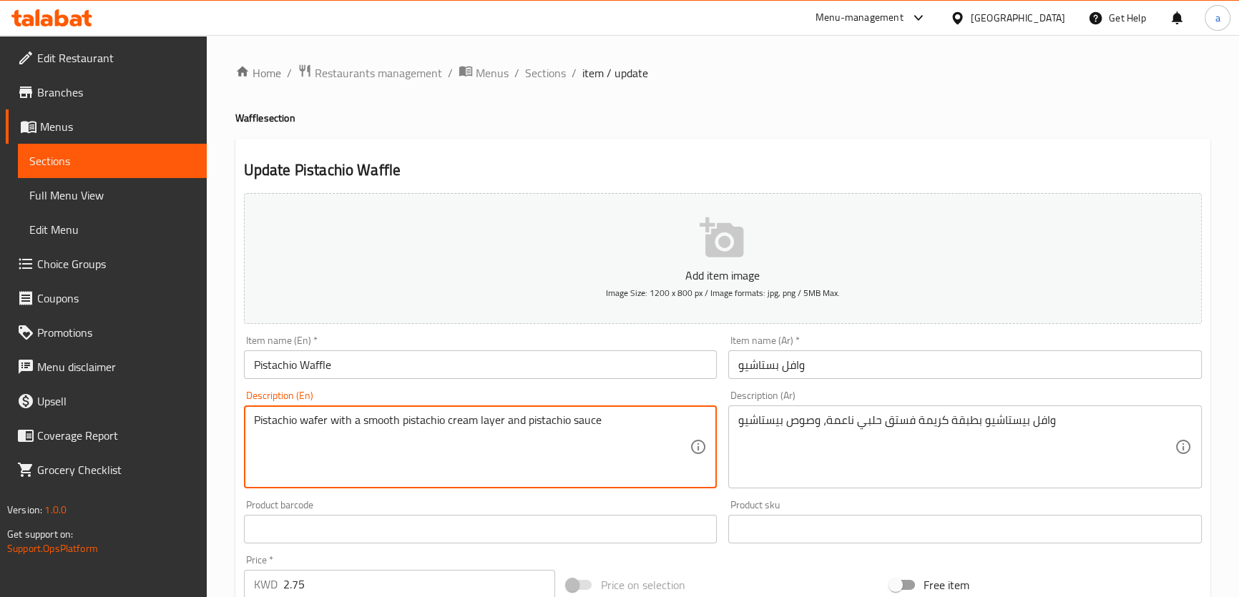
drag, startPoint x: 327, startPoint y: 419, endPoint x: 321, endPoint y: 427, distance: 9.7
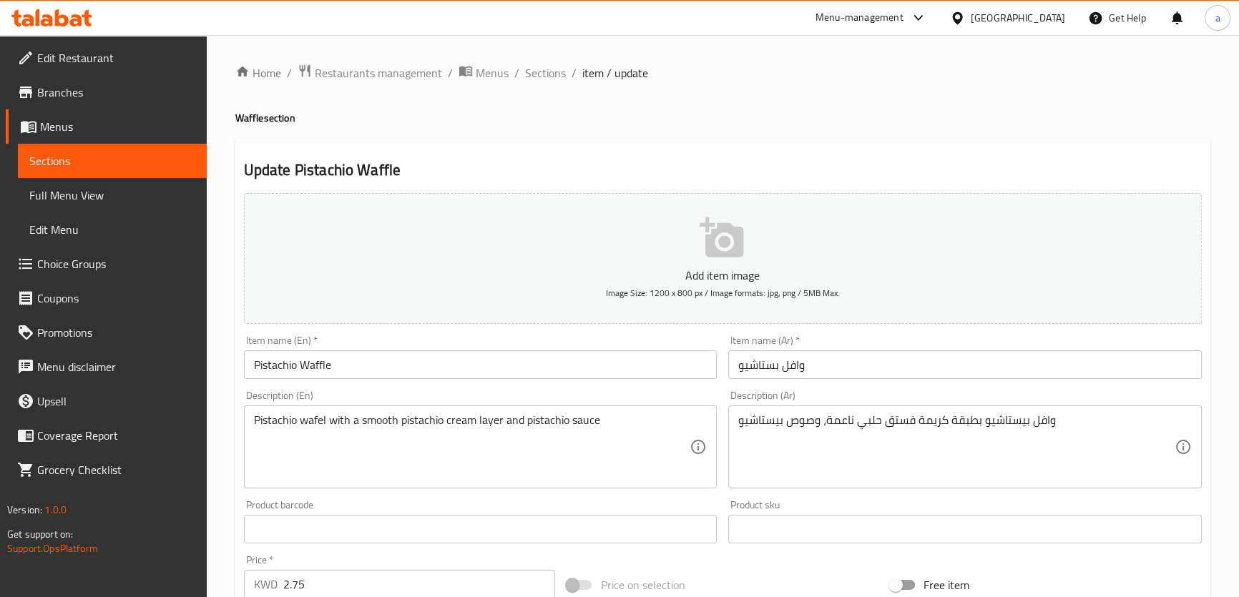
click at [400, 399] on div "Description (En) Pistachio wafel with a smooth pistachio cream layer and pistac…" at bounding box center [481, 440] width 474 height 98
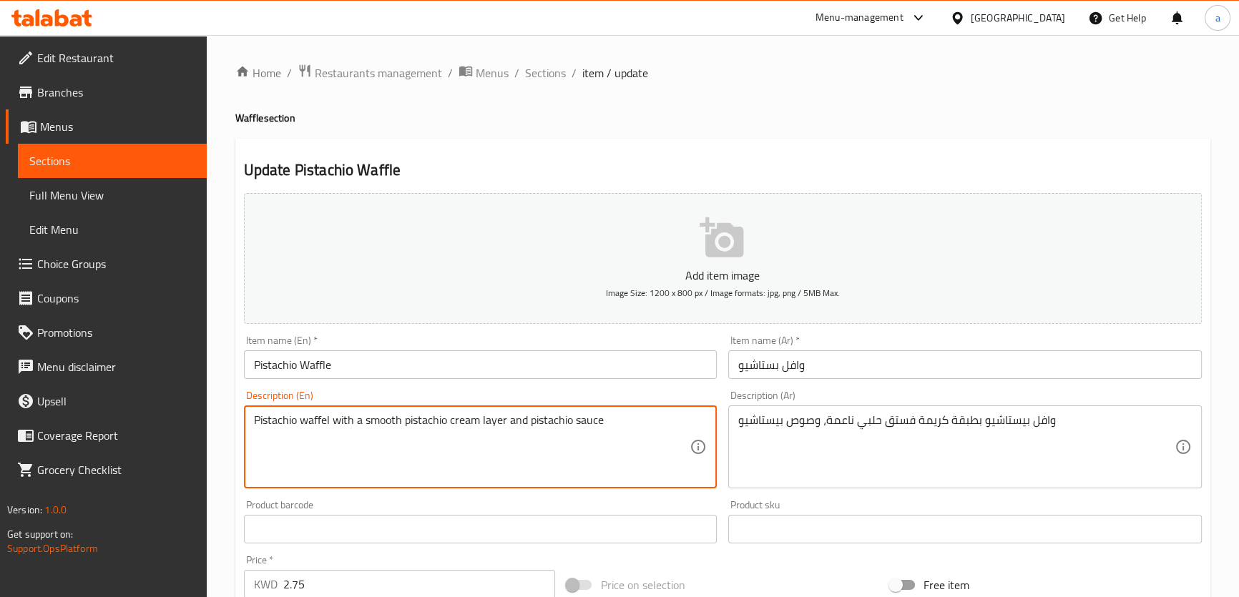
click at [389, 394] on div "Description (En) Pistachio waffel with a smooth pistachio cream layer and pista…" at bounding box center [481, 440] width 474 height 98
click at [396, 426] on textarea "Pistachio waffel with a smooth pistachio cream layer and pistachio sauce" at bounding box center [472, 448] width 436 height 68
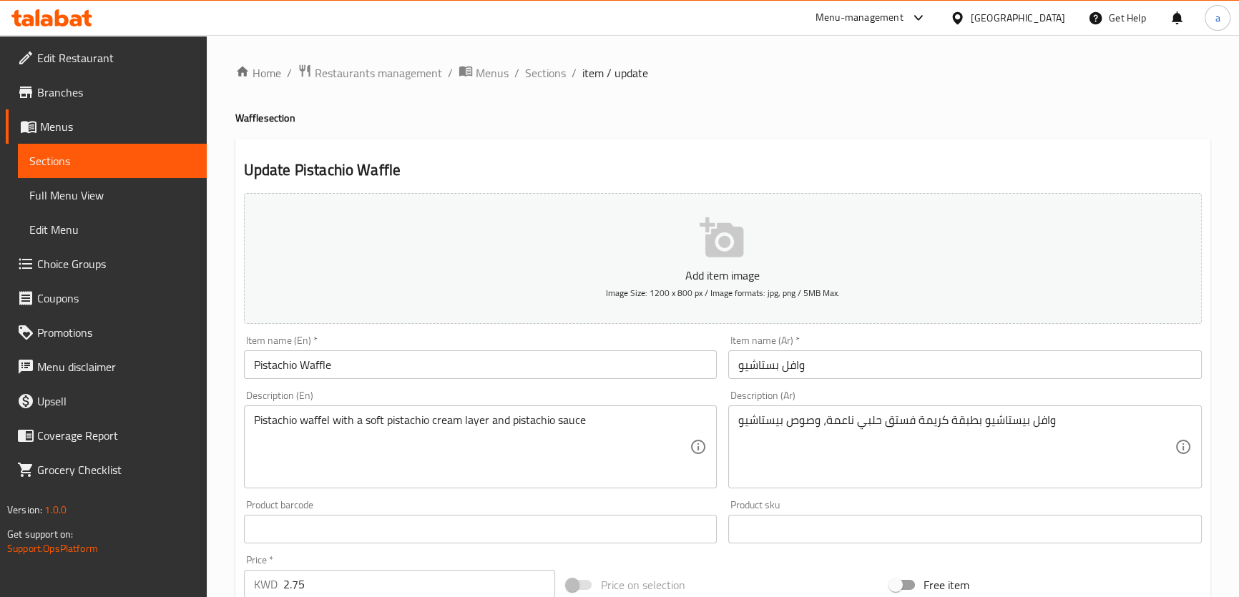
click at [425, 395] on div "Description (En) Pistachio waffel with a soft pistachio cream layer and pistach…" at bounding box center [481, 440] width 474 height 98
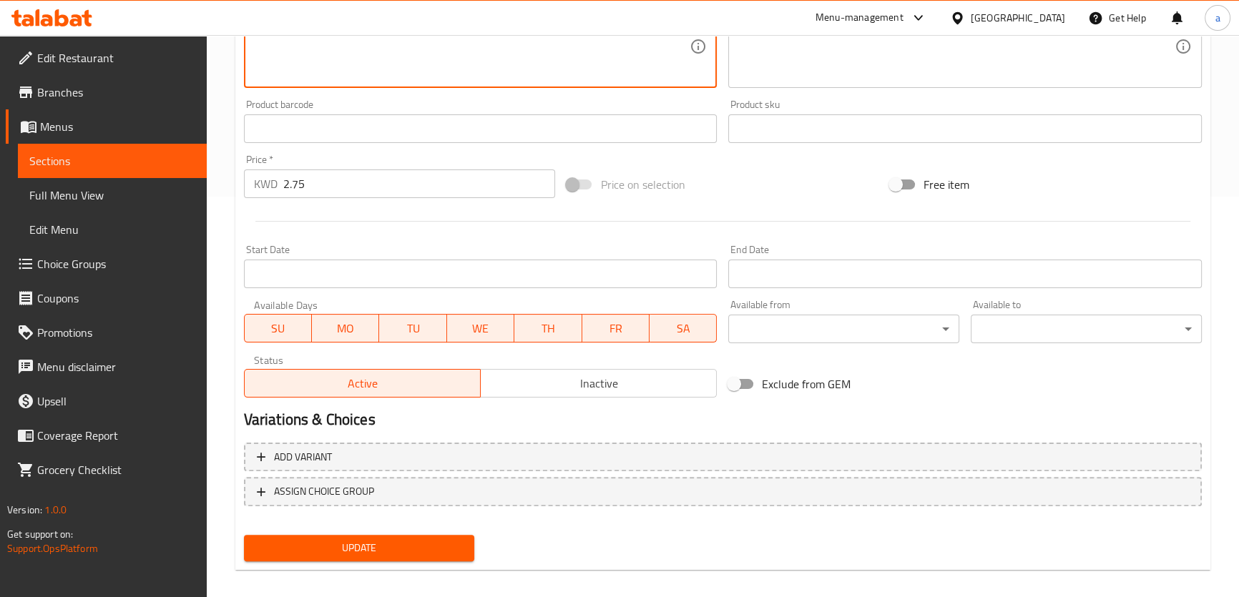
scroll to position [412, 0]
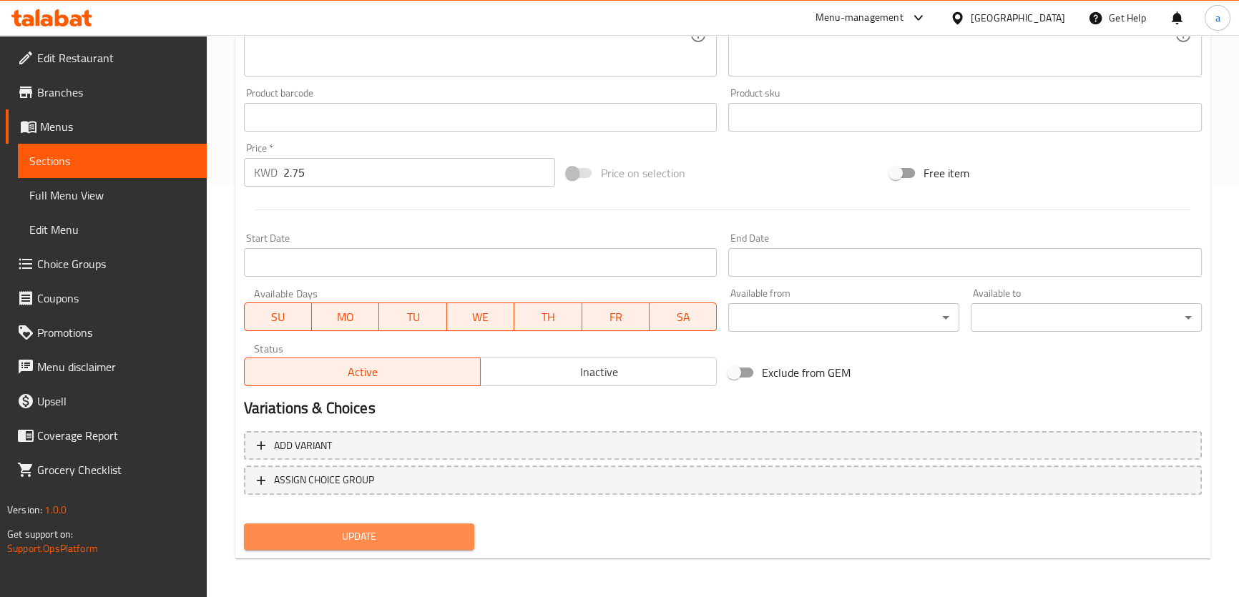
click at [386, 534] on span "Update" at bounding box center [359, 537] width 208 height 18
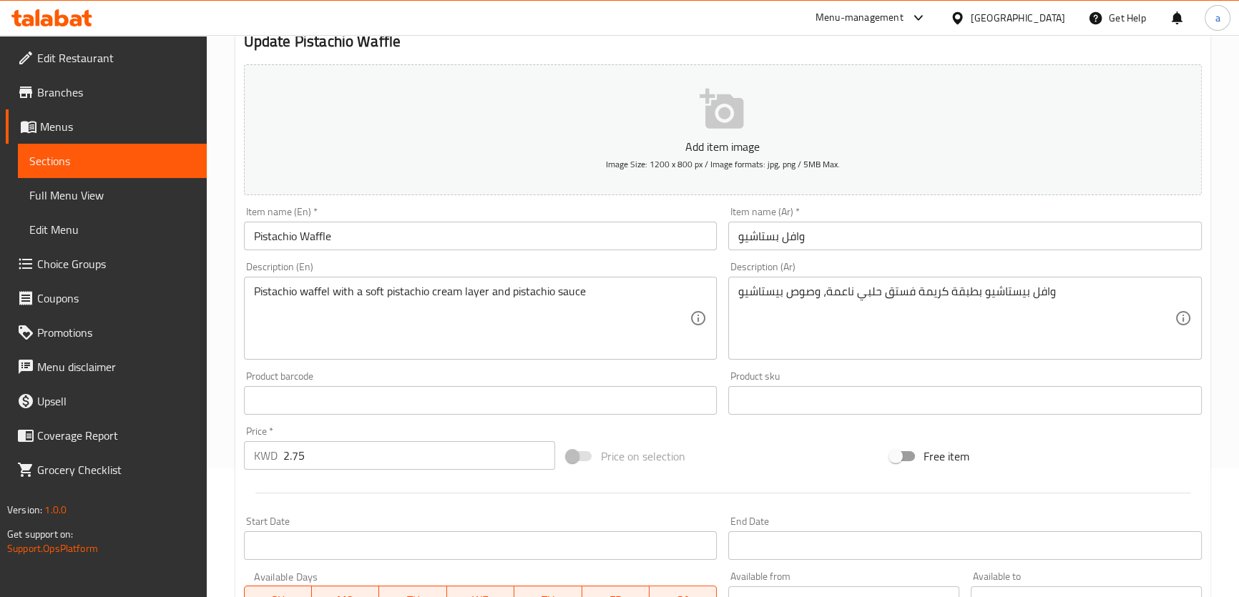
scroll to position [129, 0]
click at [351, 263] on div "Description (En) Pistachio waffel with a soft pistachio cream layer and pistach…" at bounding box center [481, 310] width 474 height 98
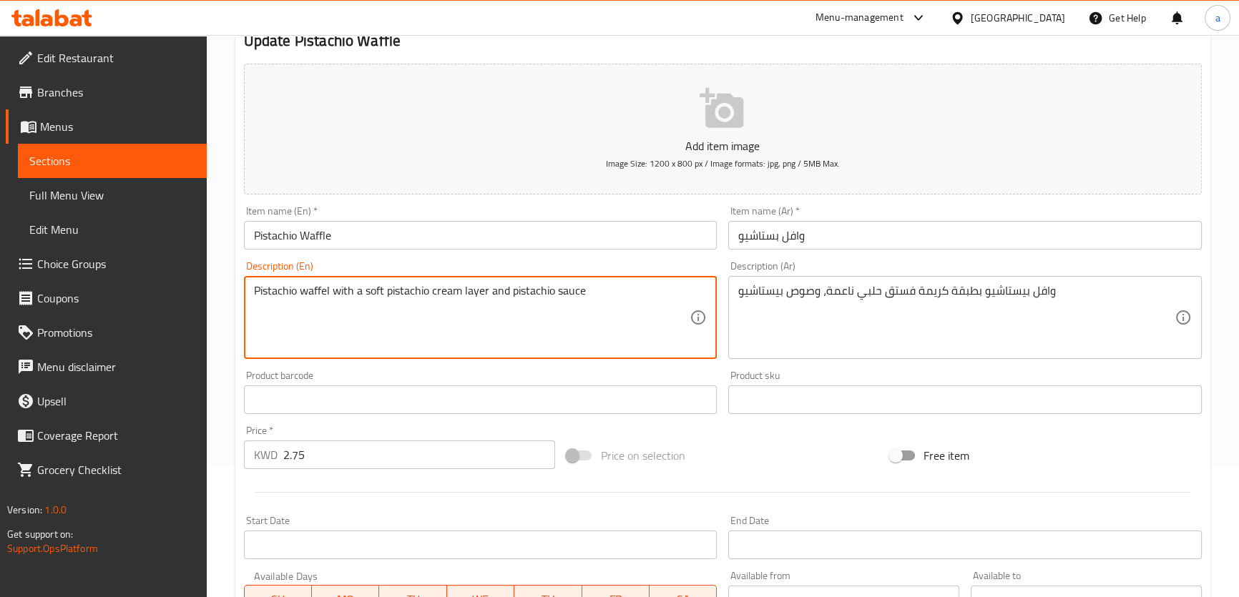
click at [323, 290] on textarea "Pistachio waffel with a soft pistachio cream layer and pistachio sauce" at bounding box center [472, 318] width 436 height 68
click at [314, 288] on textarea "Pistachio waffel with a soft pistachio cream layer and pistachio sauce" at bounding box center [472, 318] width 436 height 68
click at [383, 278] on div "Pistachio waffle with a soft pistachio cream layer and pistachio sauce Descript…" at bounding box center [481, 317] width 474 height 83
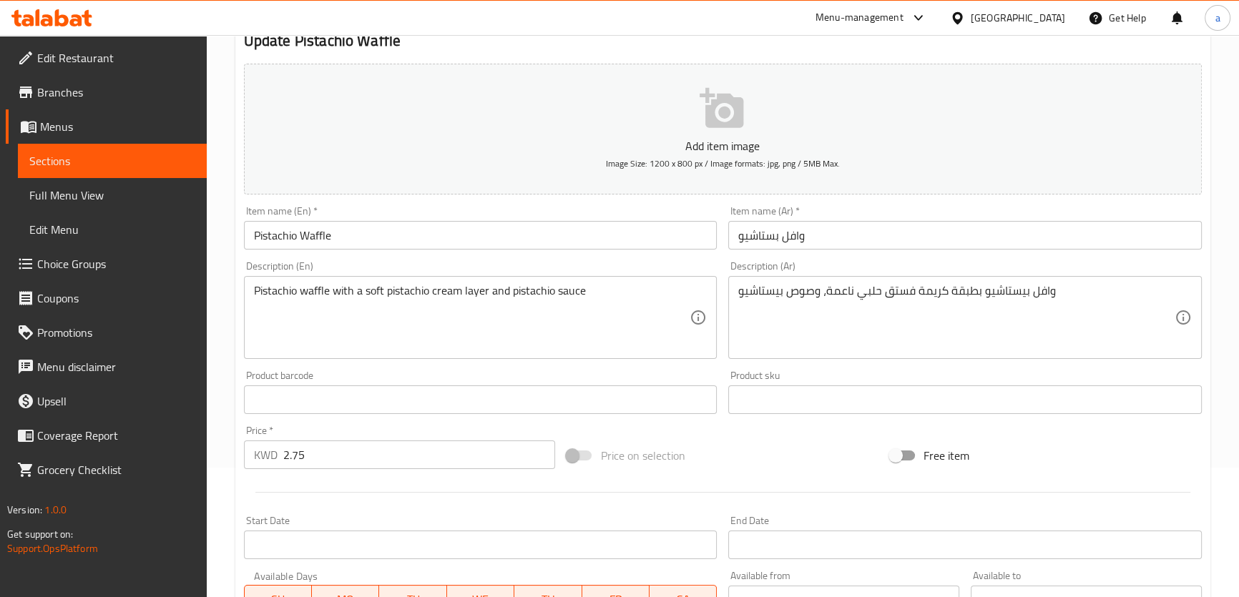
click at [388, 266] on div "Description (En) Pistachio waffle with a soft pistachio cream layer and pistach…" at bounding box center [481, 310] width 474 height 98
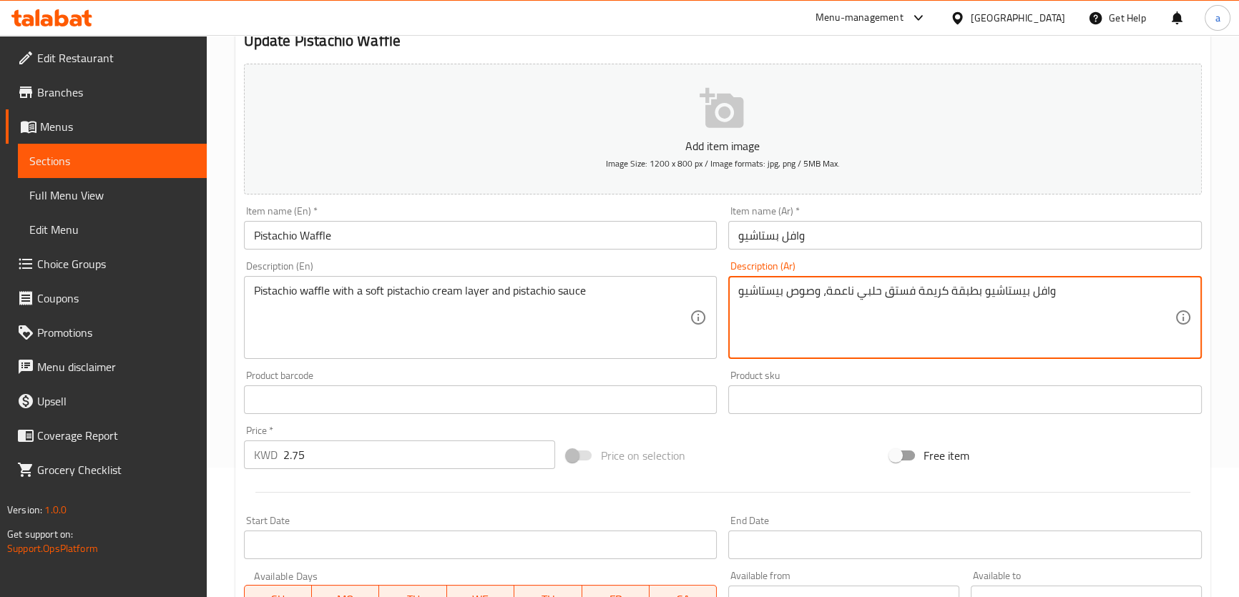
click at [875, 289] on textarea "وافل بيستاشيو بطبقة كريمة فستق حلبي ناعمة، وصوص بيستاشيو" at bounding box center [956, 318] width 436 height 68
click at [881, 293] on textarea "وافل بيستاشيو بطبقة كريمة فستق حلبي ناعمة، وصوص بيستاشيو" at bounding box center [956, 318] width 436 height 68
click at [861, 293] on textarea "وافل بيستاشيو بطبقة كريمة فستق حلبي ناعمة، وصوص بيستاشيو" at bounding box center [956, 318] width 436 height 68
click at [798, 305] on textarea "وافل بيستاشيو بطبقة كريمة فستق حلبي ناعمة، وصوص بيستاشيو" at bounding box center [956, 318] width 436 height 68
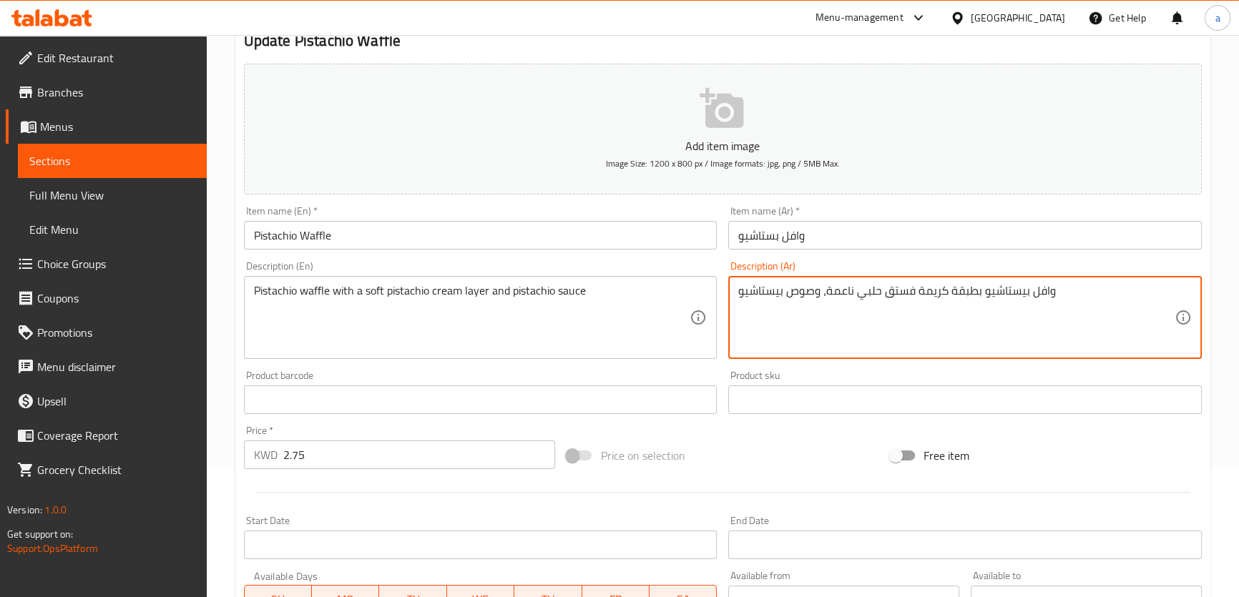
click at [800, 300] on textarea "وافل بيستاشيو بطبقة كريمة فستق حلبي ناعمة، وصوص بيستاشيو" at bounding box center [956, 318] width 436 height 68
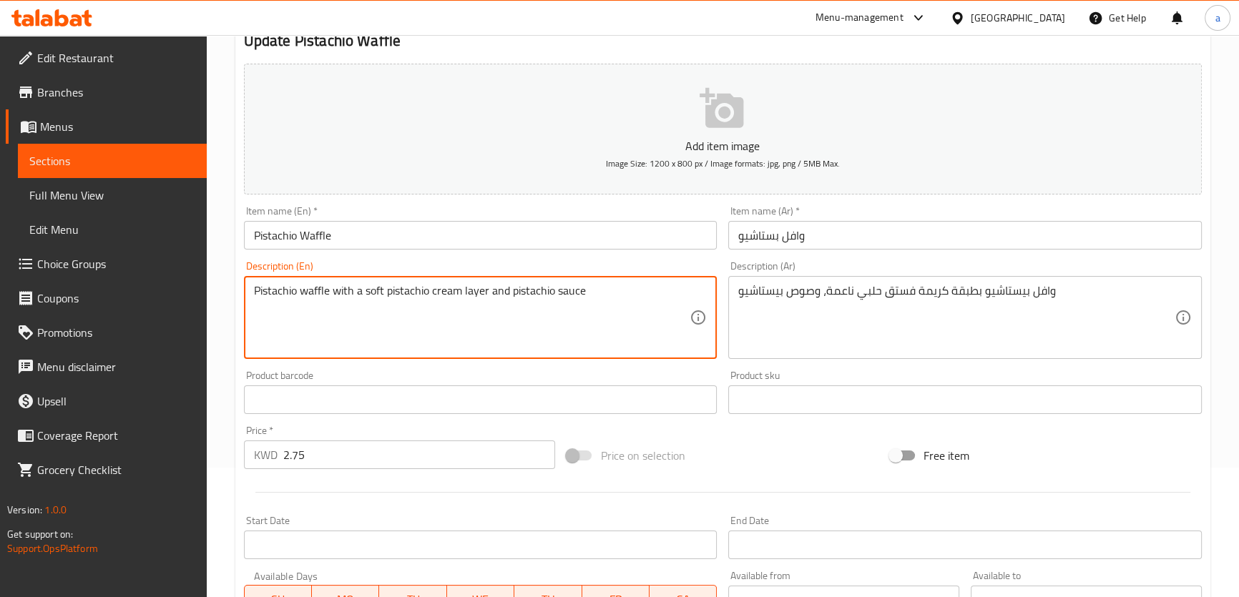
click at [429, 290] on textarea "Pistachio waffle with a soft pistachio cream layer and pistachio sauce" at bounding box center [472, 318] width 436 height 68
click at [459, 292] on textarea "Pistachio waffle with a soft pistachio cream layer and pistachio sauce" at bounding box center [472, 318] width 436 height 68
click at [431, 288] on textarea "Pistachio waffle with a soft pistachio cream layer and pistachio sauce" at bounding box center [472, 318] width 436 height 68
click at [428, 291] on textarea "Pistachio waffle with a soft pistachio cream layer and pistachio sauce" at bounding box center [472, 318] width 436 height 68
click at [488, 294] on textarea "Pistachio waffle with a soft pistachio cream layer and pistachio sauce" at bounding box center [472, 318] width 436 height 68
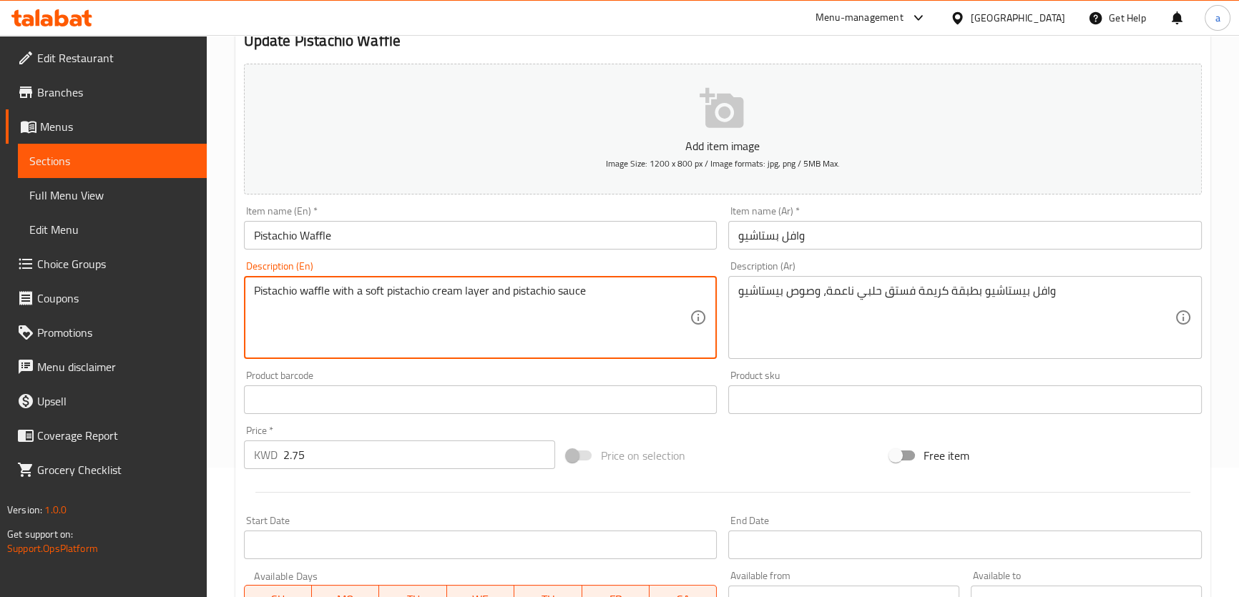
click at [460, 291] on textarea "Pistachio waffle with a soft pistachio cream layer and pistachio sauce" at bounding box center [472, 318] width 436 height 68
paste textarea "[DEMOGRAPHIC_DATA]"
type textarea "Pistachio waffle with a soft pistachio cream Halabi layer and pistachio sauce"
click at [546, 267] on div "Description (En) Pistachio waffle with a soft pistachio cream Halabi layer and …" at bounding box center [481, 310] width 474 height 98
click at [484, 286] on textarea "Pistachio waffle with a soft pistachio cream Halabi layer and pistachio sauce" at bounding box center [472, 318] width 436 height 68
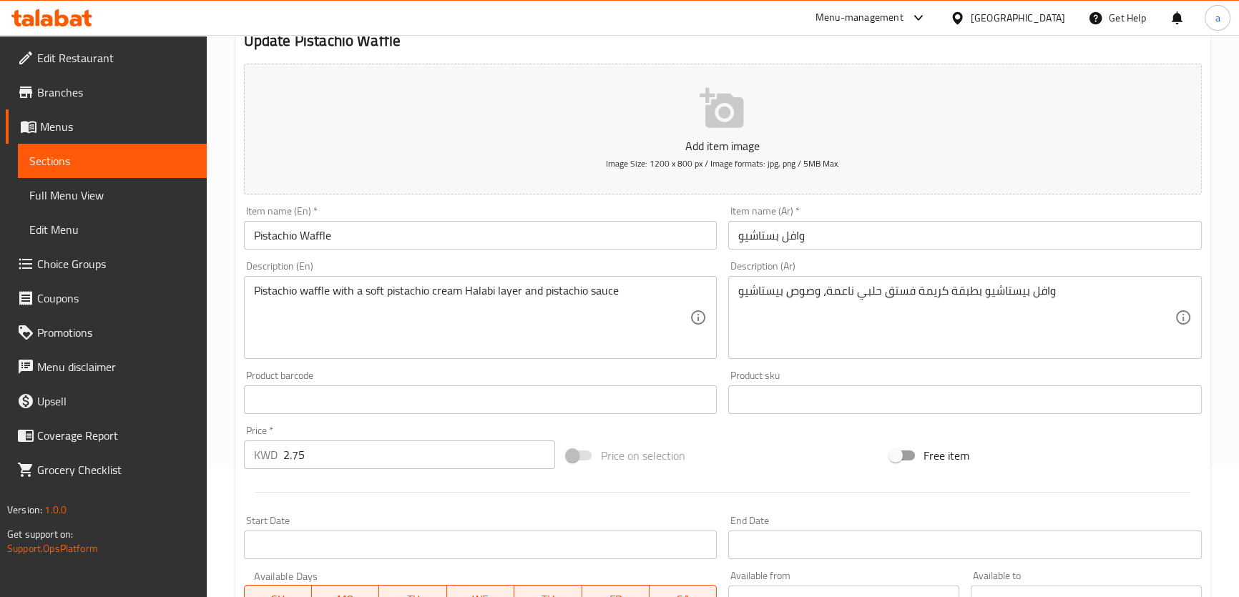
click at [516, 267] on div "Description (En) Pistachio waffle with a soft pistachio cream Halabi layer and …" at bounding box center [481, 310] width 474 height 98
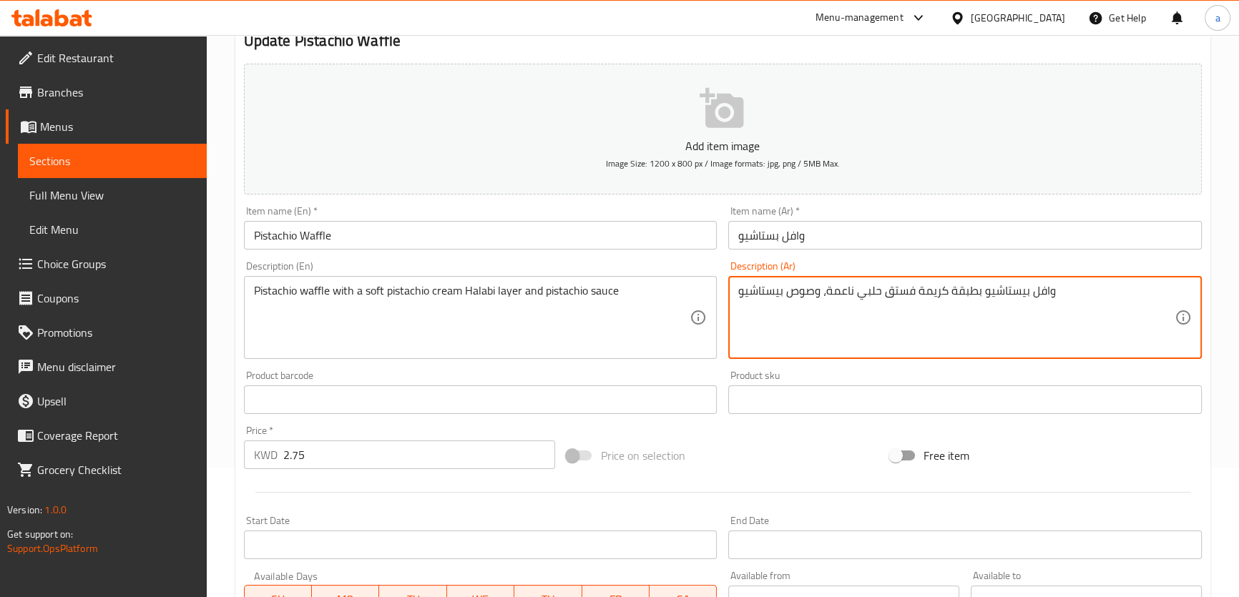
click at [869, 296] on textarea "وافل بيستاشيو بطبقة كريمة فستق حلبي ناعمة، وصوص بيستاشيو" at bounding box center [956, 318] width 436 height 68
click at [870, 264] on div "Description (Ar) وافل بيستاشيو بطبقة كريمة فستق حلبي ناعمة، وصوص بيستاشيو Descr…" at bounding box center [965, 310] width 474 height 98
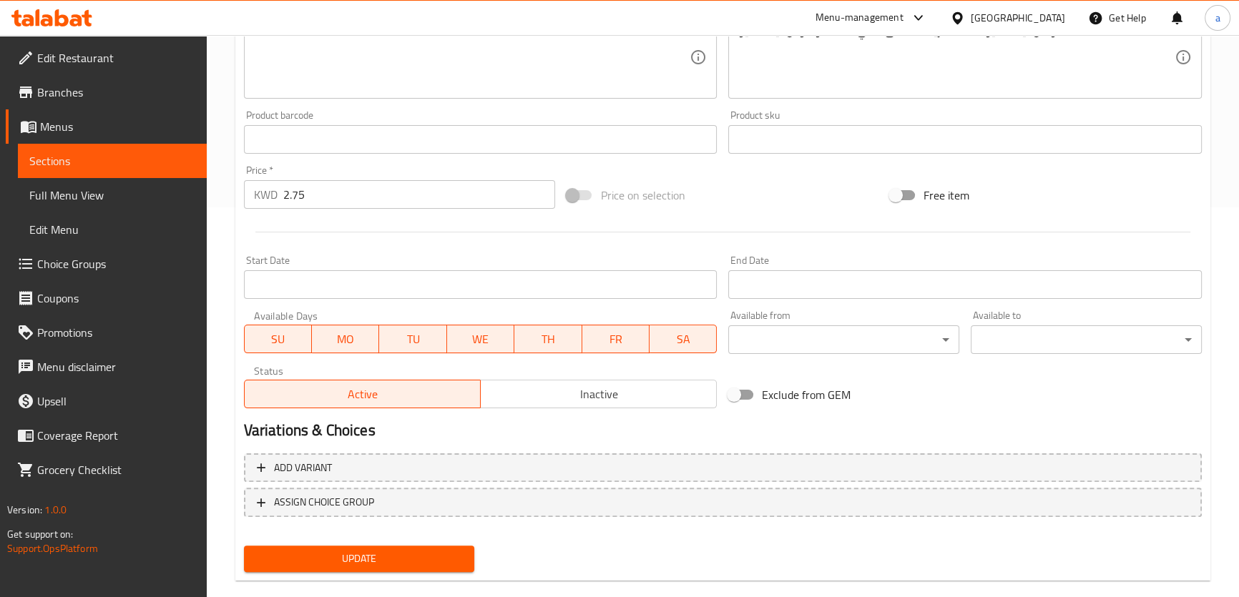
click at [377, 553] on span "Update" at bounding box center [359, 559] width 208 height 18
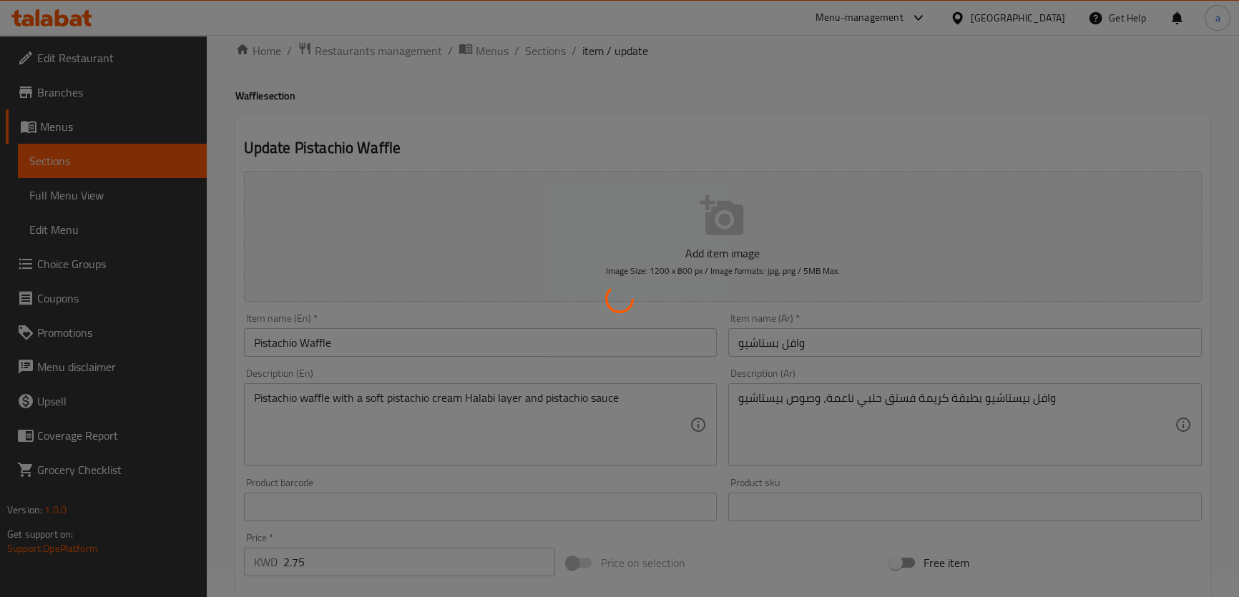
scroll to position [0, 0]
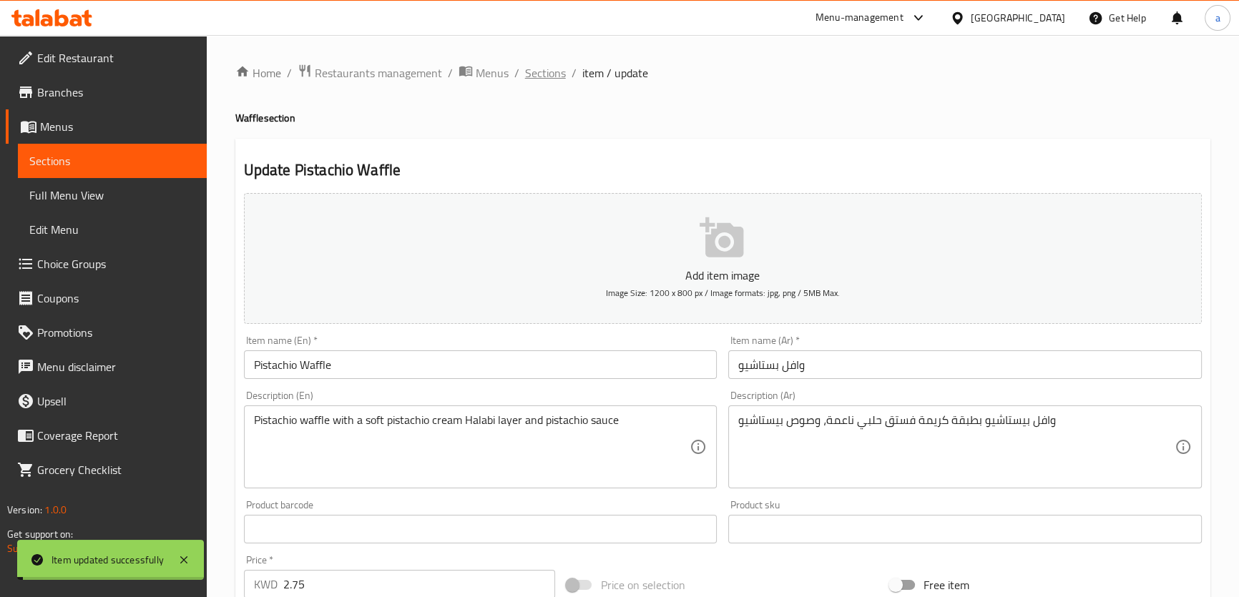
click at [539, 72] on span "Sections" at bounding box center [545, 72] width 41 height 17
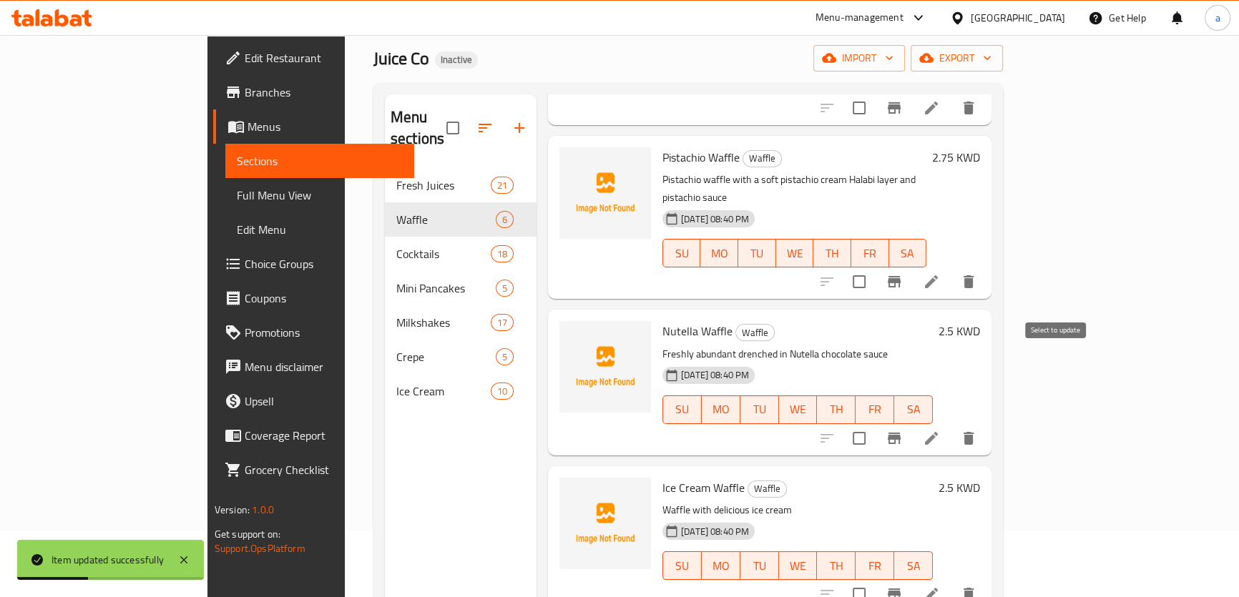
scroll to position [129, 0]
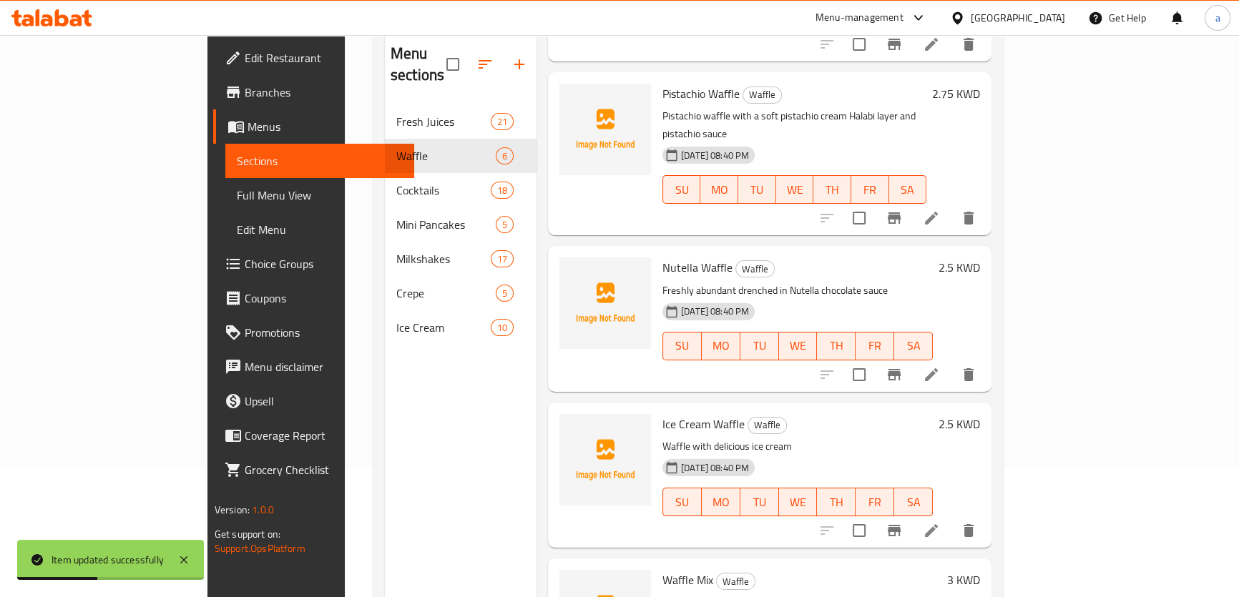
drag, startPoint x: 1130, startPoint y: 316, endPoint x: 1130, endPoint y: 308, distance: 7.9
click at [992, 314] on div "Menu items Add Sort Manage items Kinder Waffle Waffle Waffle crispy on the outs…" at bounding box center [764, 329] width 455 height 597
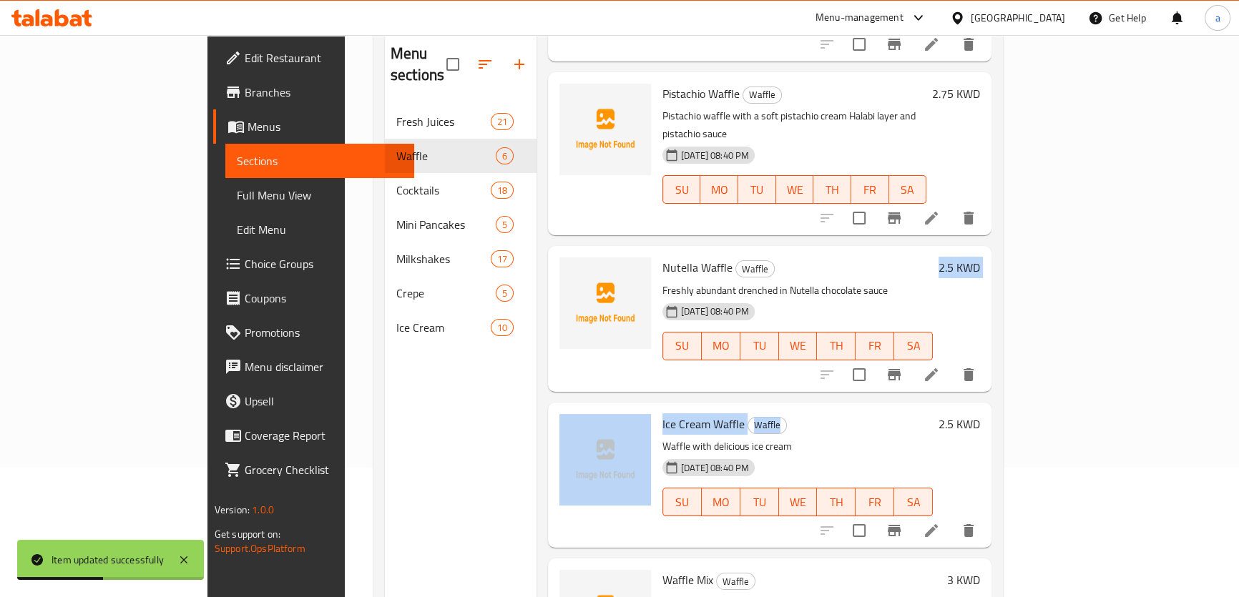
click at [940, 366] on icon at bounding box center [931, 374] width 17 height 17
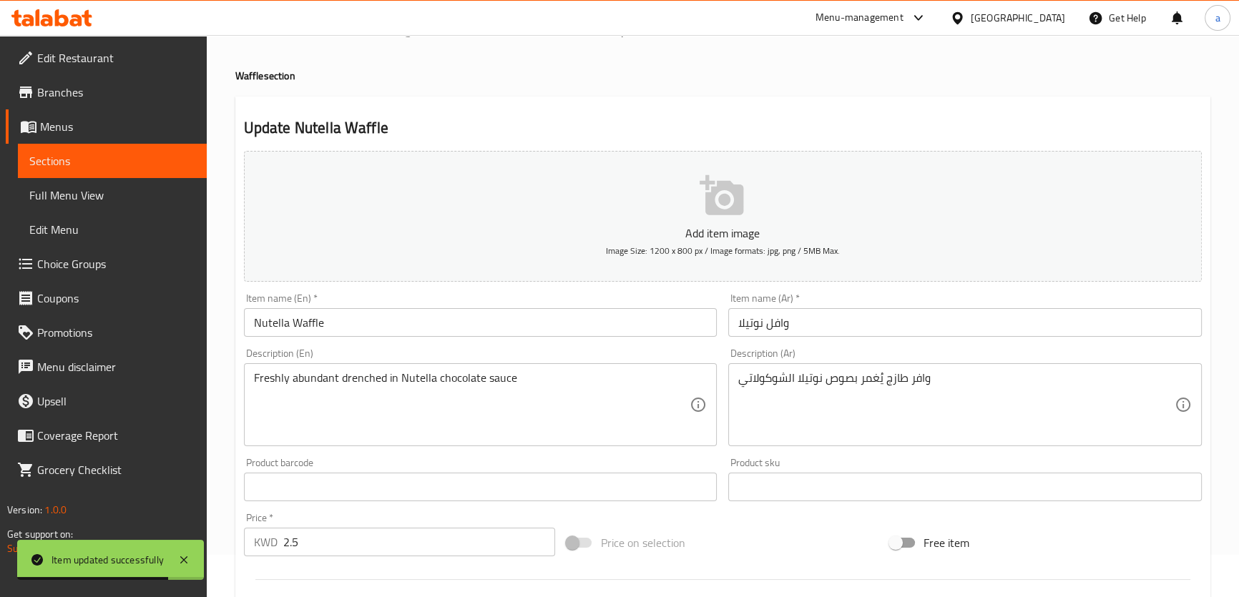
scroll to position [64, 0]
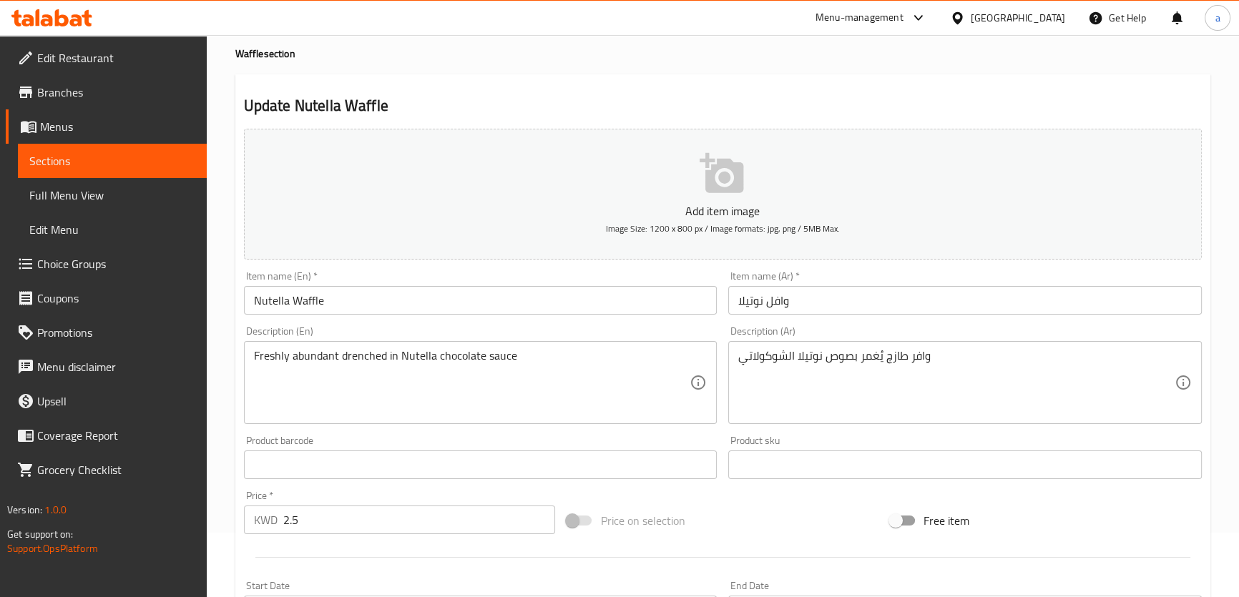
click at [517, 109] on h2 "Update Nutella Waffle" at bounding box center [723, 105] width 958 height 21
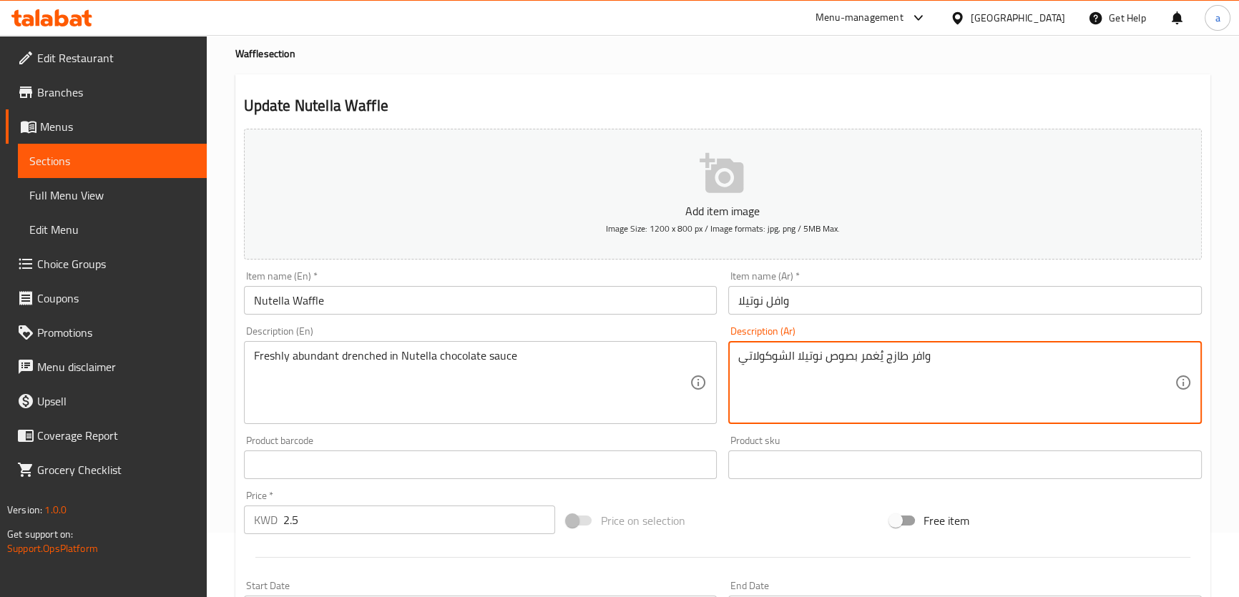
click at [826, 95] on h2 "Update Nutella Waffle" at bounding box center [723, 105] width 958 height 21
type textarea "وافل طازج يُغمر بصوص نوتيلا الشوكولاتي"
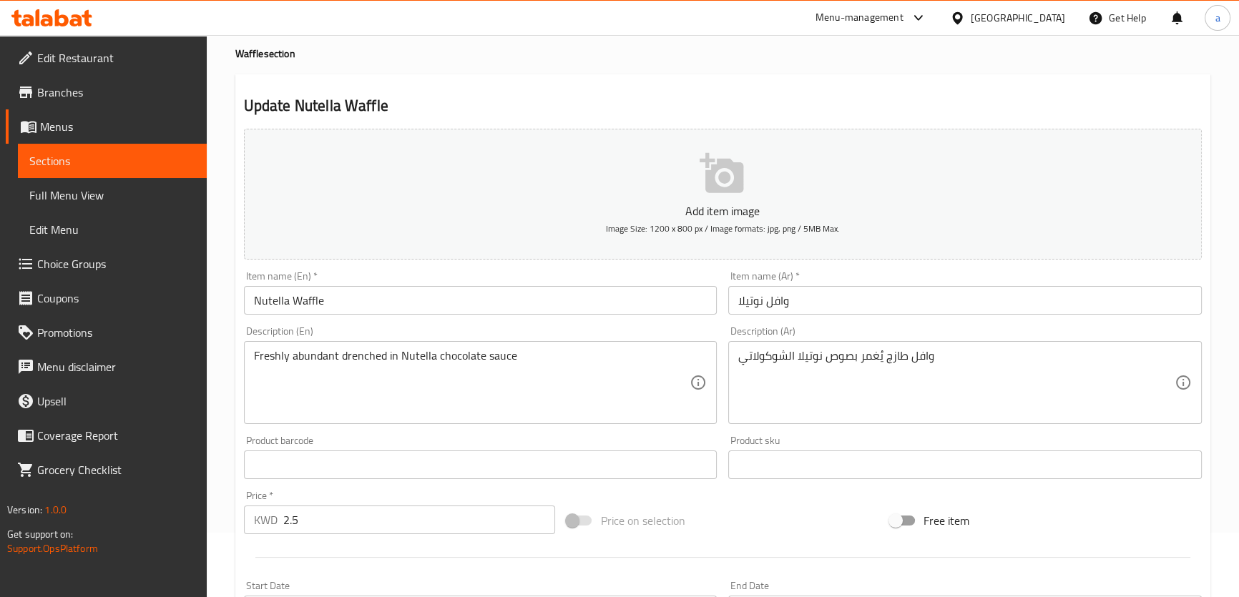
click at [881, 326] on div "Description (Ar) وافل طازج يُغمر بصوص نوتيلا الشوكولاتي Description (Ar)" at bounding box center [965, 375] width 474 height 98
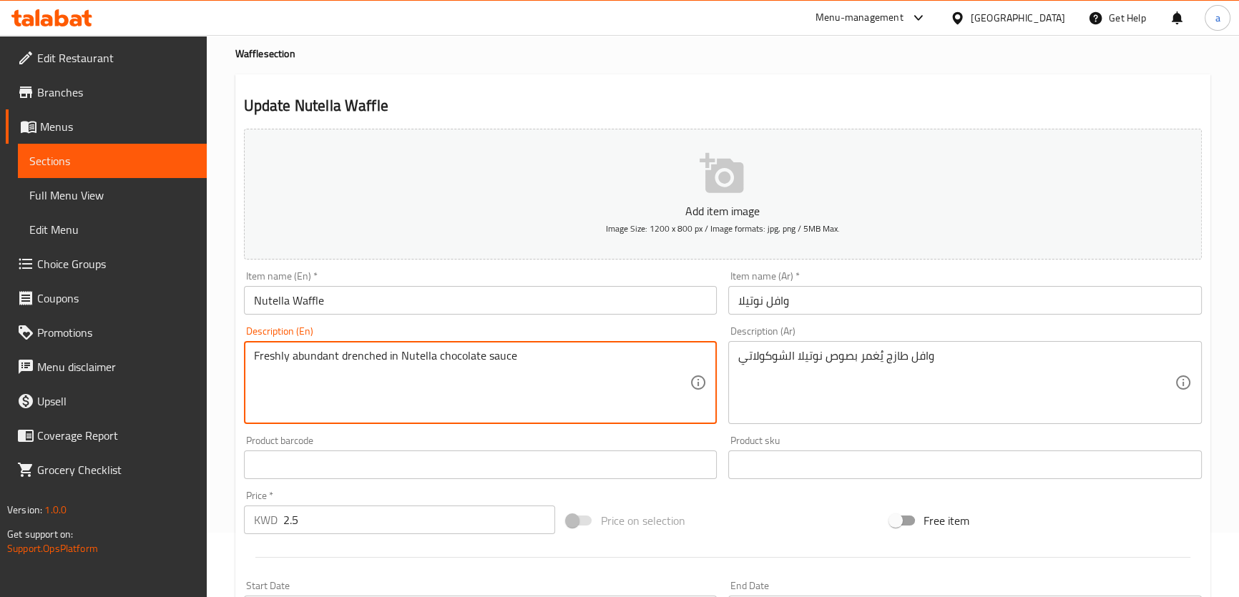
click at [304, 360] on textarea "Freshly abundant drenched in Nutella chocolate sauce" at bounding box center [472, 383] width 436 height 68
click at [307, 307] on input "Nutella Waffle" at bounding box center [481, 300] width 474 height 29
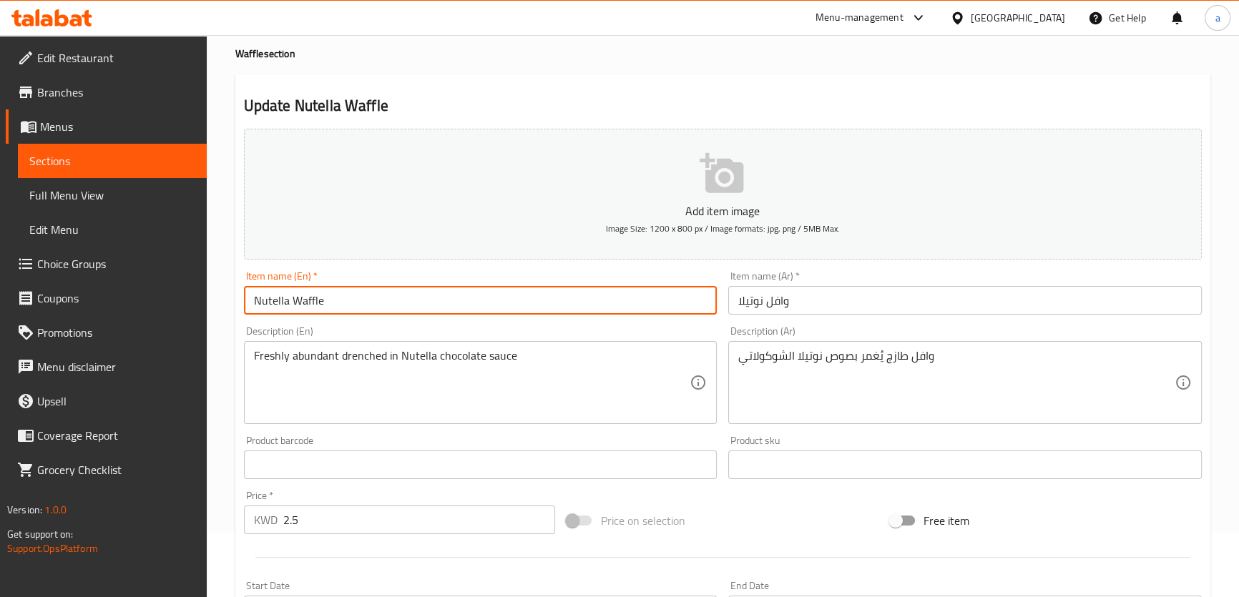
click at [307, 307] on input "Nutella Waffle" at bounding box center [481, 300] width 474 height 29
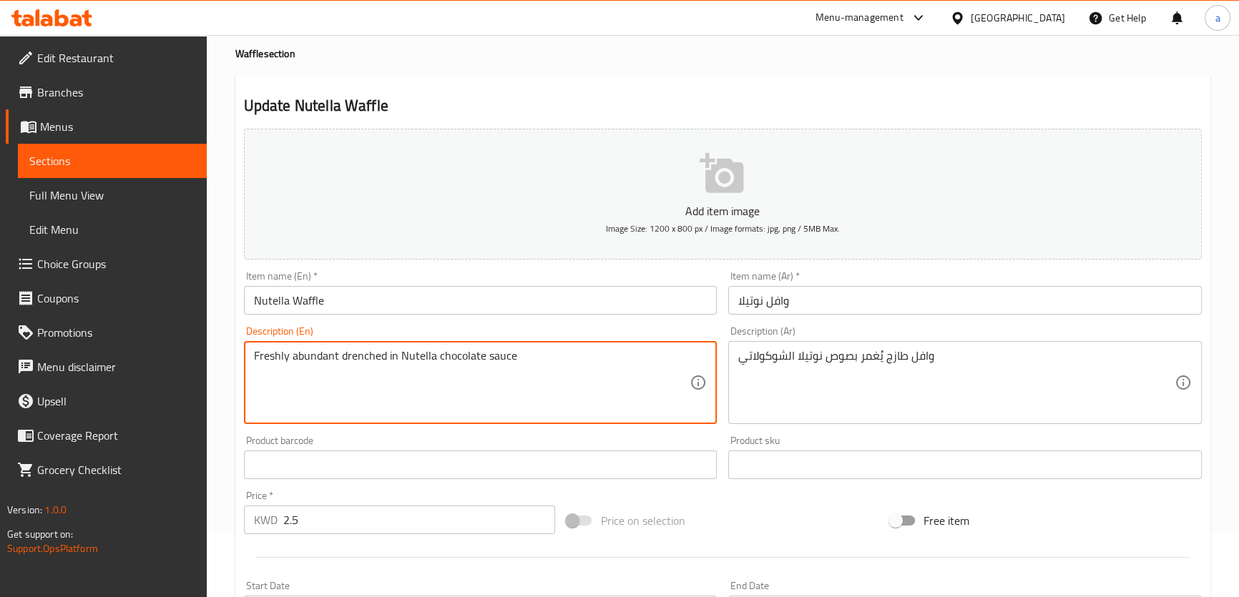
click at [313, 364] on textarea "Freshly abundant drenched in Nutella chocolate sauce" at bounding box center [472, 383] width 436 height 68
paste textarea "Waffle"
type textarea "Freshly Waffle drenched in Nutella chocolate sauce"
click at [401, 336] on div "Description (En) Freshly Waffle drenched in Nutella chocolate sauce Description…" at bounding box center [481, 375] width 474 height 98
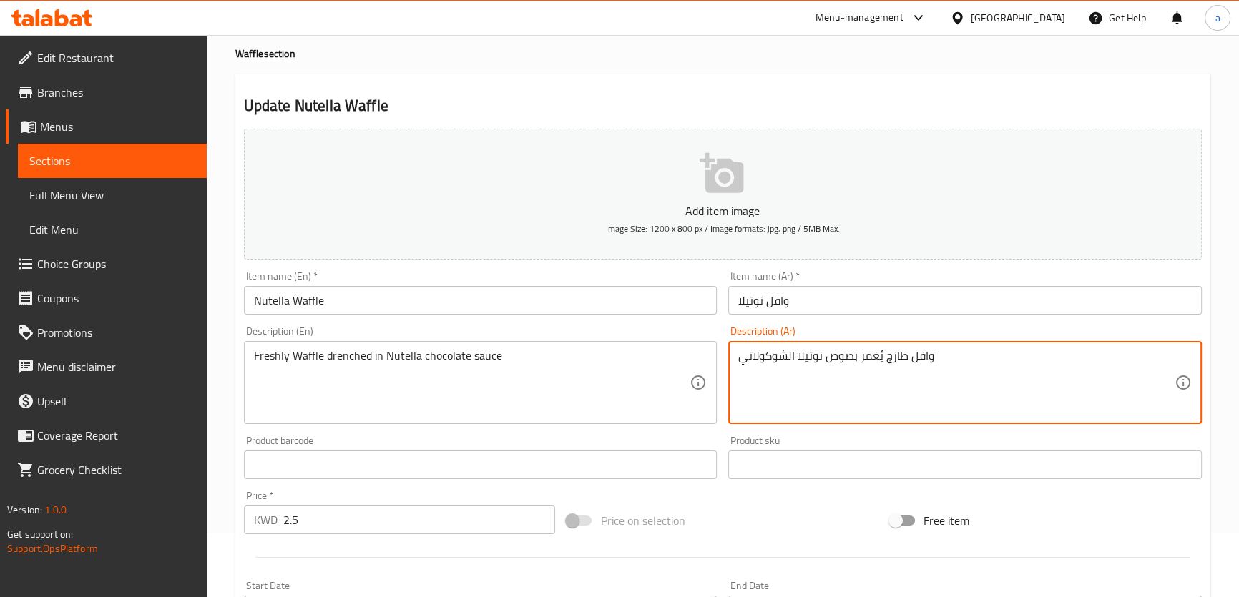
click at [876, 358] on textarea "وافل طازج يُغمر بصوص نوتيلا الشوكولاتي" at bounding box center [956, 383] width 436 height 68
click at [874, 354] on textarea "وافل طازج يُغمر بصوص نوتيلا الشوكولاتي" at bounding box center [956, 383] width 436 height 68
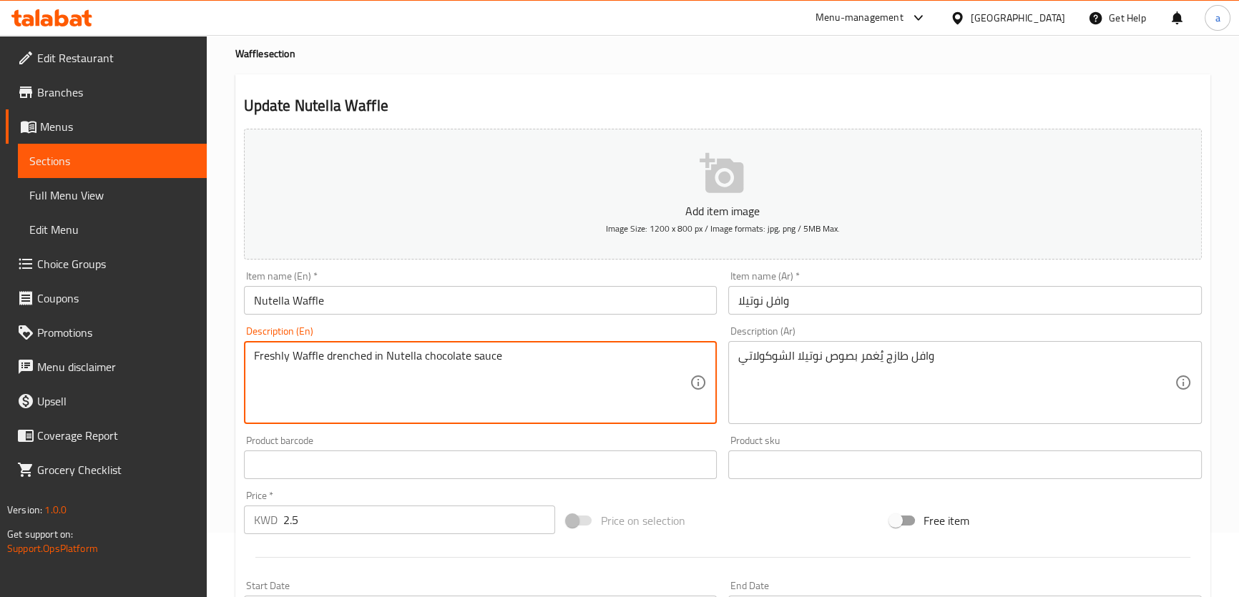
click at [345, 357] on textarea "Freshly Waffle drenched in Nutella chocolate sauce" at bounding box center [472, 383] width 436 height 68
click at [672, 328] on div "Description (En) Freshly Waffle drenched in Nutella chocolate sauce Description…" at bounding box center [481, 375] width 474 height 98
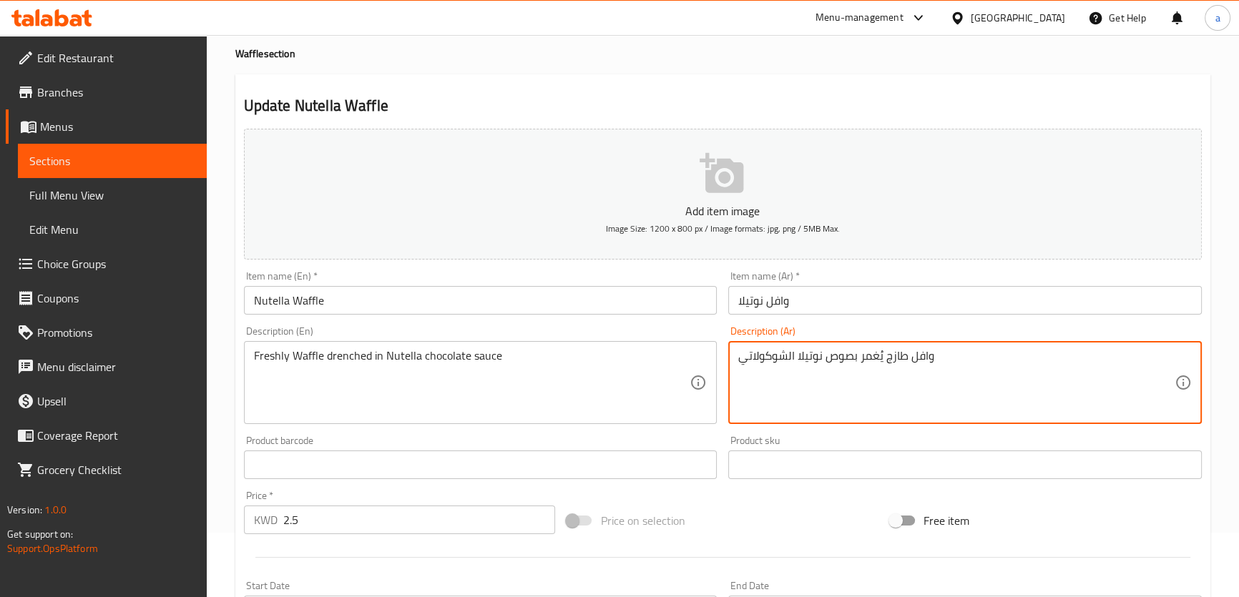
drag, startPoint x: 787, startPoint y: 358, endPoint x: 794, endPoint y: 361, distance: 8.0
drag, startPoint x: 745, startPoint y: 356, endPoint x: 739, endPoint y: 363, distance: 9.6
click at [739, 363] on textarea "وافل طازج يُغمر بصوص نوتيلا شوكولاتي" at bounding box center [956, 383] width 436 height 68
click at [745, 360] on textarea "وافل طازج يُغمر بصوص نوتيلا شوكولات" at bounding box center [956, 383] width 436 height 68
click at [740, 356] on textarea "وافل طازج يُغمر بصوص نوتيلا شوكولات" at bounding box center [956, 383] width 436 height 68
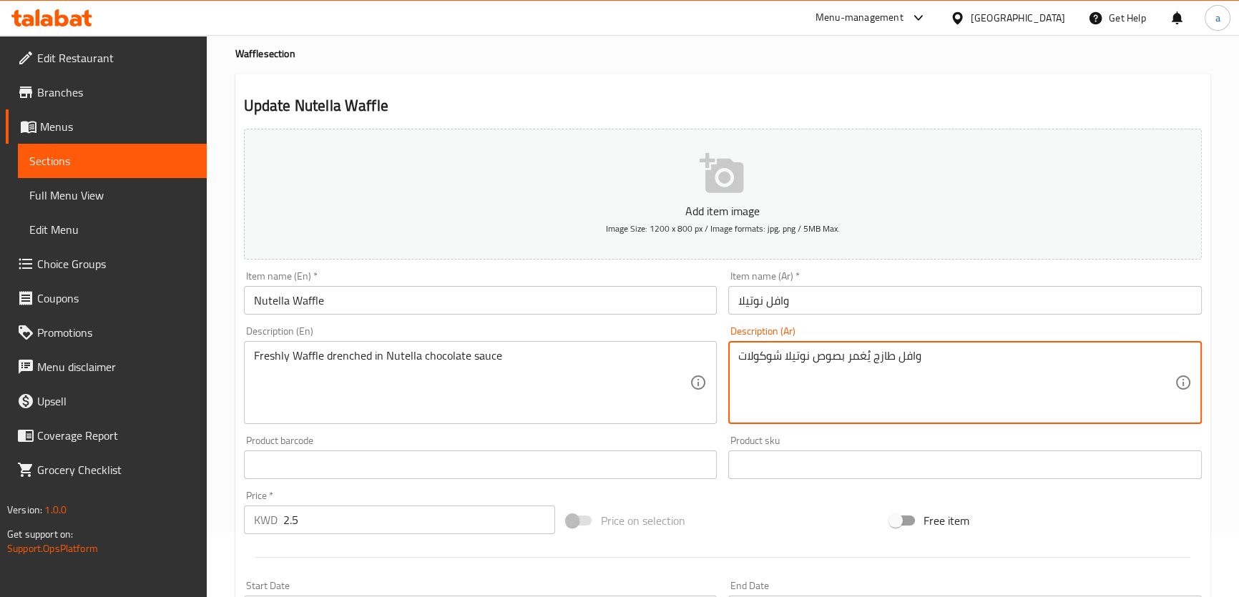
click at [941, 361] on textarea "وافل طازج يُغمر بصوص نوتيلا شوكولات" at bounding box center [956, 383] width 436 height 68
click at [776, 358] on textarea "وافل طازج يُغمر بصوص نوتيلا شوكولاتة" at bounding box center [956, 383] width 436 height 68
click at [768, 357] on textarea "وافل طازج يُغمر بصوص نوتيلا" at bounding box center [956, 383] width 436 height 68
paste textarea "شوكولاتة"
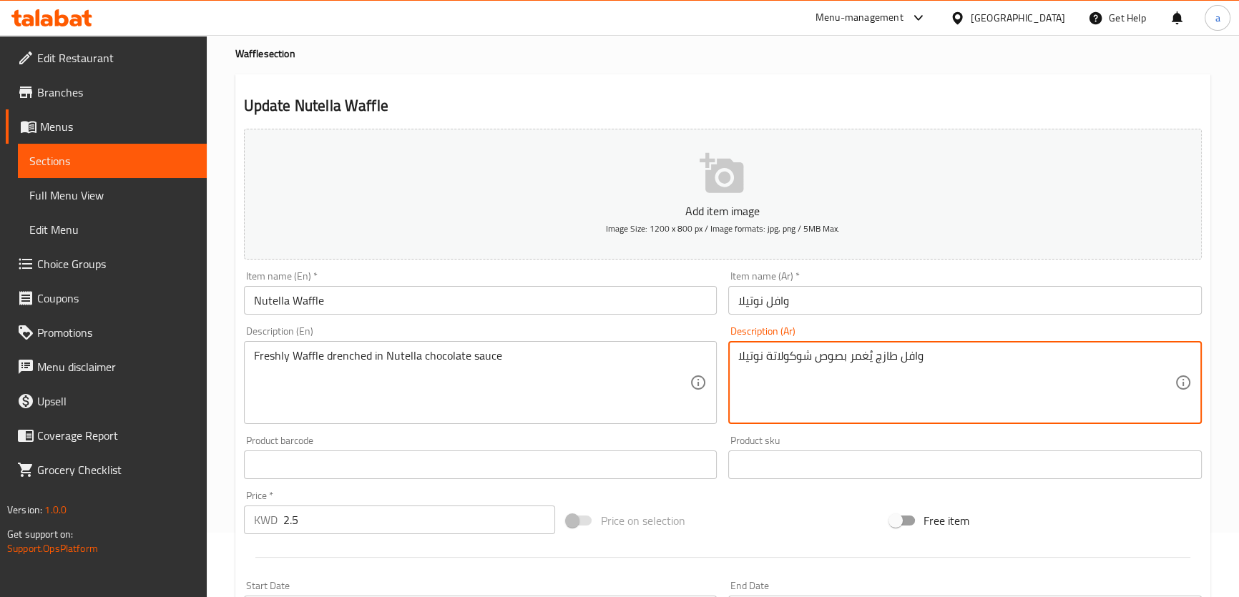
click at [761, 358] on textarea "وافل طازج يُغمر بصوص شوكولاتة نوتيلا" at bounding box center [956, 383] width 436 height 68
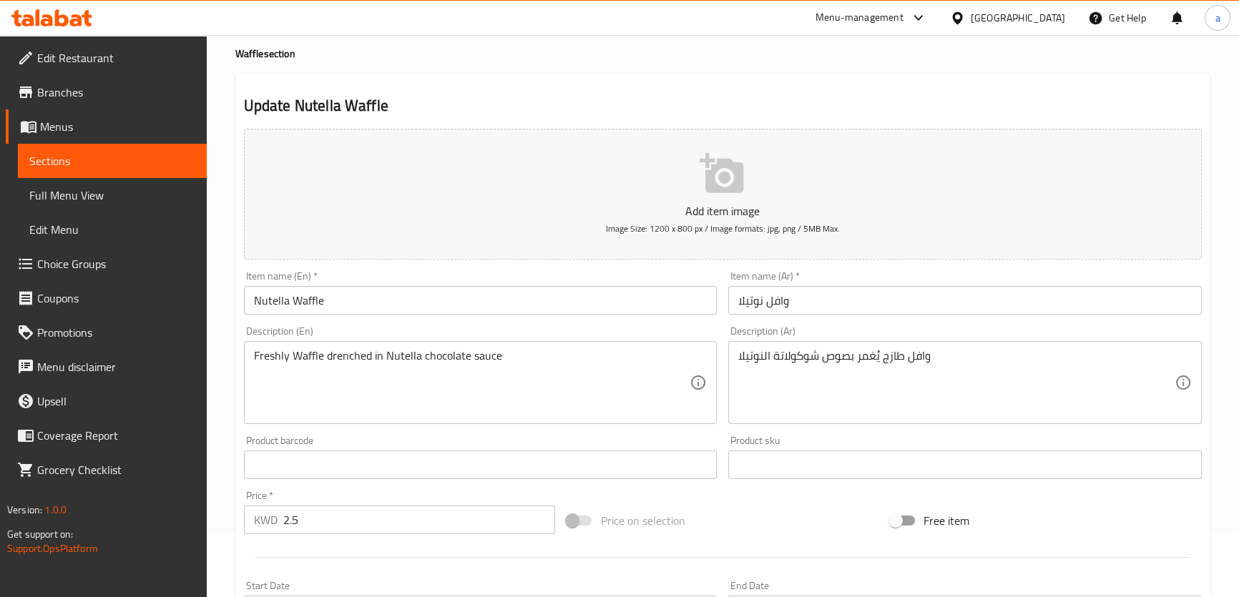
click at [856, 323] on div "Description (Ar) وافل طازج يُغمر بصوص شوكولاتة النوتيلا Description (Ar)" at bounding box center [965, 375] width 485 height 109
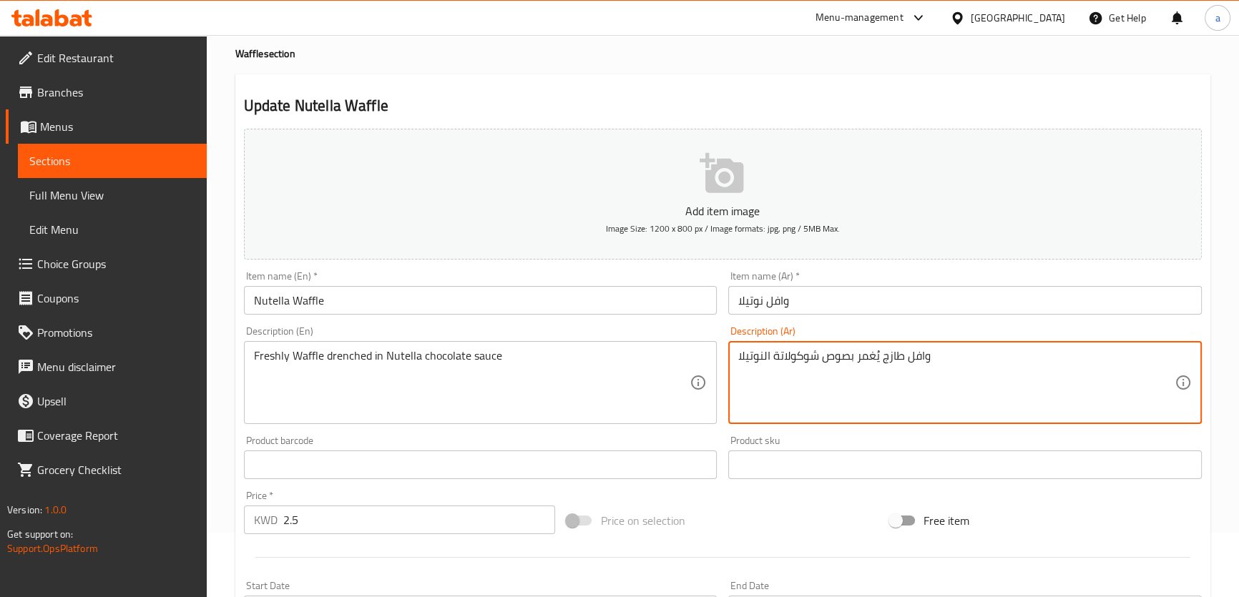
type textarea "وافل طازج يُغمر بصوص شوكولاتة النوتيلا"
click at [952, 318] on div "Item name (Ar)   * وافل نوتيلا Item name (Ar) *" at bounding box center [965, 292] width 485 height 55
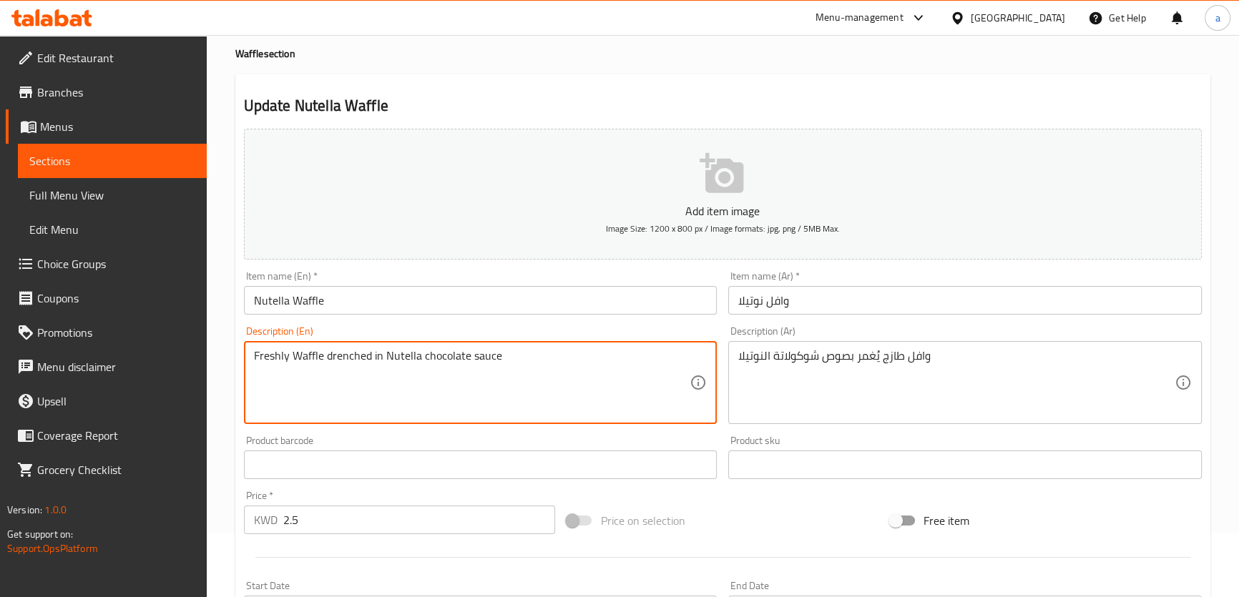
click at [378, 354] on textarea "Freshly Waffle drenched in Nutella chocolate sauce" at bounding box center [472, 383] width 436 height 68
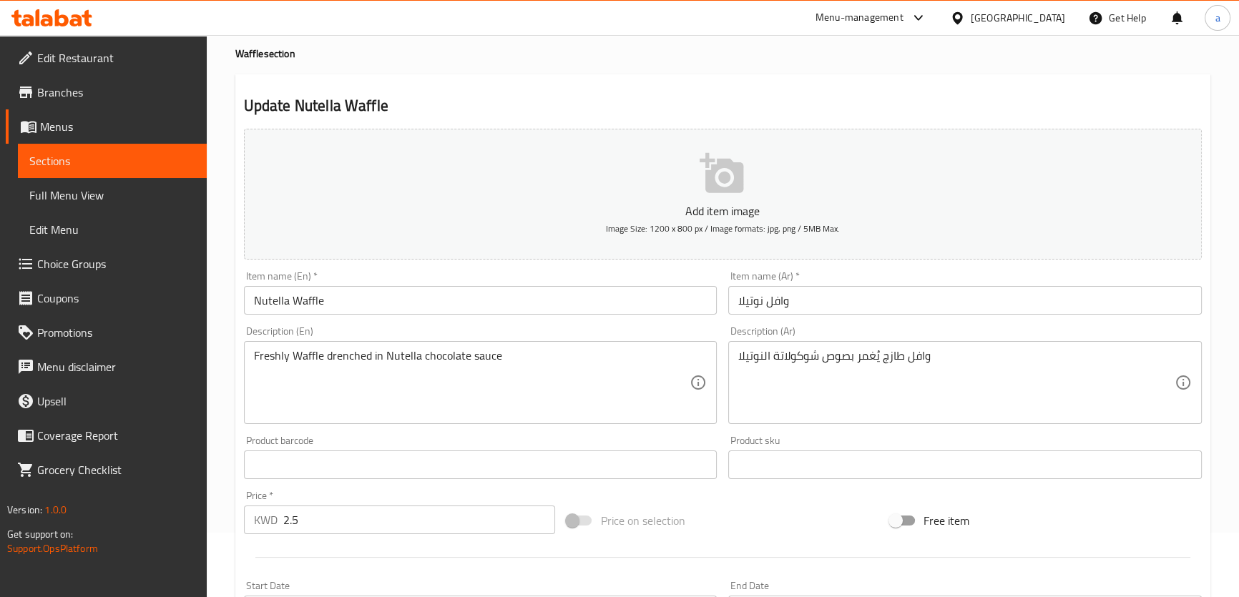
click at [552, 328] on div "Description (En) Freshly Waffle drenched in Nutella chocolate sauce Description…" at bounding box center [481, 375] width 474 height 98
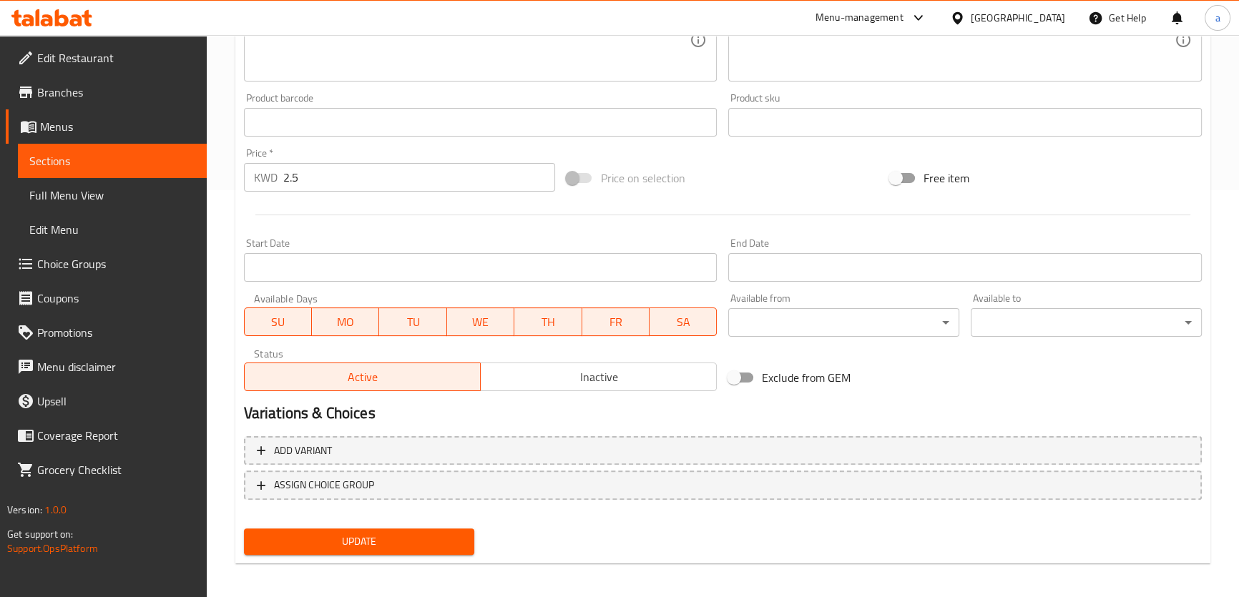
scroll to position [412, 0]
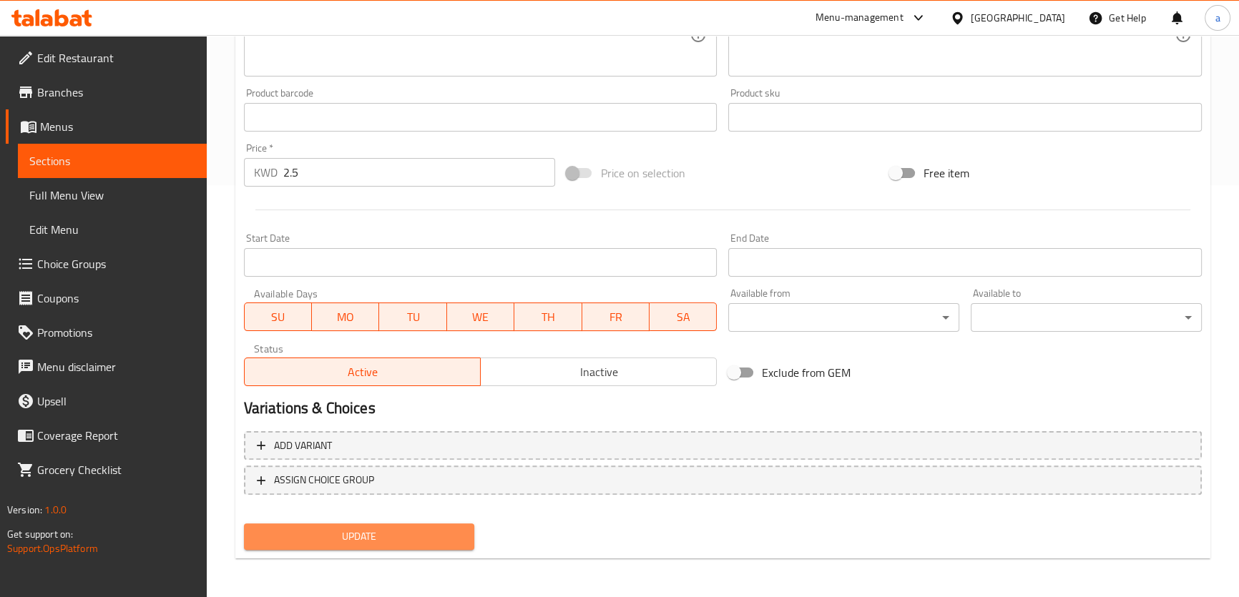
click at [338, 537] on span "Update" at bounding box center [359, 537] width 208 height 18
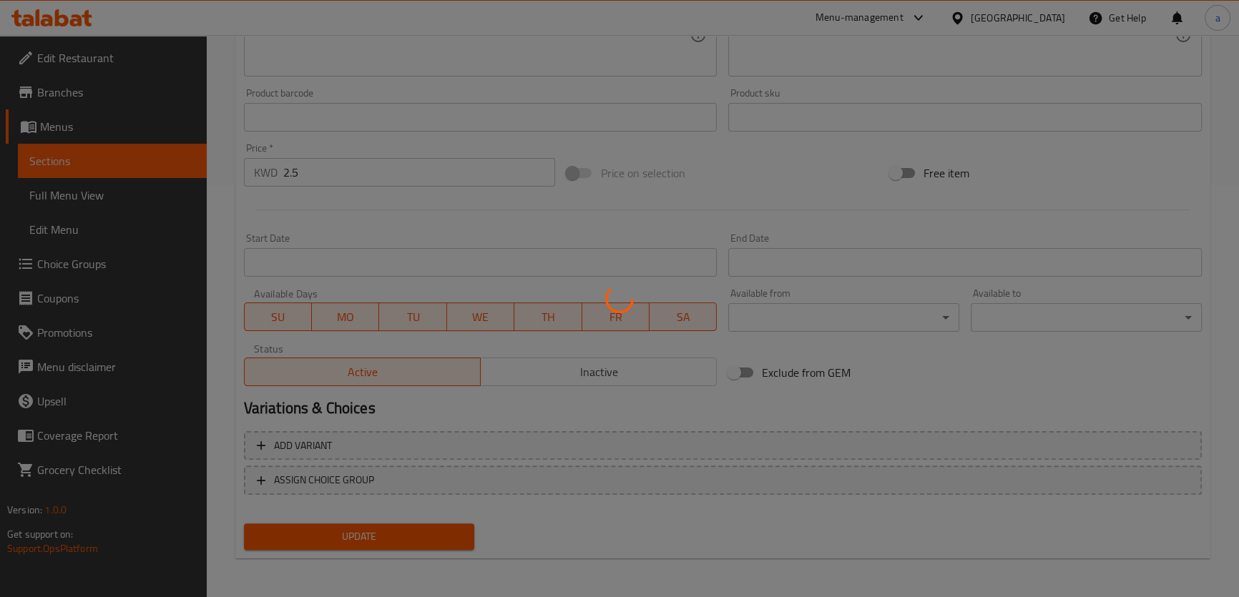
scroll to position [0, 0]
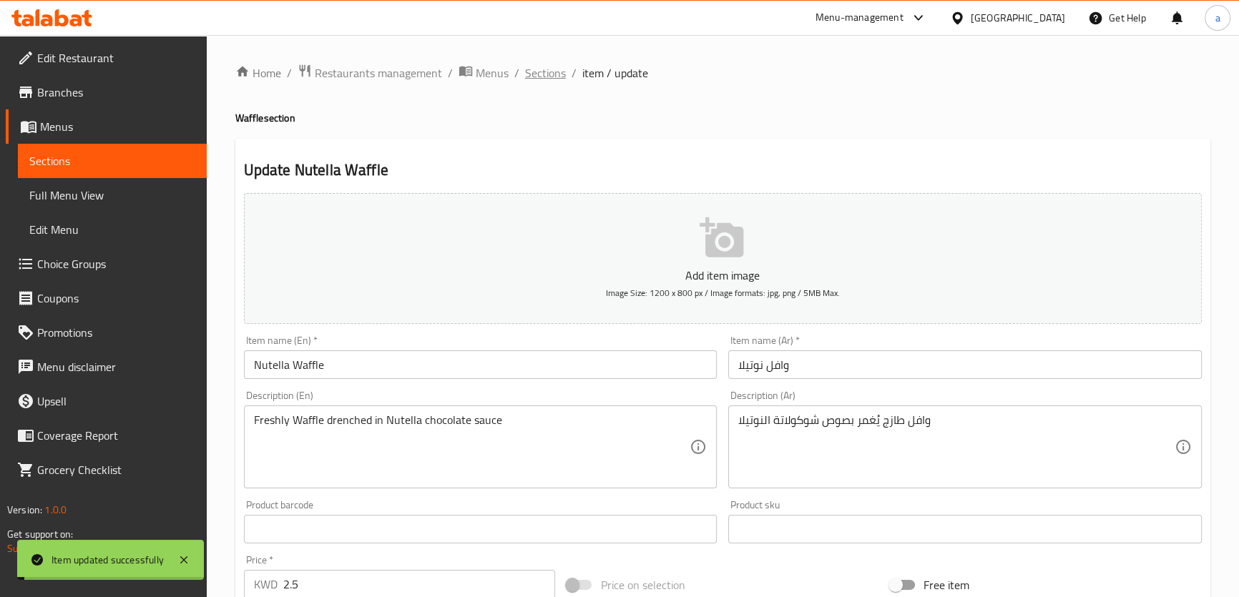
click at [547, 67] on span "Sections" at bounding box center [545, 72] width 41 height 17
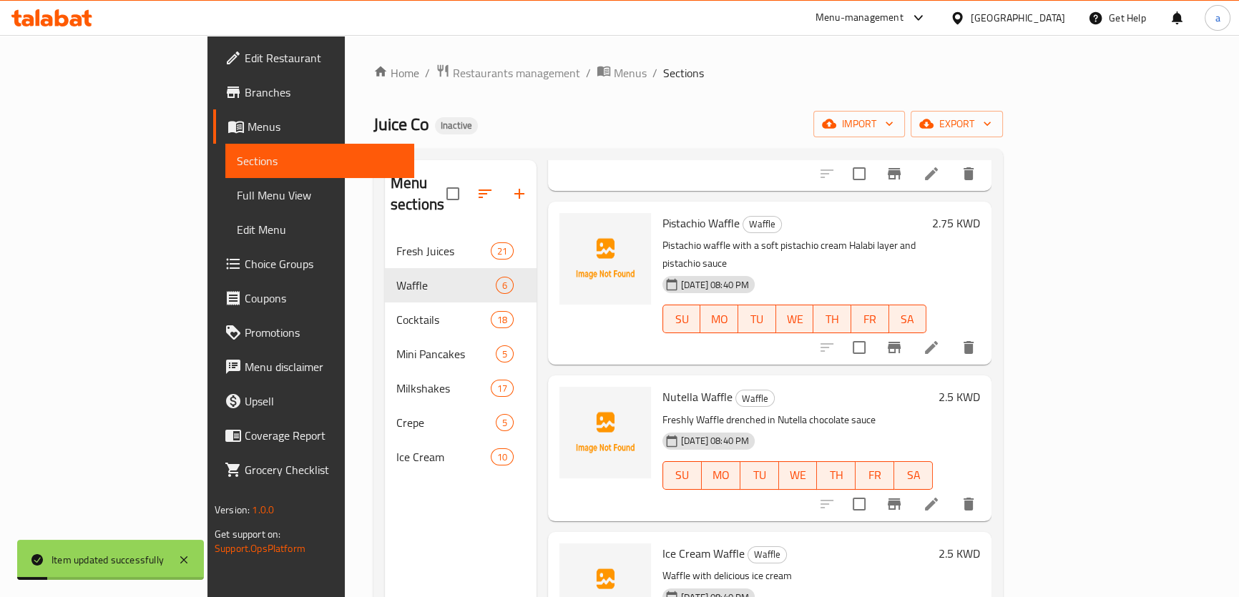
scroll to position [200, 0]
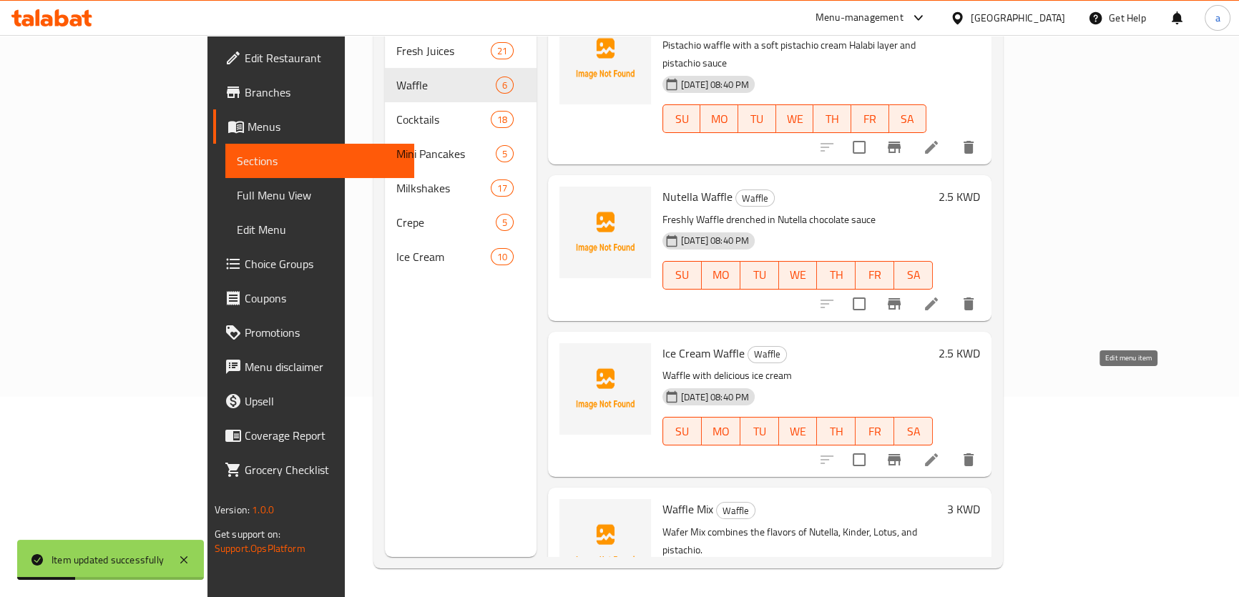
click at [940, 451] on icon at bounding box center [931, 459] width 17 height 17
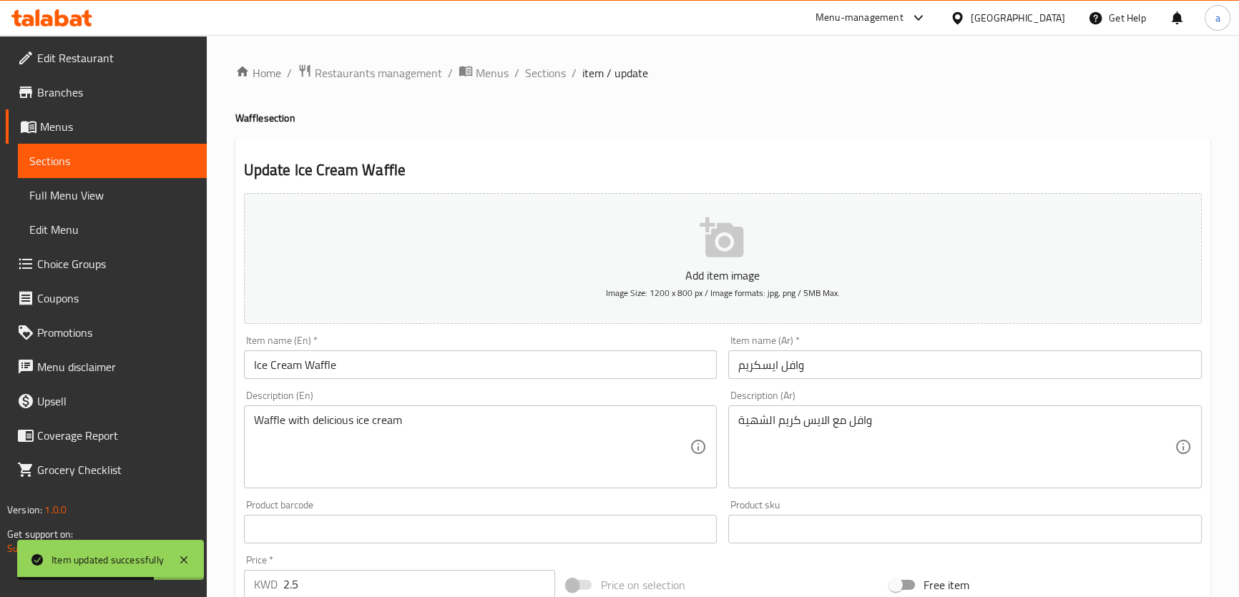
click at [578, 146] on div "Update Ice Cream Waffle Add item image Image Size: 1200 x 800 px / Image format…" at bounding box center [722, 555] width 975 height 833
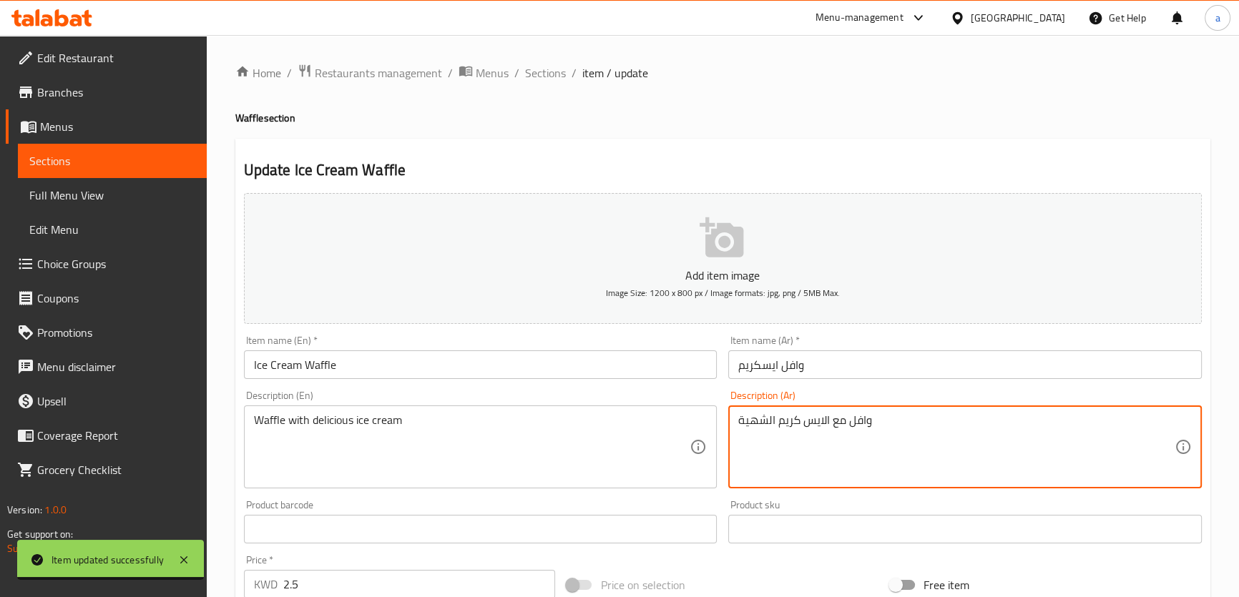
click at [797, 152] on div "Update Ice Cream Waffle Add item image Image Size: 1200 x 800 px / Image format…" at bounding box center [722, 555] width 975 height 833
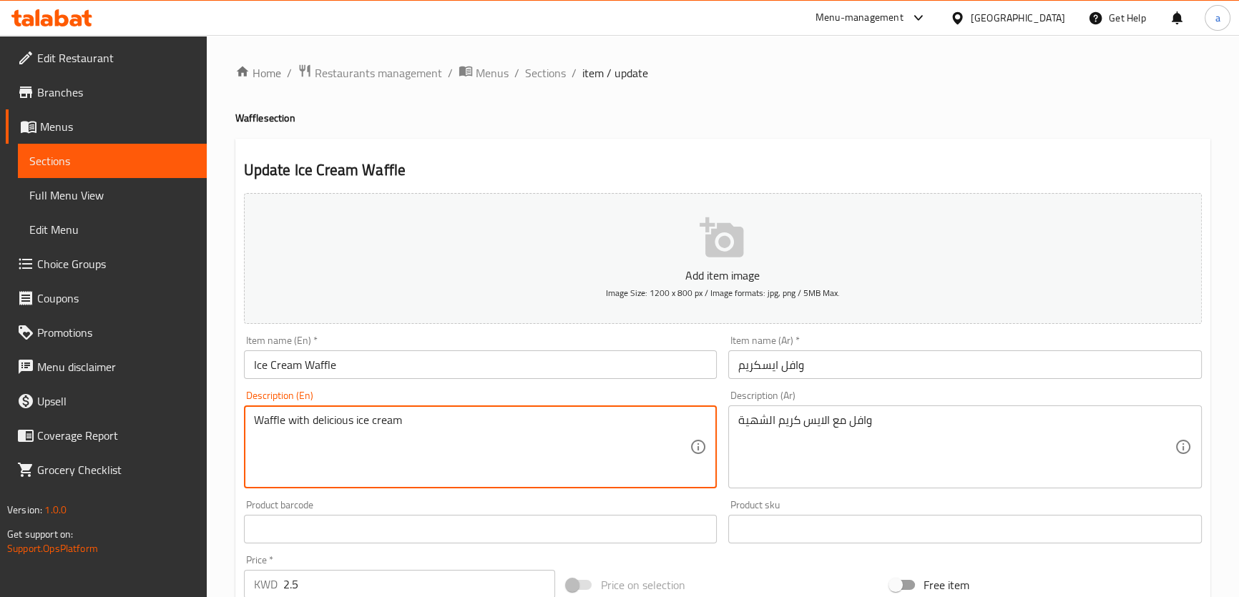
click at [346, 430] on textarea "Waffle with delicious ice cream" at bounding box center [472, 448] width 436 height 68
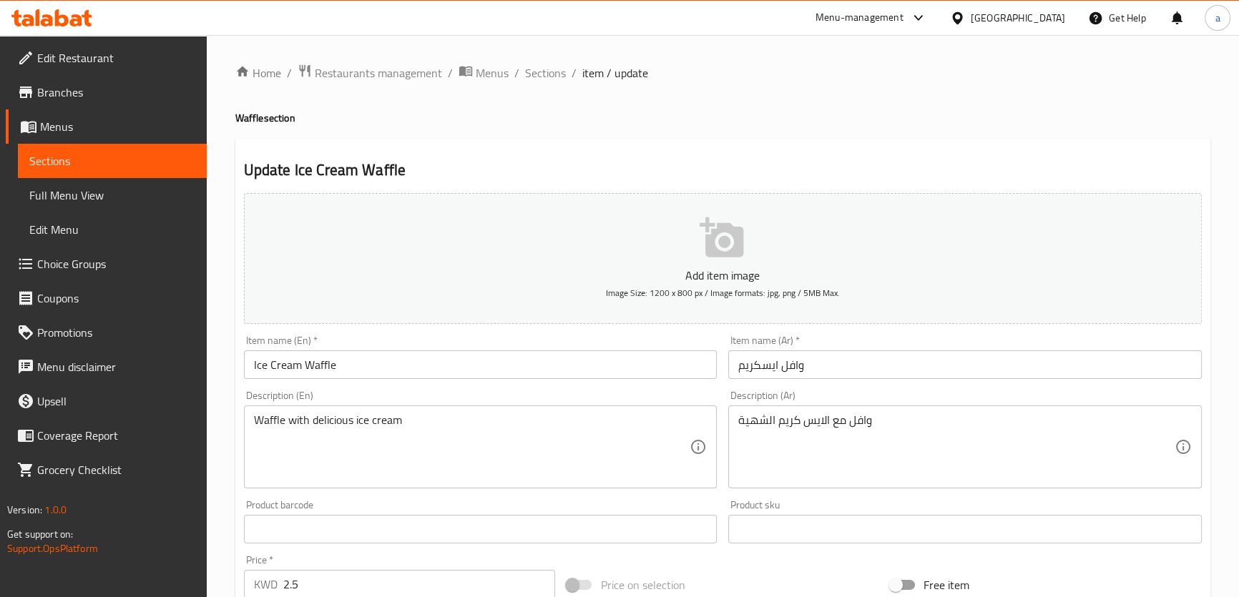
click at [392, 432] on textarea "Waffle with delicious ice cream" at bounding box center [472, 448] width 436 height 68
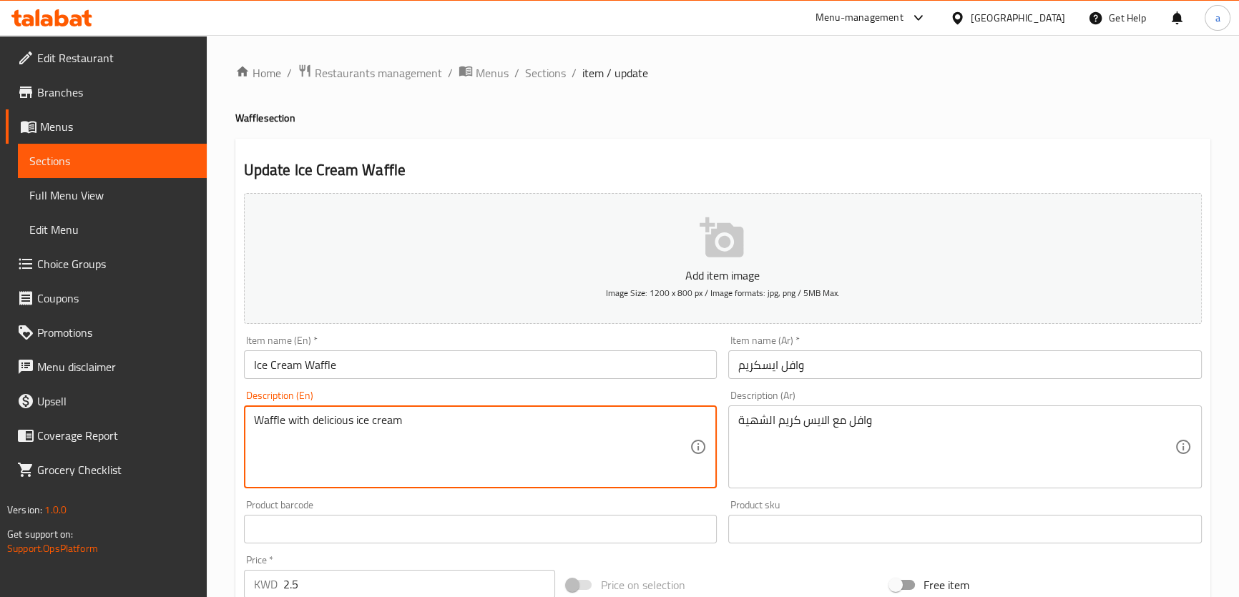
click at [392, 432] on textarea "Waffle with delicious ice cream" at bounding box center [472, 448] width 436 height 68
click at [381, 362] on input "Ice Cream Waffle" at bounding box center [481, 365] width 474 height 29
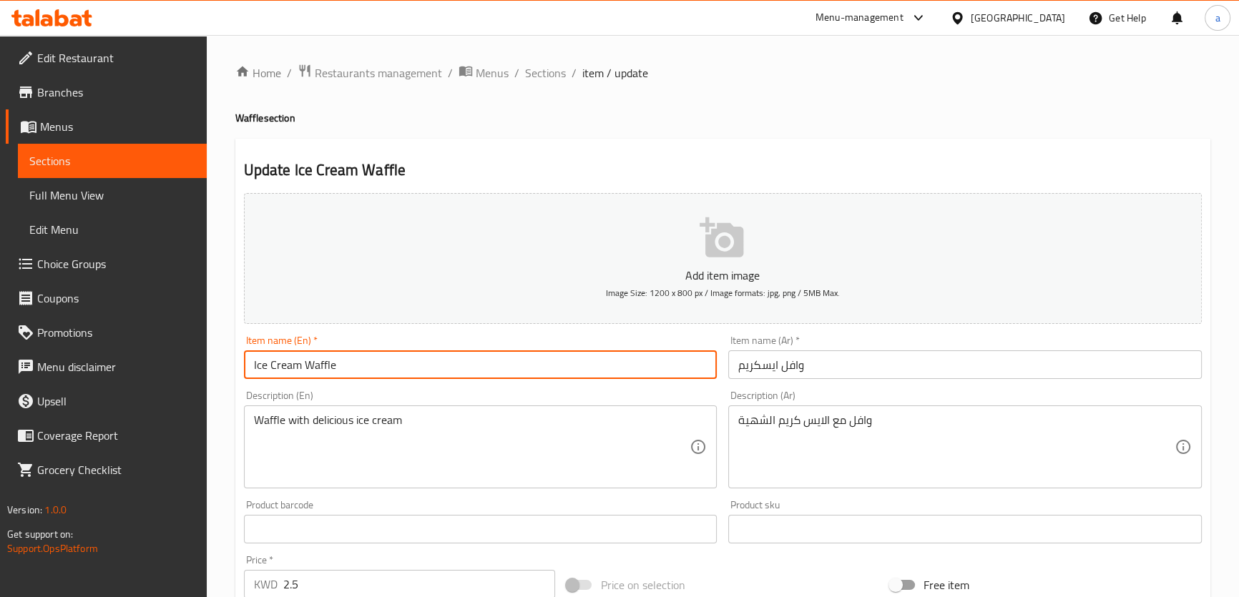
click at [381, 362] on input "Ice Cream Waffle" at bounding box center [481, 365] width 474 height 29
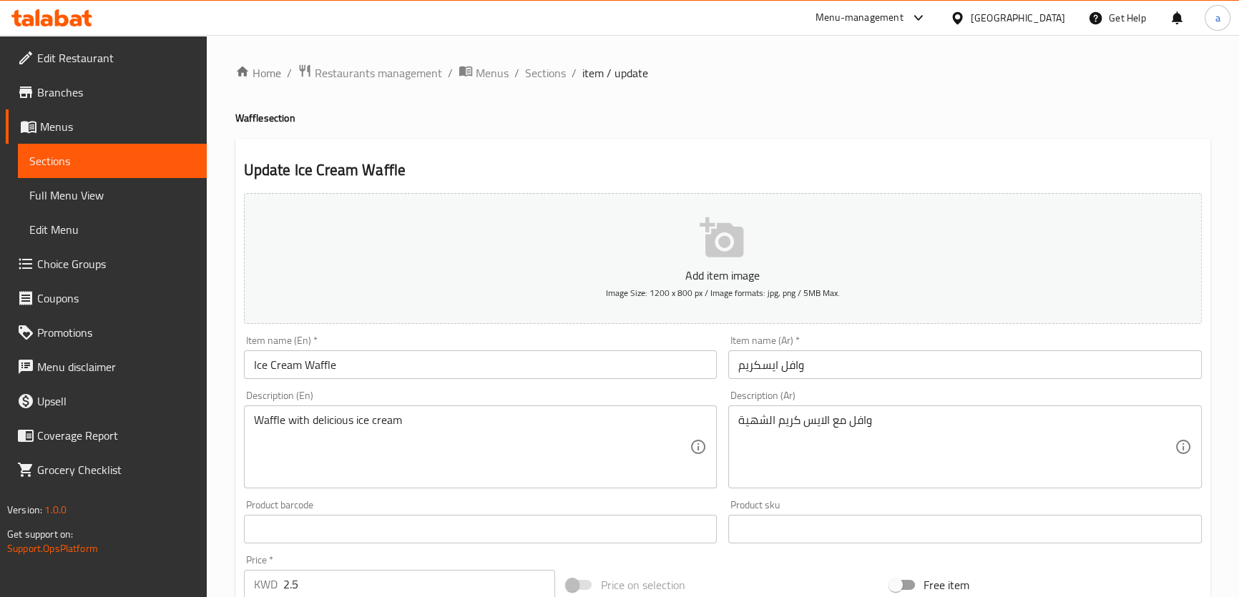
click at [451, 433] on textarea "Waffle with delicious ice cream" at bounding box center [472, 448] width 436 height 68
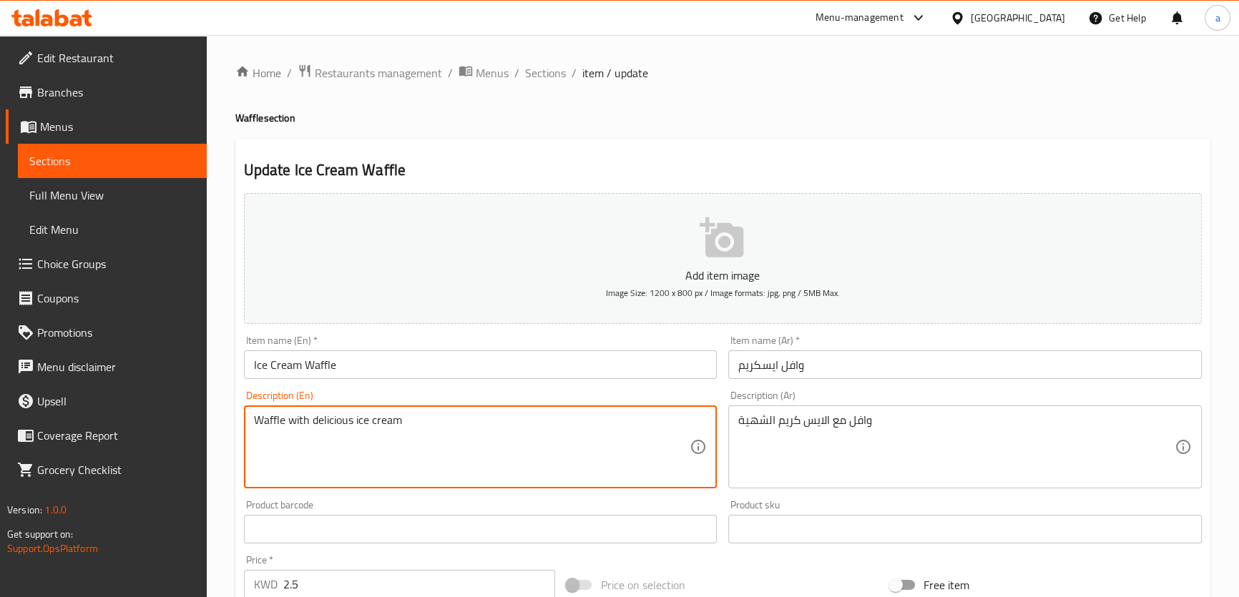
click at [451, 433] on textarea "Waffle with delicious ice cream" at bounding box center [472, 448] width 436 height 68
paste textarea "Ice cream and waffle dough"
type textarea "Ice cream and waffle dough"
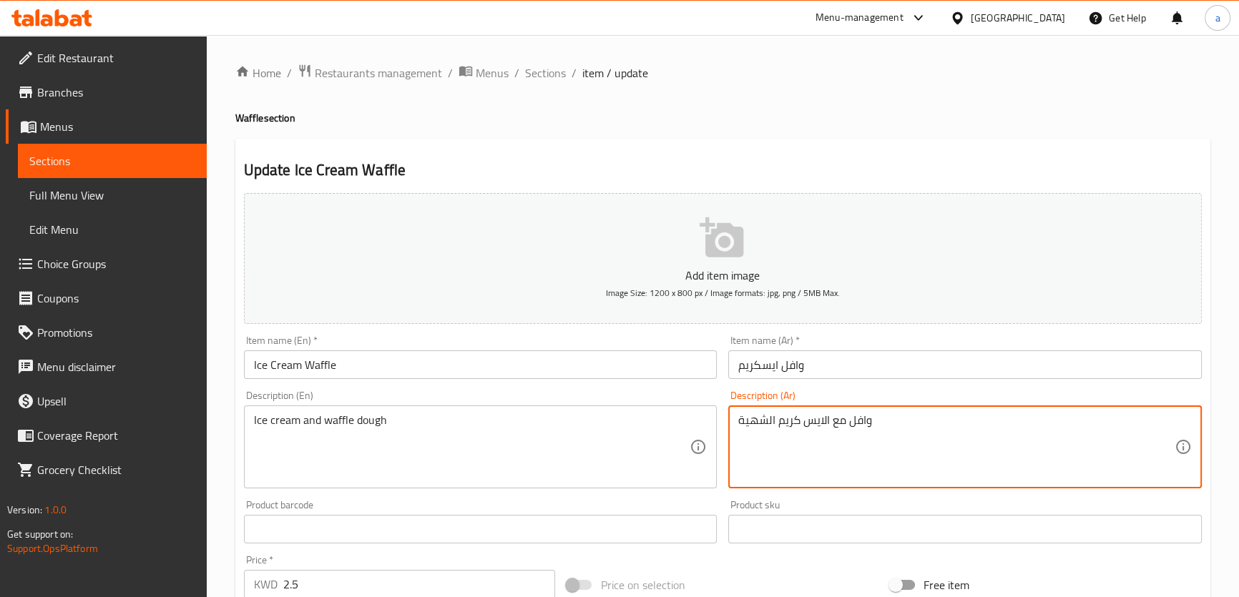
click at [773, 426] on textarea "وافل مع الايس كريم الشهية" at bounding box center [956, 448] width 436 height 68
paste textarea "آيس كريم وعجينة الوافل"
type textarea "آيس كريم وعجينة الوافل"
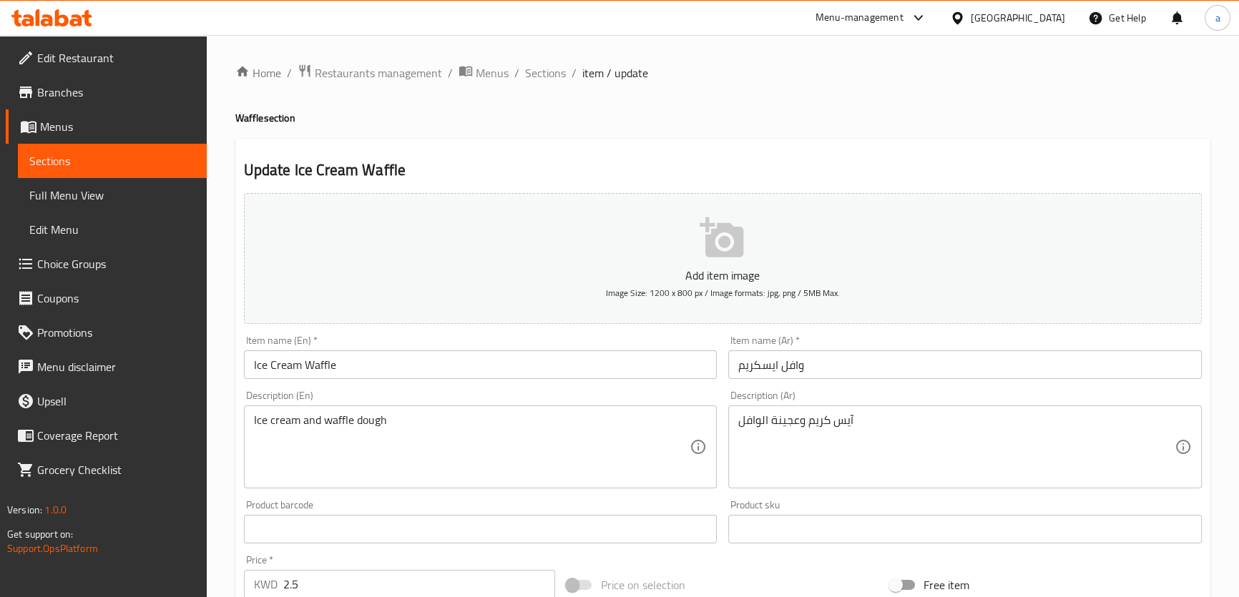
click at [823, 393] on div "Description (Ar) آيس كريم وعجينة الوافل Description (Ar)" at bounding box center [965, 440] width 474 height 98
click at [471, 406] on div "Ice cream and waffle dough Description (En)" at bounding box center [481, 447] width 474 height 83
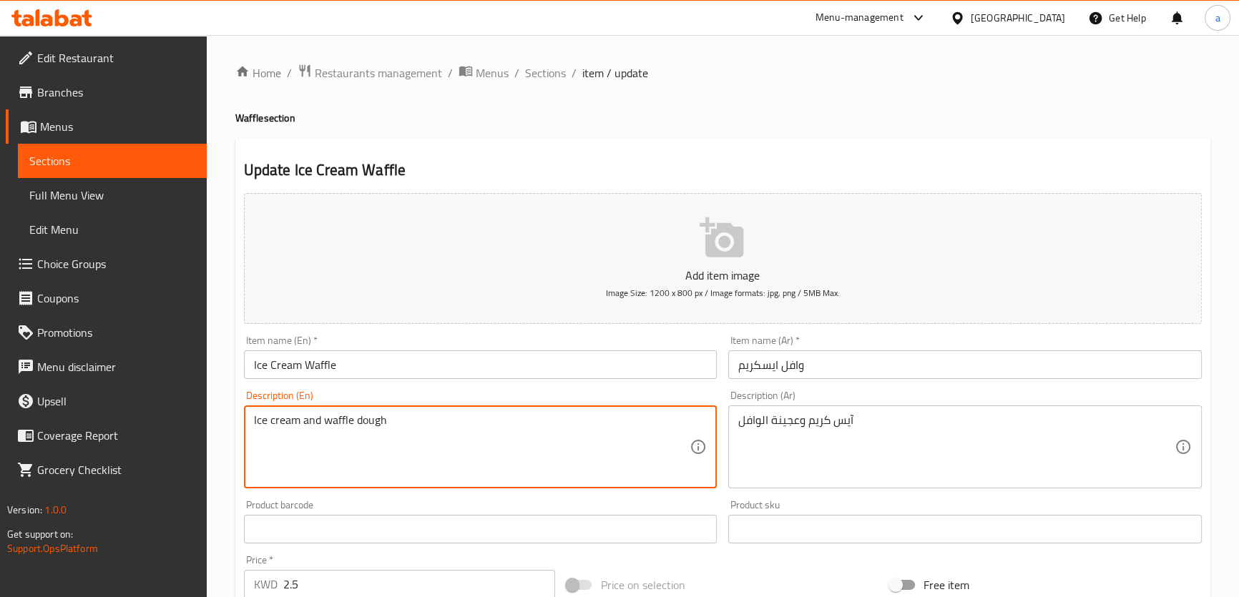
click at [666, 391] on div "Description (En) Ice cream and waffle dough Description (En)" at bounding box center [481, 440] width 474 height 98
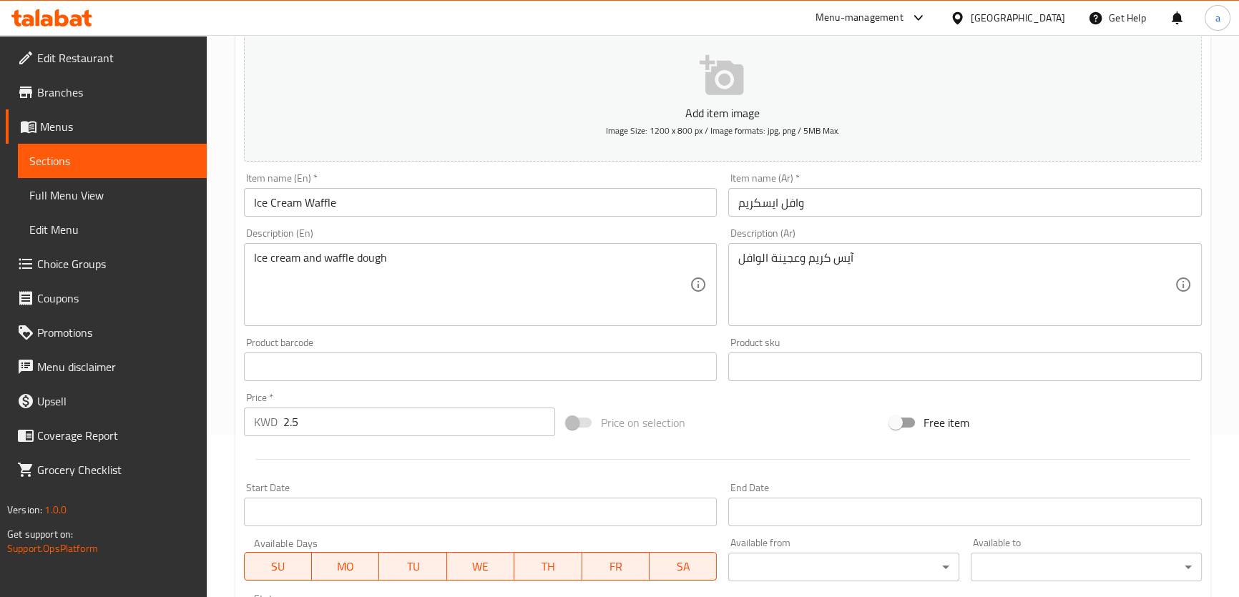
scroll to position [129, 0]
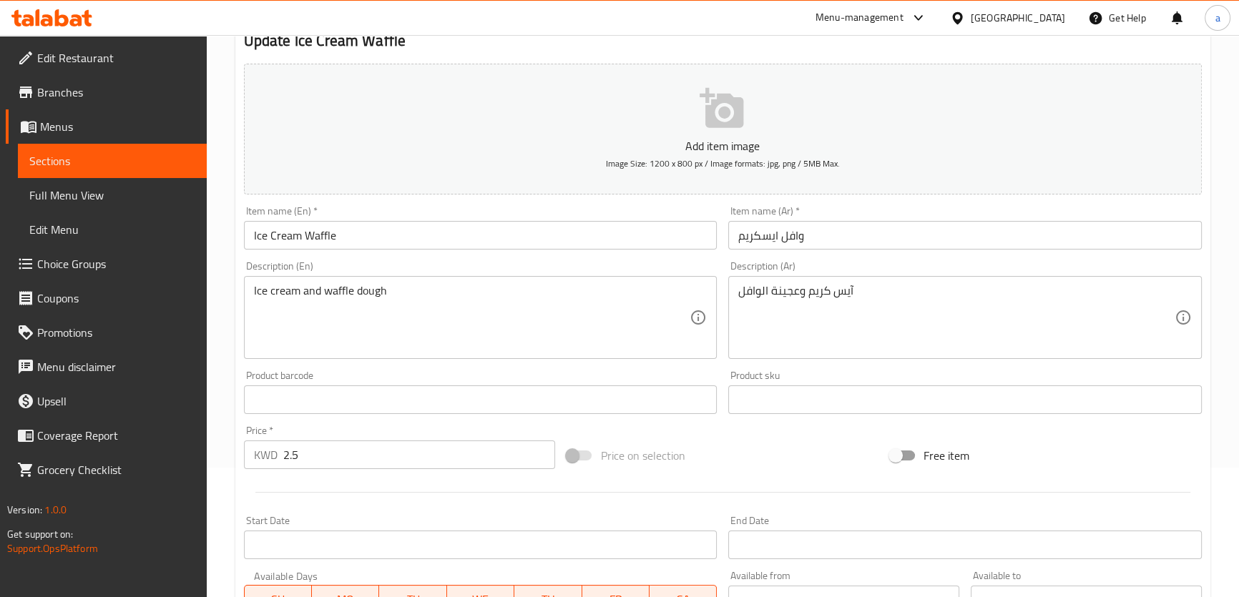
click at [358, 183] on button "Add item image Image Size: 1200 x 800 px / Image formats: jpg, png / 5MB Max." at bounding box center [723, 129] width 958 height 131
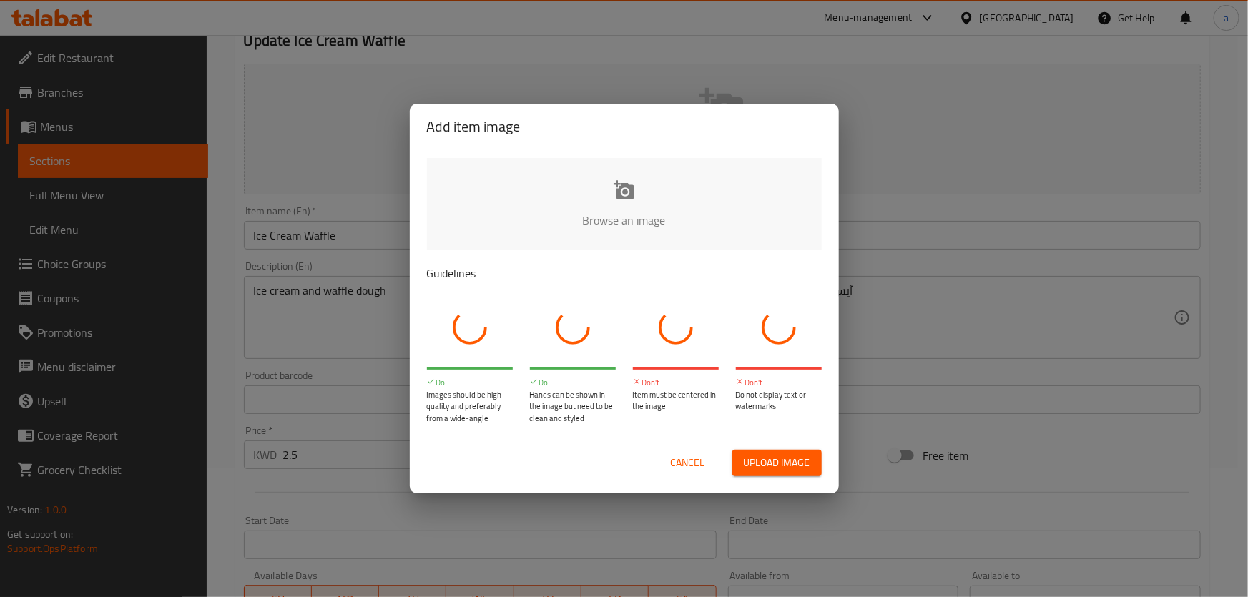
click at [372, 239] on div "Add item image Browse an image Guidelines Do Images should be high-quality and …" at bounding box center [624, 298] width 1248 height 597
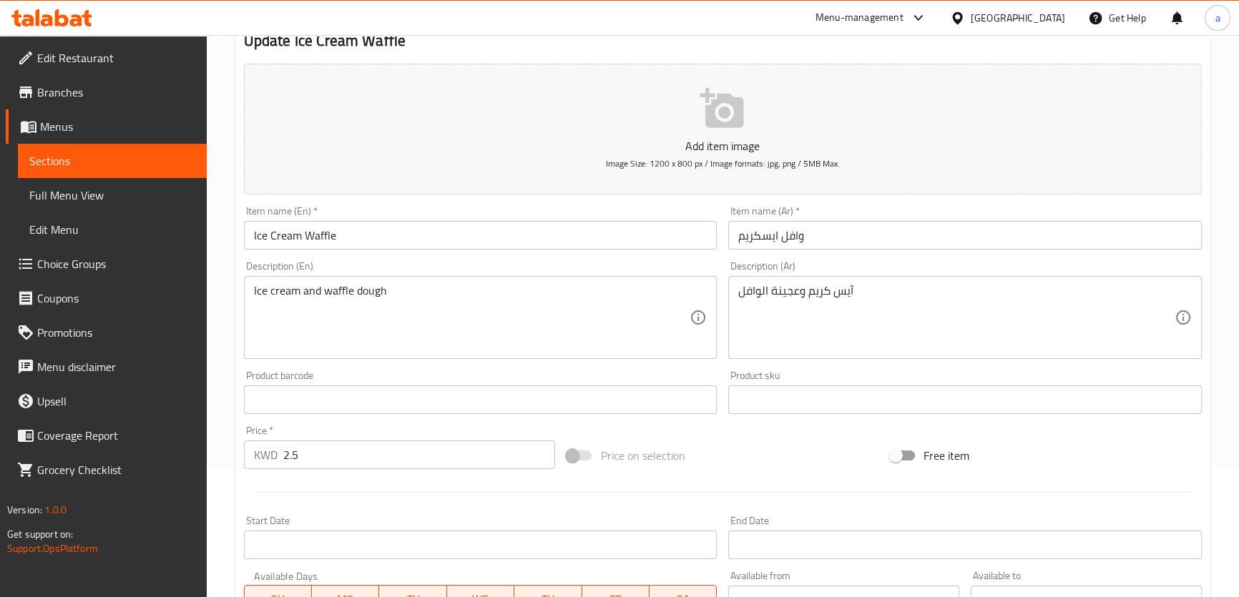
click at [372, 240] on input "Ice Cream Waffle" at bounding box center [481, 235] width 474 height 29
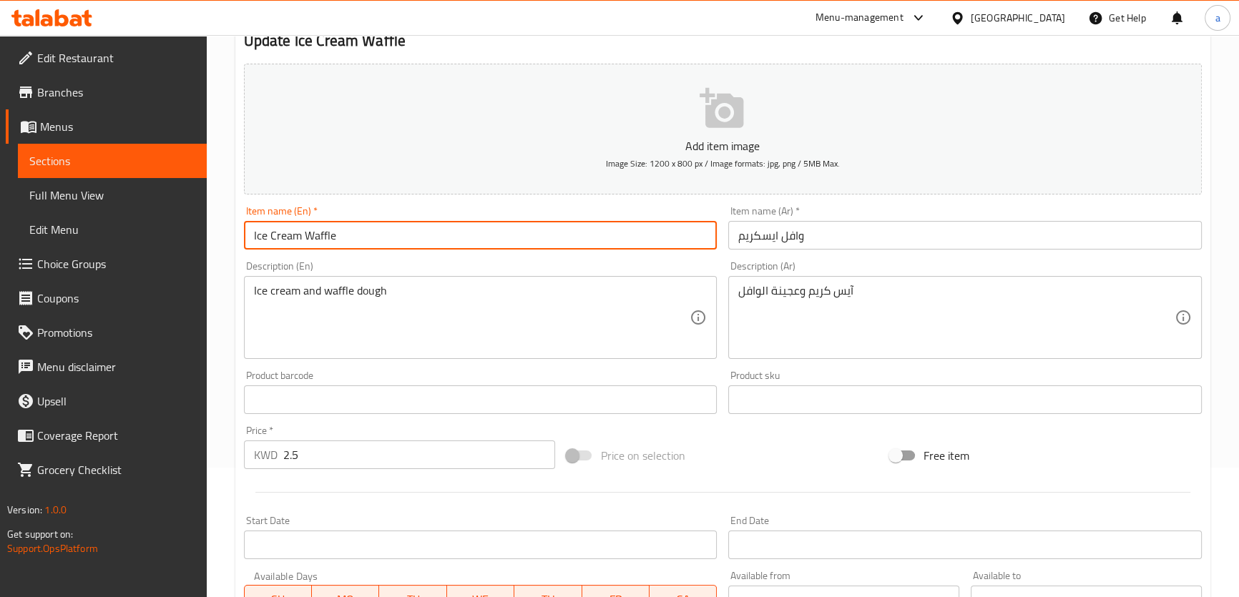
click at [372, 240] on input "Ice Cream Waffle" at bounding box center [481, 235] width 474 height 29
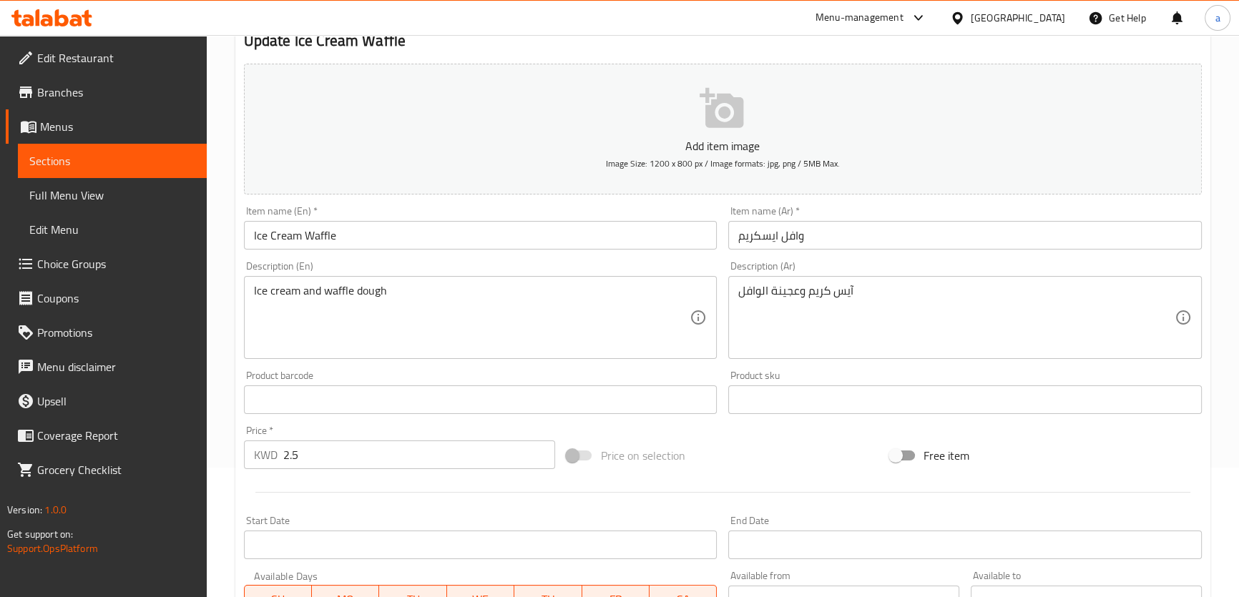
click at [979, 211] on div "Item name (Ar)   * وافل ايسكريم Item name (Ar) *" at bounding box center [965, 228] width 474 height 44
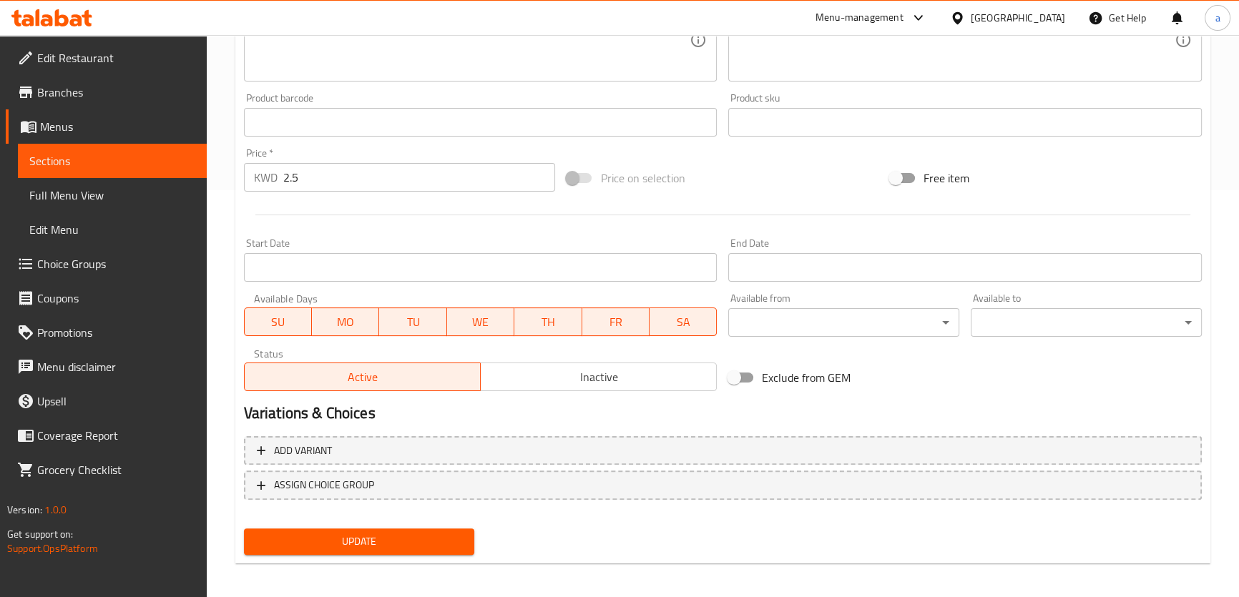
scroll to position [412, 0]
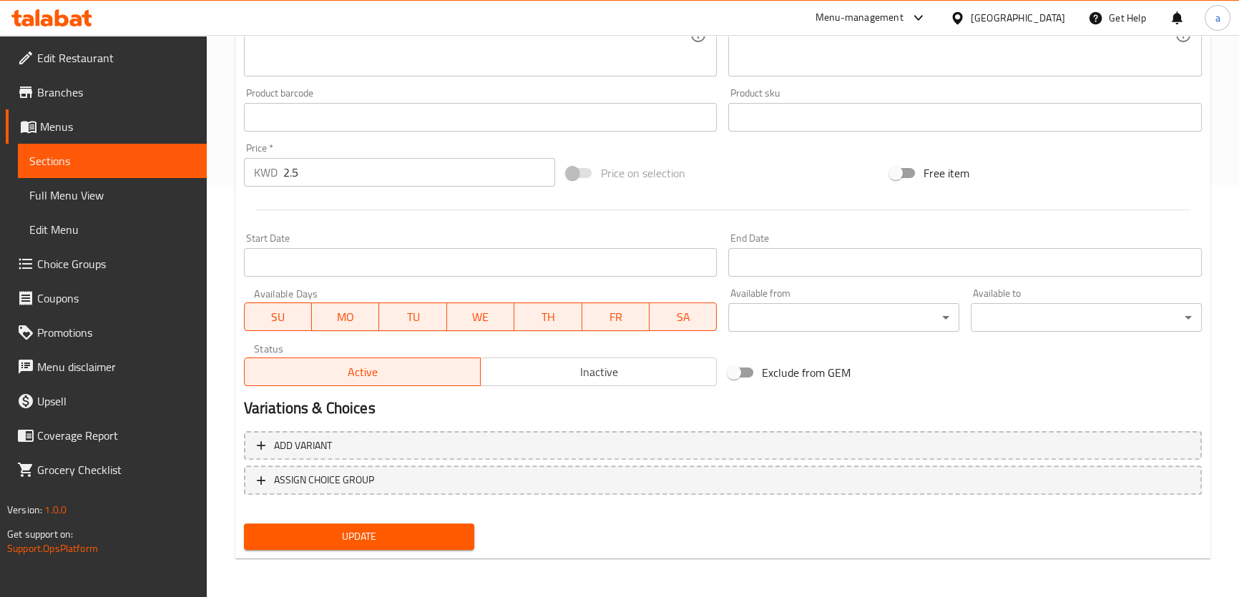
click at [301, 522] on div "Update" at bounding box center [359, 537] width 243 height 38
click at [303, 524] on button "Update" at bounding box center [359, 537] width 231 height 26
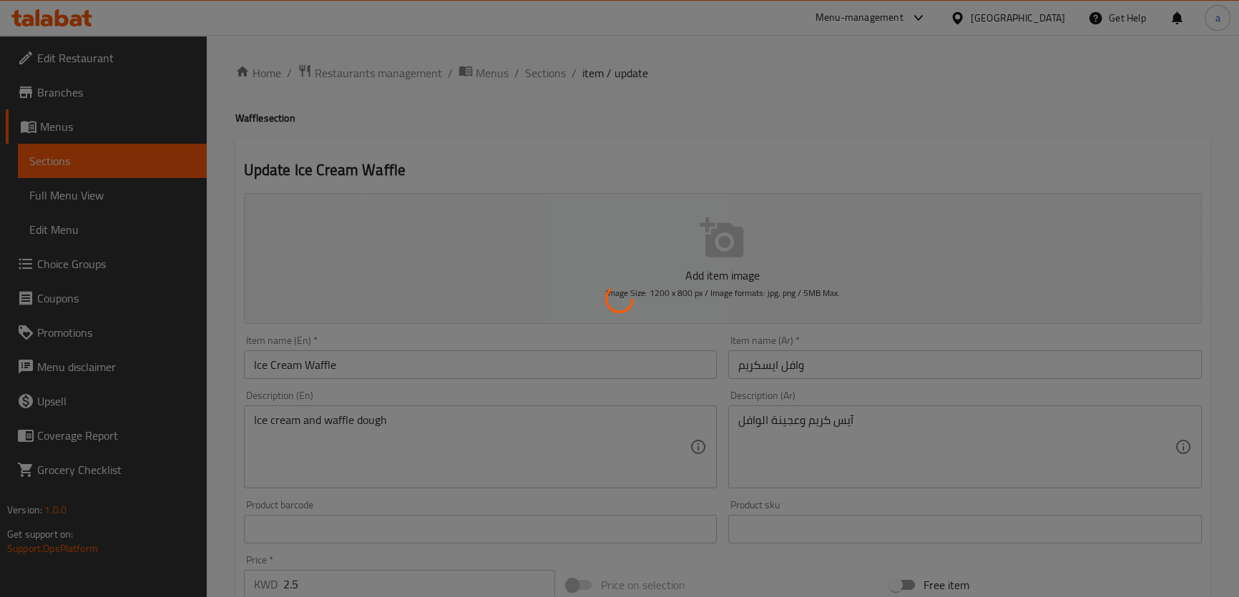
scroll to position [0, 0]
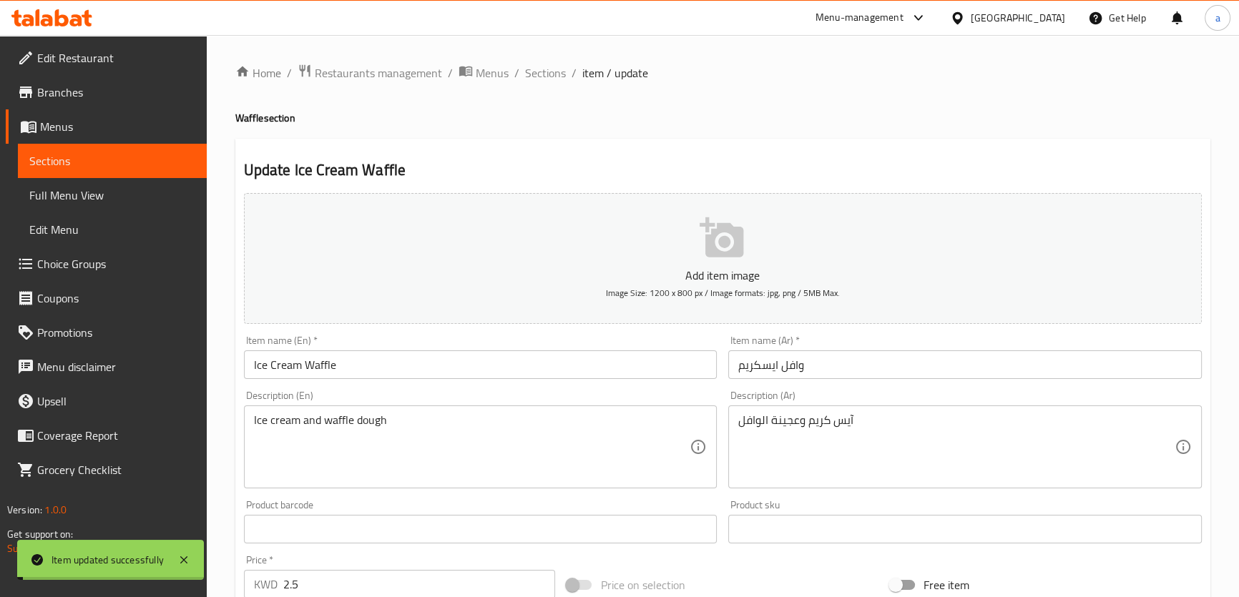
click at [551, 78] on span "Sections" at bounding box center [545, 72] width 41 height 17
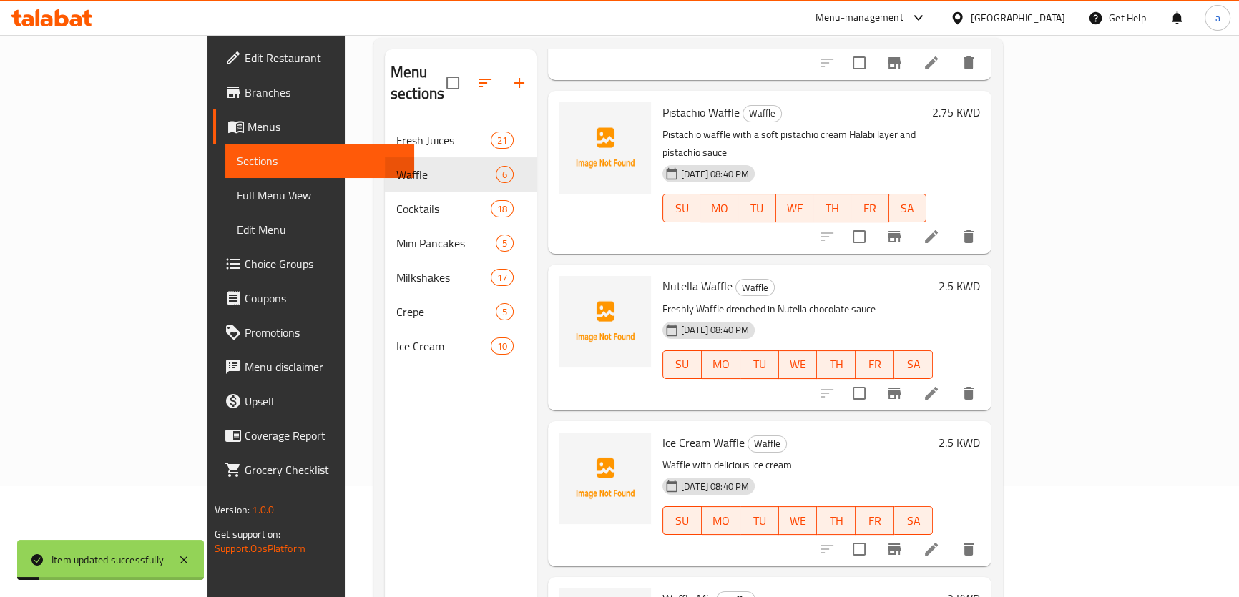
scroll to position [200, 0]
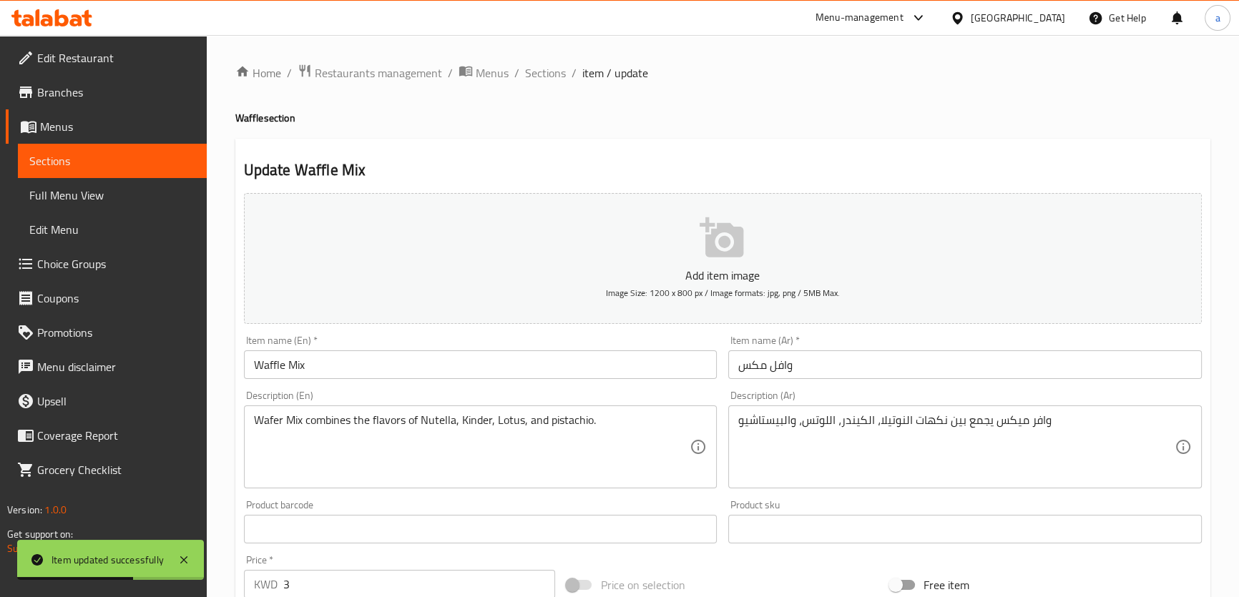
click at [635, 161] on h2 "Update Waffle Mix" at bounding box center [723, 170] width 958 height 21
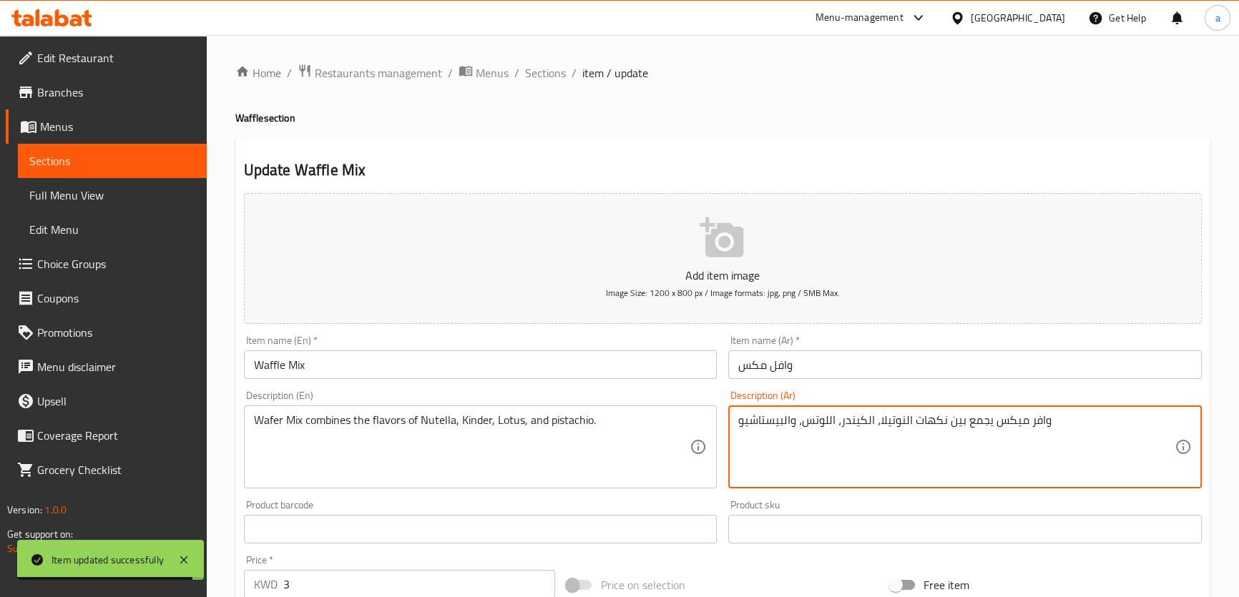
click at [1010, 157] on div "Update Waffle Mix Add item image Image Size: 1200 x 800 px / Image formats: jpg…" at bounding box center [722, 555] width 975 height 833
click at [1029, 427] on textarea "وافر ميكس يجمع بين نكهات النوتيلا، الكيندر، اللوتس، والبيستاشيو" at bounding box center [956, 448] width 436 height 68
type textarea "وافل ميكس يجمع بين نكهات النوتيلا، الكيندر، اللوتس، والبيستاشيو"
click at [1065, 393] on div "Description (Ar) وافل ميكس يجمع بين نكهات النوتيلا، الكيندر، اللوتس، والبيستاشي…" at bounding box center [965, 440] width 474 height 98
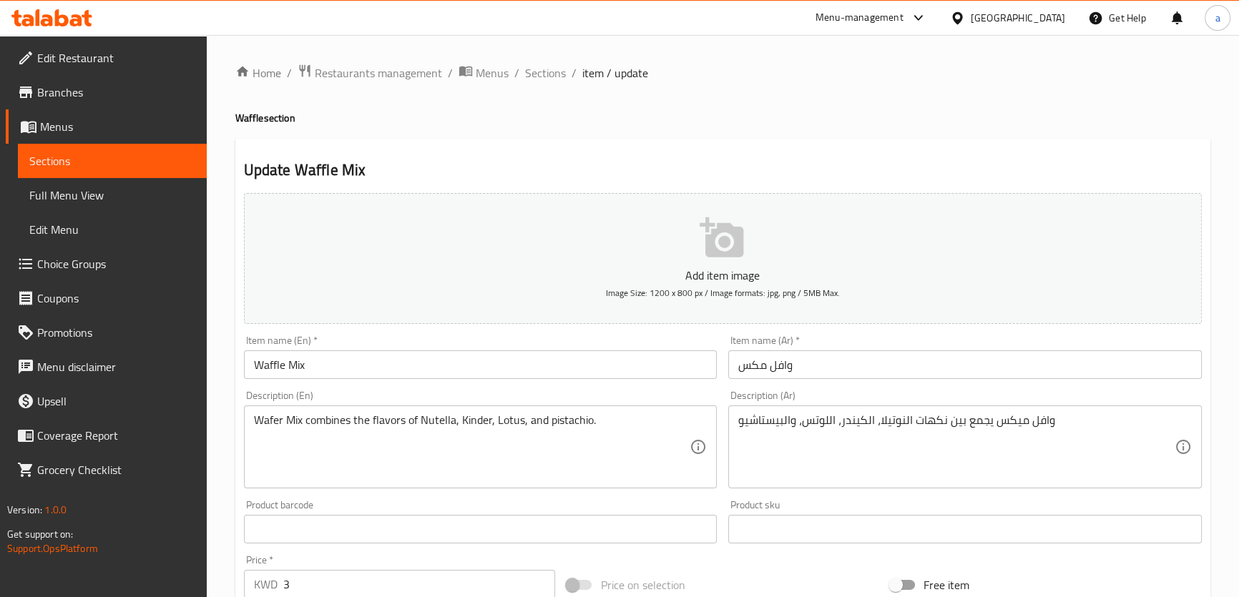
click at [272, 368] on input "Waffle Mix" at bounding box center [481, 365] width 474 height 29
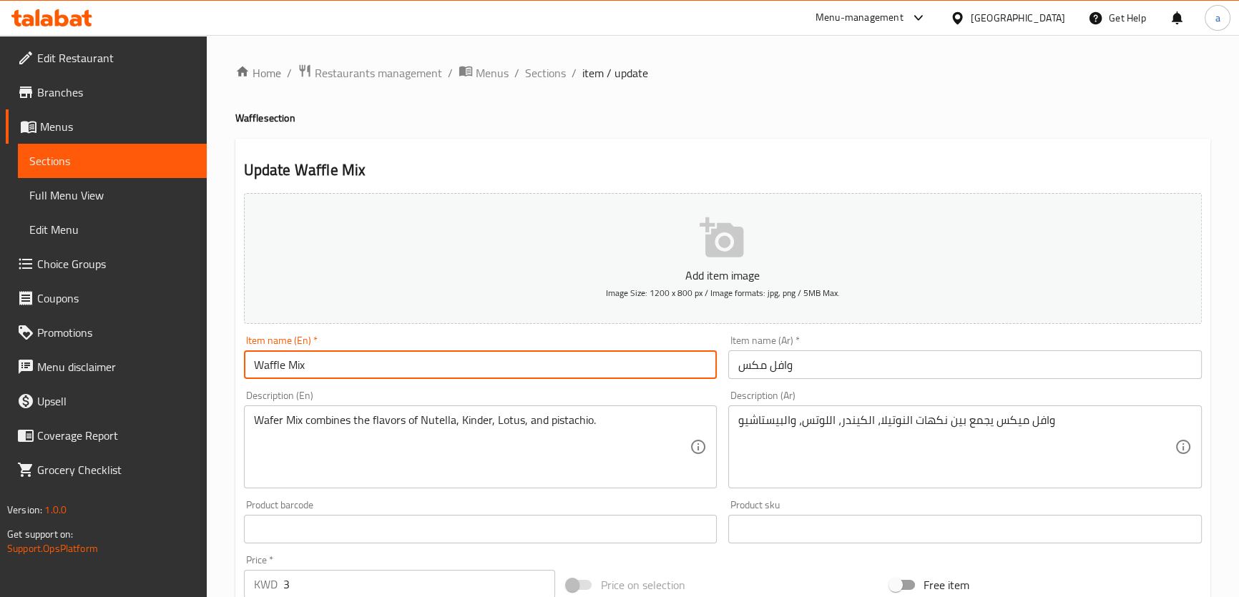
click at [272, 368] on input "Waffle Mix" at bounding box center [481, 365] width 474 height 29
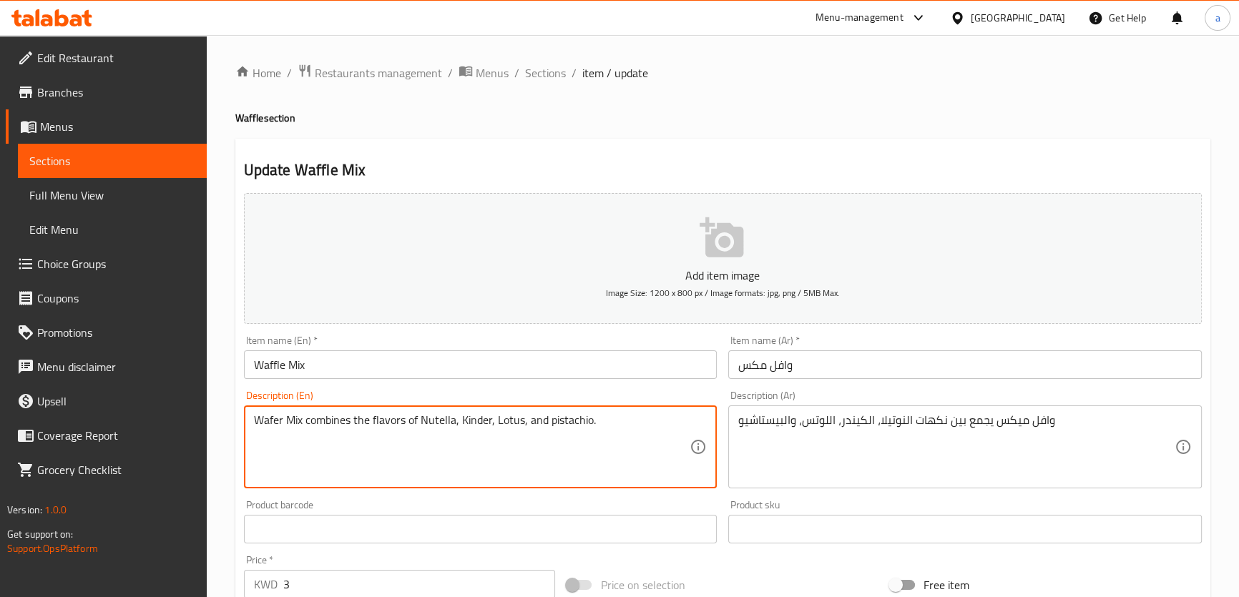
click at [263, 426] on textarea "Wafer Mix combines the flavors of Nutella, Kinder, Lotus, and pistachio." at bounding box center [472, 448] width 436 height 68
paste textarea "fle"
type textarea "Waffle Mix combines the flavors of Nutella, Kinder, Lotus, and pistachio."
click at [320, 401] on div "Description (En) Waffle Mix combines the flavors of Nutella, Kinder, Lotus, and…" at bounding box center [481, 440] width 474 height 98
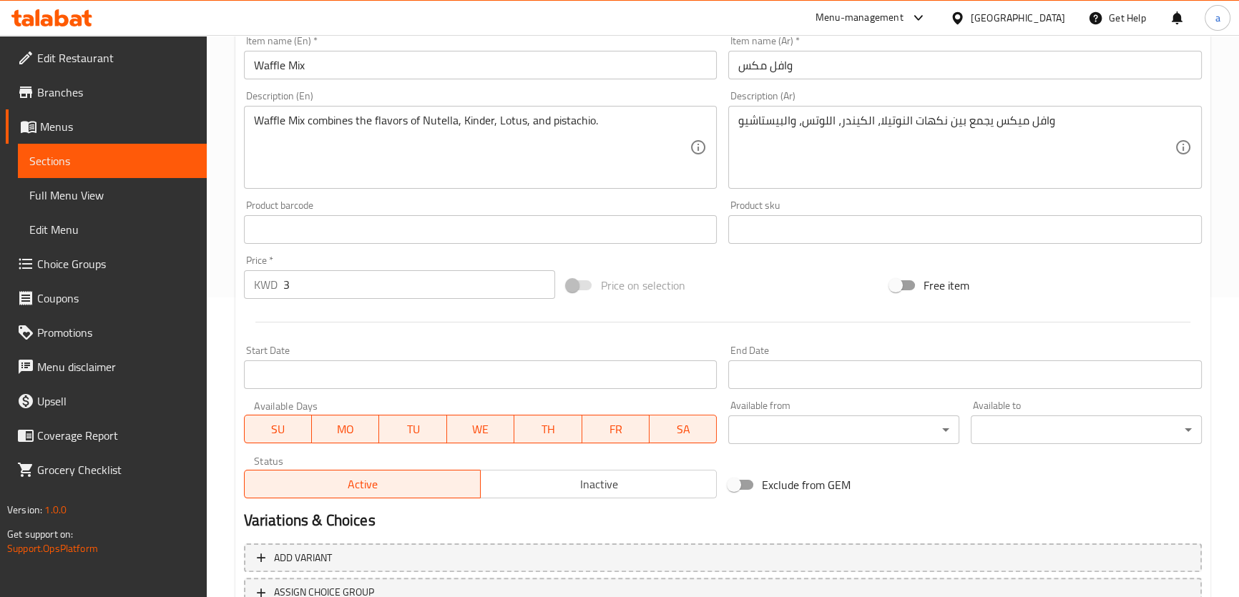
scroll to position [282, 0]
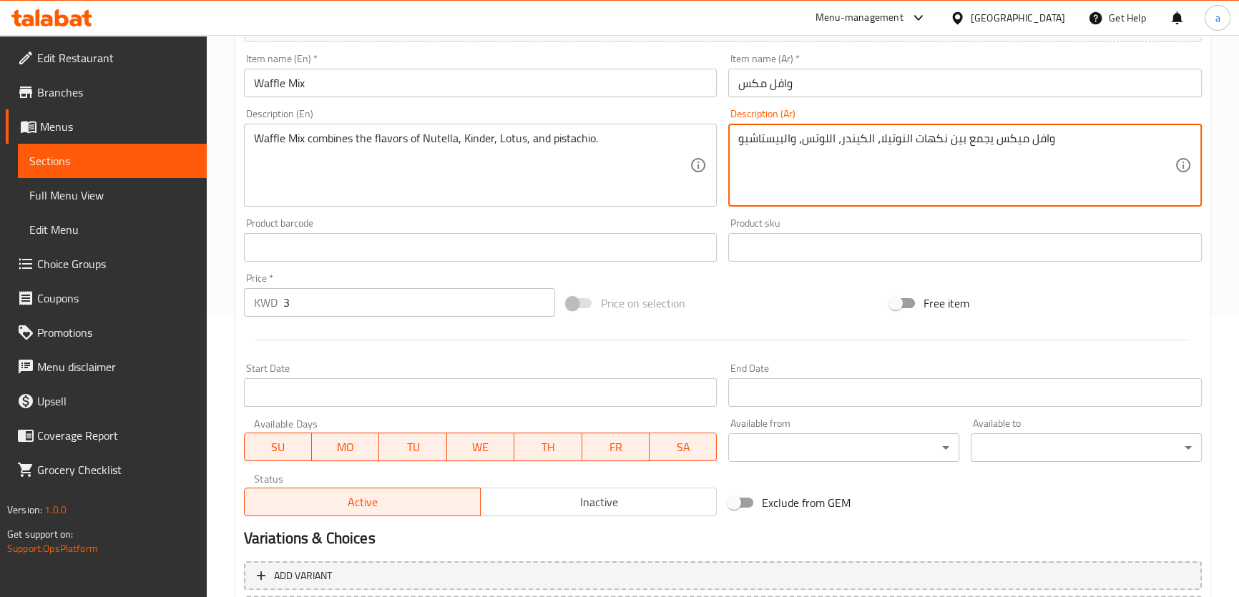
click at [952, 143] on textarea "وافل ميكس يجمع بين نكهات النوتيلا، الكيندر، اللوتس، والبيستاشيو" at bounding box center [956, 166] width 436 height 68
click at [958, 145] on textarea "وافل ميكس يجمع بين نكهات النوتيلا، الكيندر، اللوتس، والبيستاشيو" at bounding box center [956, 166] width 436 height 68
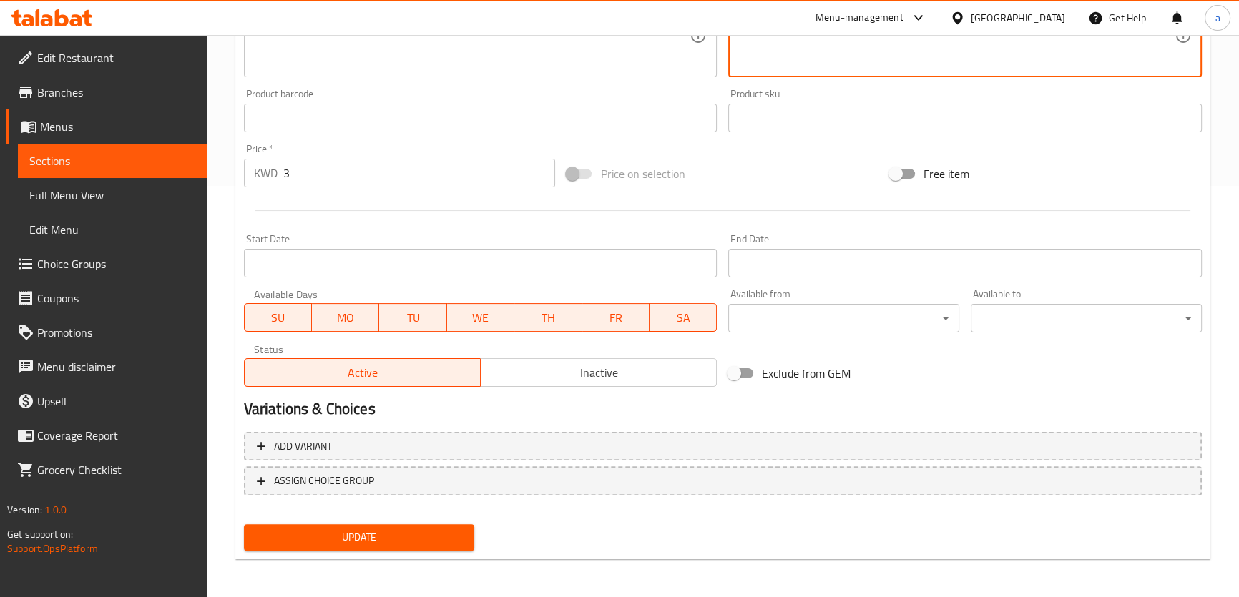
scroll to position [412, 0]
click at [383, 545] on button "Update" at bounding box center [359, 537] width 231 height 26
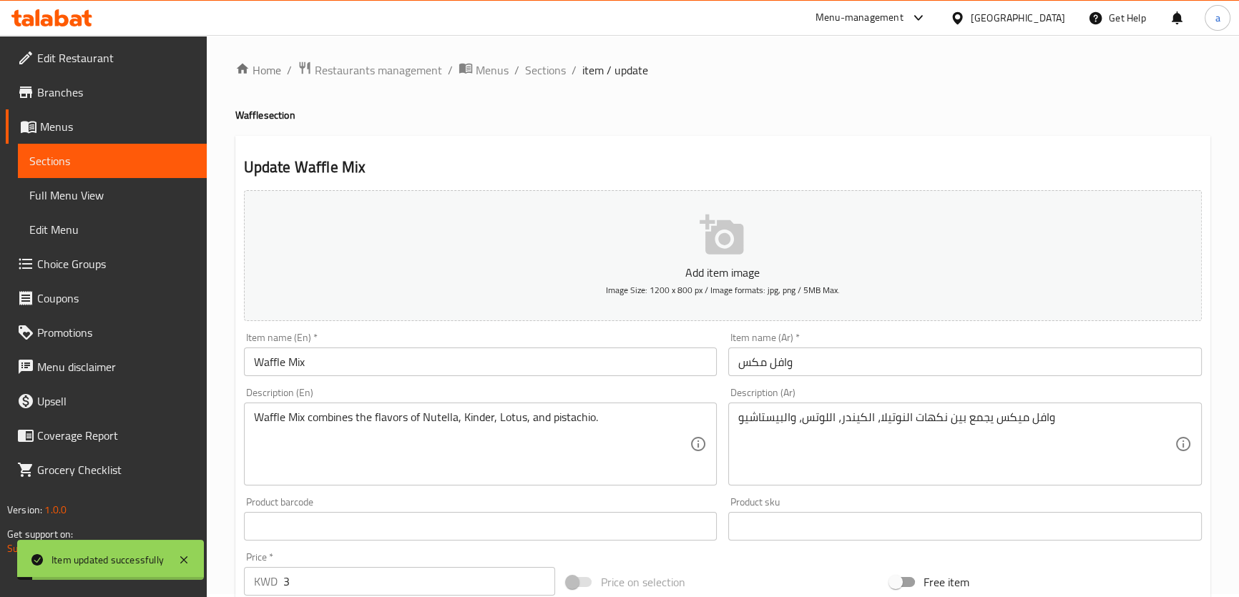
scroll to position [0, 0]
click at [544, 72] on span "Sections" at bounding box center [545, 72] width 41 height 17
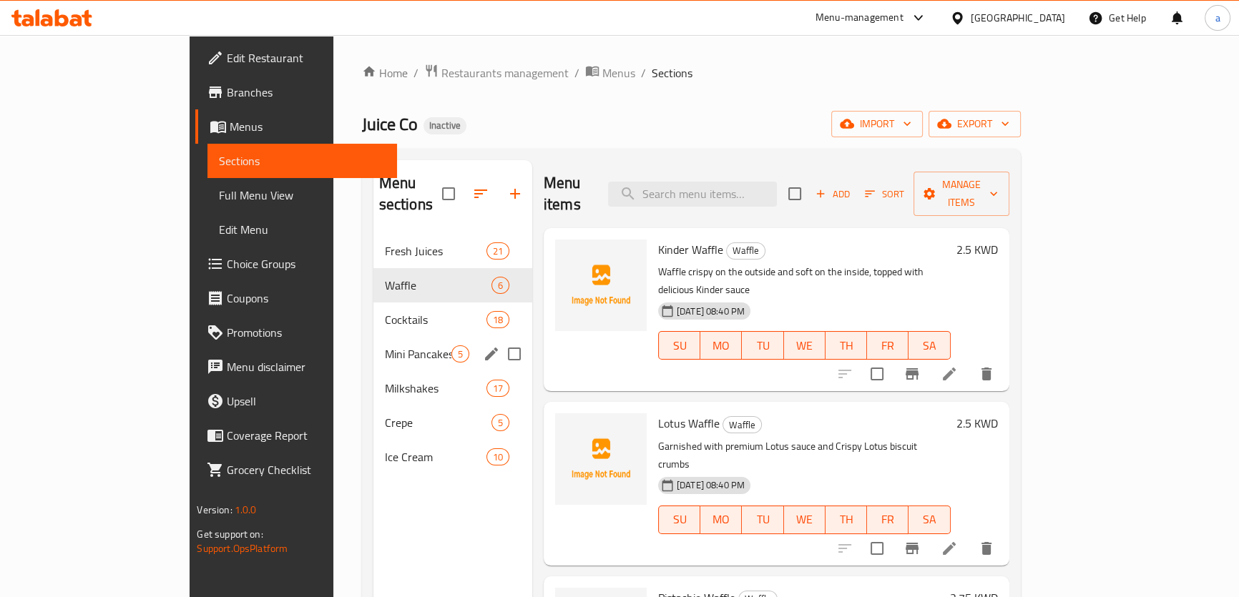
click at [499, 339] on input "Menu sections" at bounding box center [514, 354] width 30 height 30
checkbox input "true"
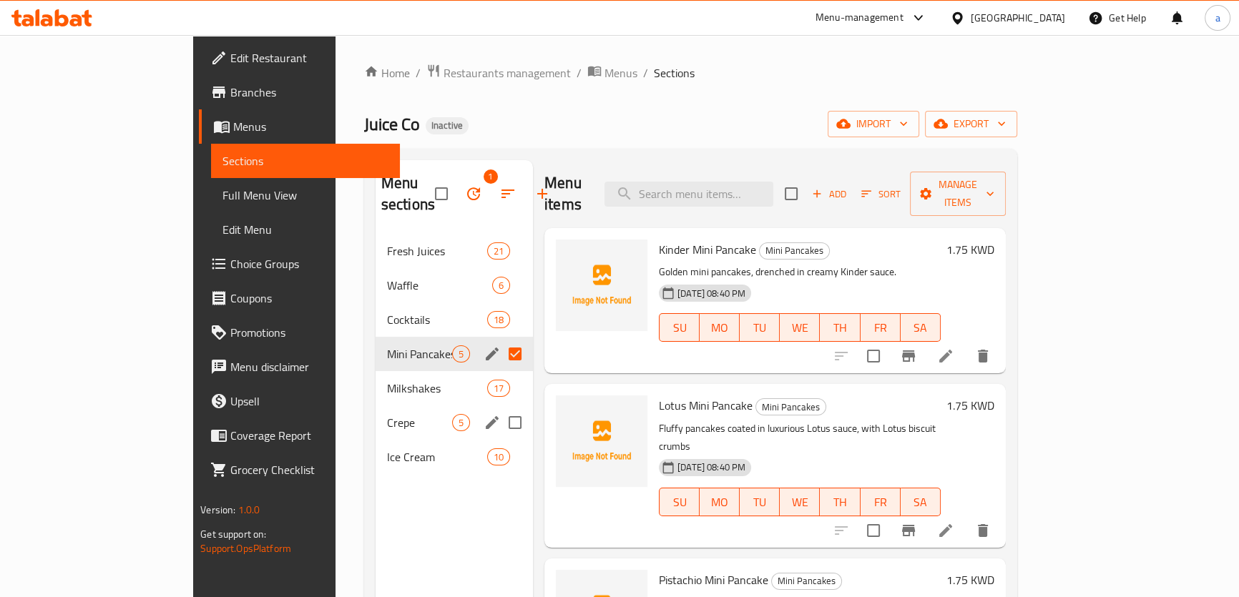
click at [500, 408] on input "Menu sections" at bounding box center [515, 423] width 30 height 30
checkbox input "true"
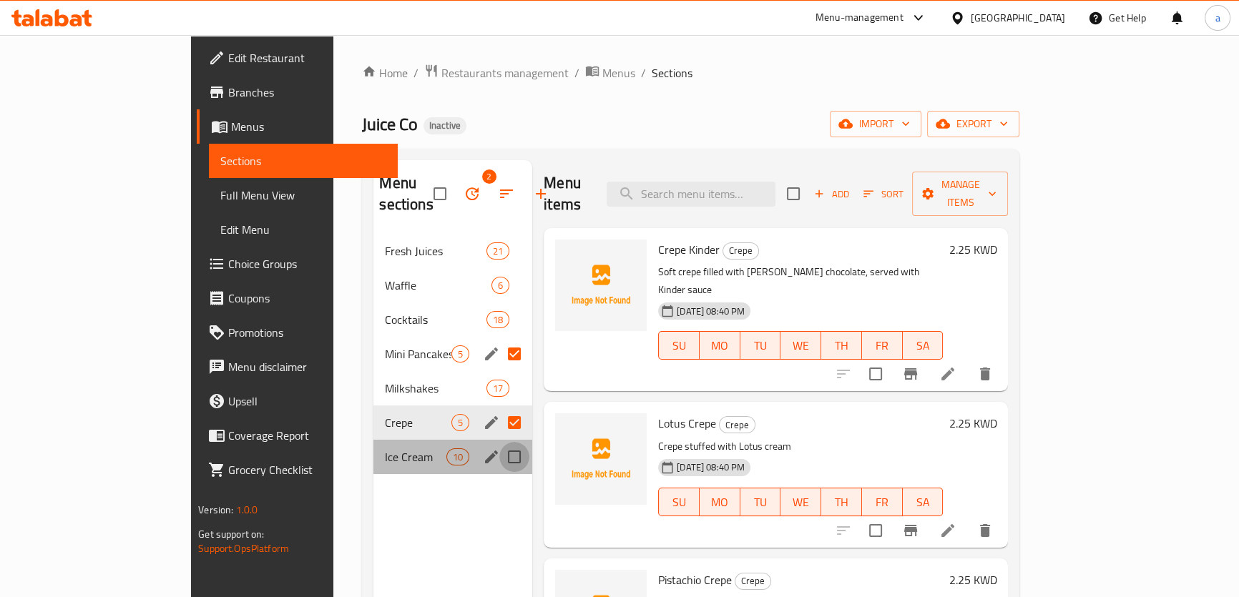
click at [499, 443] on input "Menu sections" at bounding box center [514, 457] width 30 height 30
checkbox input "true"
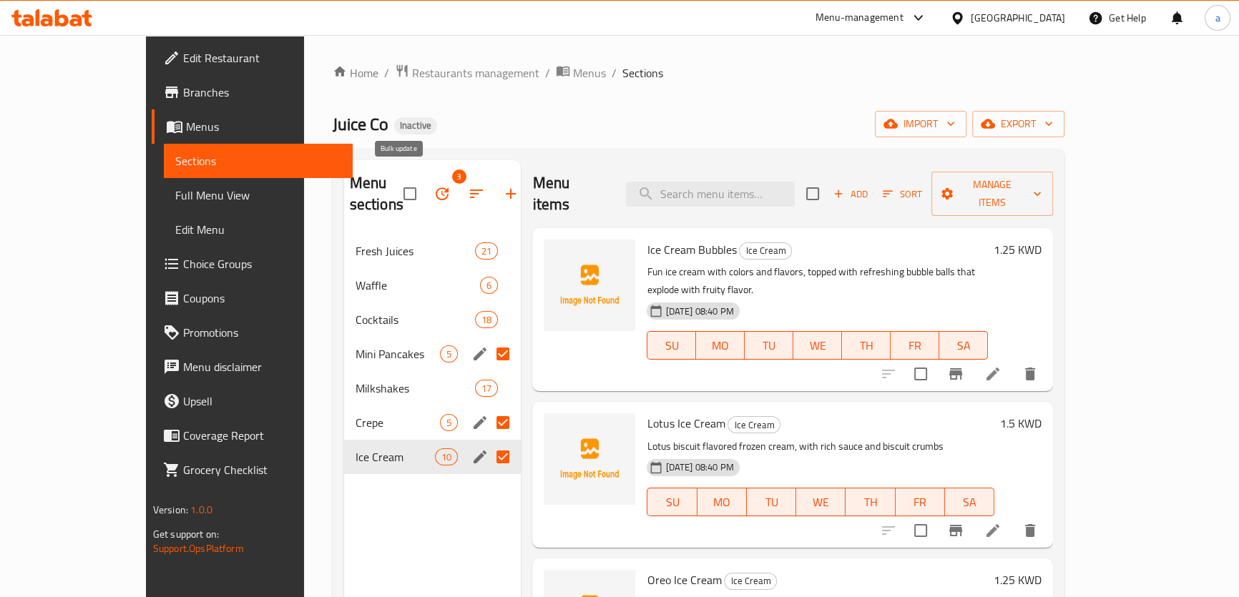
click at [434, 185] on icon "button" at bounding box center [442, 193] width 17 height 17
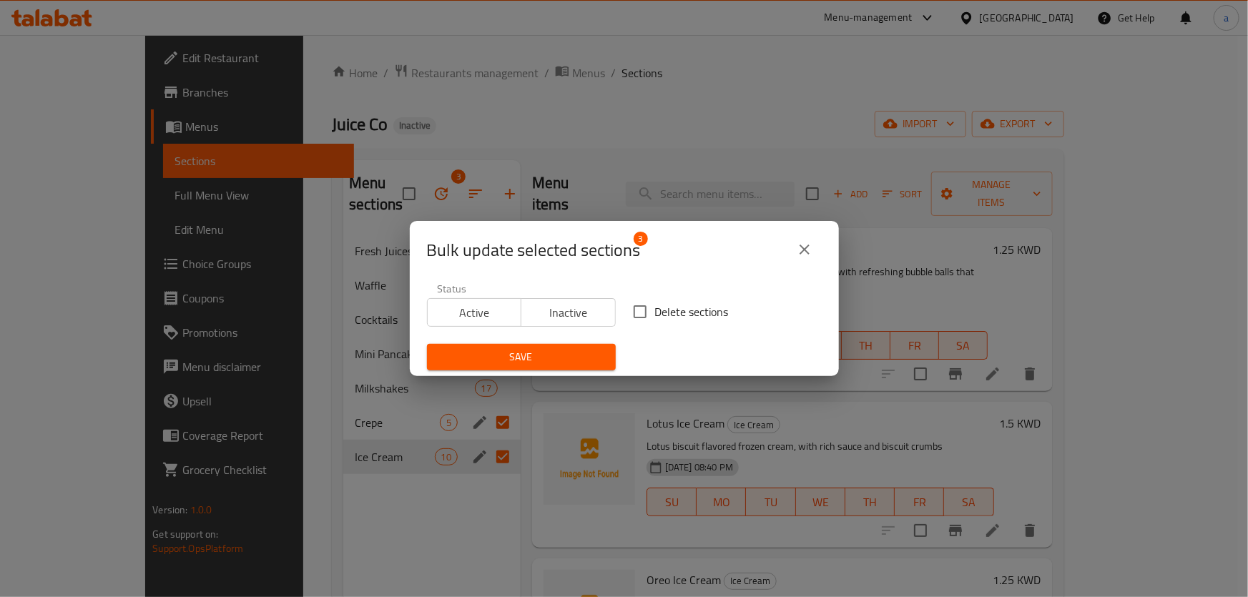
click at [637, 307] on input "Delete sections" at bounding box center [640, 312] width 30 height 30
checkbox input "true"
click at [551, 351] on span "Save" at bounding box center [522, 357] width 166 height 18
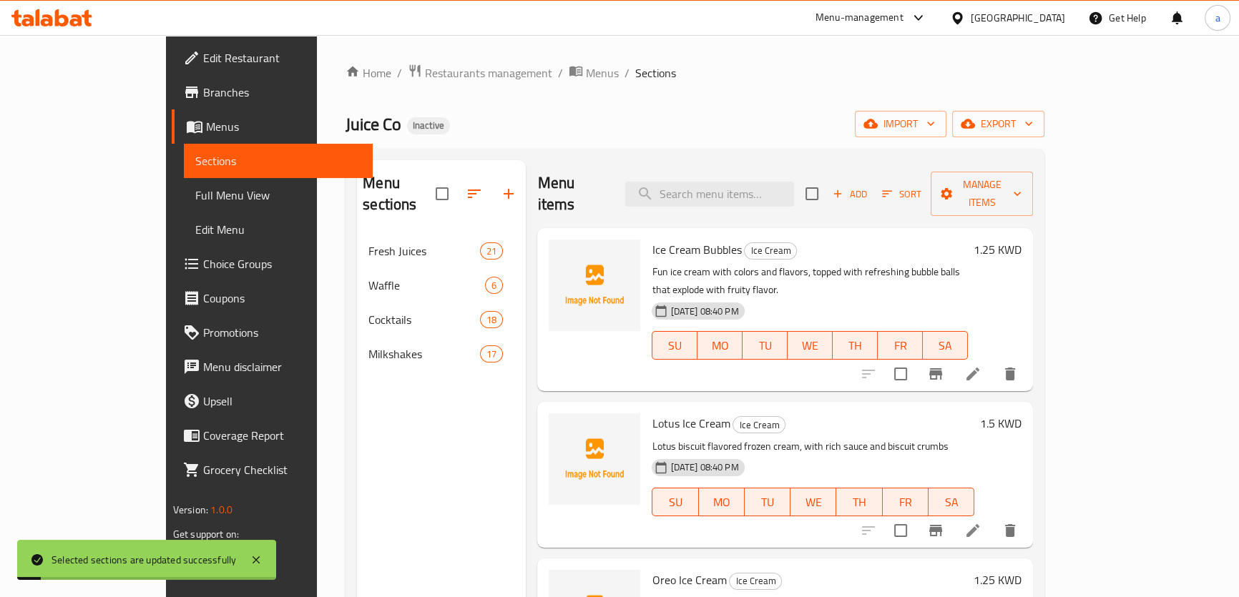
click at [446, 484] on div "Menu sections Fresh Juices 21 Waffle 6 Cocktails 18 Milkshakes 17" at bounding box center [441, 458] width 169 height 597
click at [195, 188] on span "Full Menu View" at bounding box center [278, 195] width 166 height 17
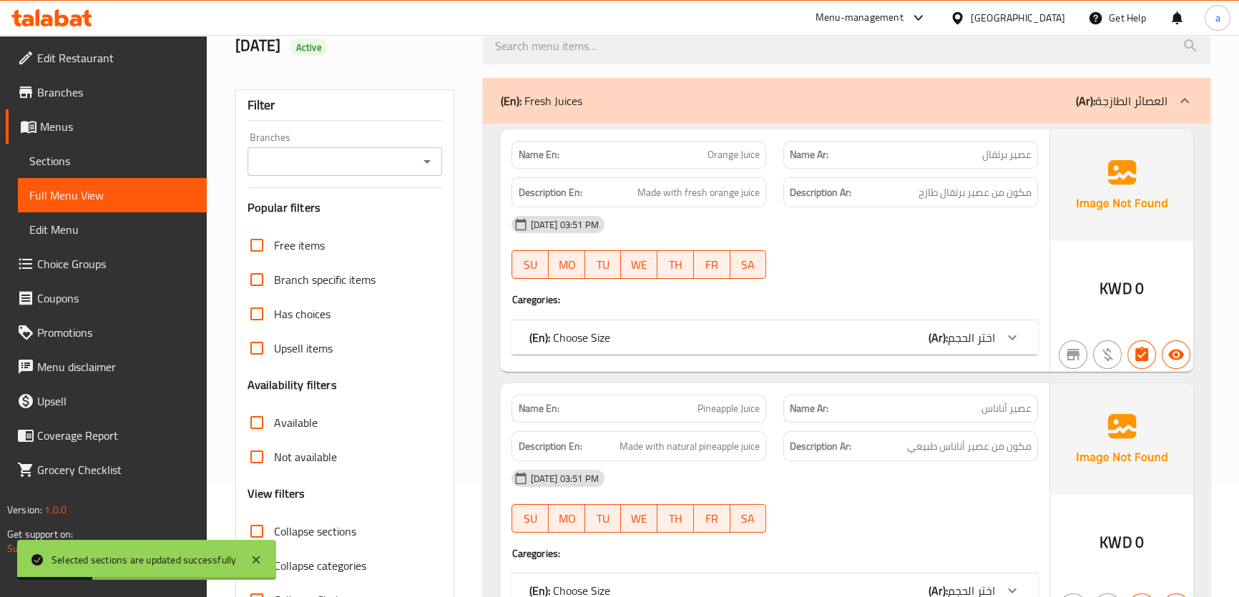
scroll to position [260, 0]
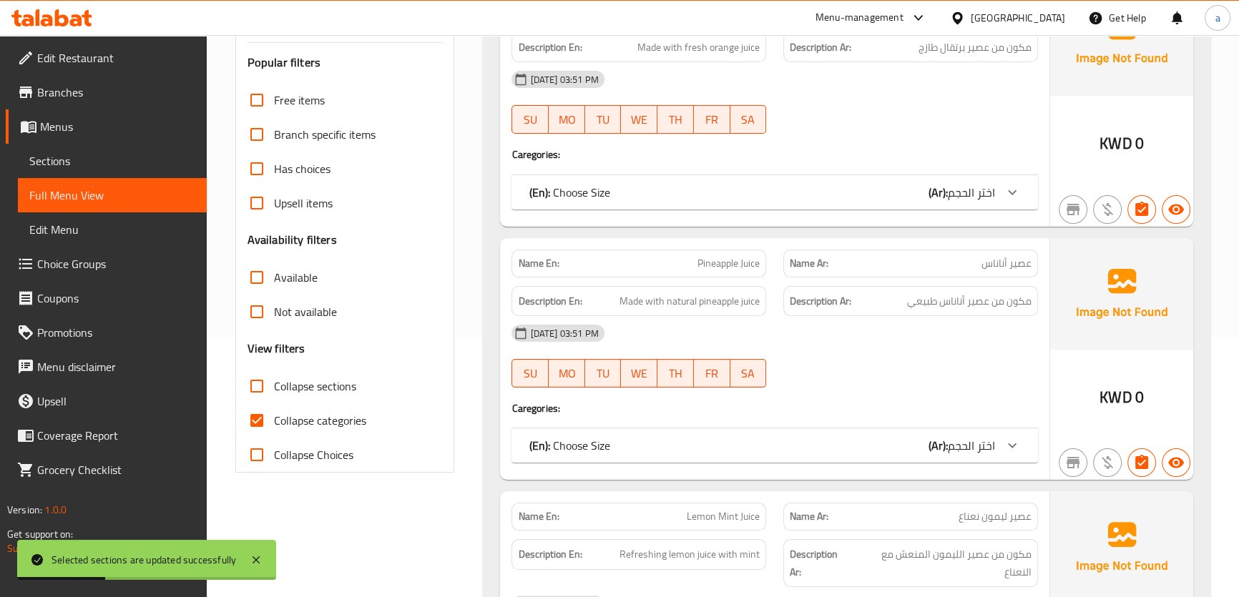
click at [295, 415] on span "Collapse categories" at bounding box center [320, 420] width 92 height 17
click at [274, 415] on input "Collapse categories" at bounding box center [257, 420] width 34 height 34
checkbox input "false"
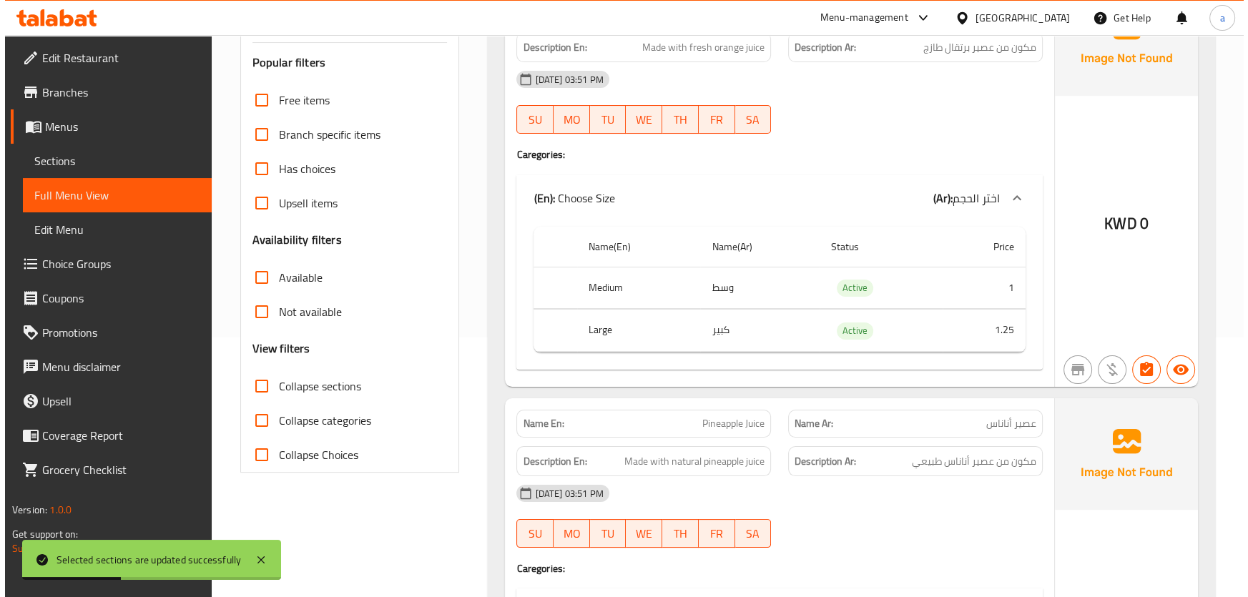
scroll to position [0, 0]
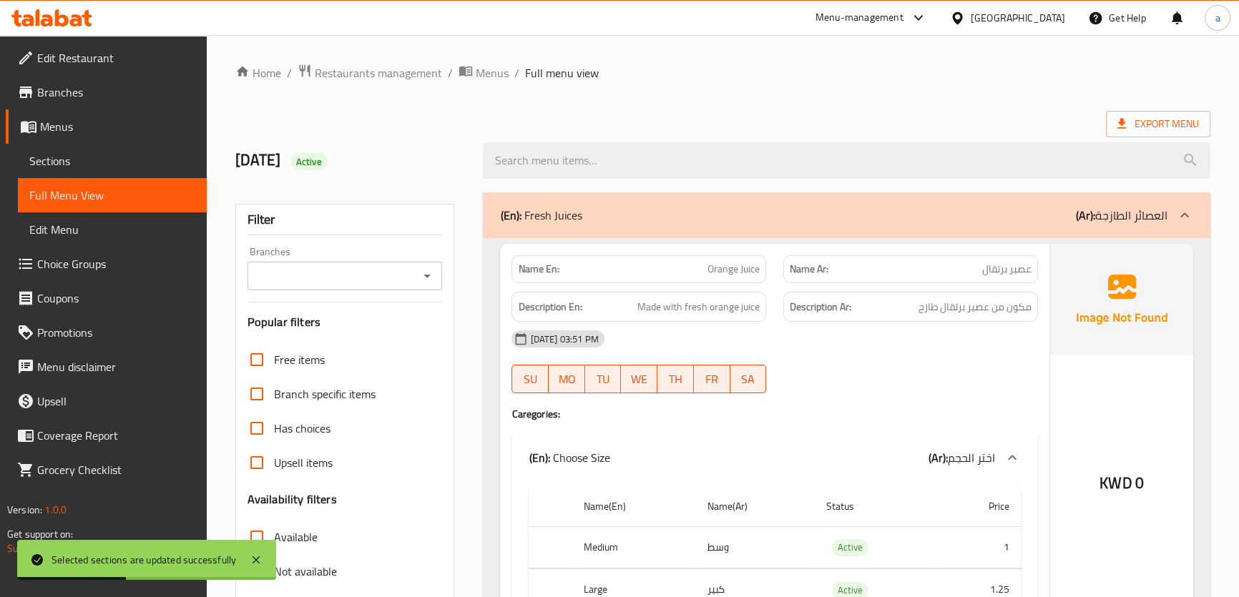
click at [1137, 121] on span "Export Menu" at bounding box center [1158, 124] width 82 height 18
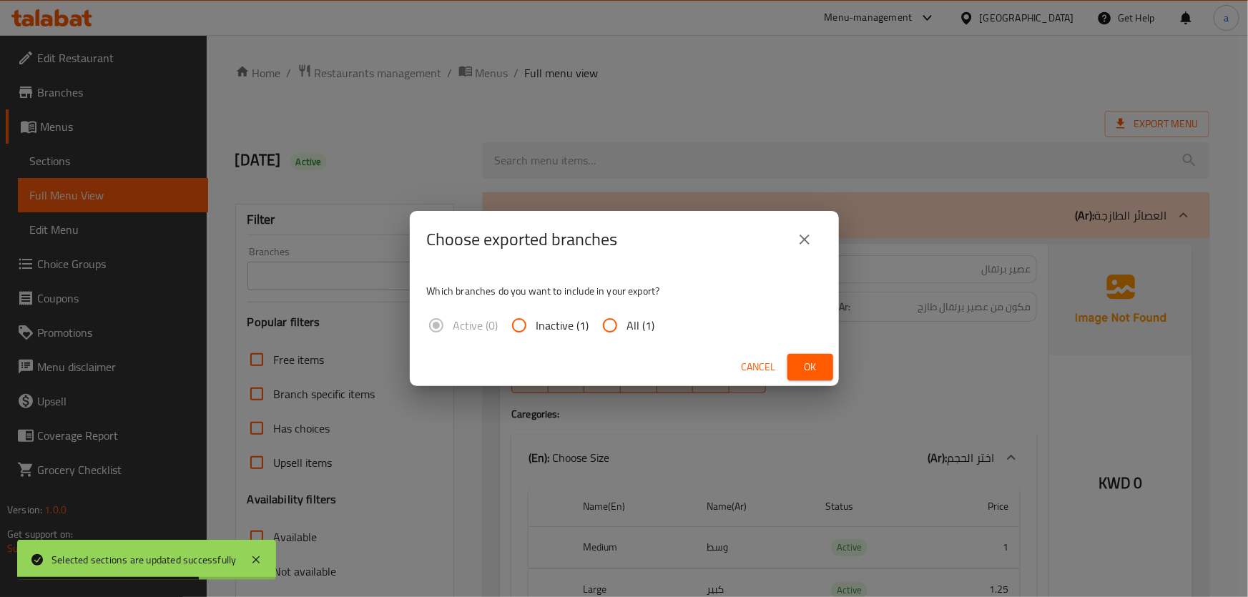
click at [639, 321] on span "All (1)" at bounding box center [641, 325] width 28 height 17
click at [627, 321] on input "All (1)" at bounding box center [610, 325] width 34 height 34
radio input "true"
click at [812, 371] on span "Ok" at bounding box center [810, 367] width 23 height 18
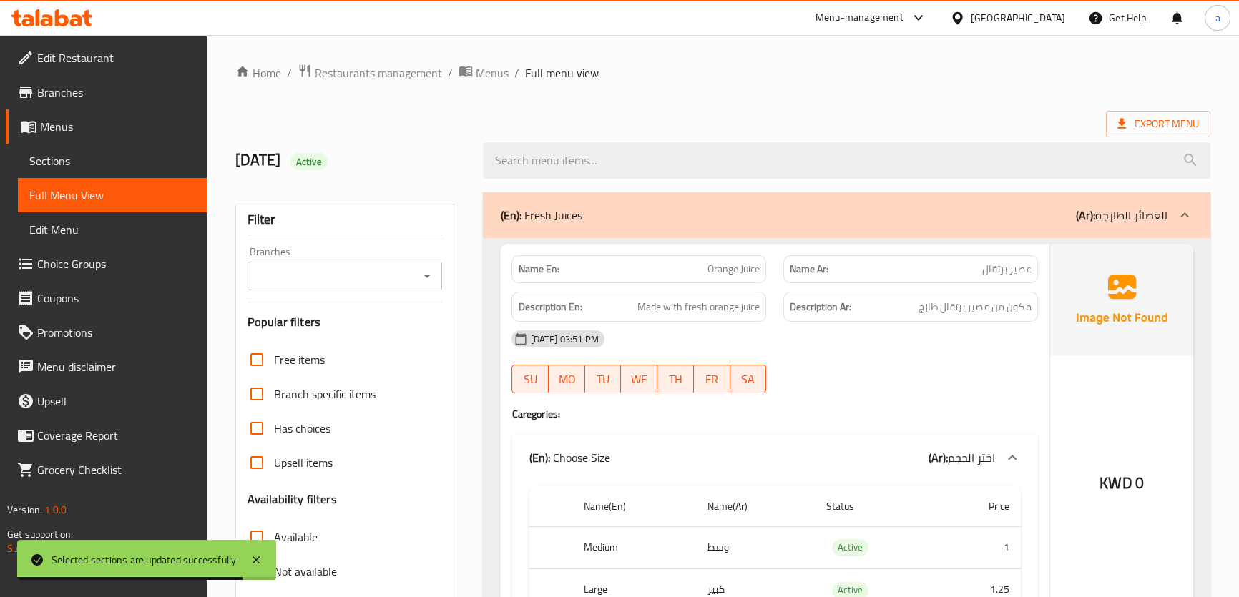
drag, startPoint x: 933, startPoint y: 115, endPoint x: 944, endPoint y: 113, distance: 11.6
click at [933, 115] on div "Export Menu" at bounding box center [722, 124] width 975 height 26
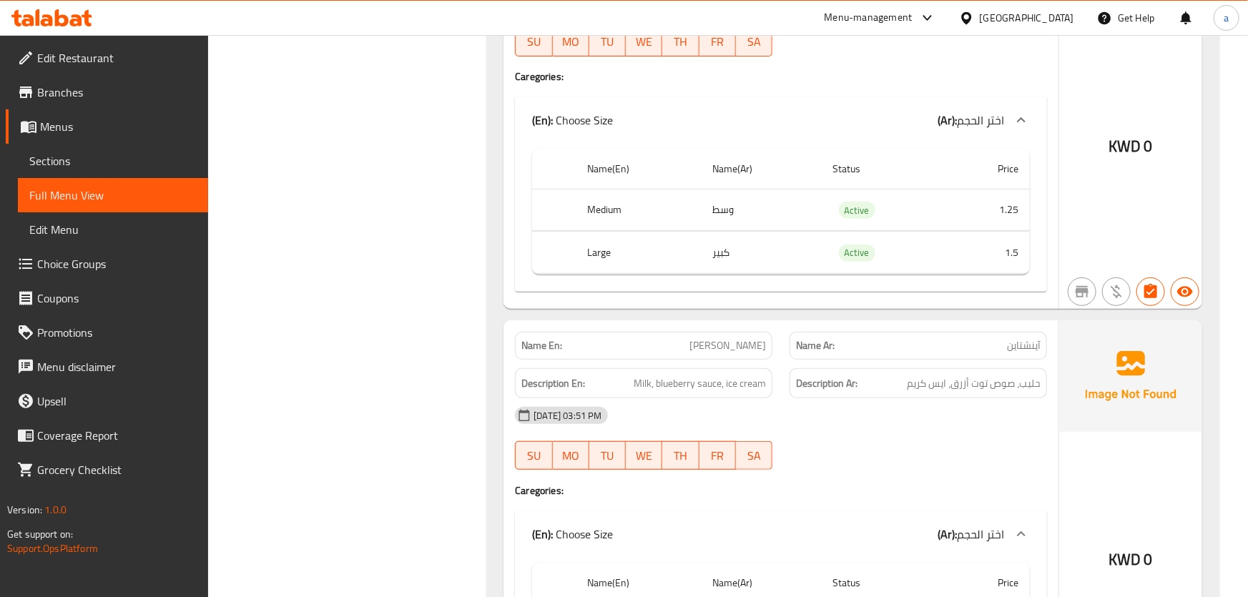
scroll to position [17208, 0]
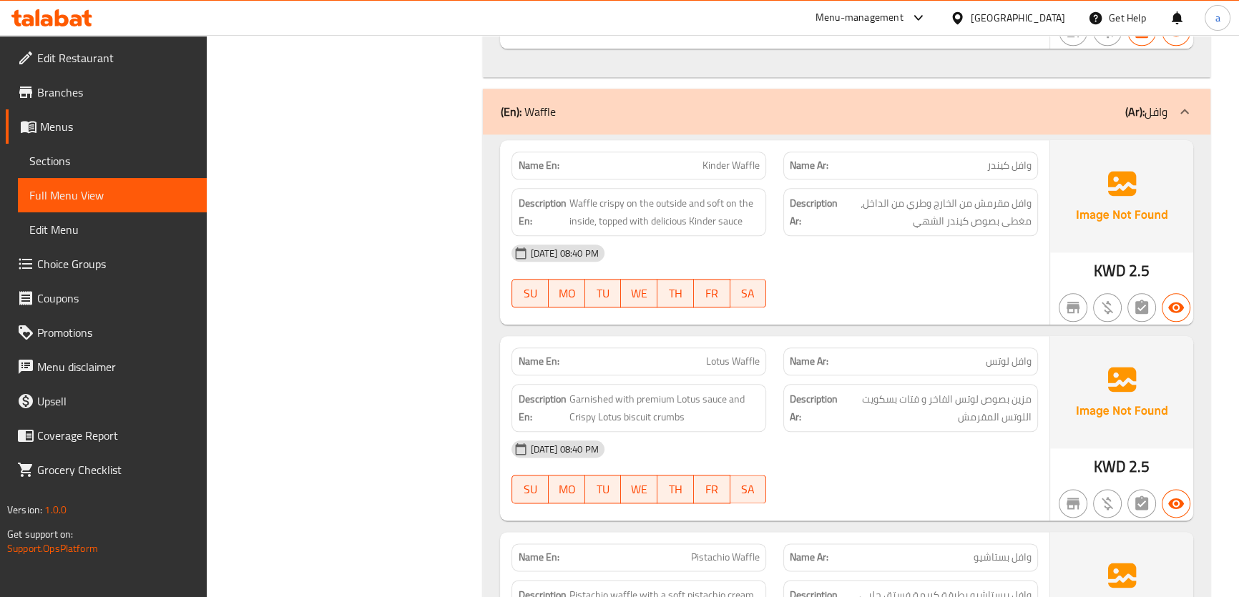
scroll to position [0, 0]
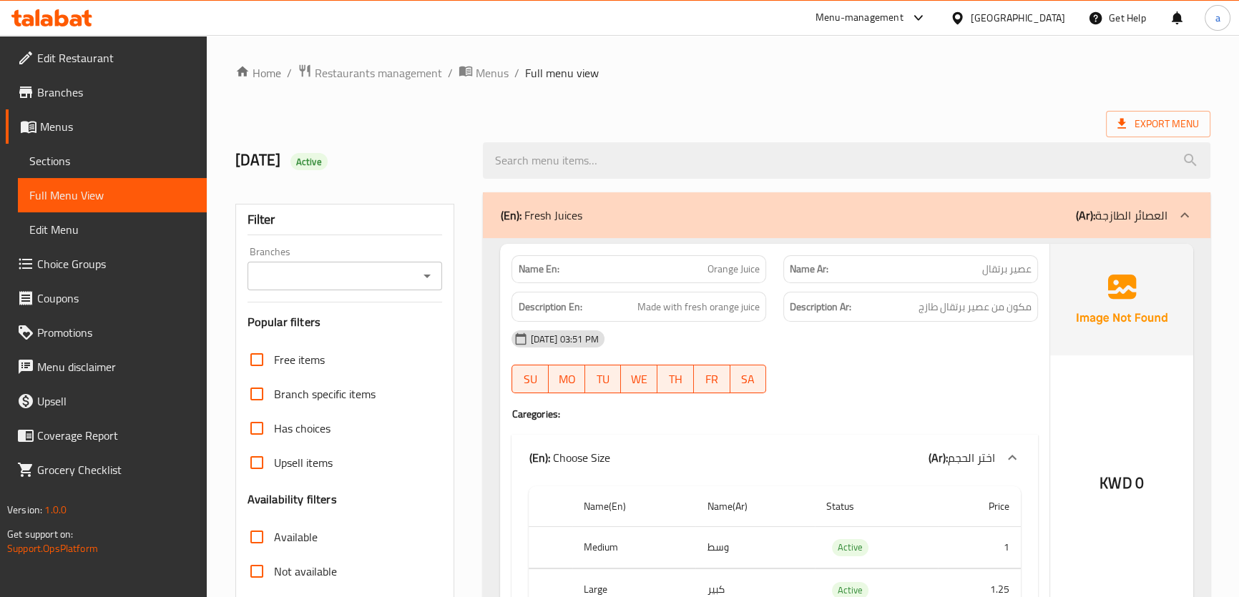
click at [944, 115] on div "Export Menu" at bounding box center [722, 124] width 975 height 26
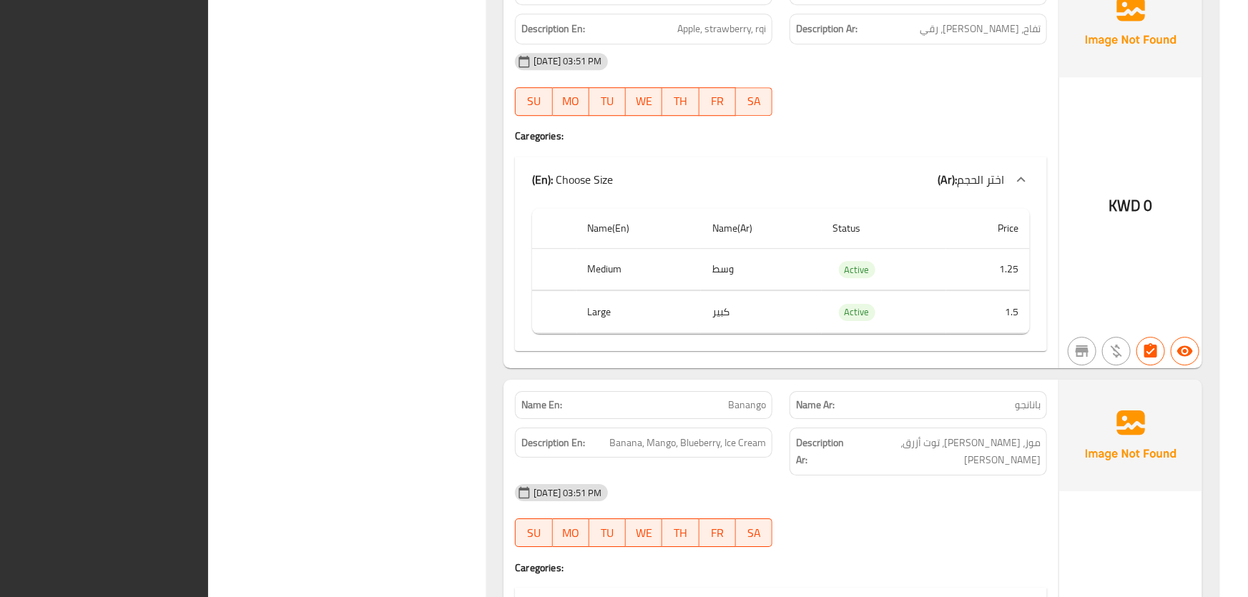
drag, startPoint x: 977, startPoint y: 243, endPoint x: 984, endPoint y: 235, distance: 10.6
click at [978, 291] on td "1.5" at bounding box center [989, 312] width 84 height 42
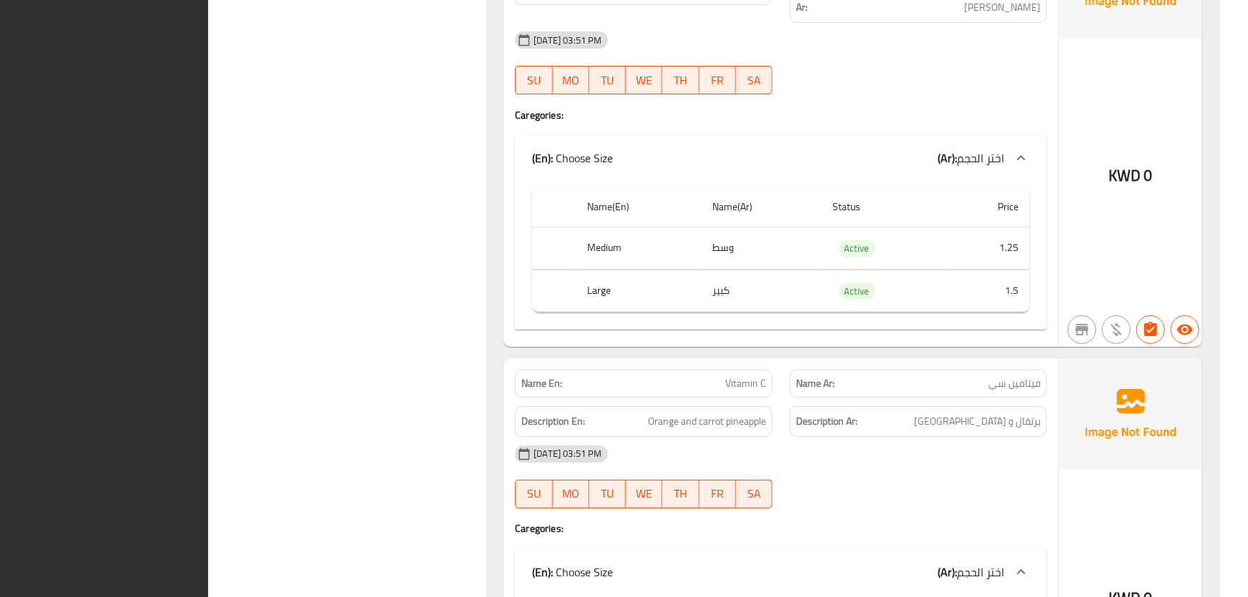
click at [984, 235] on div "Name En: Banango Name Ar: بانانجو Description En: Banana, Mango, Blueberry, Ice…" at bounding box center [781, 137] width 555 height 420
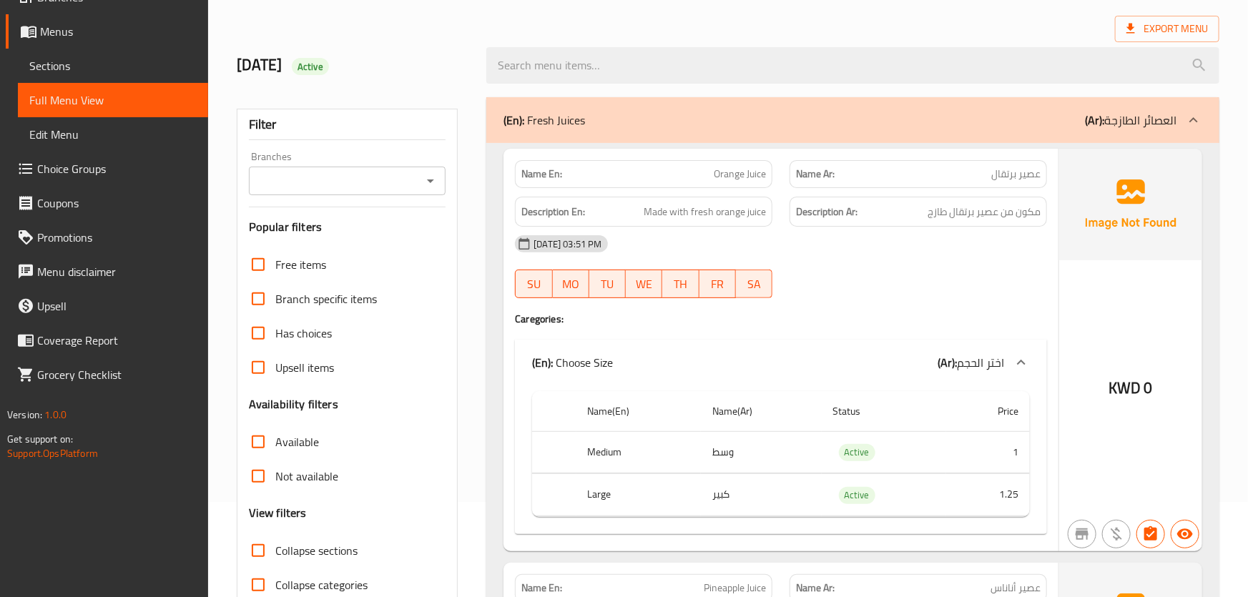
scroll to position [195, 0]
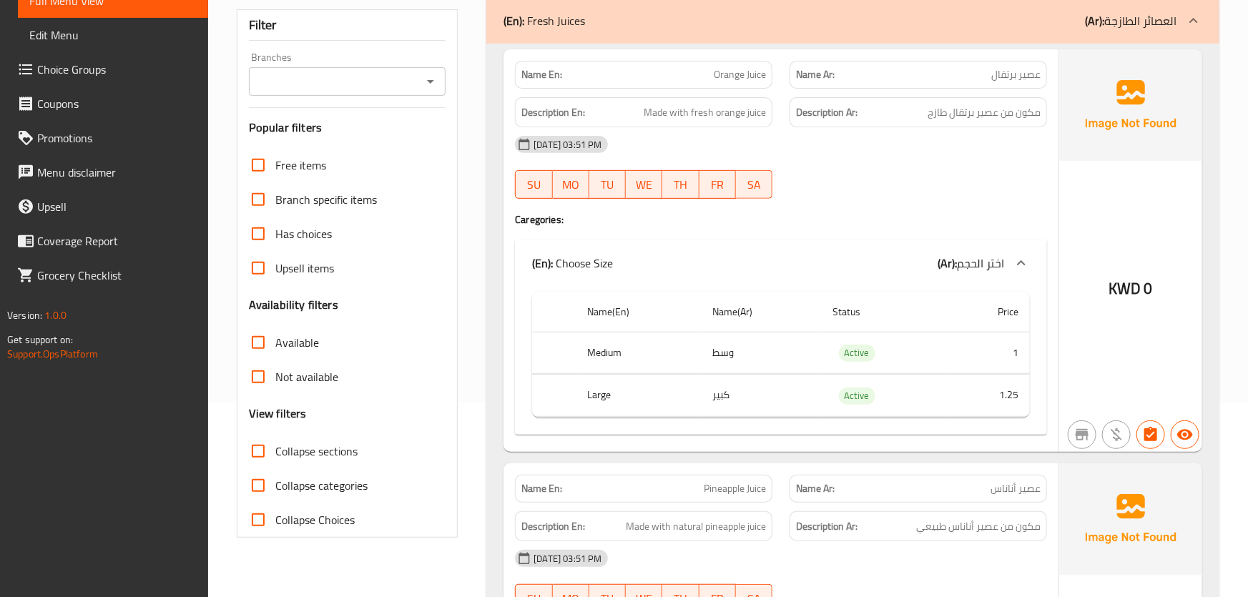
click at [254, 483] on input "Collapse categories" at bounding box center [258, 486] width 34 height 34
checkbox input "true"
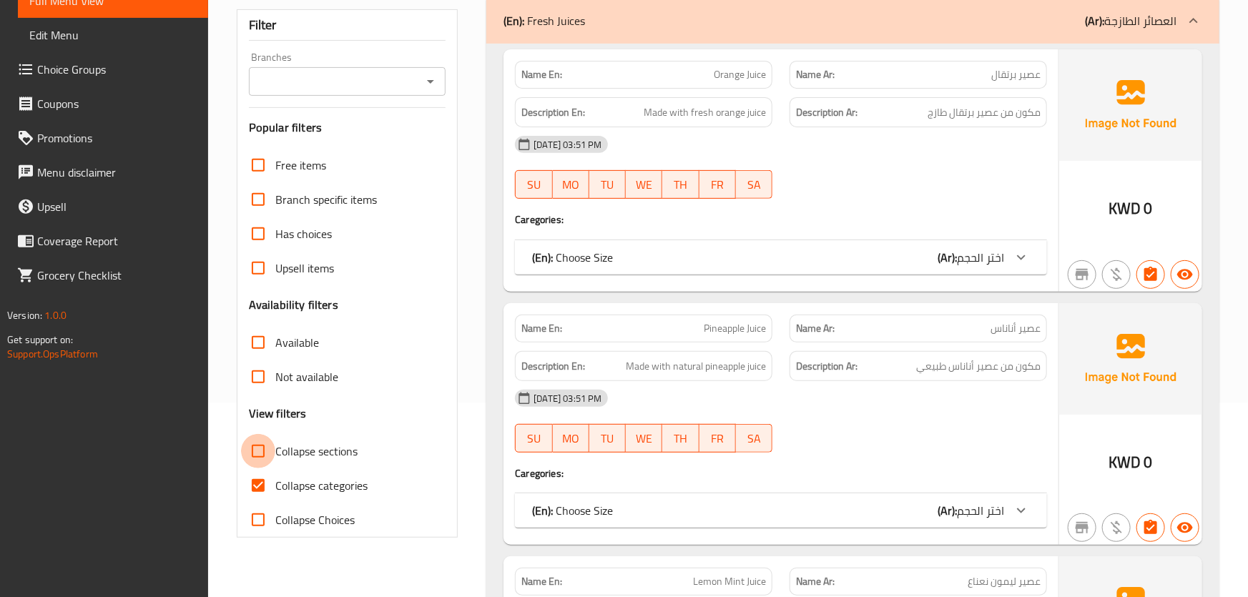
click at [262, 444] on input "Collapse sections" at bounding box center [258, 451] width 34 height 34
checkbox input "true"
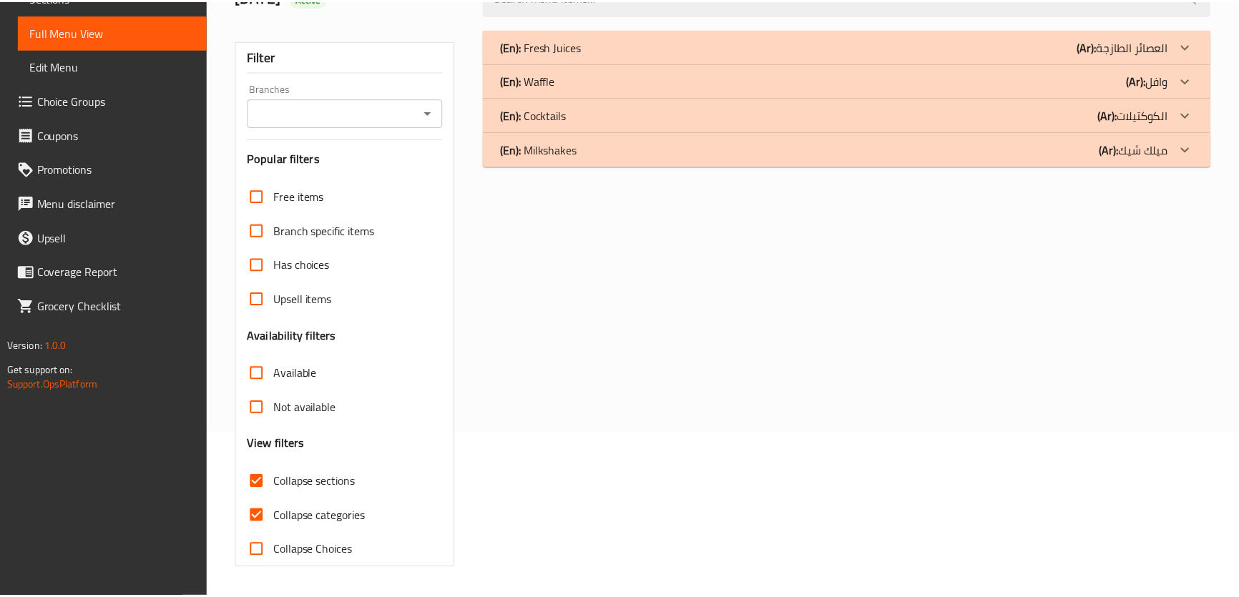
scroll to position [163, 0]
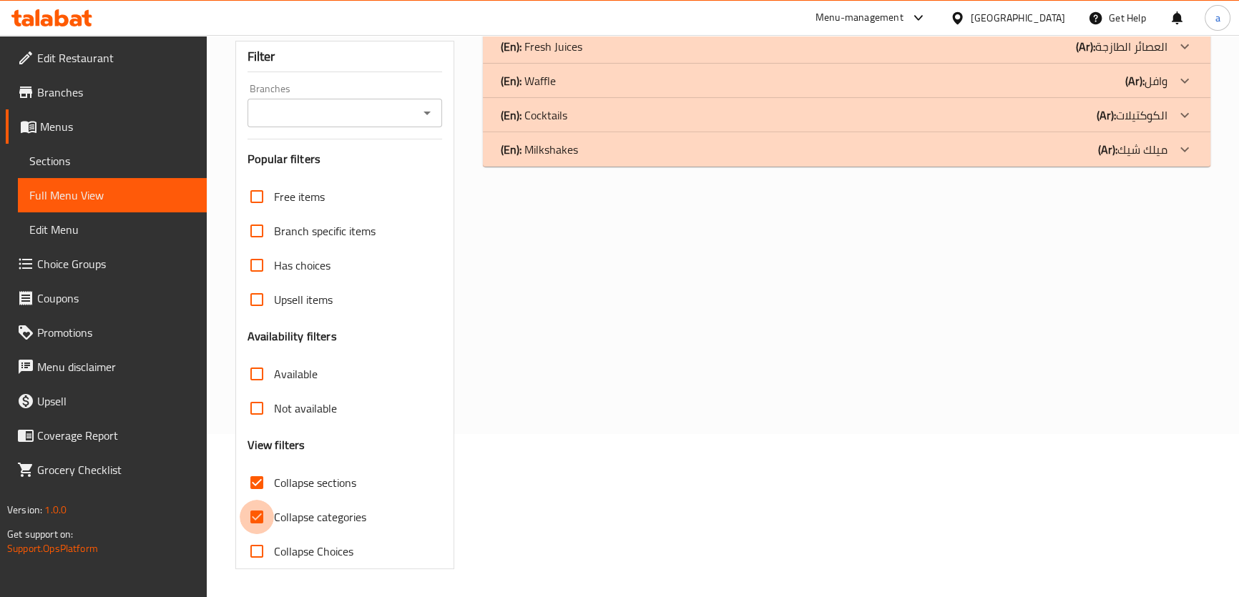
click at [260, 514] on input "Collapse categories" at bounding box center [257, 517] width 34 height 34
checkbox input "false"
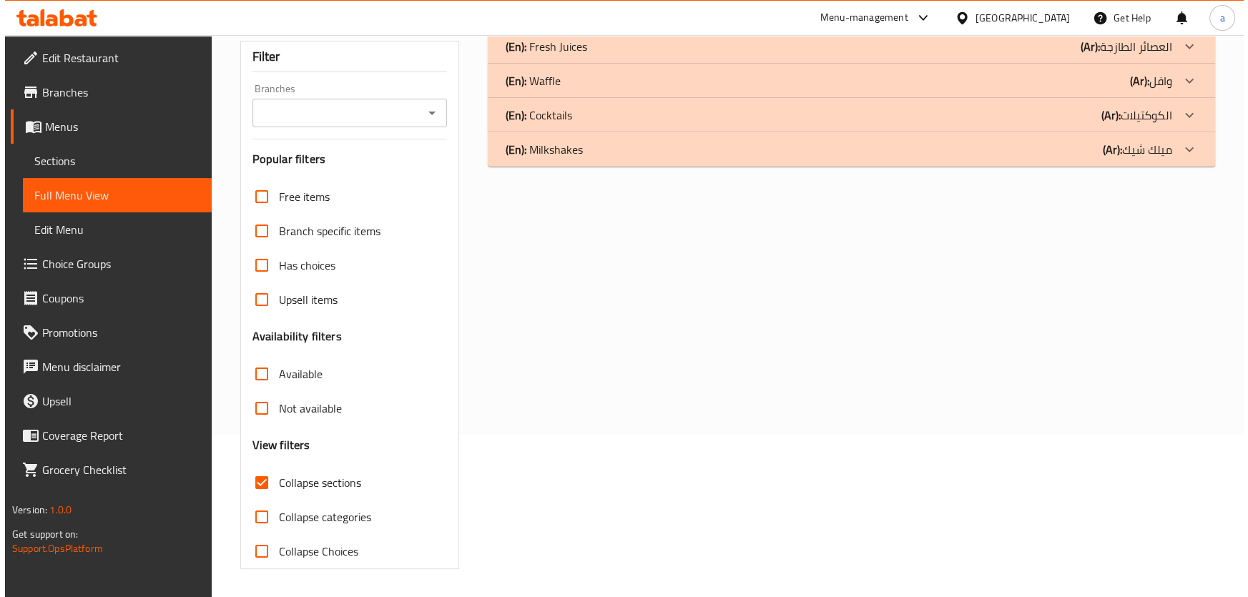
scroll to position [0, 0]
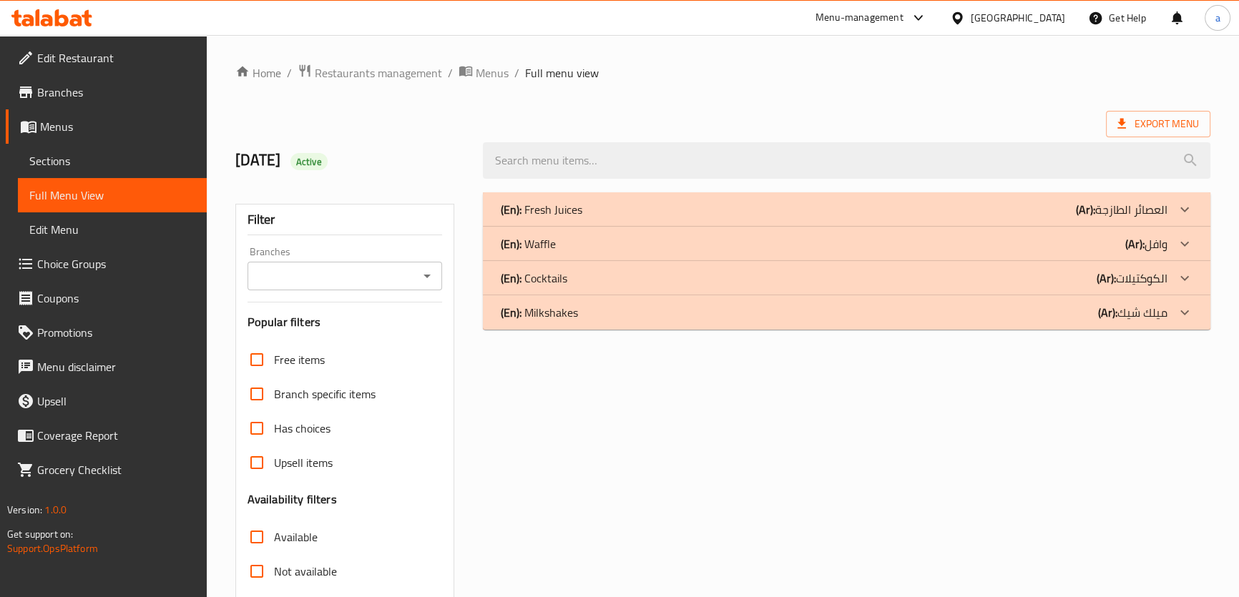
click at [1188, 247] on icon at bounding box center [1184, 243] width 17 height 17
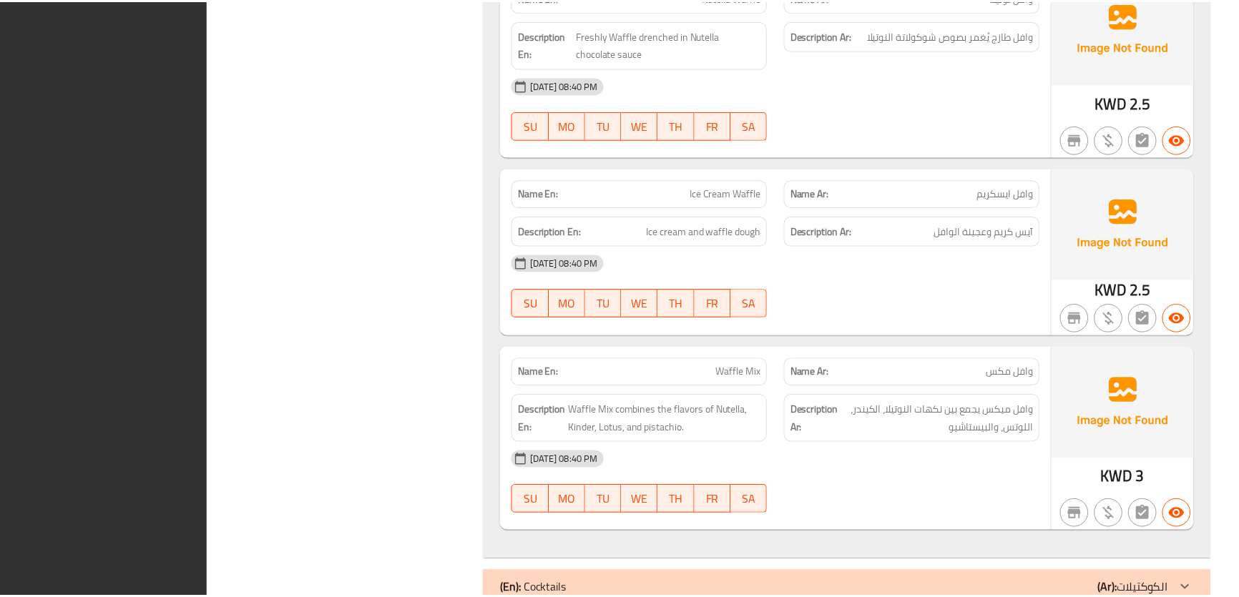
scroll to position [975, 0]
